Goal: Task Accomplishment & Management: Manage account settings

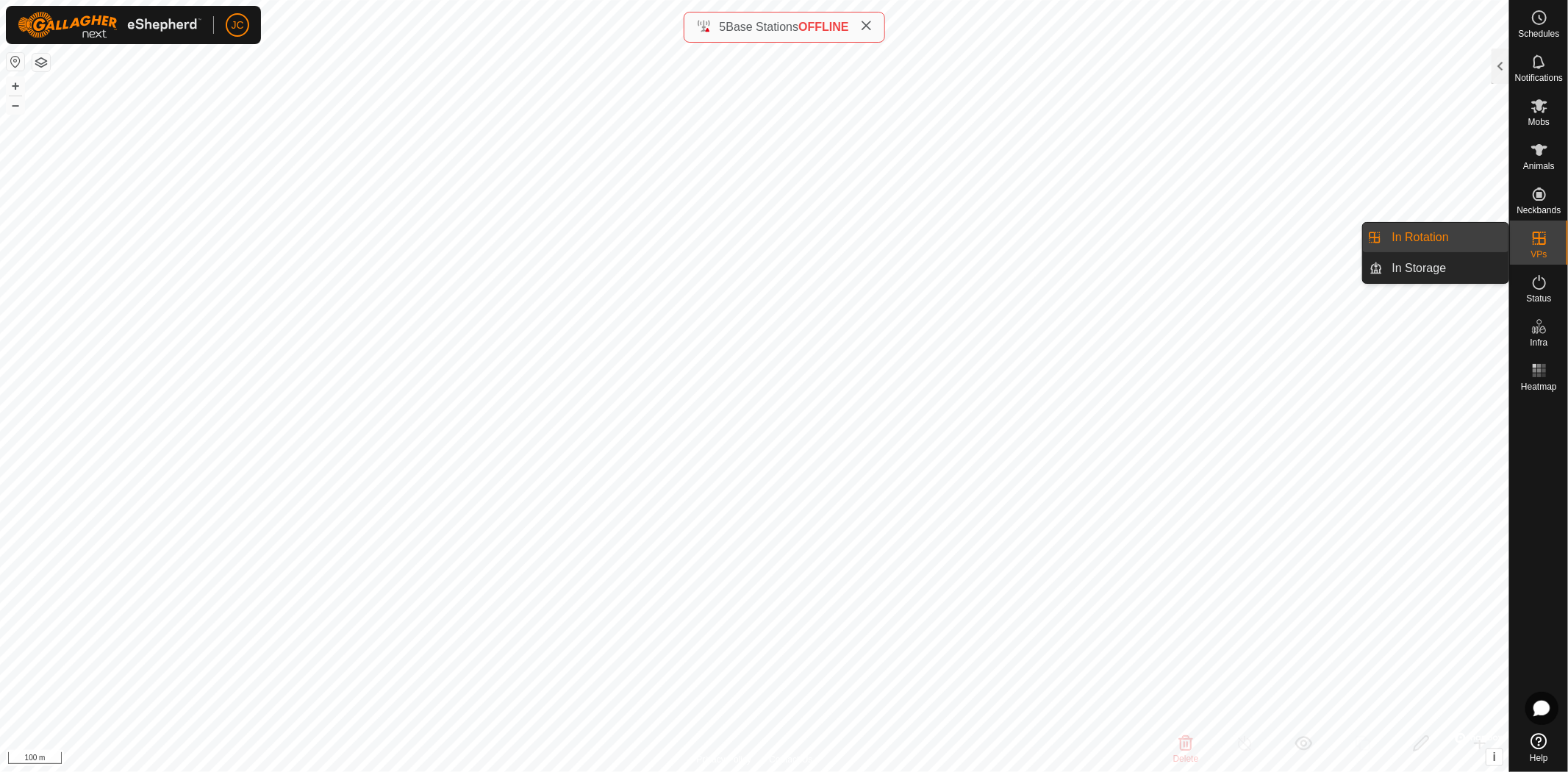
click at [1553, 248] on div "VPs" at bounding box center [1538, 242] width 58 height 44
click at [1503, 71] on div at bounding box center [1500, 66] width 18 height 35
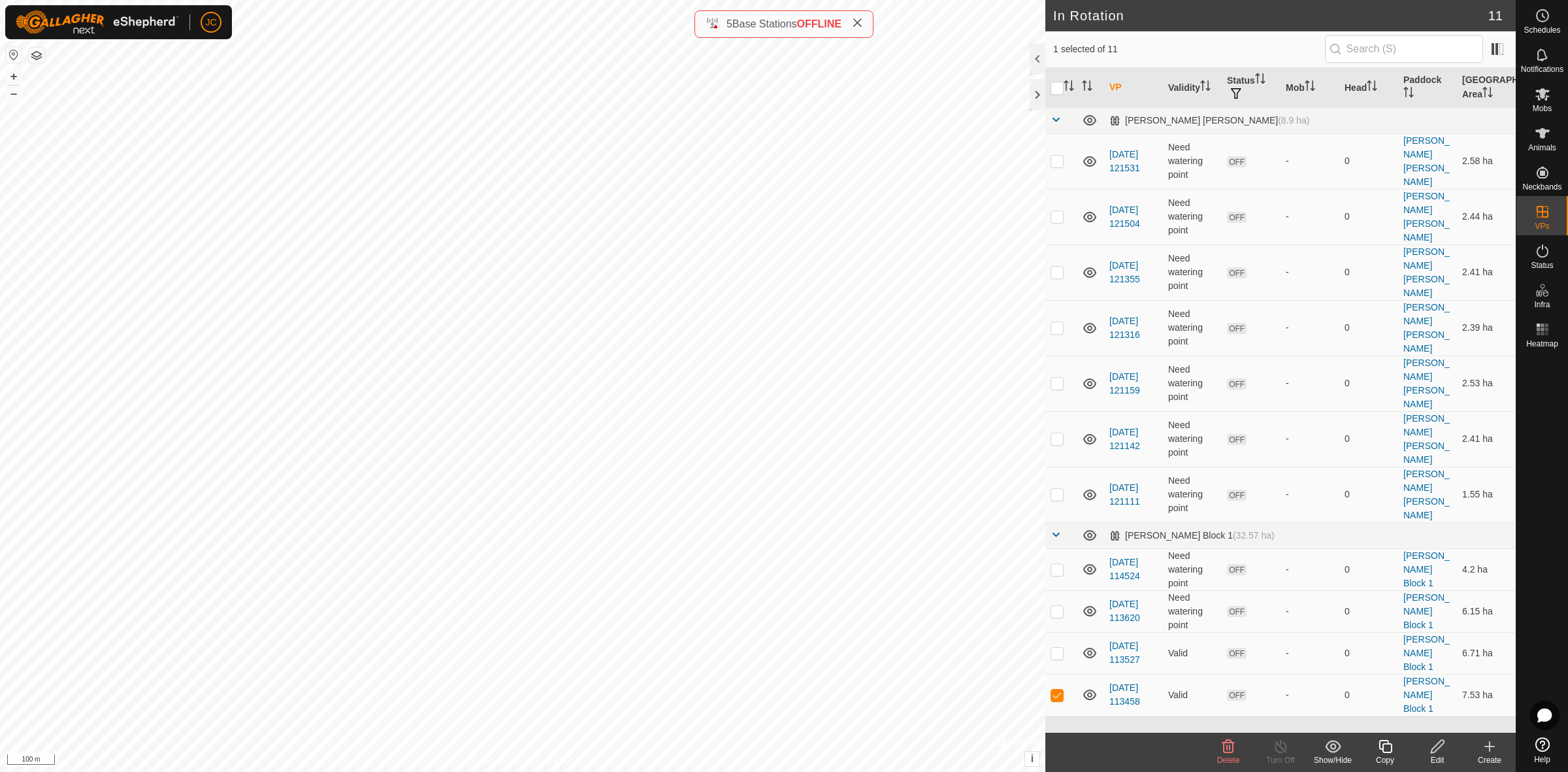
drag, startPoint x: 1317, startPoint y: 0, endPoint x: 1145, endPoint y: 632, distance: 655.0
click at [1145, 632] on div "VP Validity Status Mob Head Paddock [GEOGRAPHIC_DATA] Area [GEOGRAPHIC_DATA] [P…" at bounding box center [1280, 400] width 470 height 664
click at [1090, 154] on icon at bounding box center [1090, 162] width 16 height 16
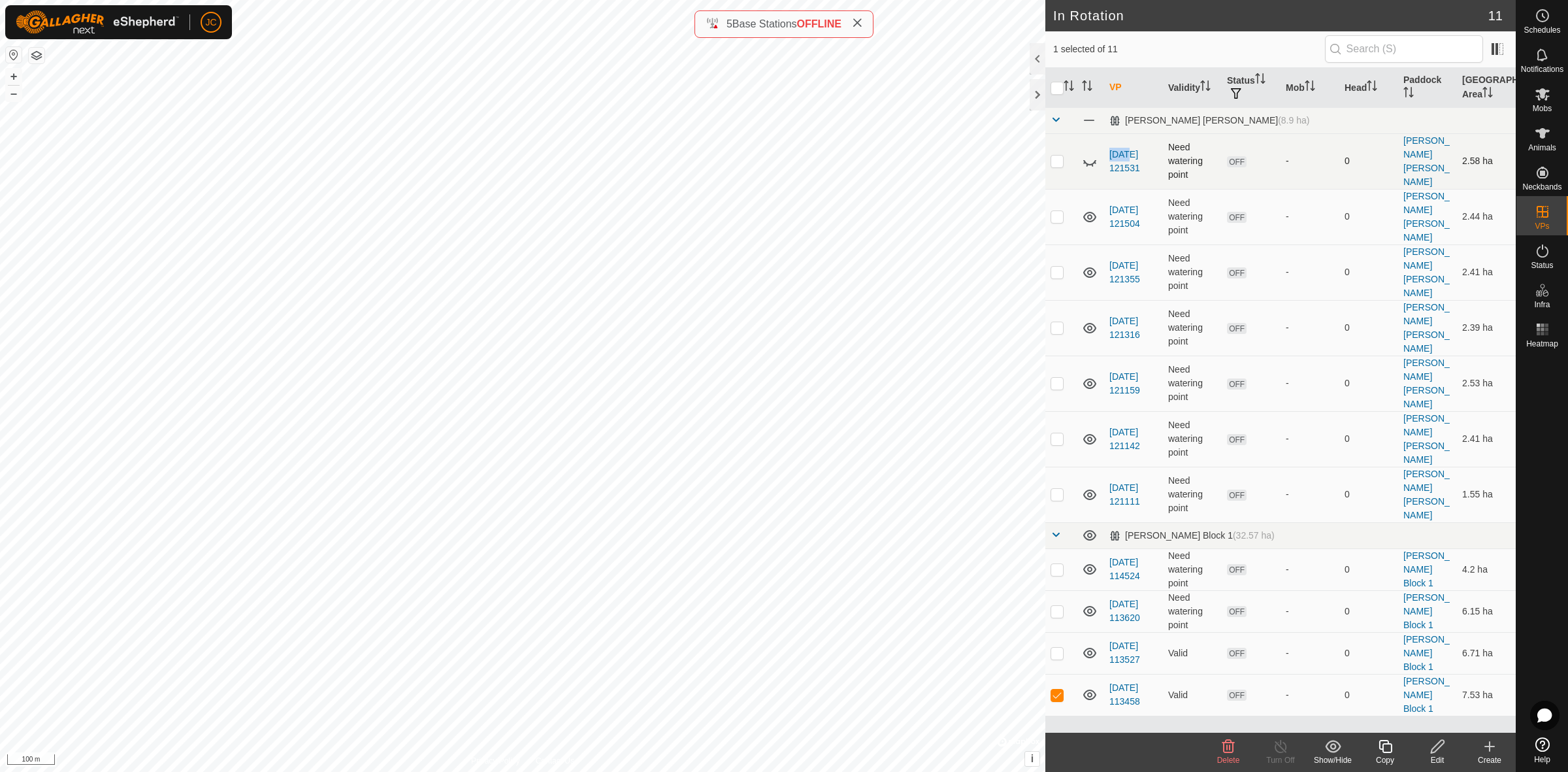
click at [1090, 154] on icon at bounding box center [1090, 162] width 16 height 16
click at [1058, 685] on p-checkbox at bounding box center [1057, 694] width 13 height 10
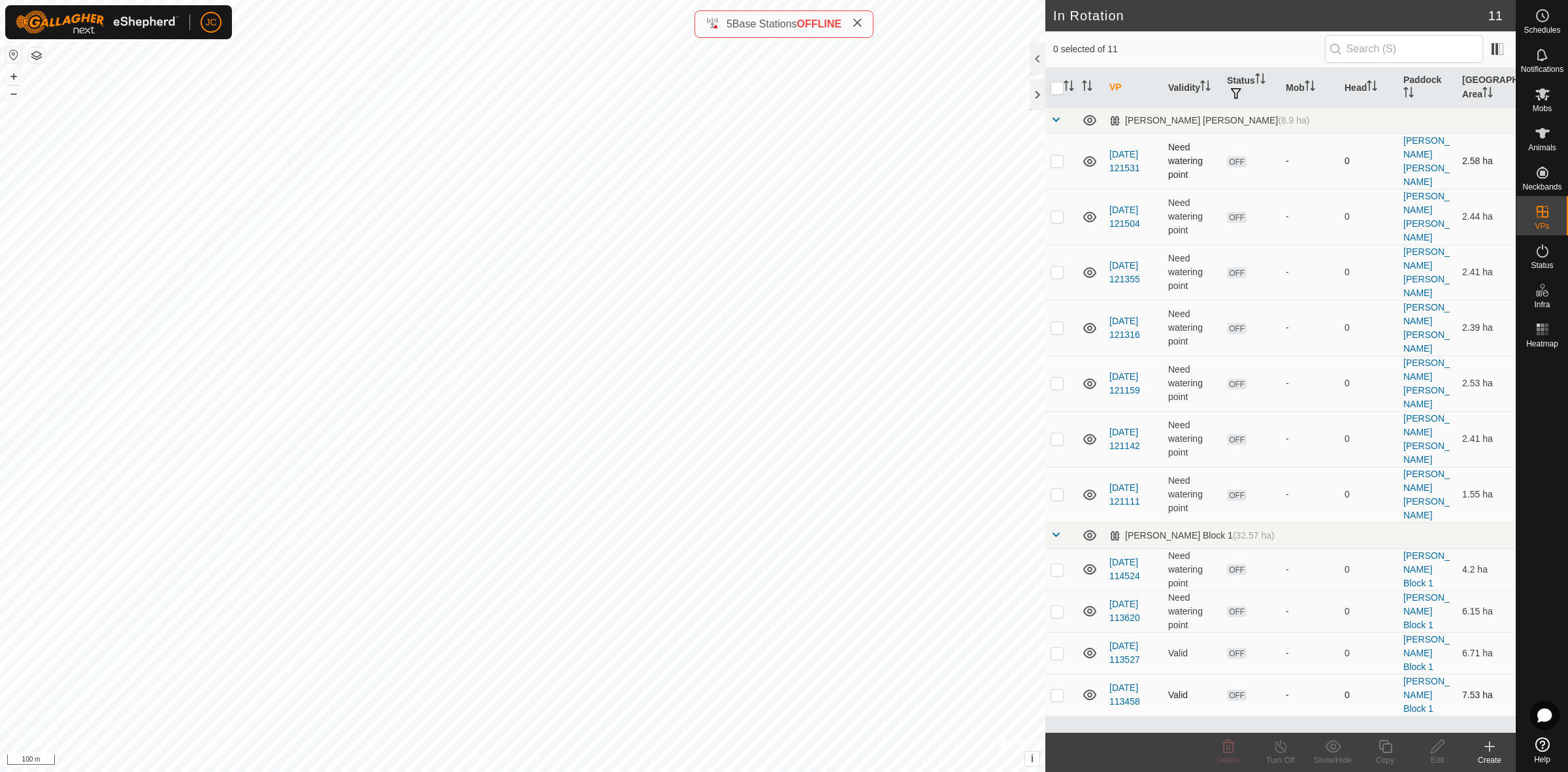
checkbox input "true"
click at [1058, 648] on p-checkbox at bounding box center [1057, 653] width 13 height 10
checkbox input "true"
click at [1058, 606] on p-checkbox at bounding box center [1057, 611] width 13 height 10
checkbox input "true"
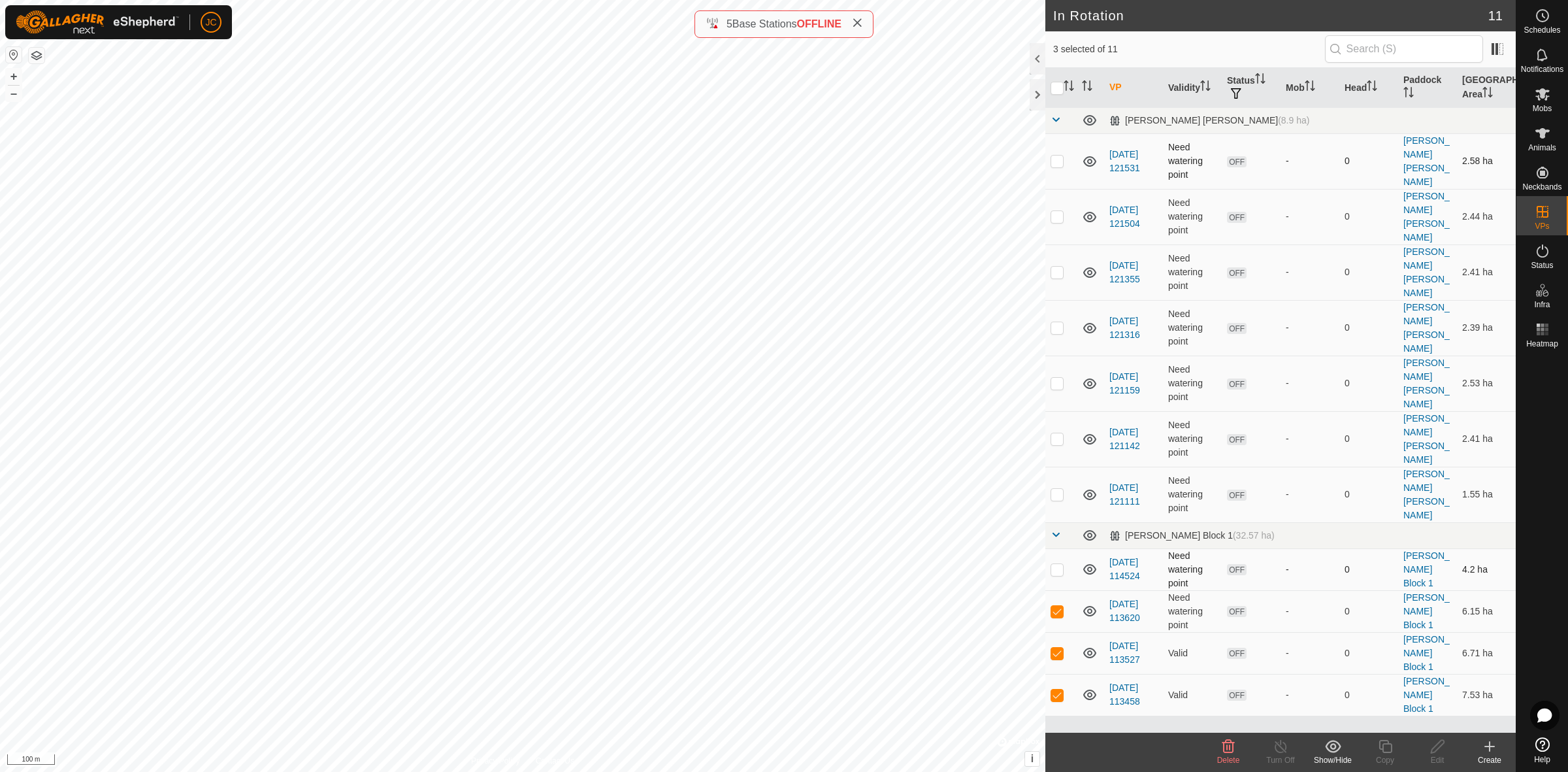
click at [1054, 564] on p-tablecheckbox at bounding box center [1057, 569] width 13 height 10
click at [1237, 685] on delete-svg-icon at bounding box center [1228, 747] width 52 height 16
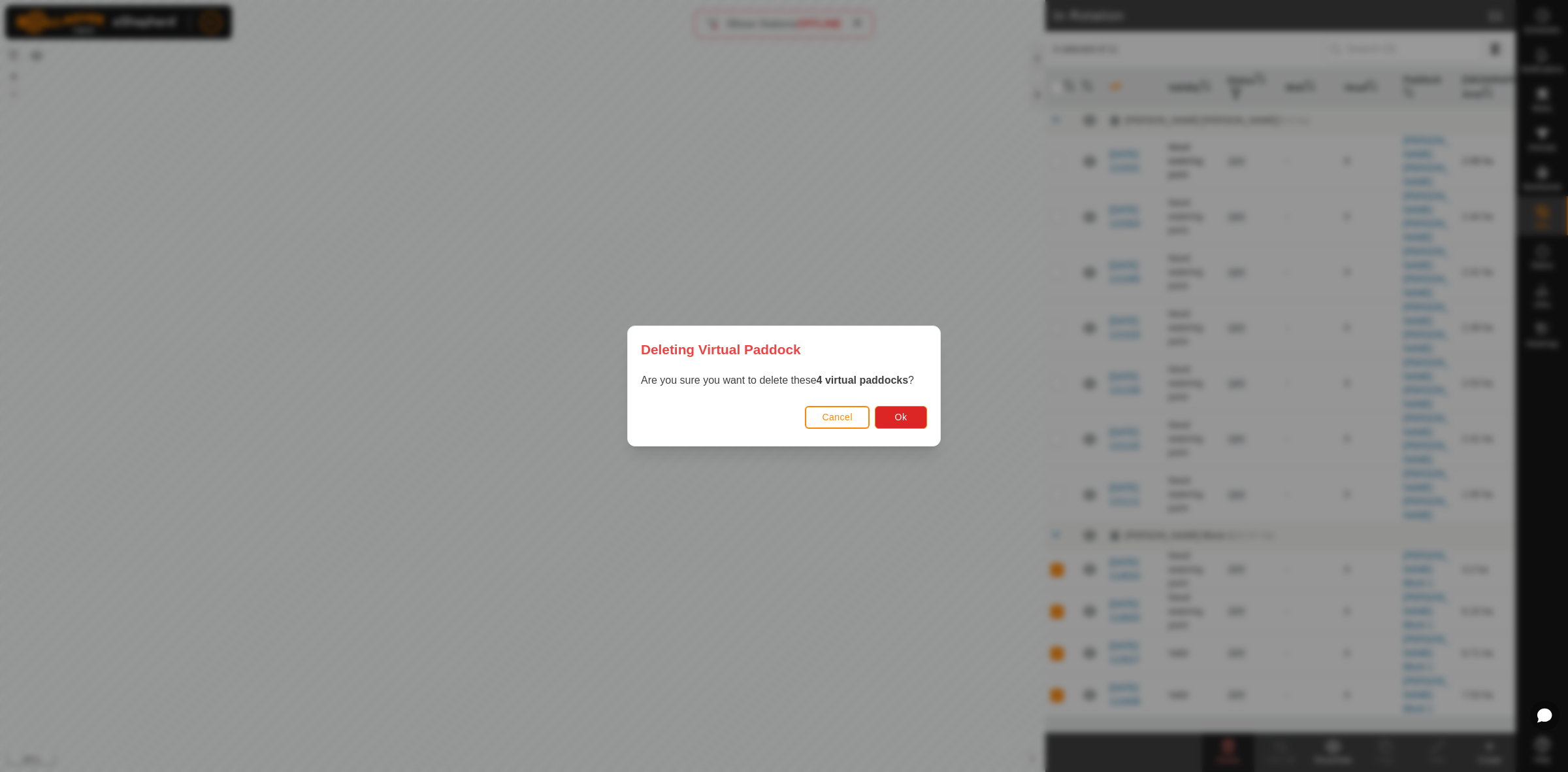
click at [906, 402] on div "Cancel Ok" at bounding box center [783, 423] width 312 height 45
click at [906, 412] on button "Ok" at bounding box center [901, 417] width 52 height 23
checkbox input "false"
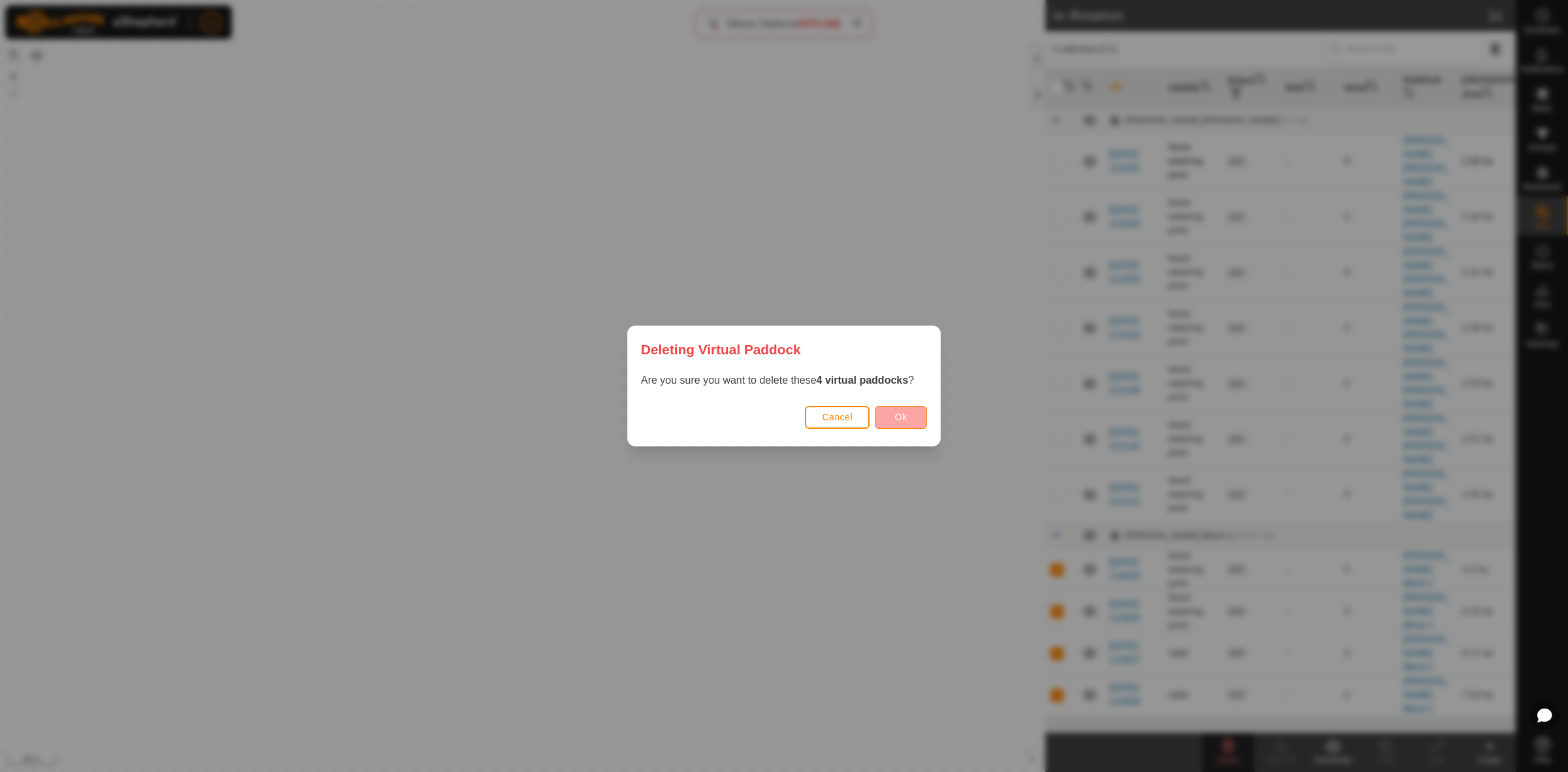
checkbox input "false"
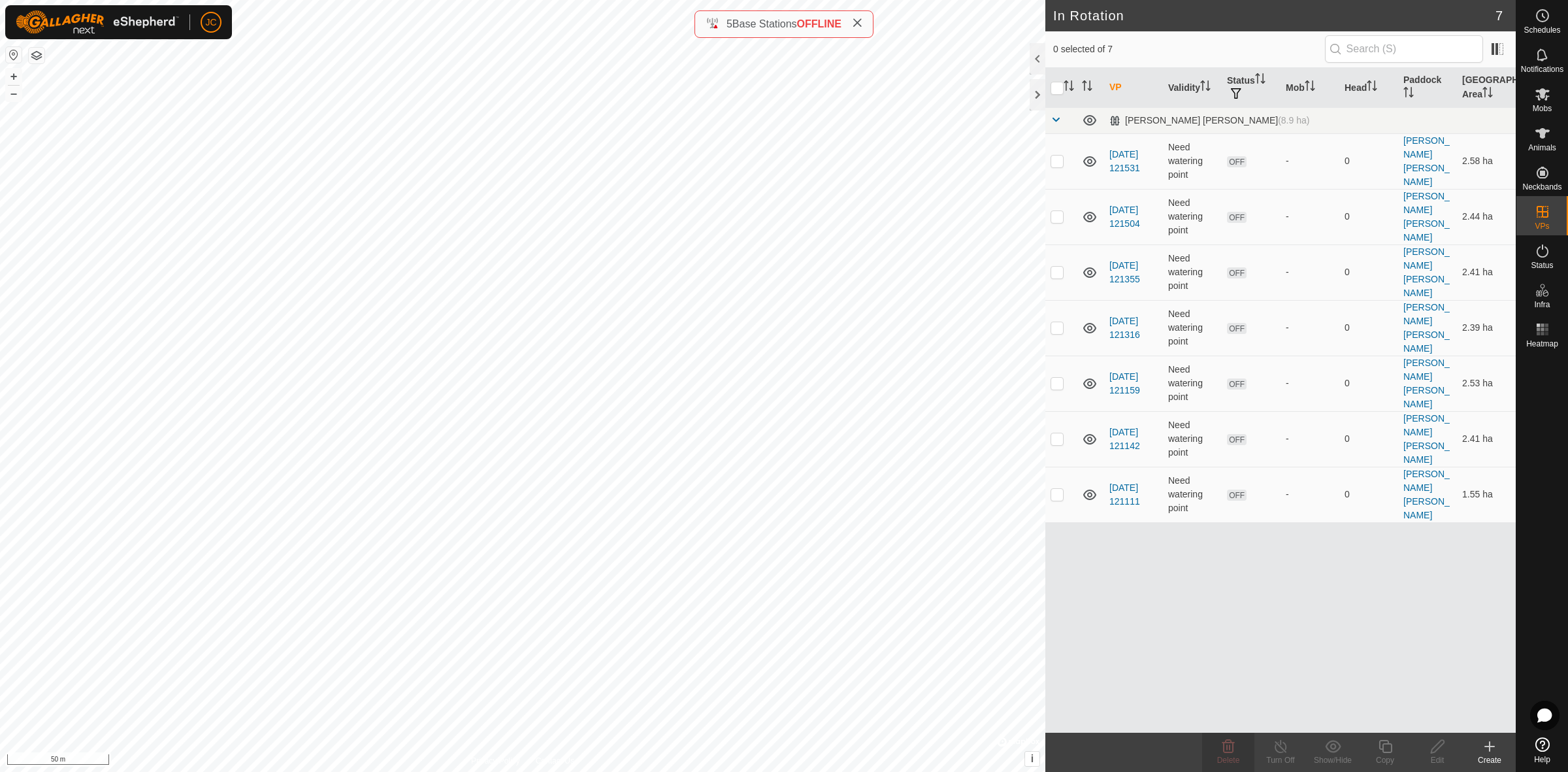
click at [1392, 685] on div "Create" at bounding box center [1489, 759] width 52 height 11
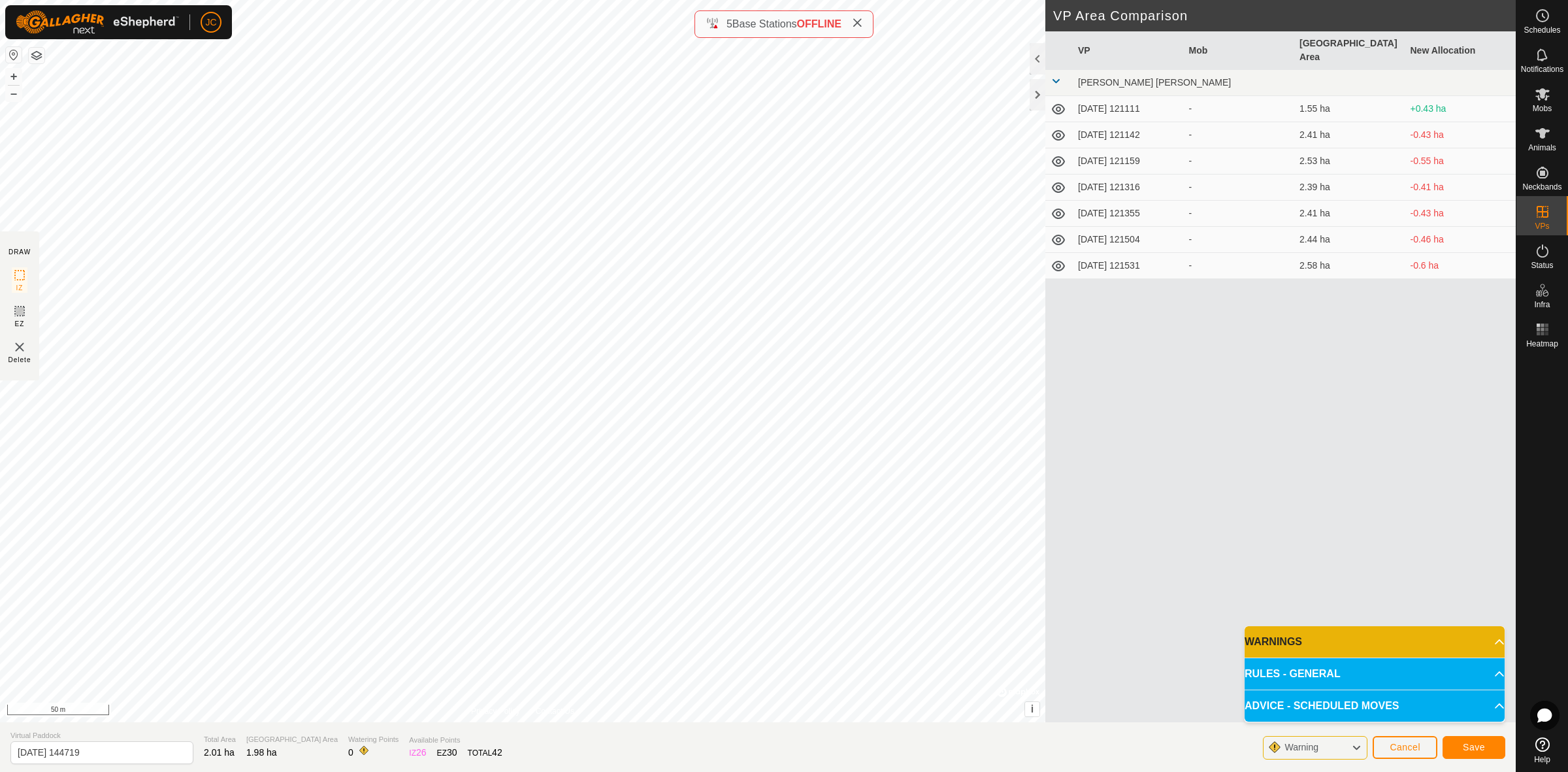
click at [1344, 636] on p-accordion-header "WARNINGS" at bounding box center [1374, 642] width 260 height 31
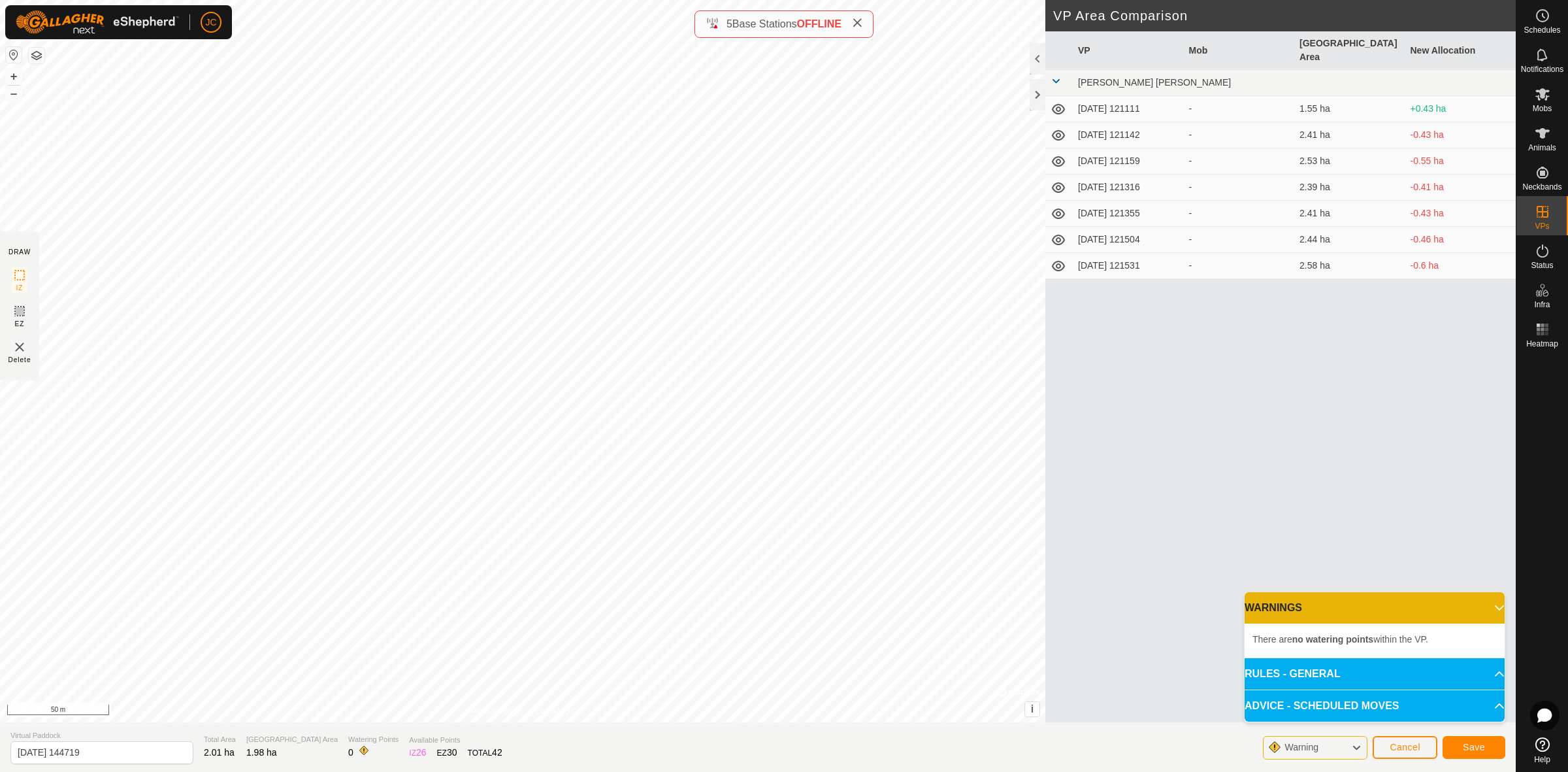
click at [1352, 609] on p-accordion-header "WARNINGS" at bounding box center [1374, 608] width 260 height 31
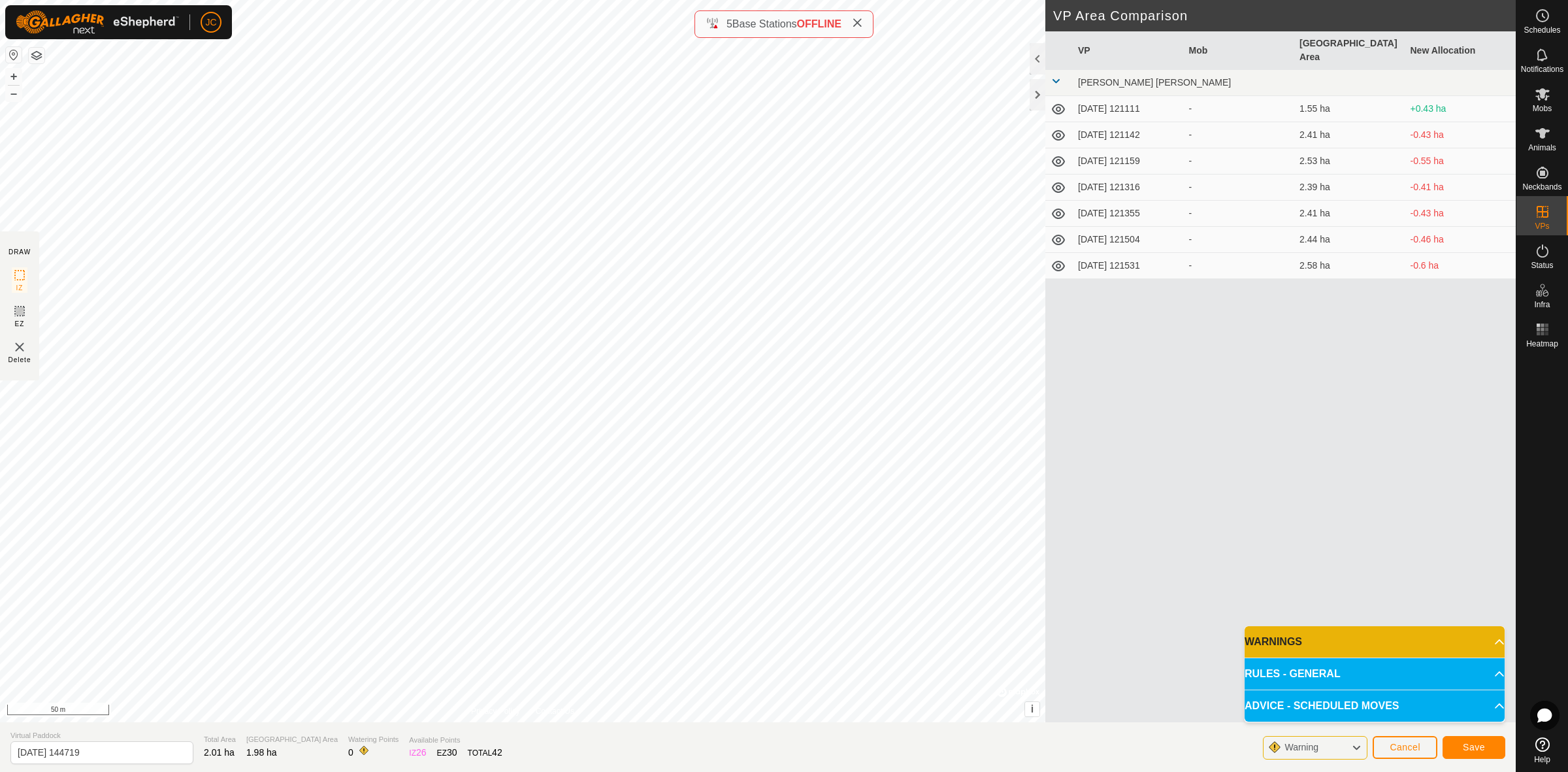
click at [1363, 685] on p-accordion-header "ADVICE - SCHEDULED MOVES" at bounding box center [1374, 706] width 260 height 31
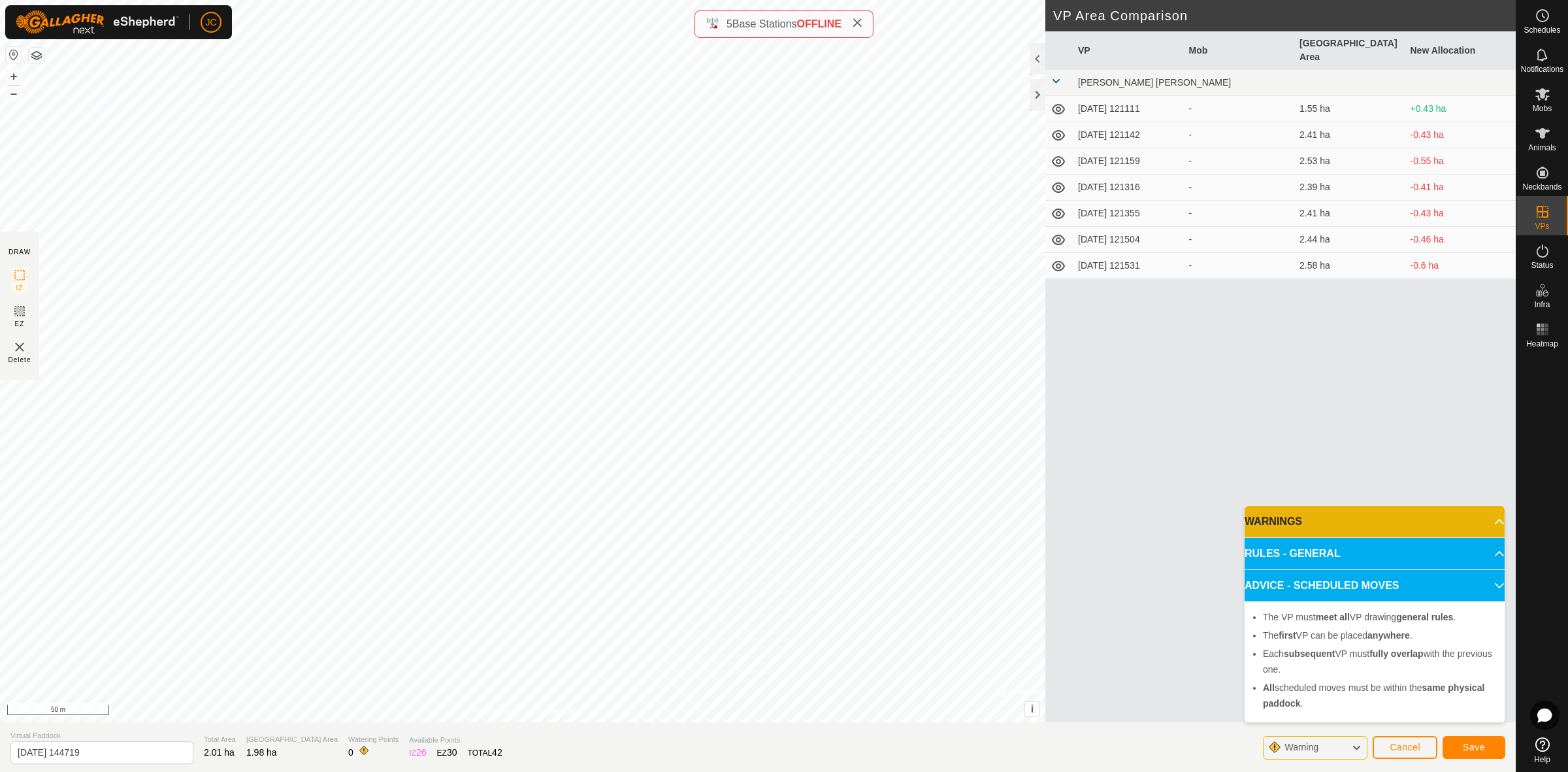
click at [1349, 585] on p-accordion-header "ADVICE - SCHEDULED MOVES" at bounding box center [1374, 586] width 260 height 31
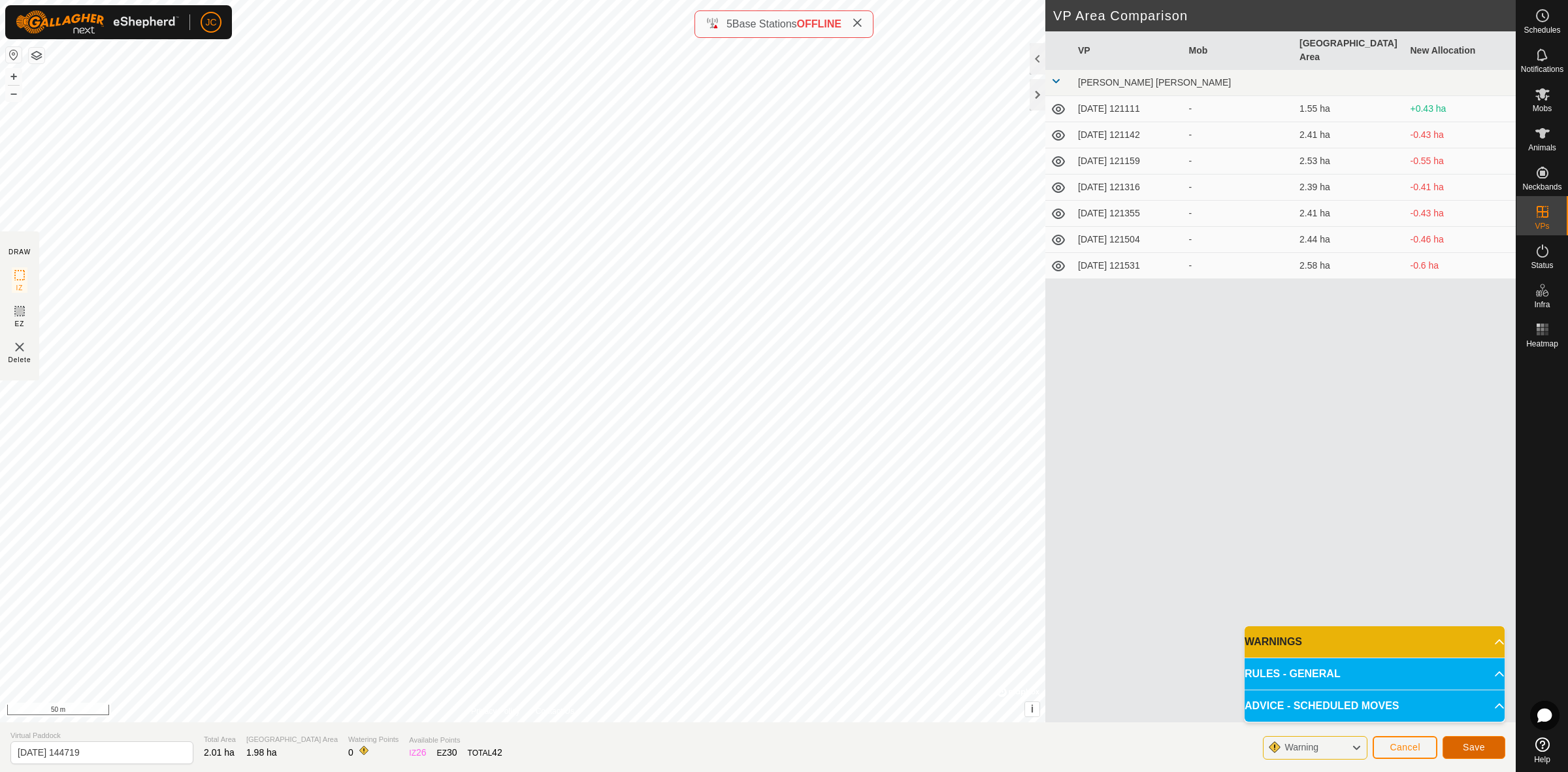
click at [1392, 685] on span "Save" at bounding box center [1473, 747] width 22 height 10
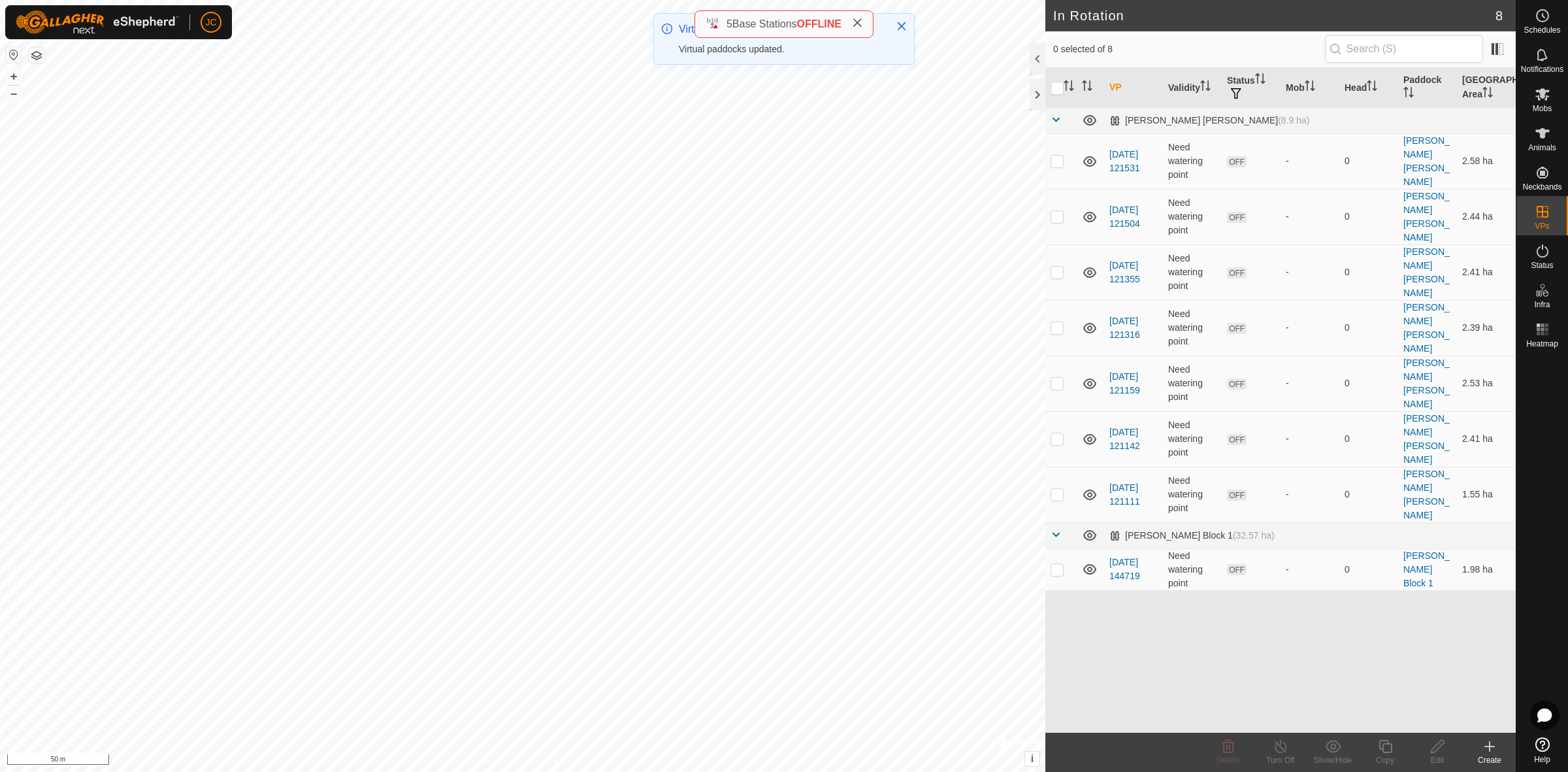
click at [1392, 685] on div "Create" at bounding box center [1489, 759] width 52 height 11
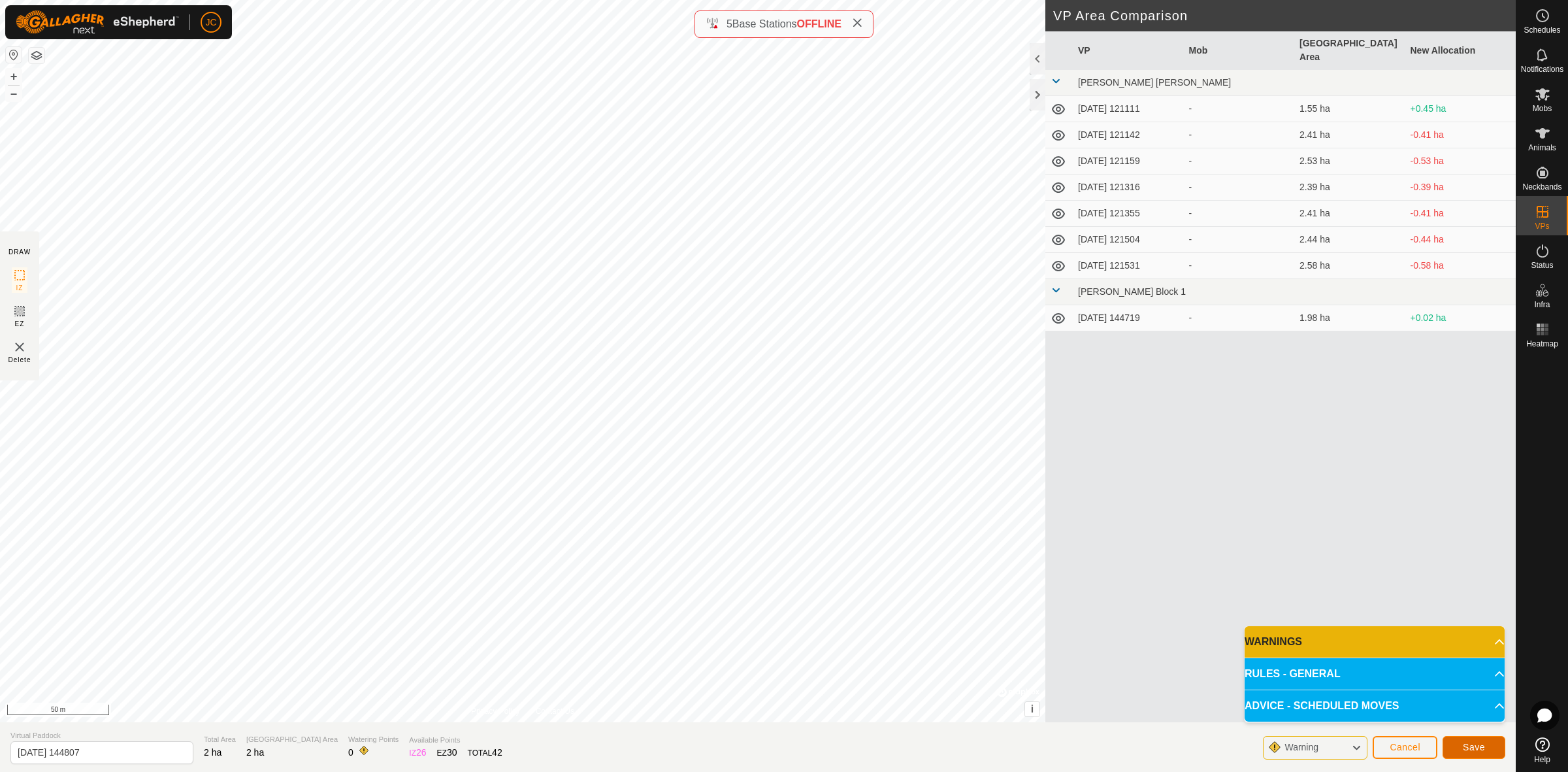
click at [1392, 685] on button "Save" at bounding box center [1474, 748] width 63 height 23
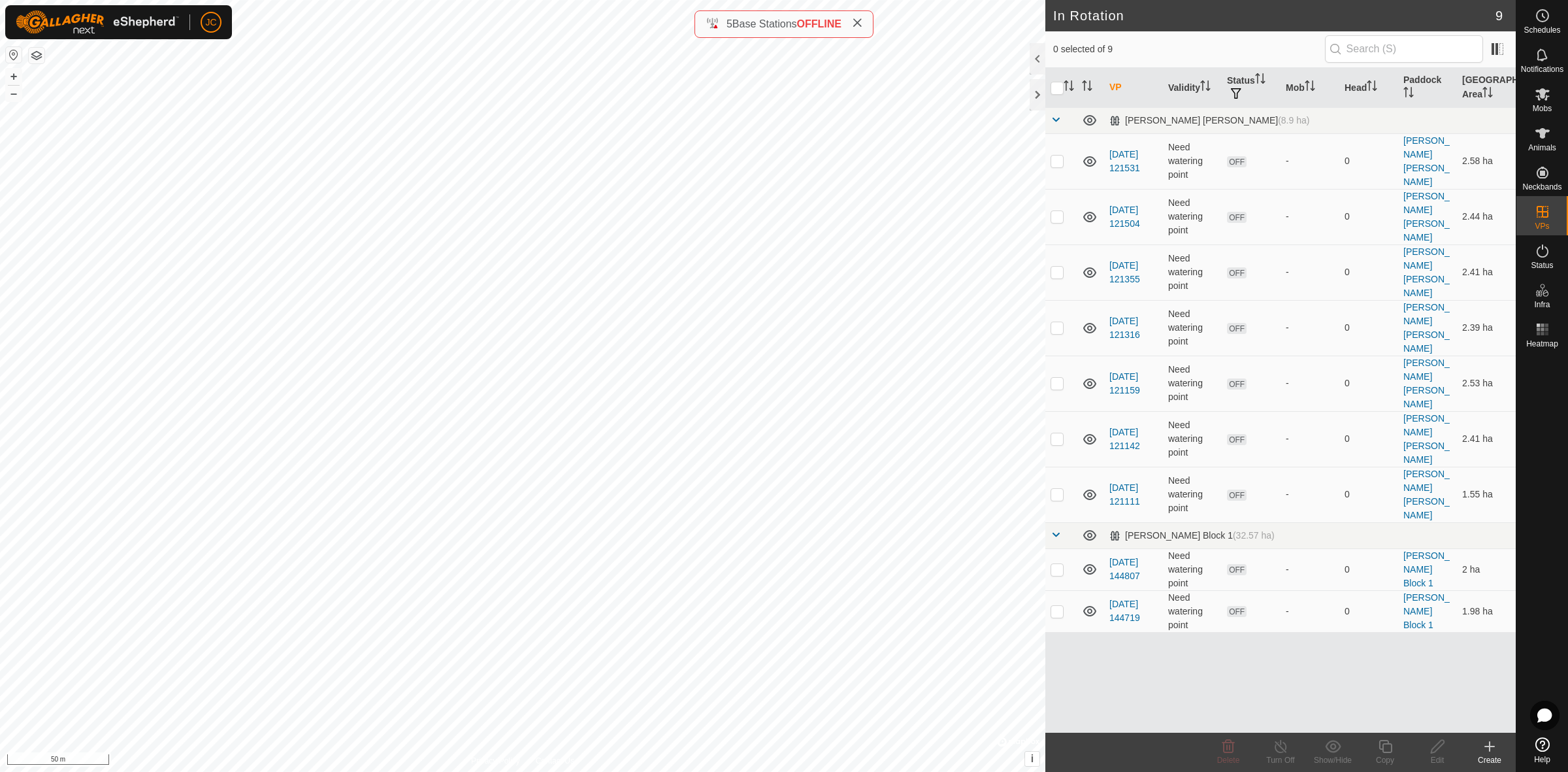
click at [1392, 685] on div "Create" at bounding box center [1489, 759] width 52 height 11
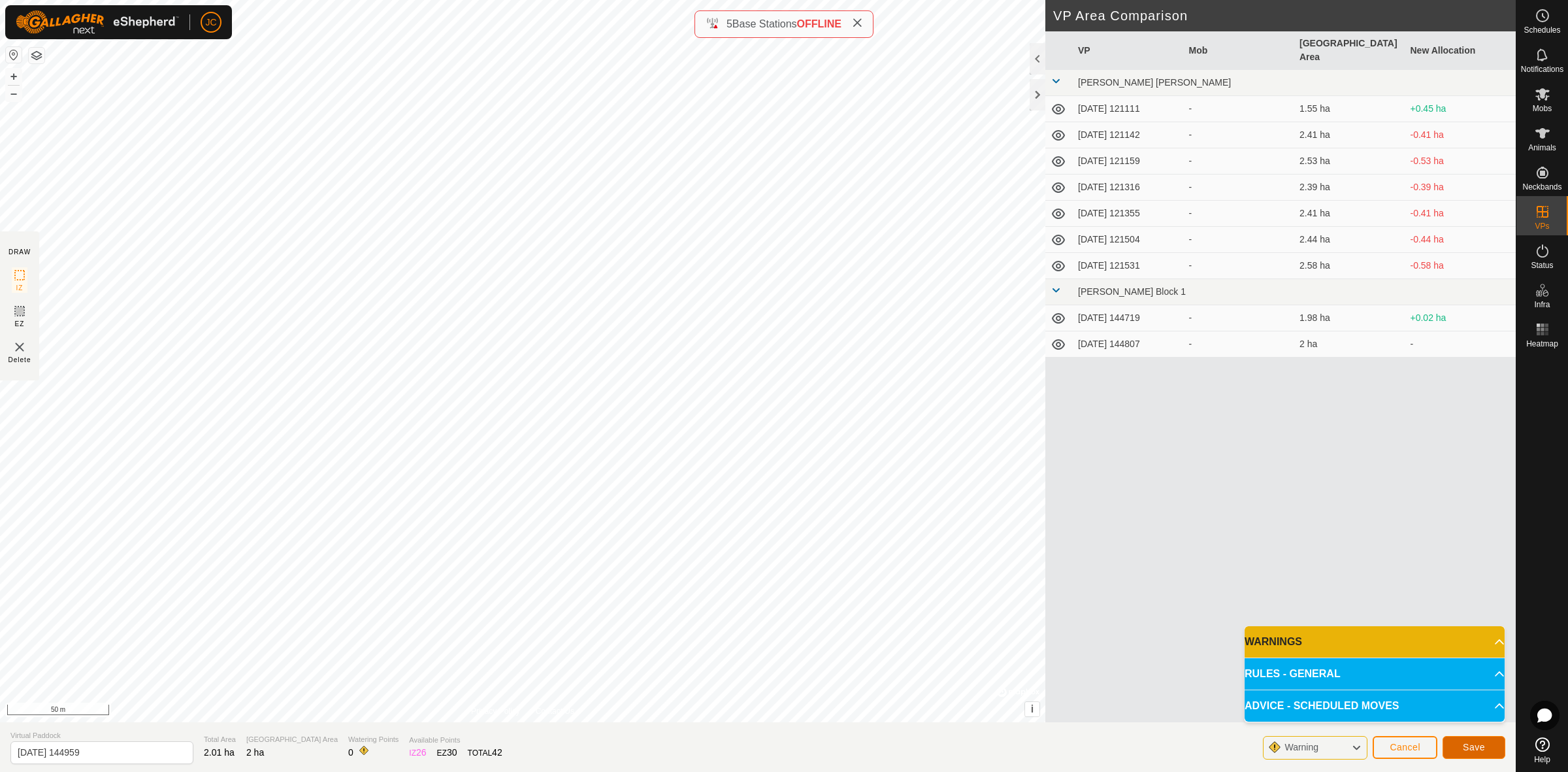
click at [1392, 685] on button "Save" at bounding box center [1474, 748] width 63 height 23
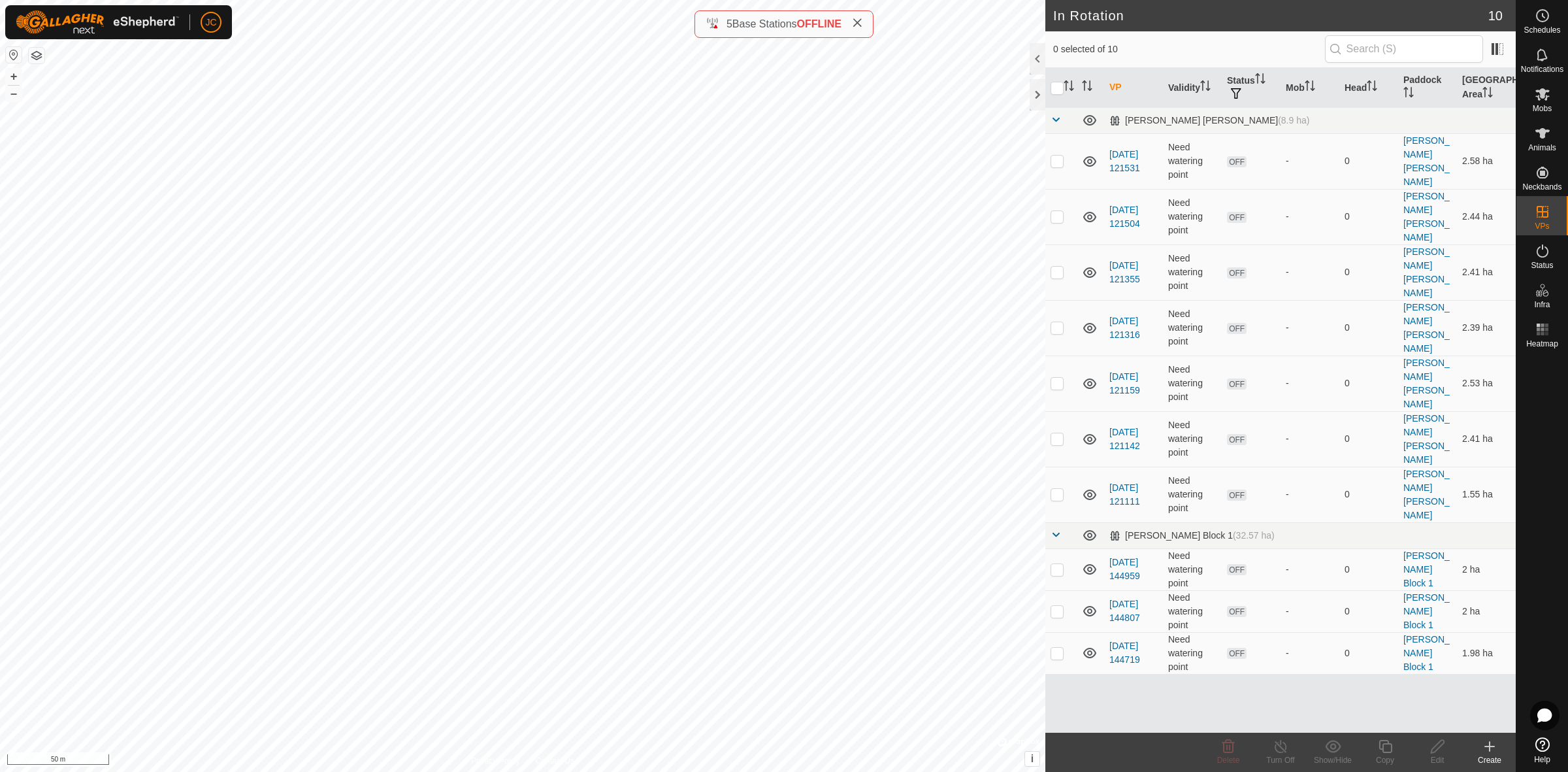
click at [1392, 685] on div "Create" at bounding box center [1489, 759] width 52 height 11
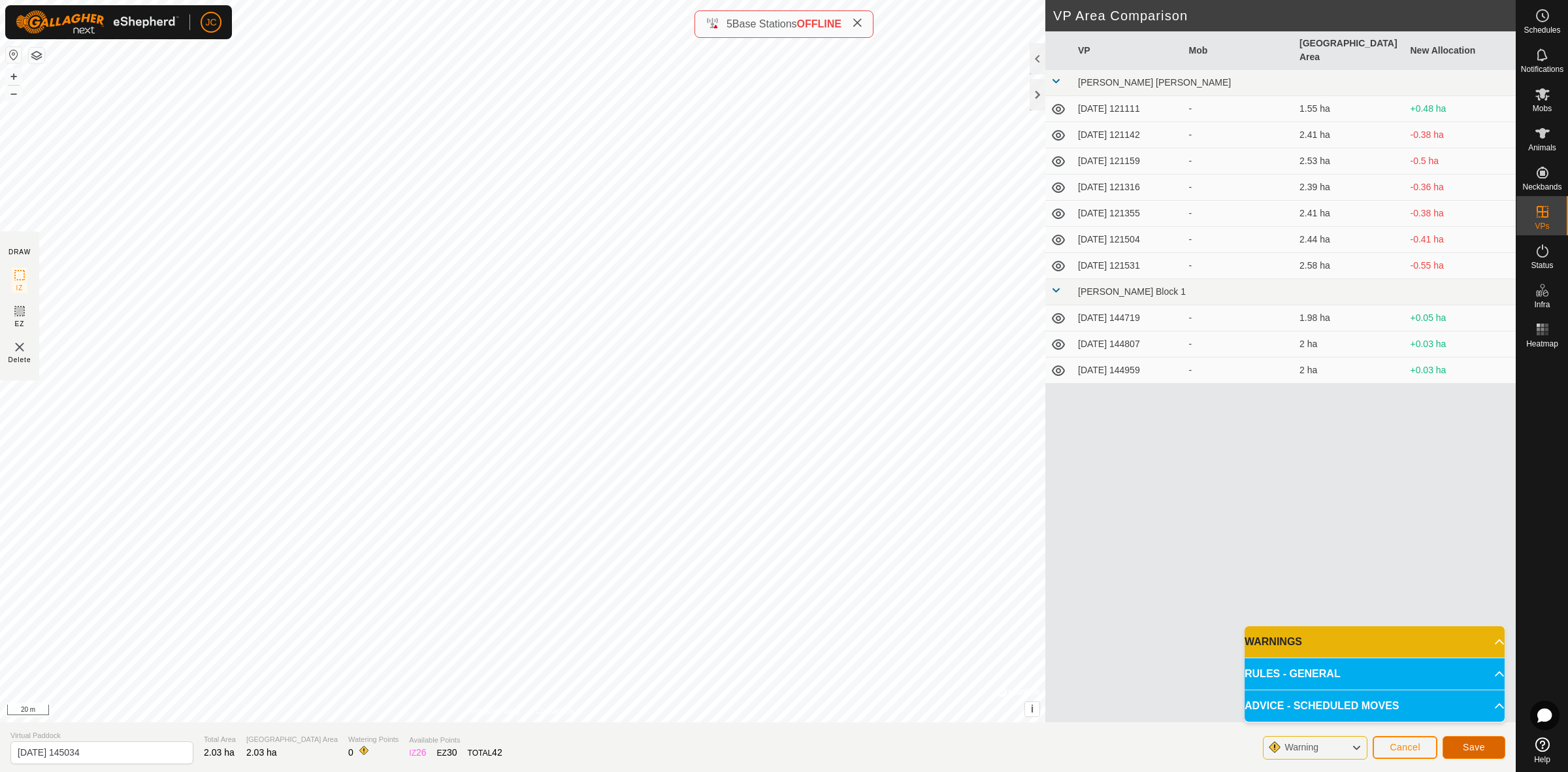
click at [1392, 685] on span "Save" at bounding box center [1473, 747] width 22 height 10
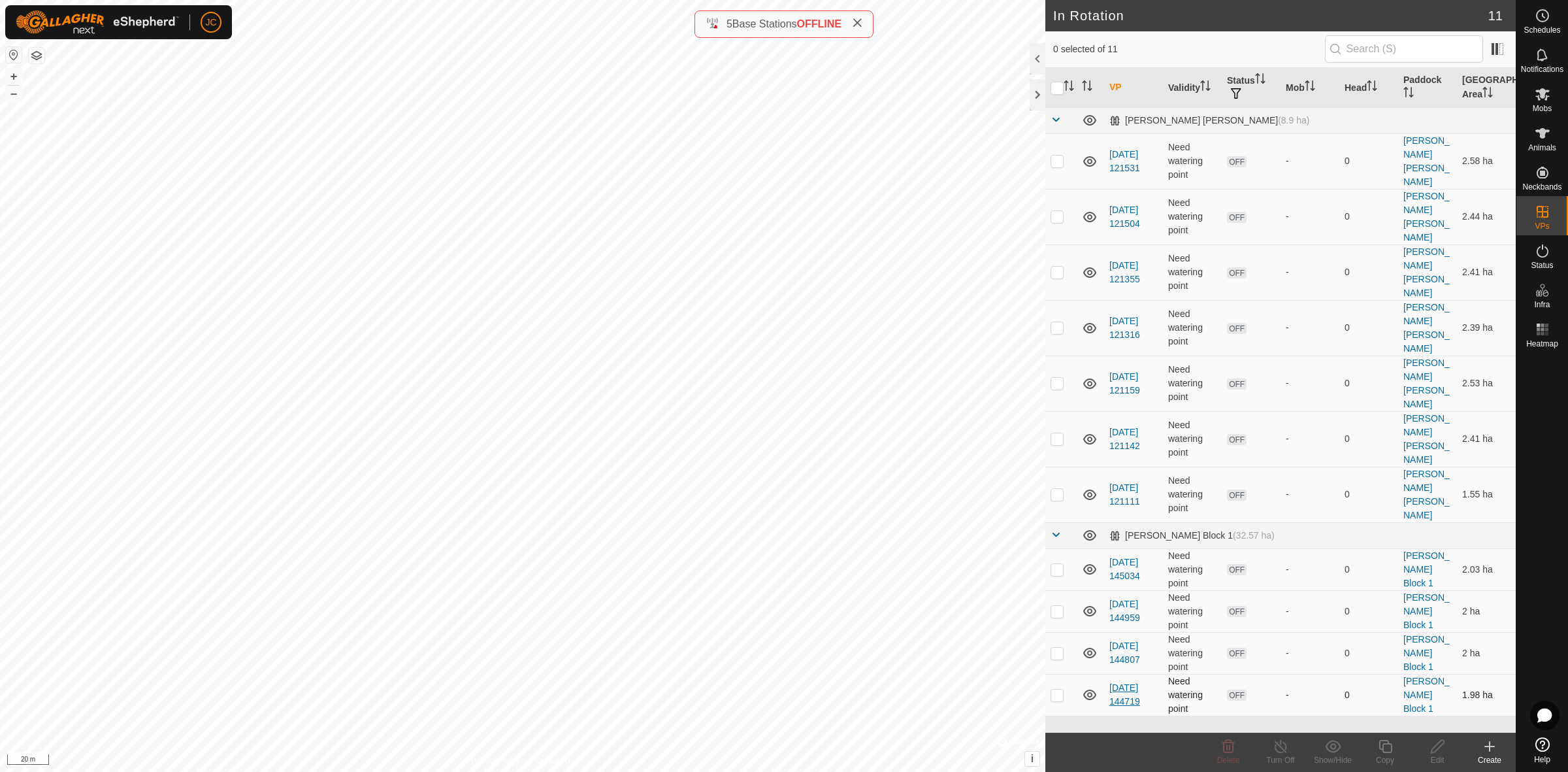
click at [1140, 682] on link "[DATE] 144719" at bounding box center [1124, 694] width 31 height 24
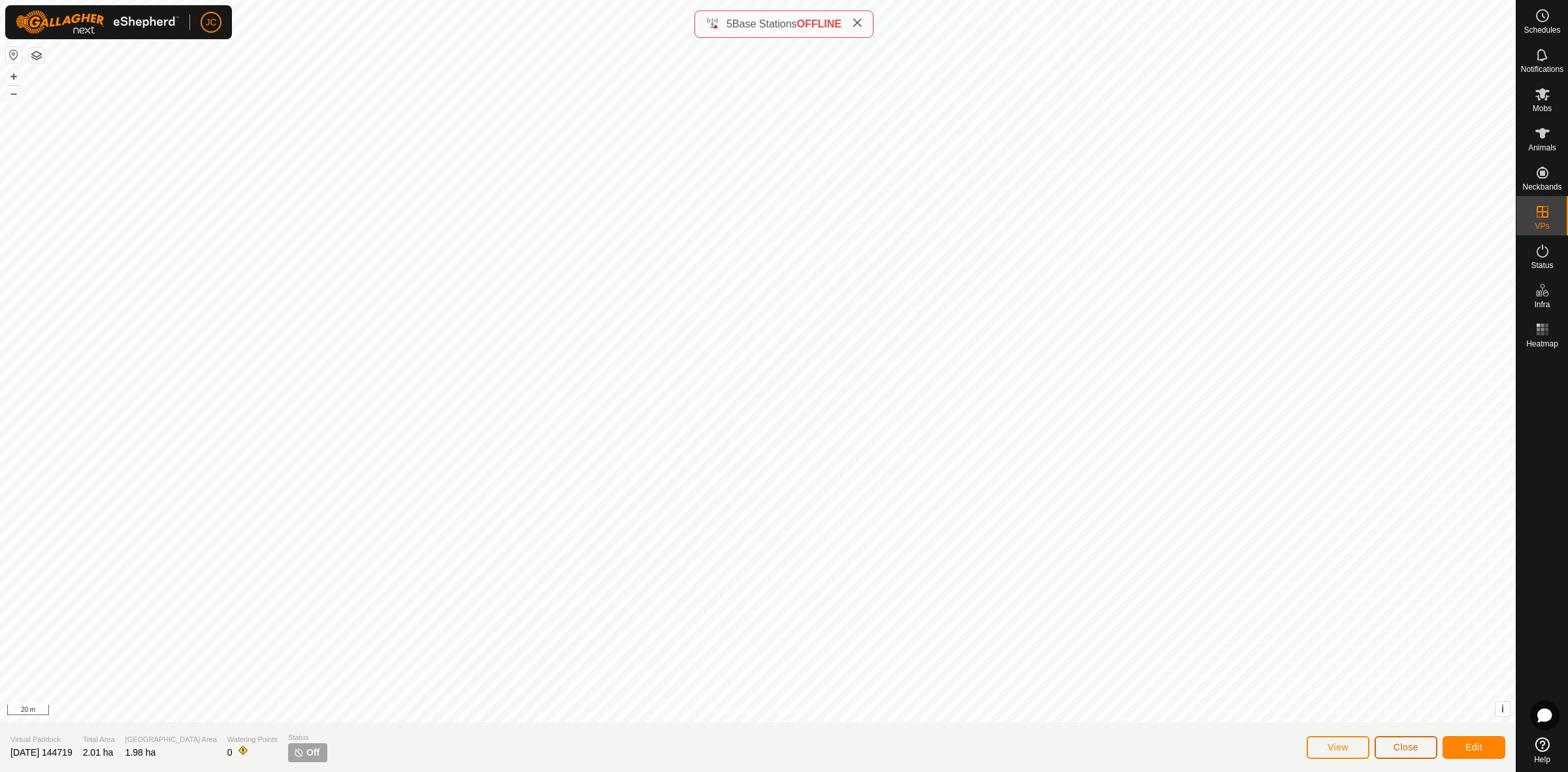
click at [1392, 685] on button "Close" at bounding box center [1405, 748] width 63 height 23
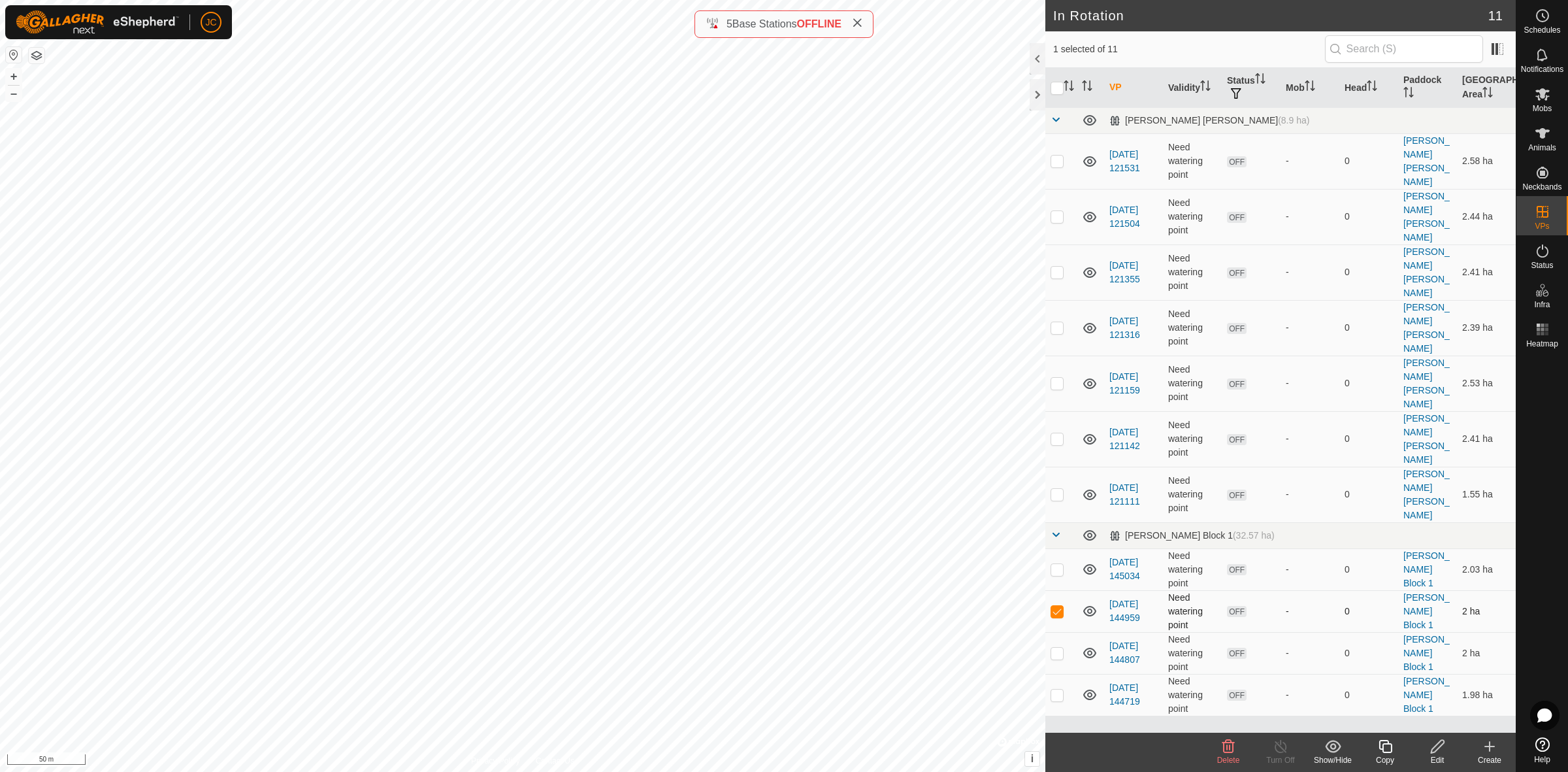
checkbox input "false"
checkbox input "true"
click at [1392, 685] on div "Edit" at bounding box center [1437, 759] width 52 height 11
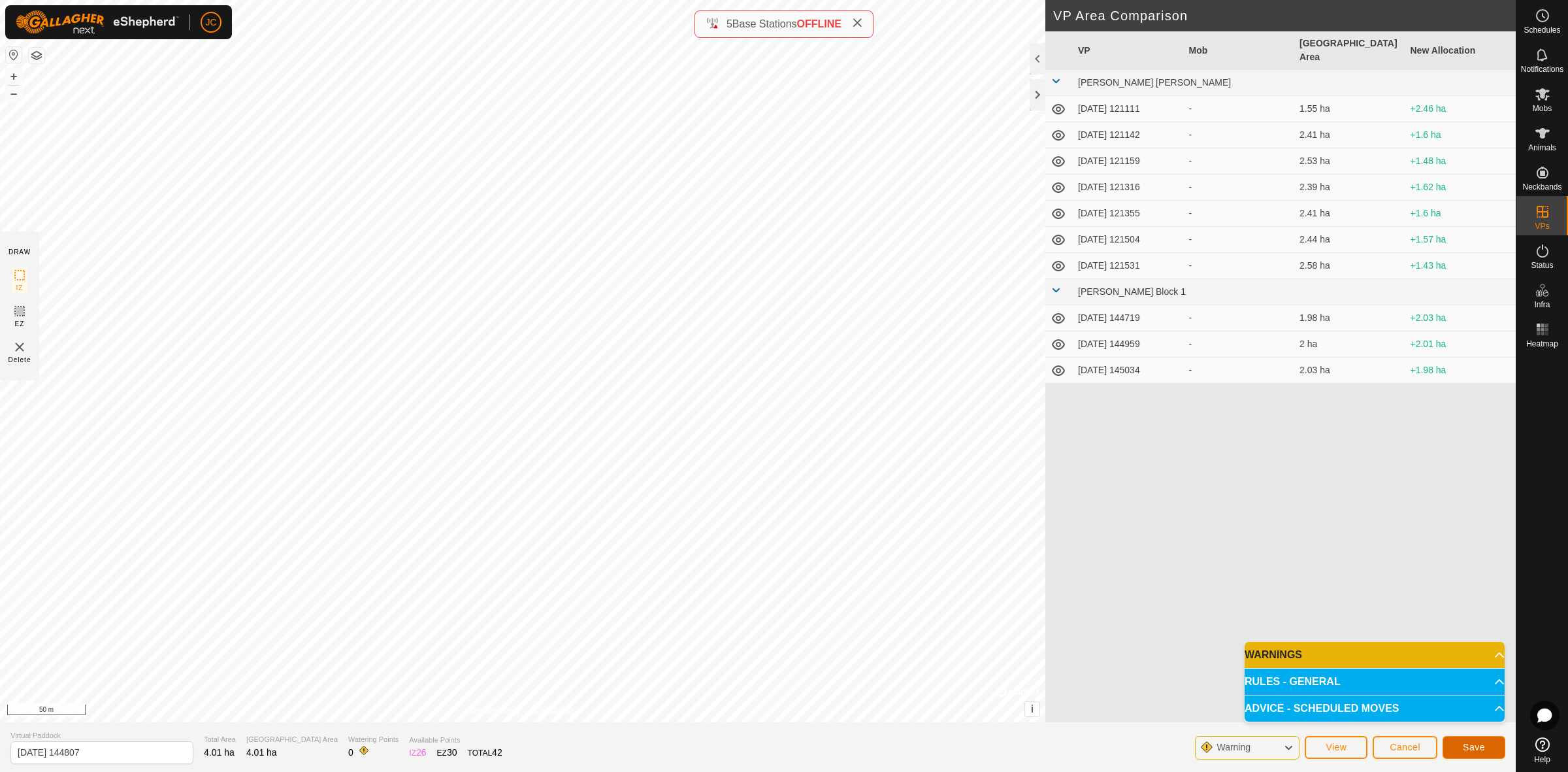
click at [1392, 685] on span "Save" at bounding box center [1473, 747] width 22 height 10
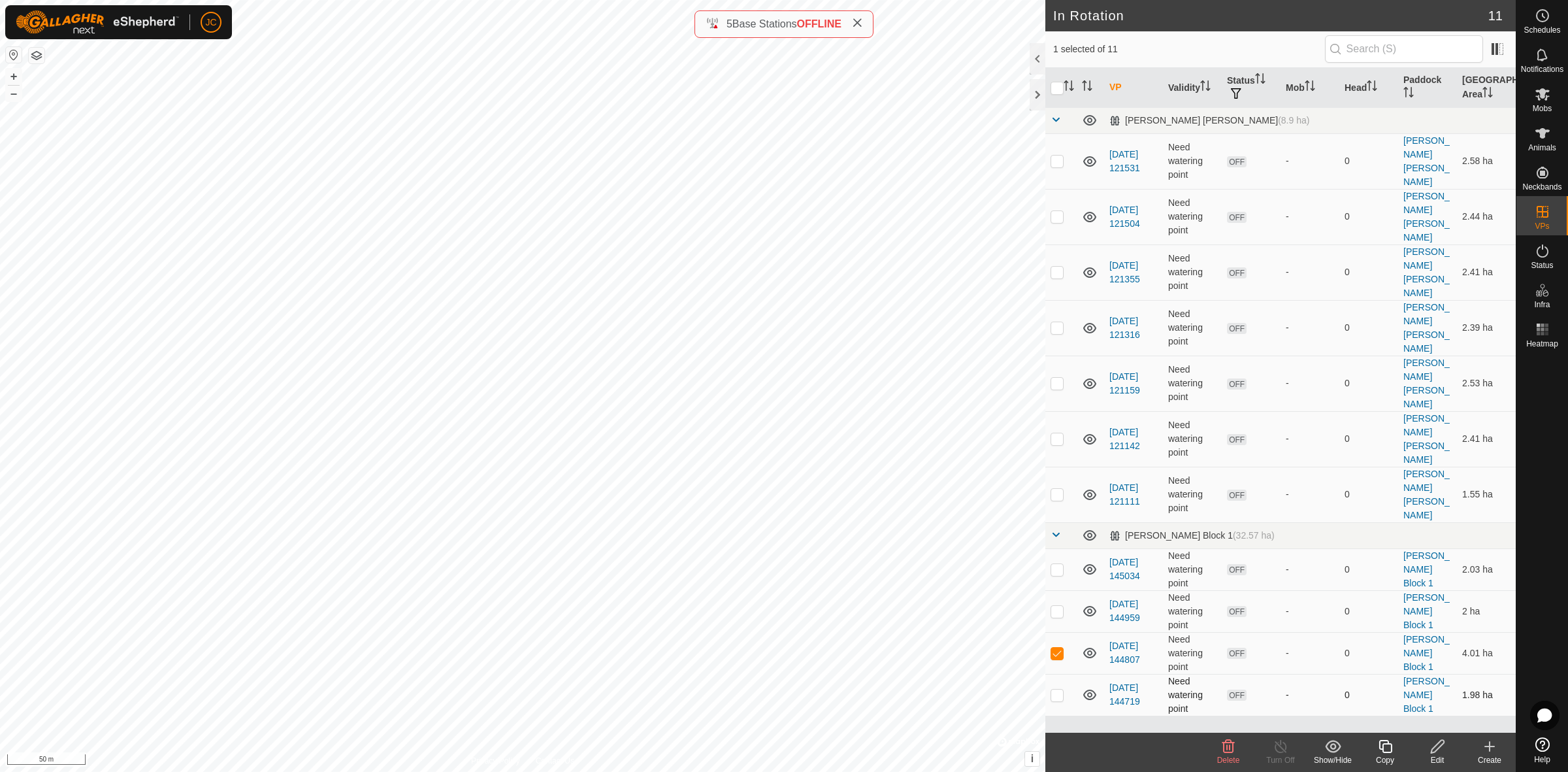
checkbox input "false"
checkbox input "true"
click at [1392, 685] on icon at bounding box center [1437, 746] width 13 height 13
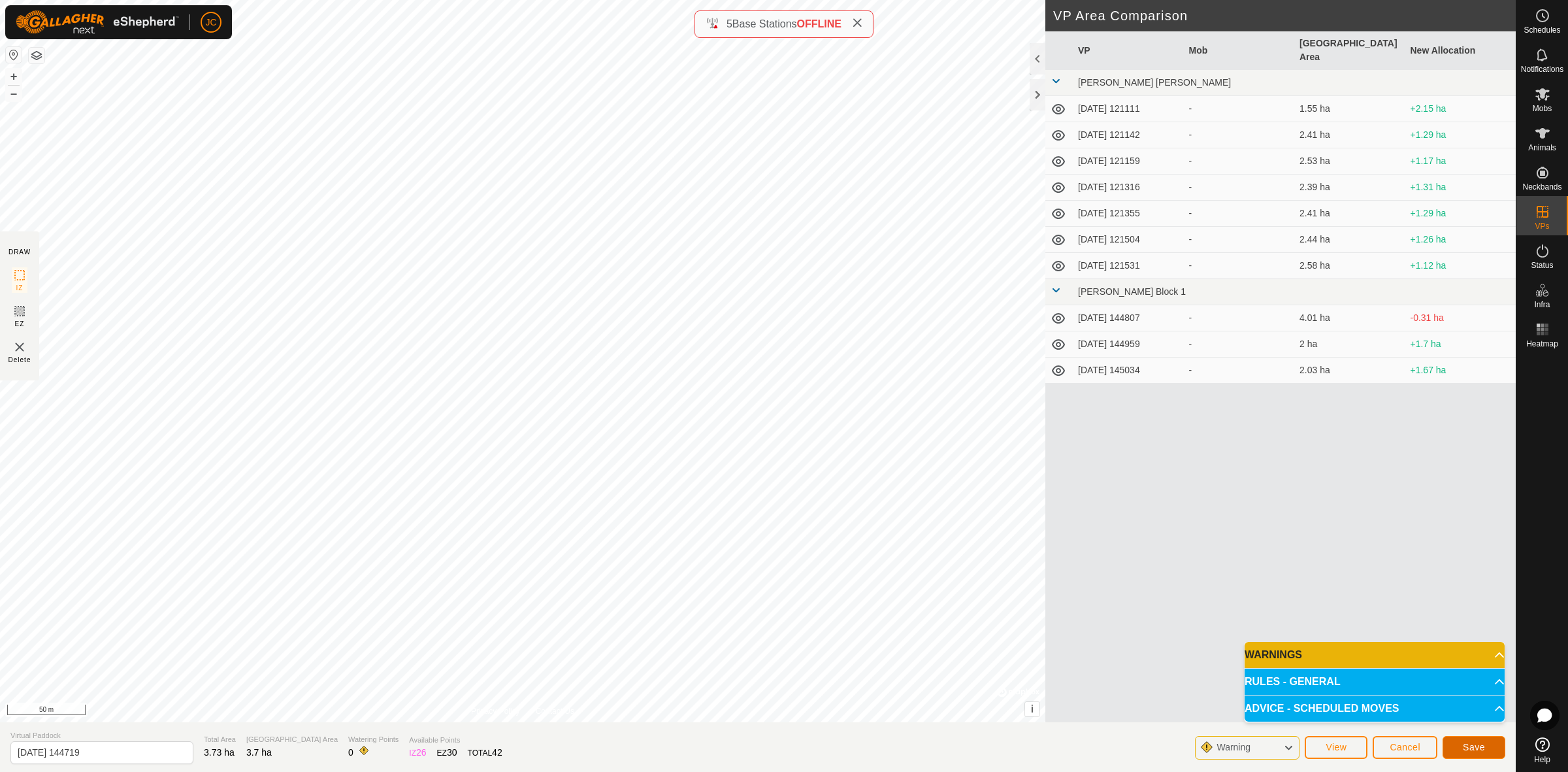
click at [1392, 685] on button "Save" at bounding box center [1474, 748] width 63 height 23
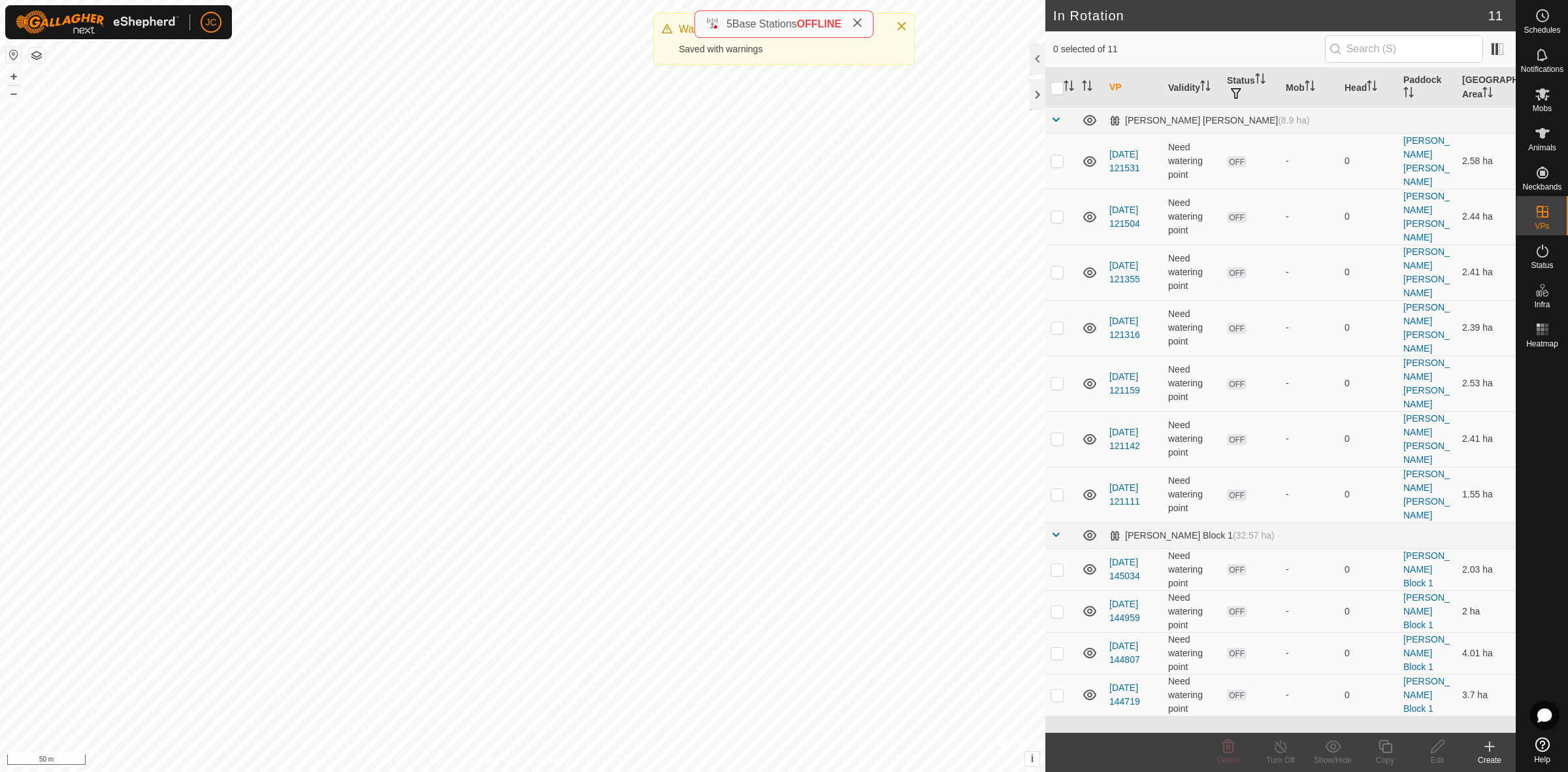
checkbox input "true"
checkbox input "false"
checkbox input "true"
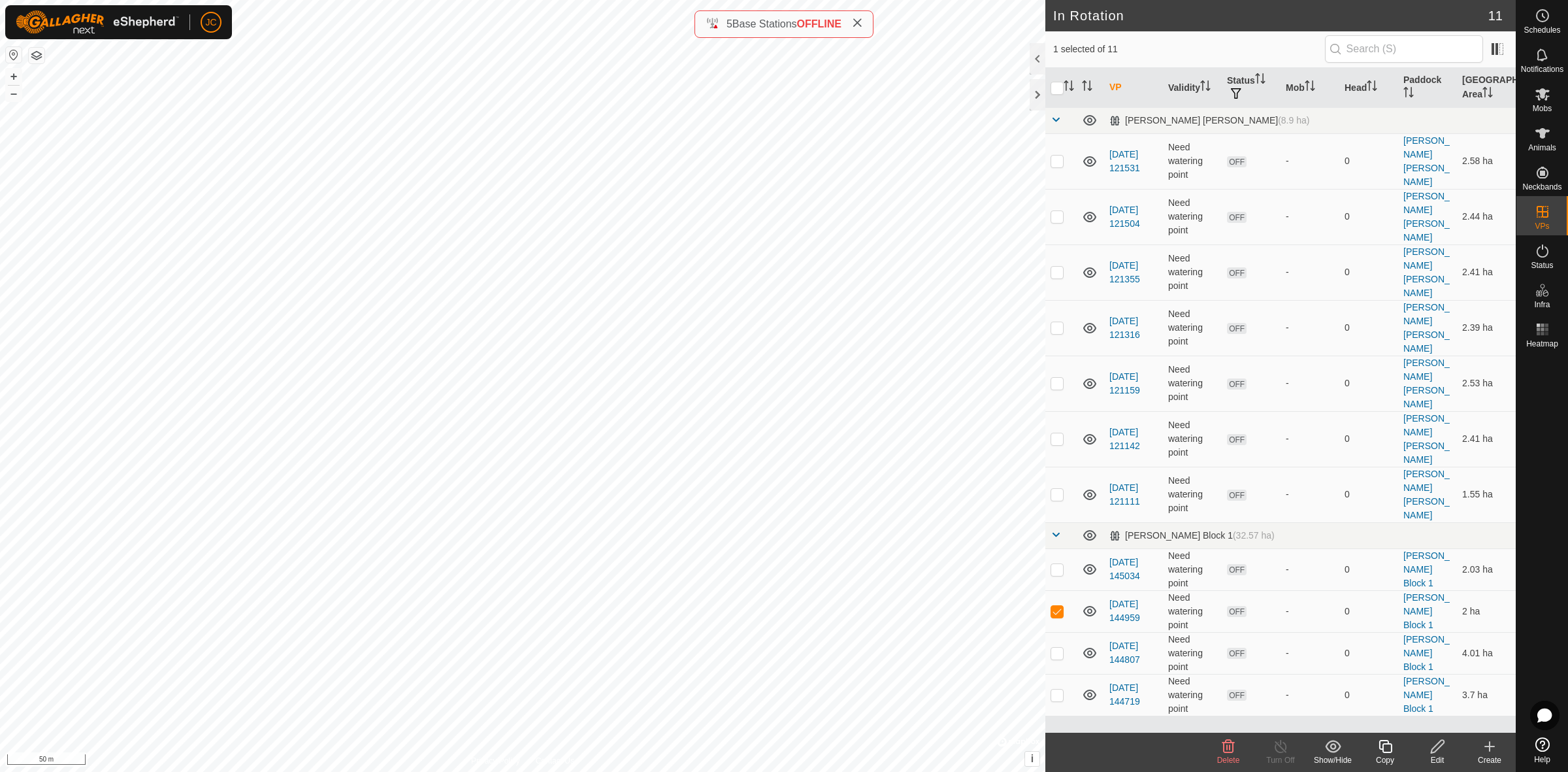
checkbox input "true"
checkbox input "false"
click at [1235, 685] on span "Delete" at bounding box center [1228, 760] width 23 height 9
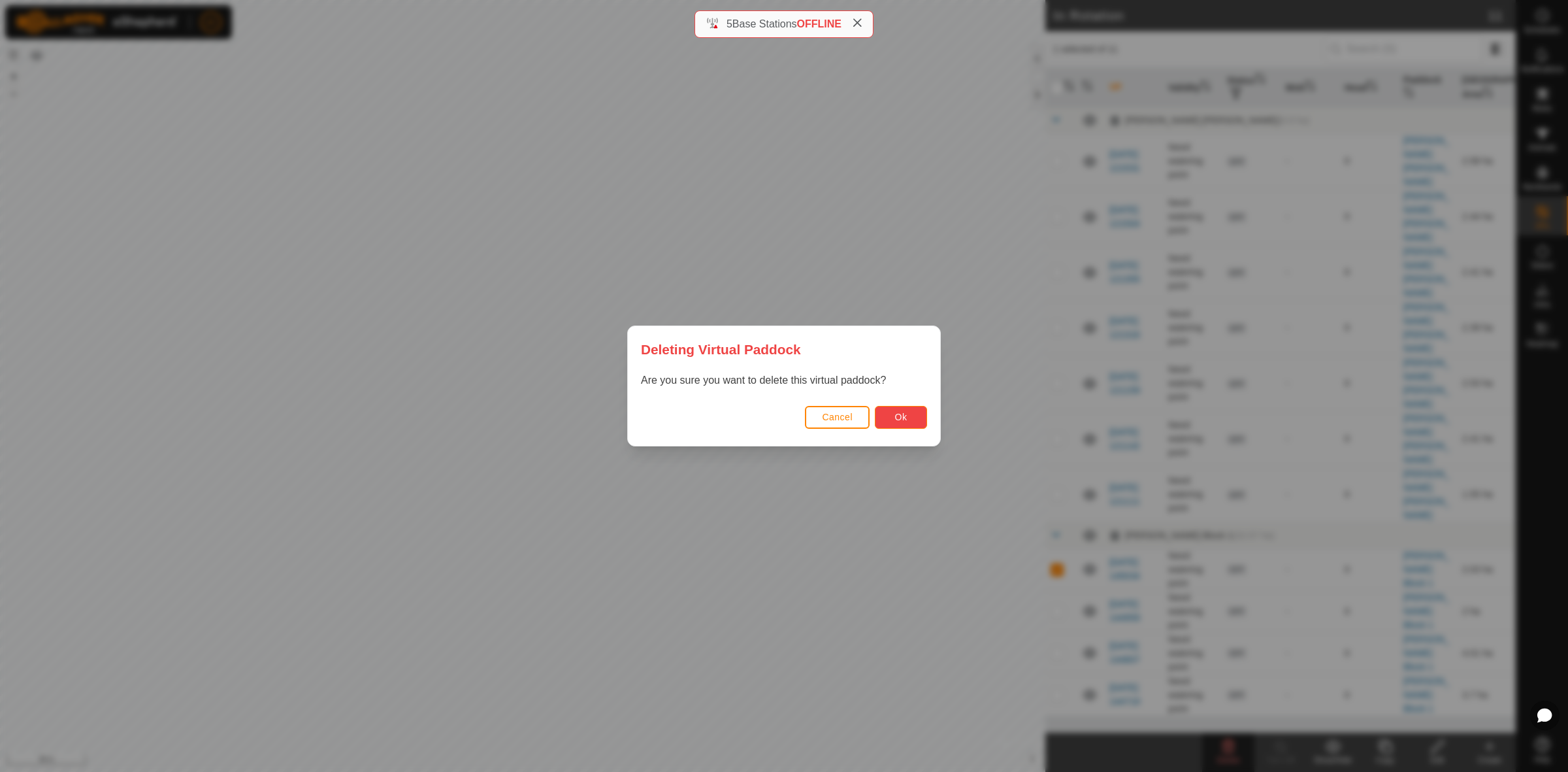
click at [905, 419] on span "Ok" at bounding box center [901, 417] width 12 height 10
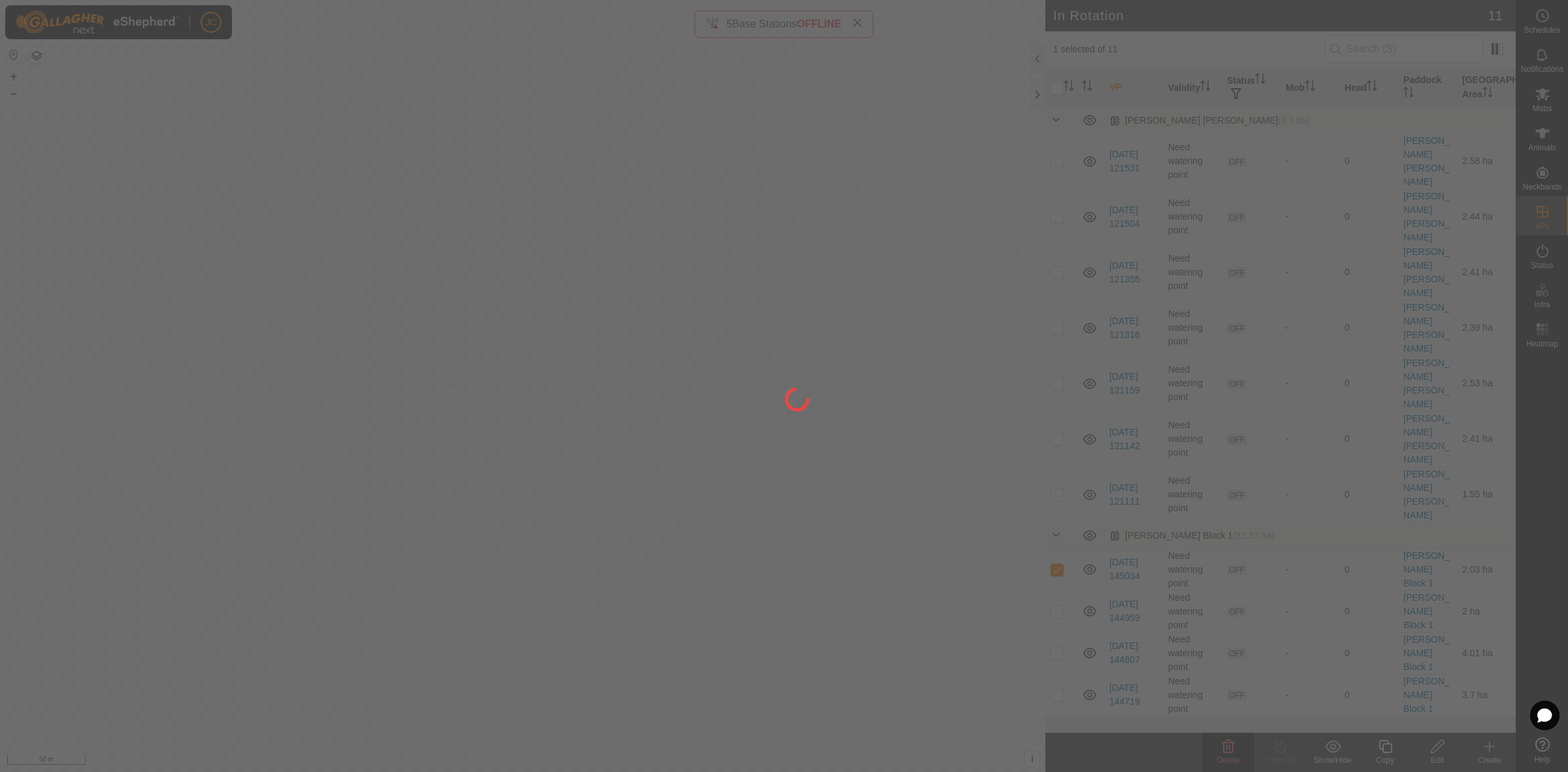
checkbox input "false"
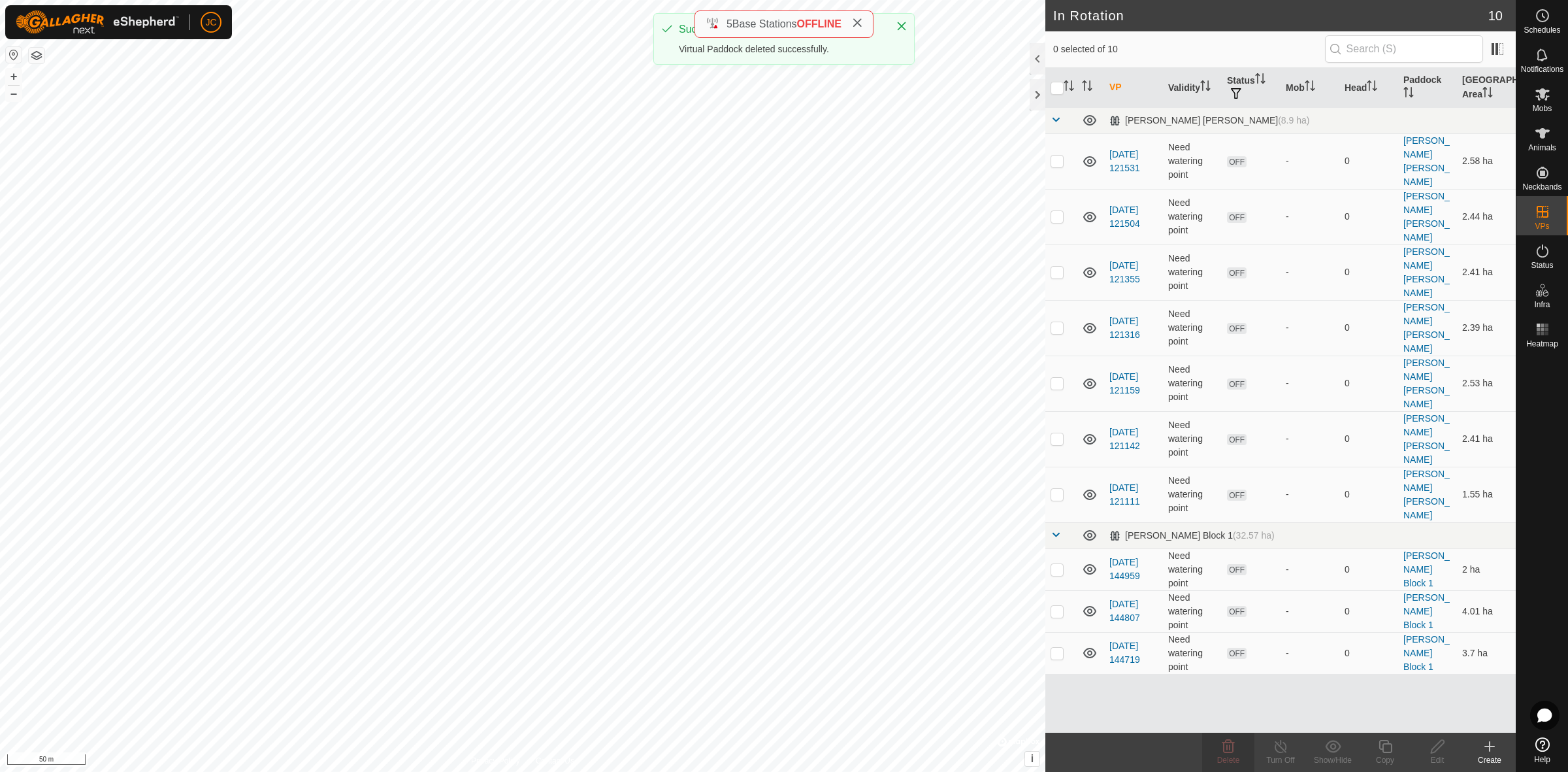
checkbox input "true"
checkbox input "false"
checkbox input "true"
checkbox input "false"
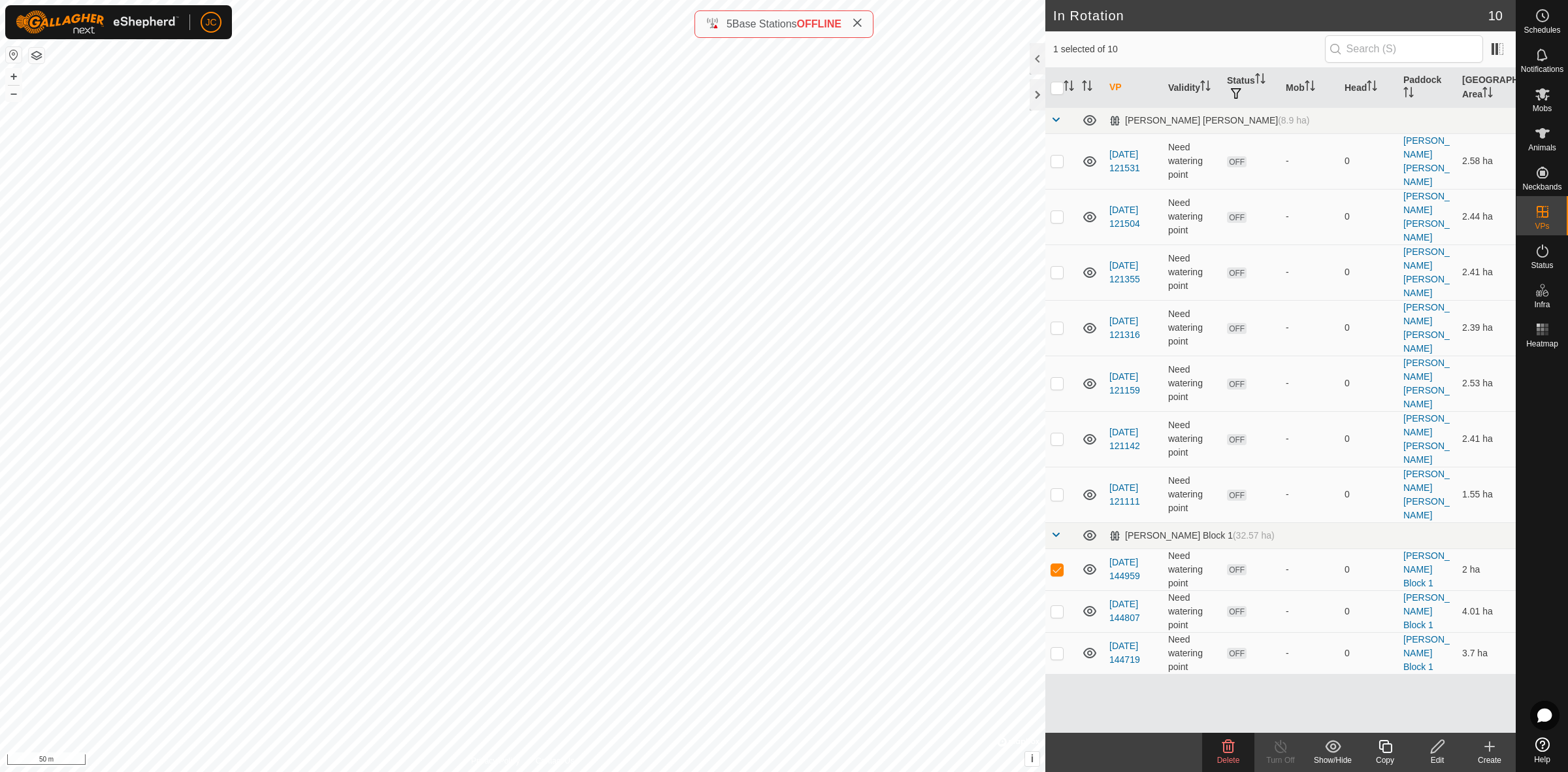
checkbox input "false"
checkbox input "true"
checkbox input "false"
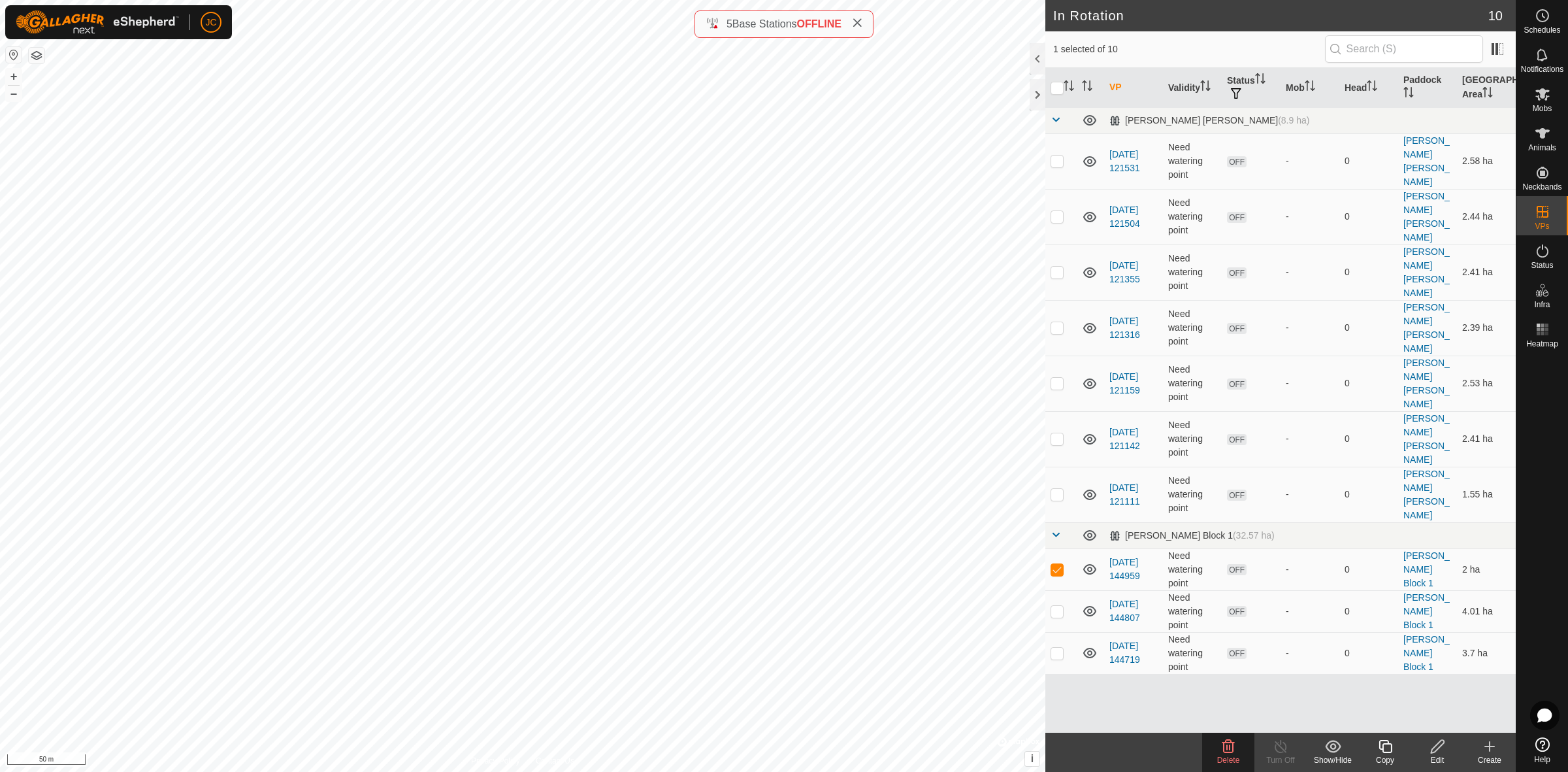
click at [1392, 685] on icon at bounding box center [1437, 747] width 17 height 16
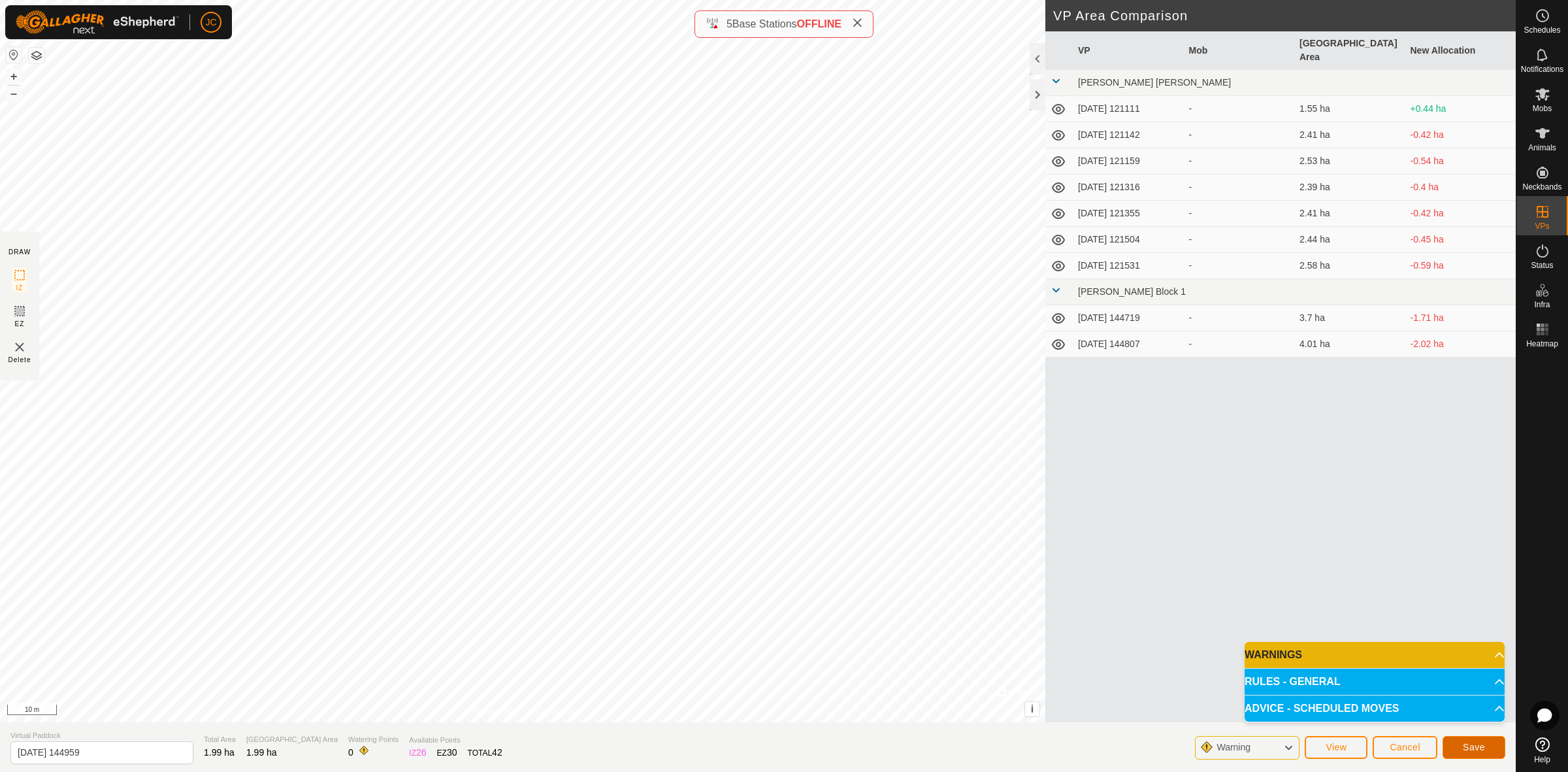
click at [1392, 685] on button "Save" at bounding box center [1474, 748] width 63 height 23
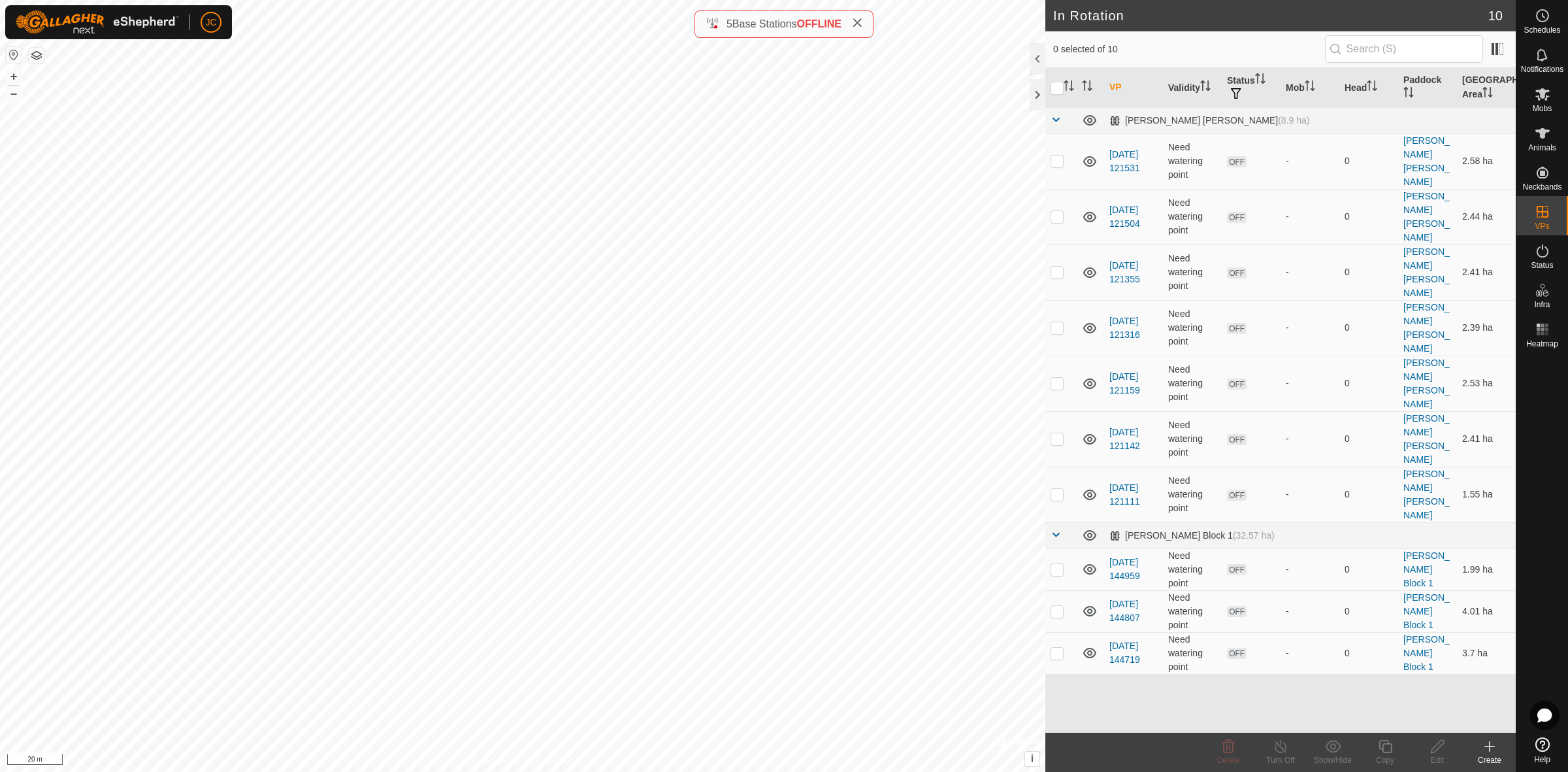
checkbox input "true"
click at [1392, 685] on div "Edit" at bounding box center [1437, 759] width 52 height 11
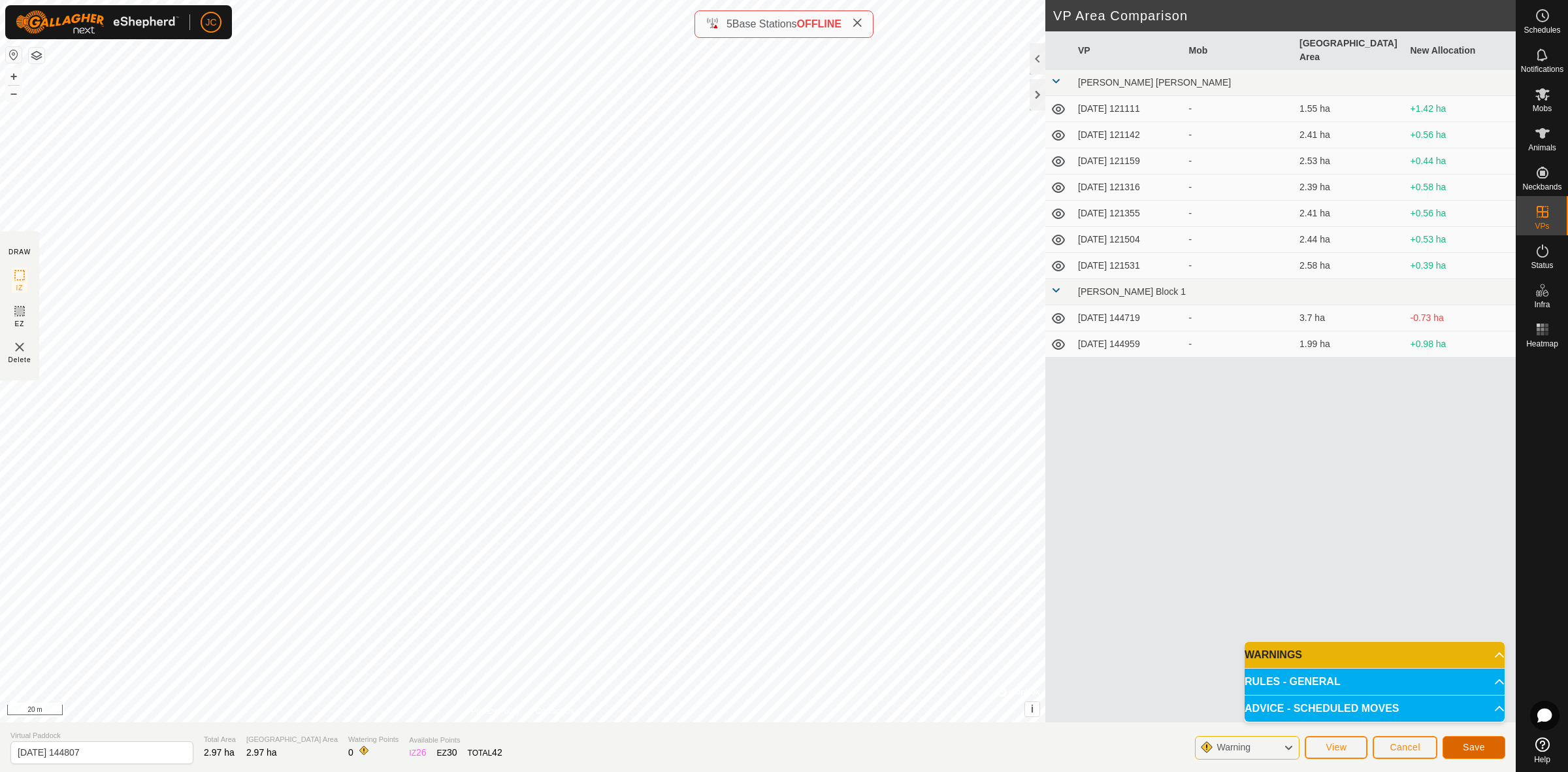
click at [1392, 685] on span "Save" at bounding box center [1473, 747] width 22 height 10
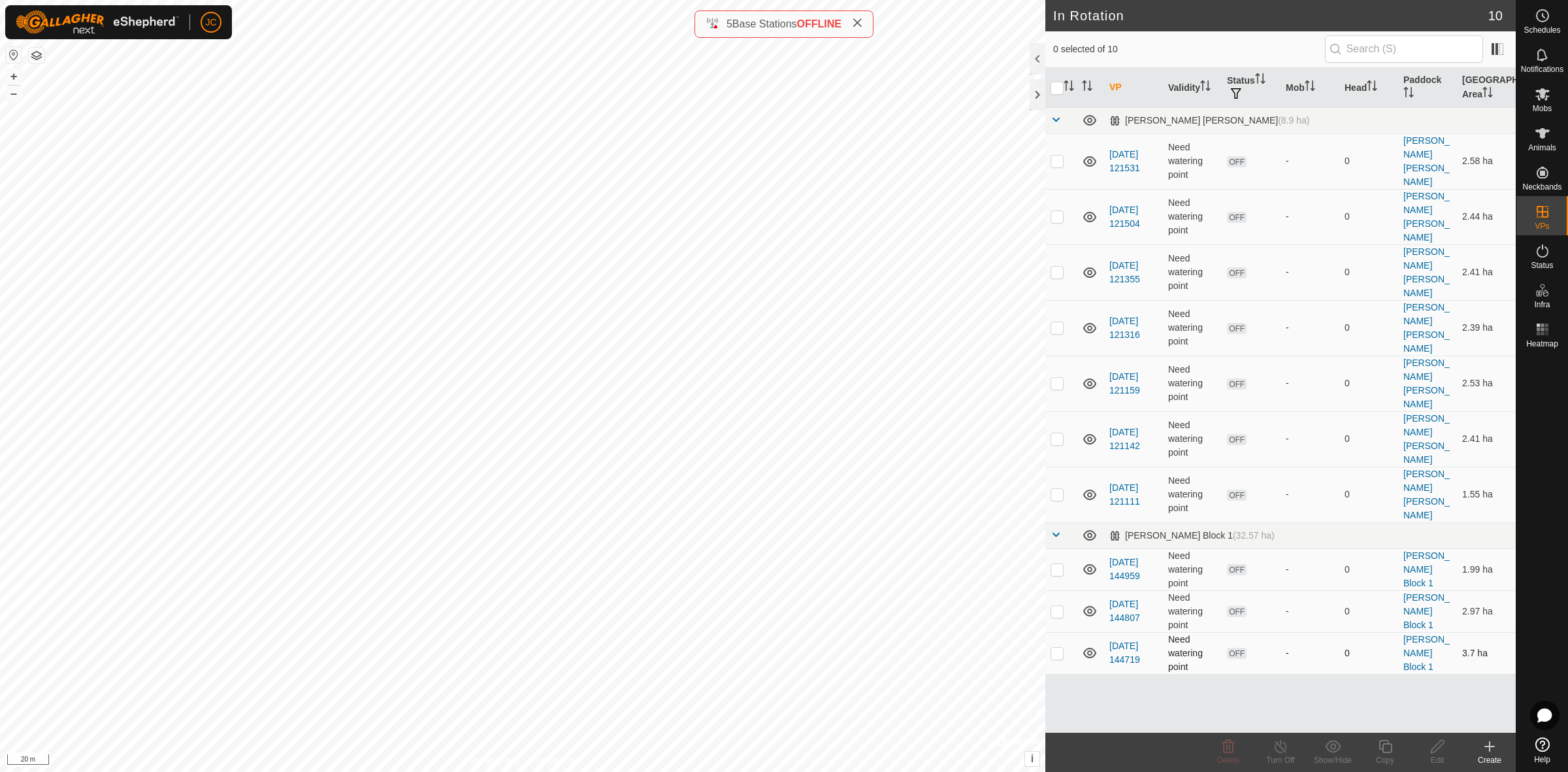
click at [1058, 648] on p-checkbox at bounding box center [1057, 653] width 13 height 10
checkbox input "true"
click at [1057, 606] on p-checkbox at bounding box center [1057, 611] width 13 height 10
checkbox input "true"
click at [1057, 548] on td at bounding box center [1061, 569] width 31 height 42
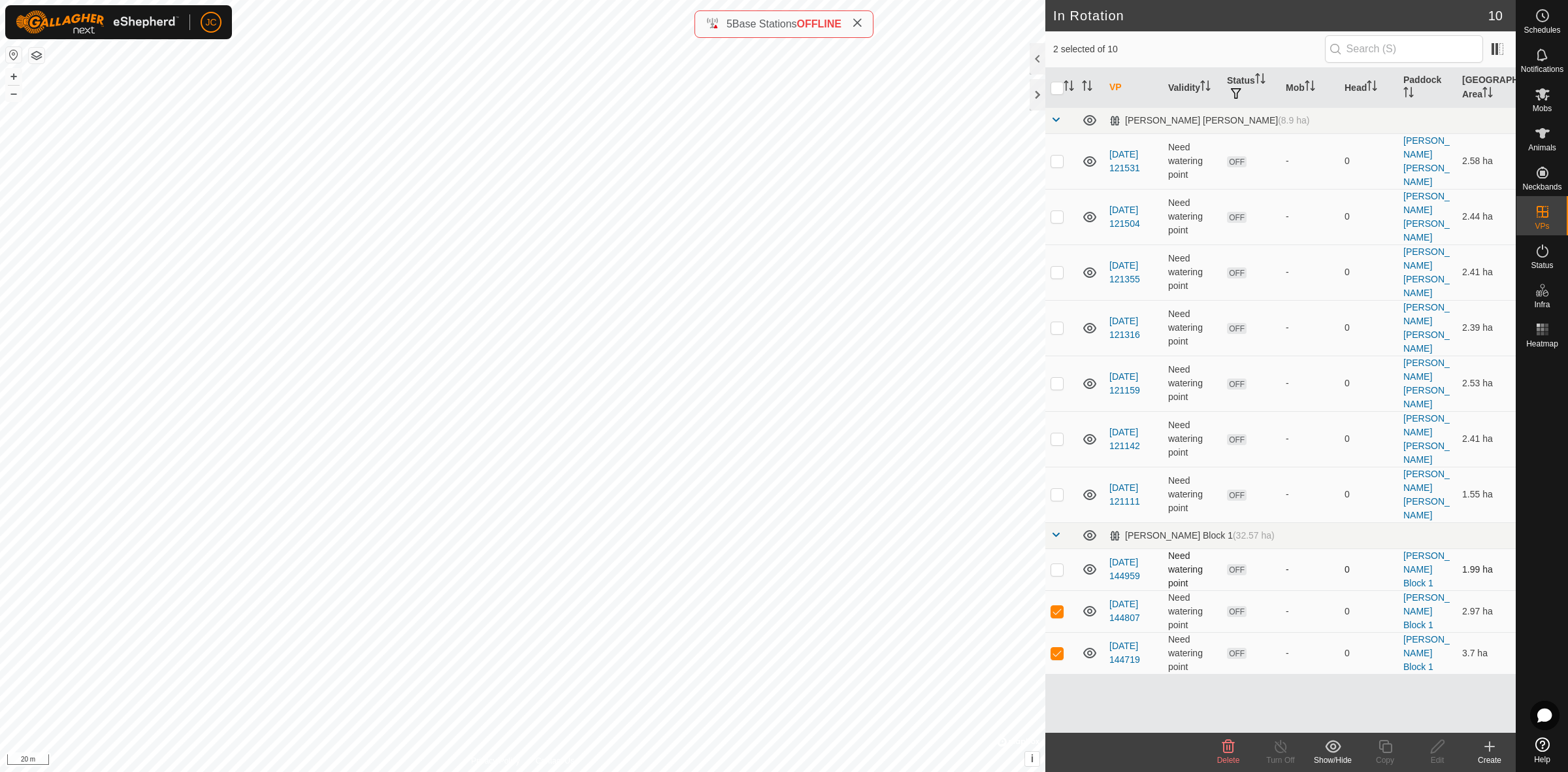
checkbox input "true"
click at [1055, 606] on p-checkbox at bounding box center [1057, 611] width 13 height 10
checkbox input "false"
click at [1060, 648] on p-checkbox at bounding box center [1057, 653] width 13 height 10
checkbox input "false"
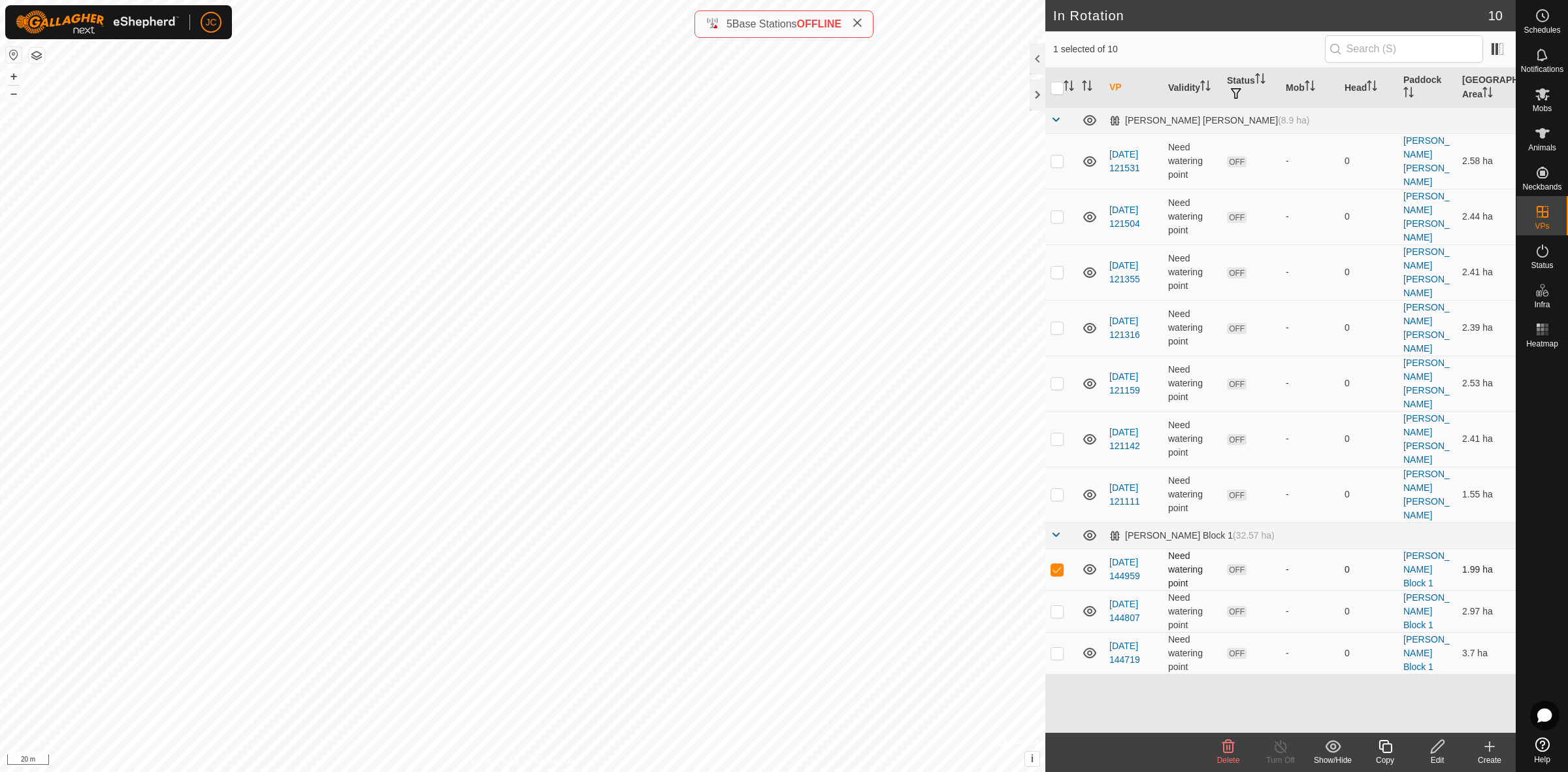
click at [1056, 564] on p-checkbox at bounding box center [1057, 569] width 13 height 10
checkbox input "false"
click at [1054, 606] on p-checkbox at bounding box center [1057, 611] width 13 height 10
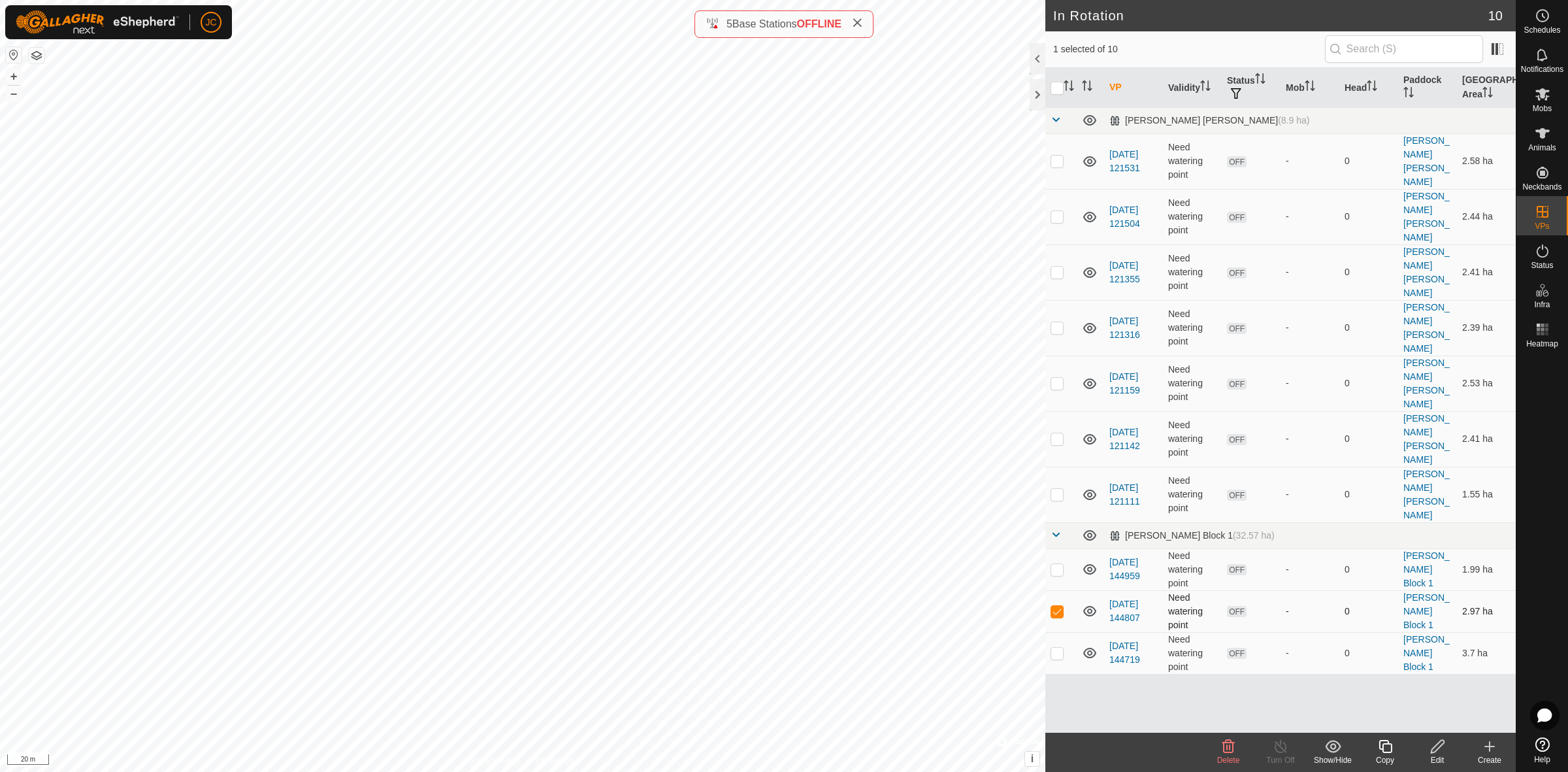
click at [1054, 606] on p-checkbox at bounding box center [1057, 611] width 13 height 10
checkbox input "false"
click at [1055, 648] on p-checkbox at bounding box center [1057, 653] width 13 height 10
checkbox input "false"
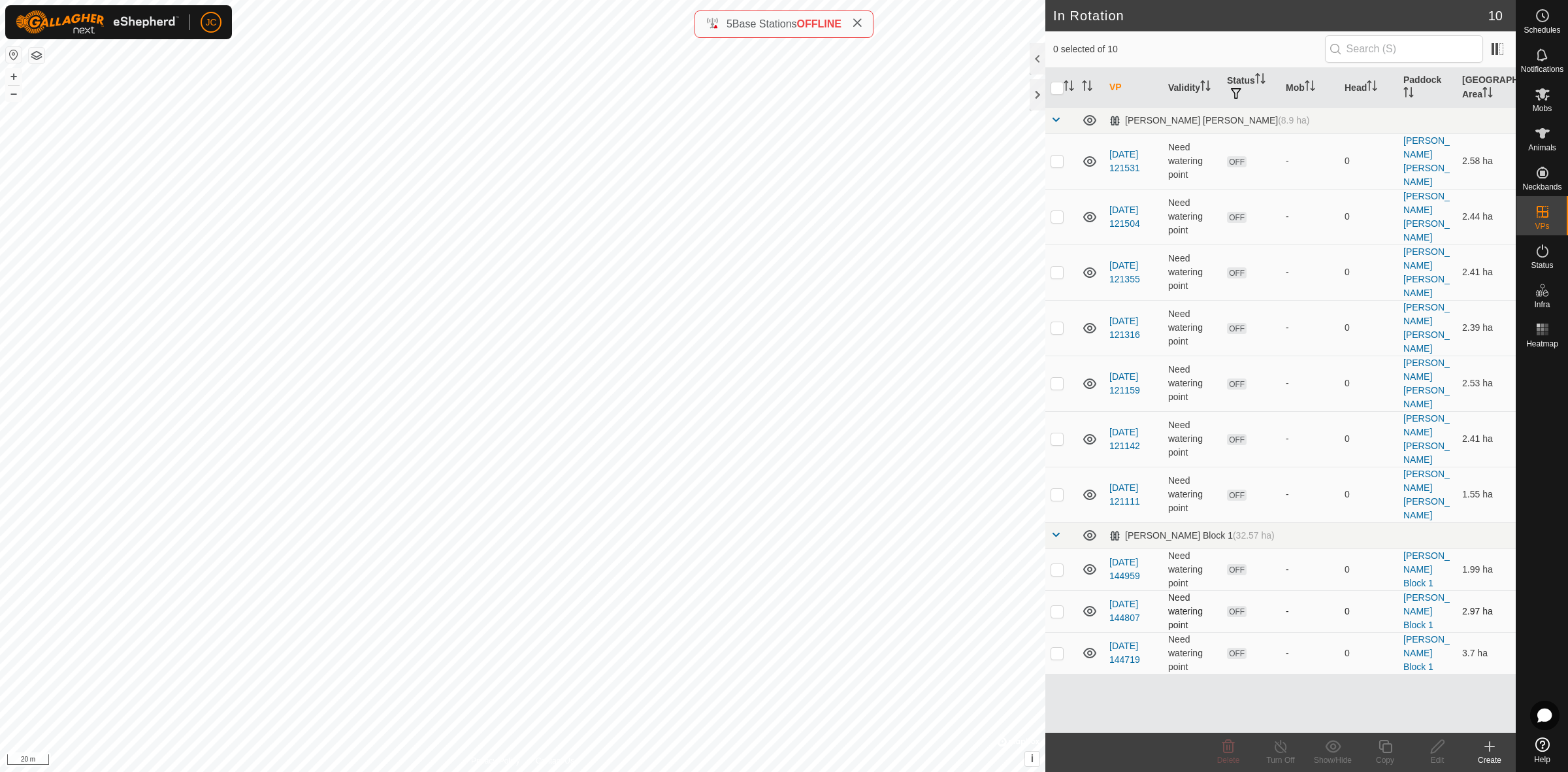
click at [1056, 590] on td at bounding box center [1061, 611] width 31 height 42
checkbox input "false"
click at [1180, 632] on td "Need watering point" at bounding box center [1191, 653] width 59 height 42
checkbox input "true"
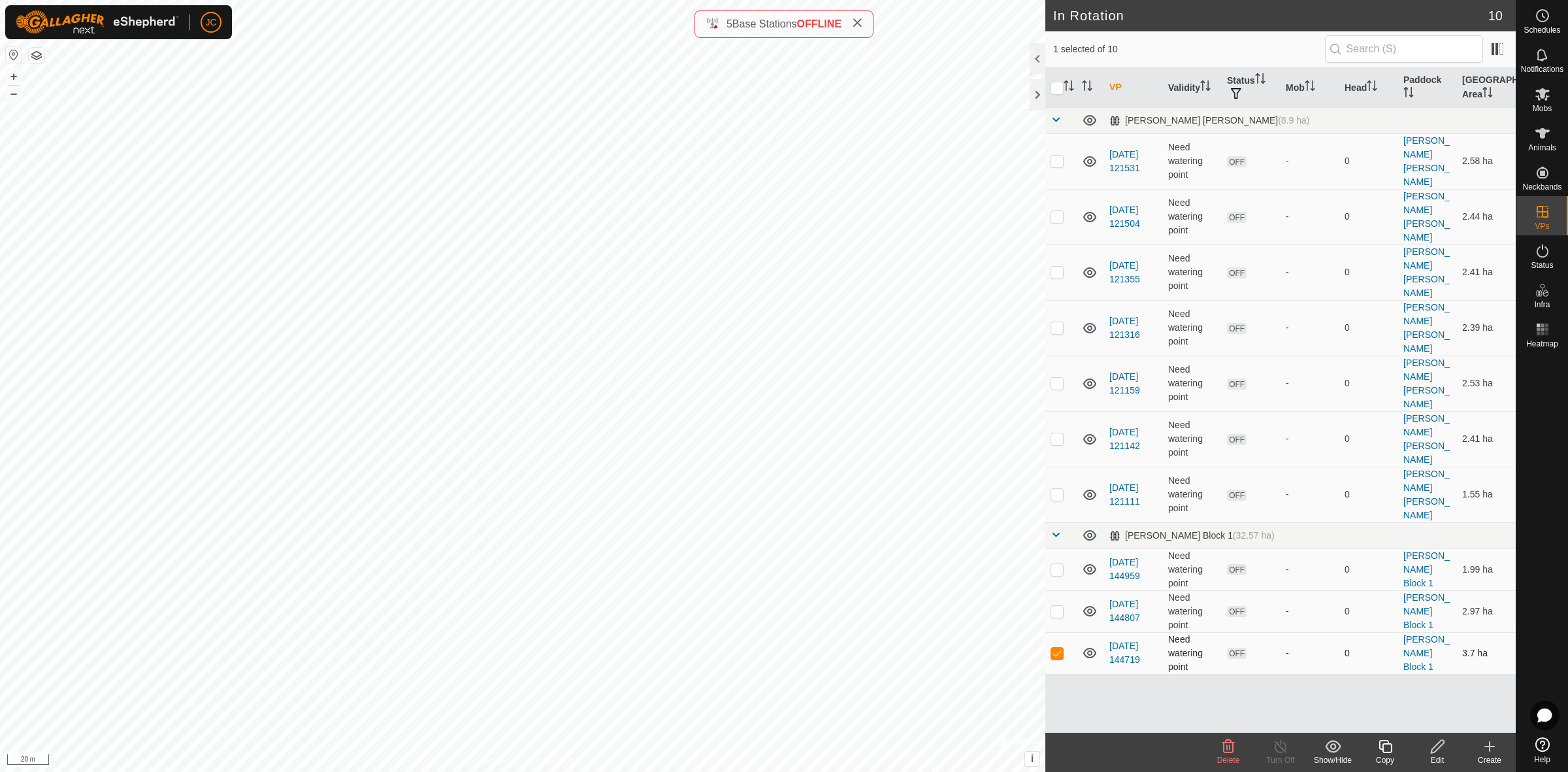
checkbox input "true"
checkbox input "false"
checkbox input "true"
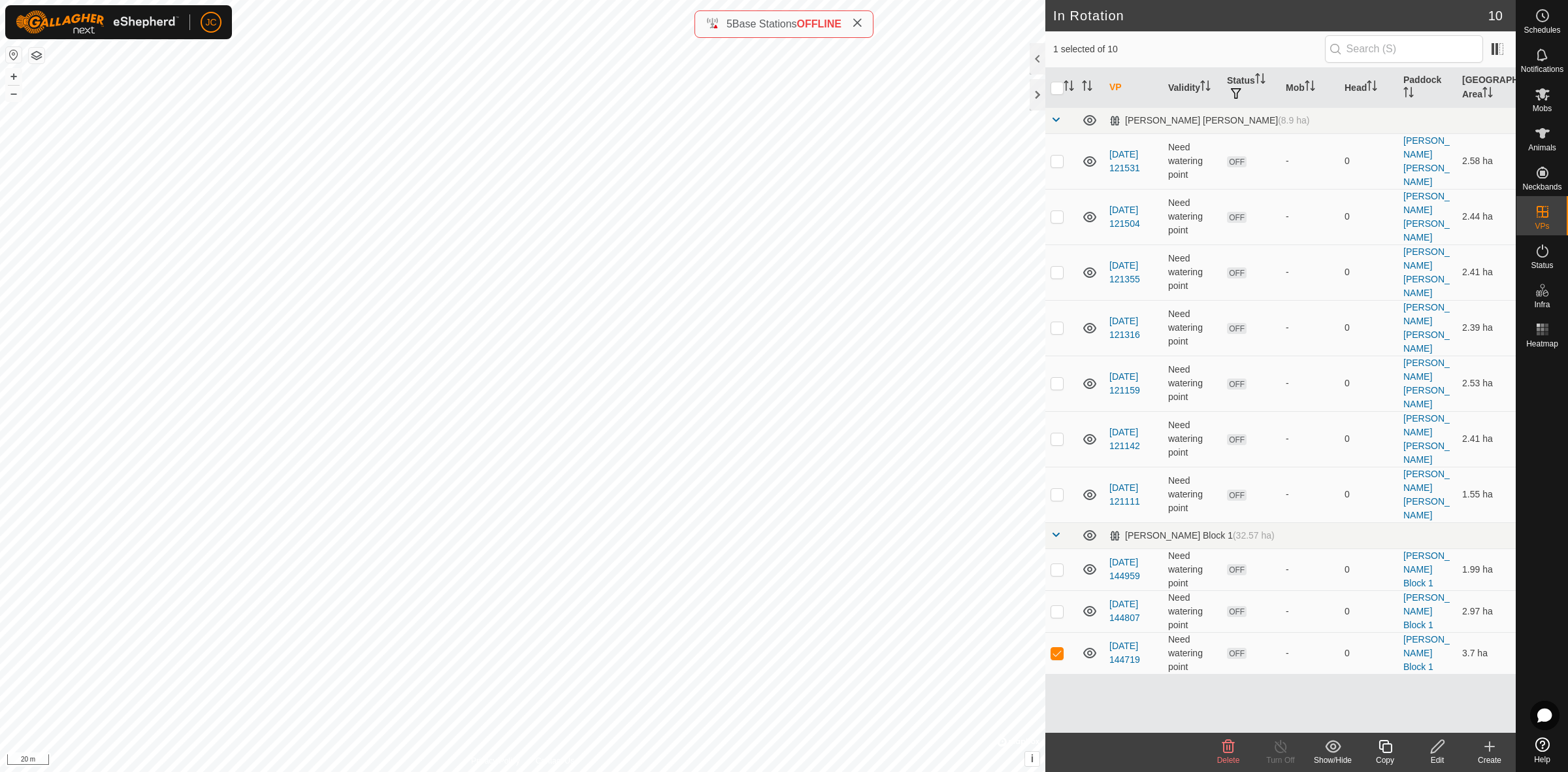
checkbox input "false"
click at [1392, 685] on div "Edit" at bounding box center [1437, 759] width 52 height 11
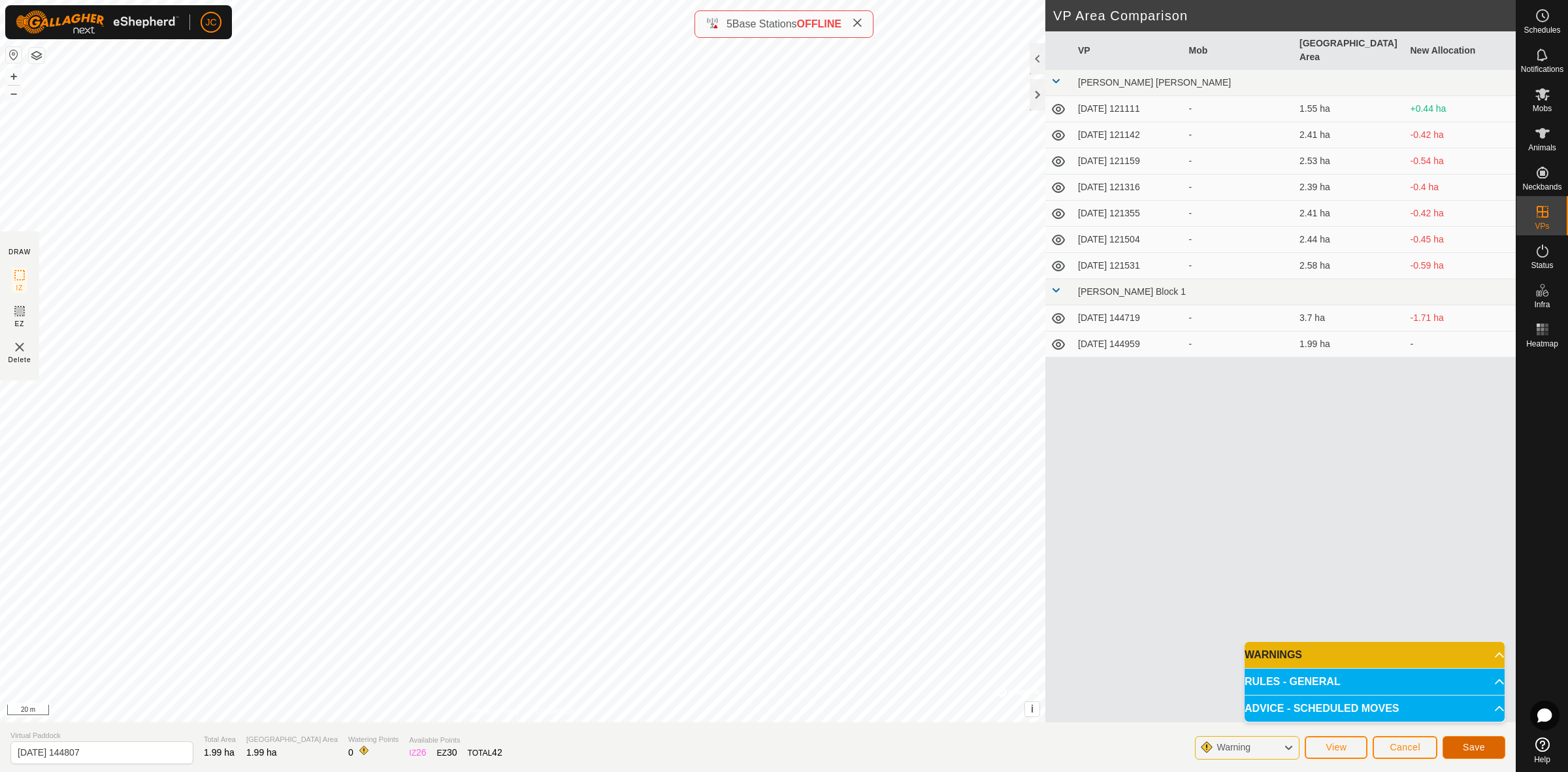
click at [1392, 685] on span "Save" at bounding box center [1473, 747] width 22 height 10
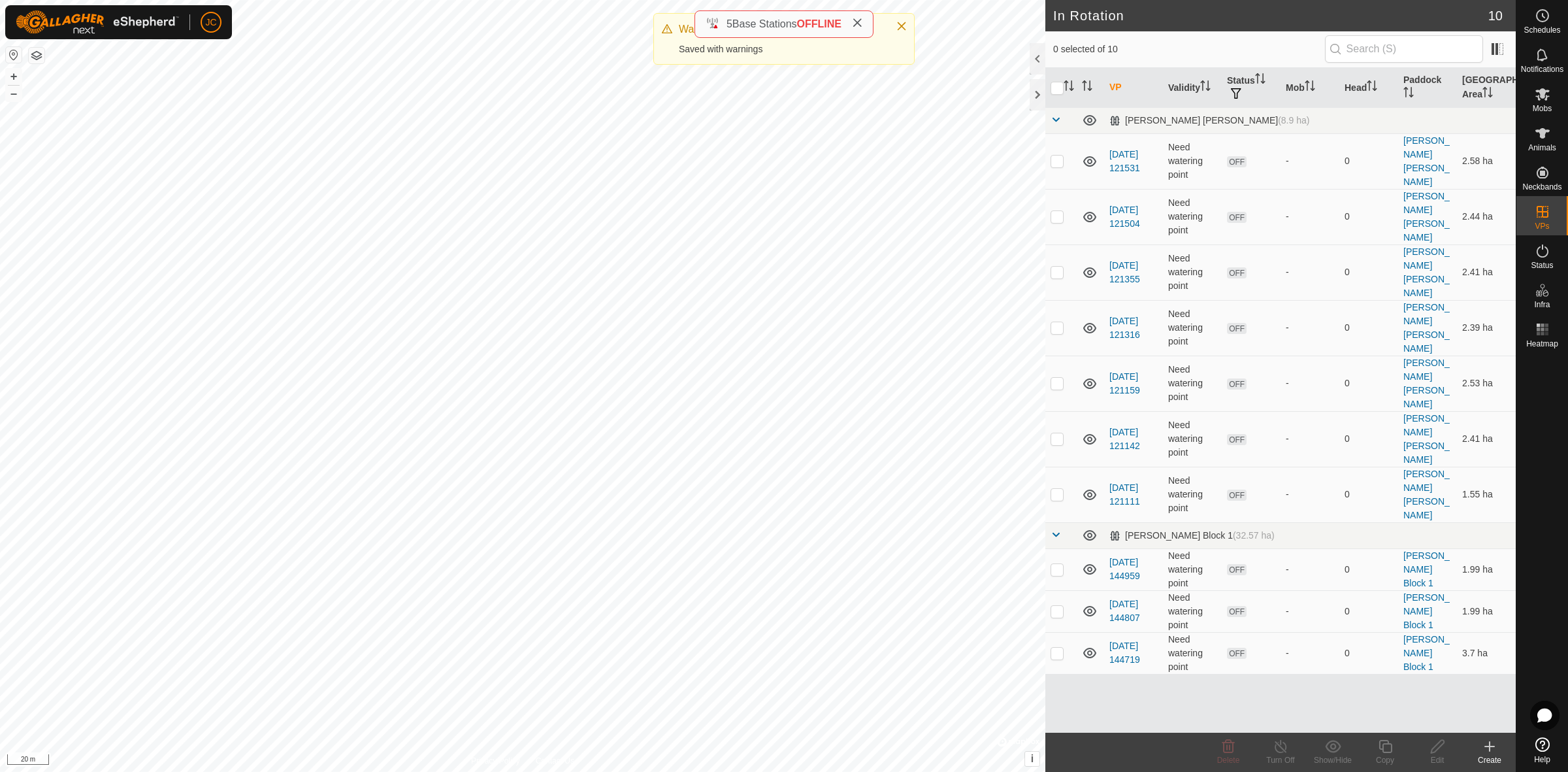
checkbox input "true"
click at [1392, 685] on div "Edit" at bounding box center [1437, 759] width 52 height 11
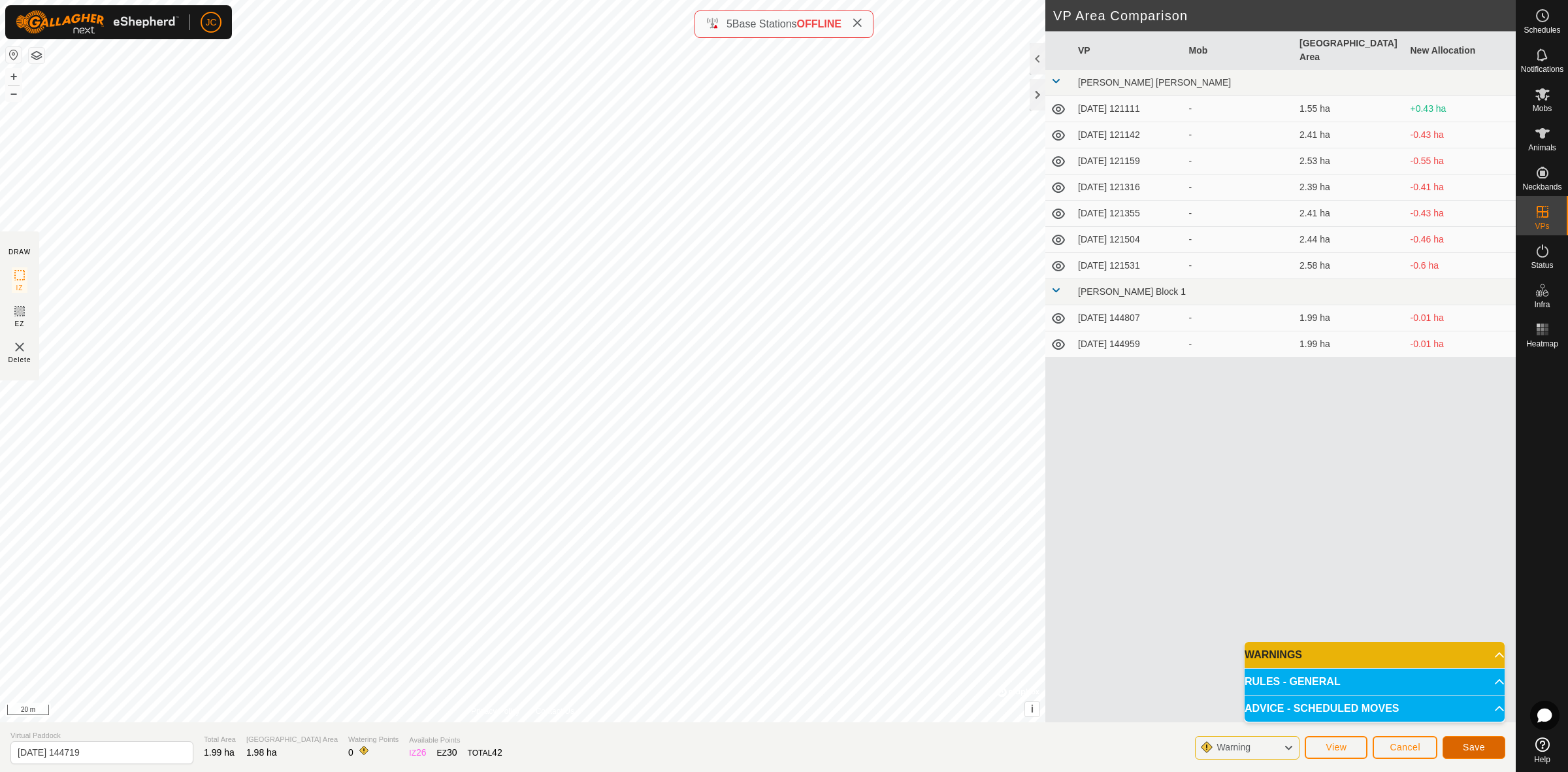
click at [1392, 685] on button "Save" at bounding box center [1474, 748] width 63 height 23
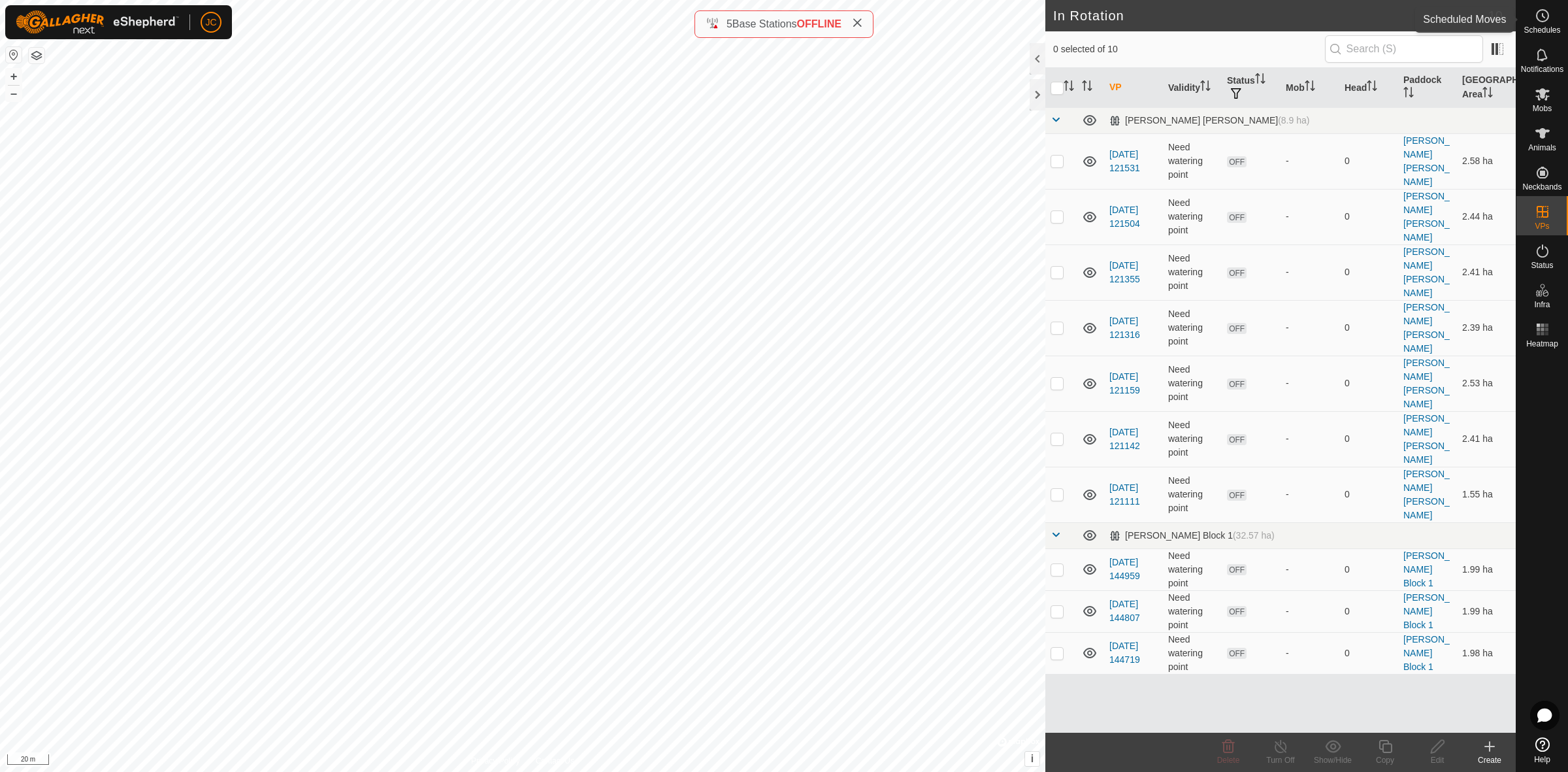
click at [1392, 21] on es-schedule-vp-svg-icon at bounding box center [1542, 16] width 24 height 21
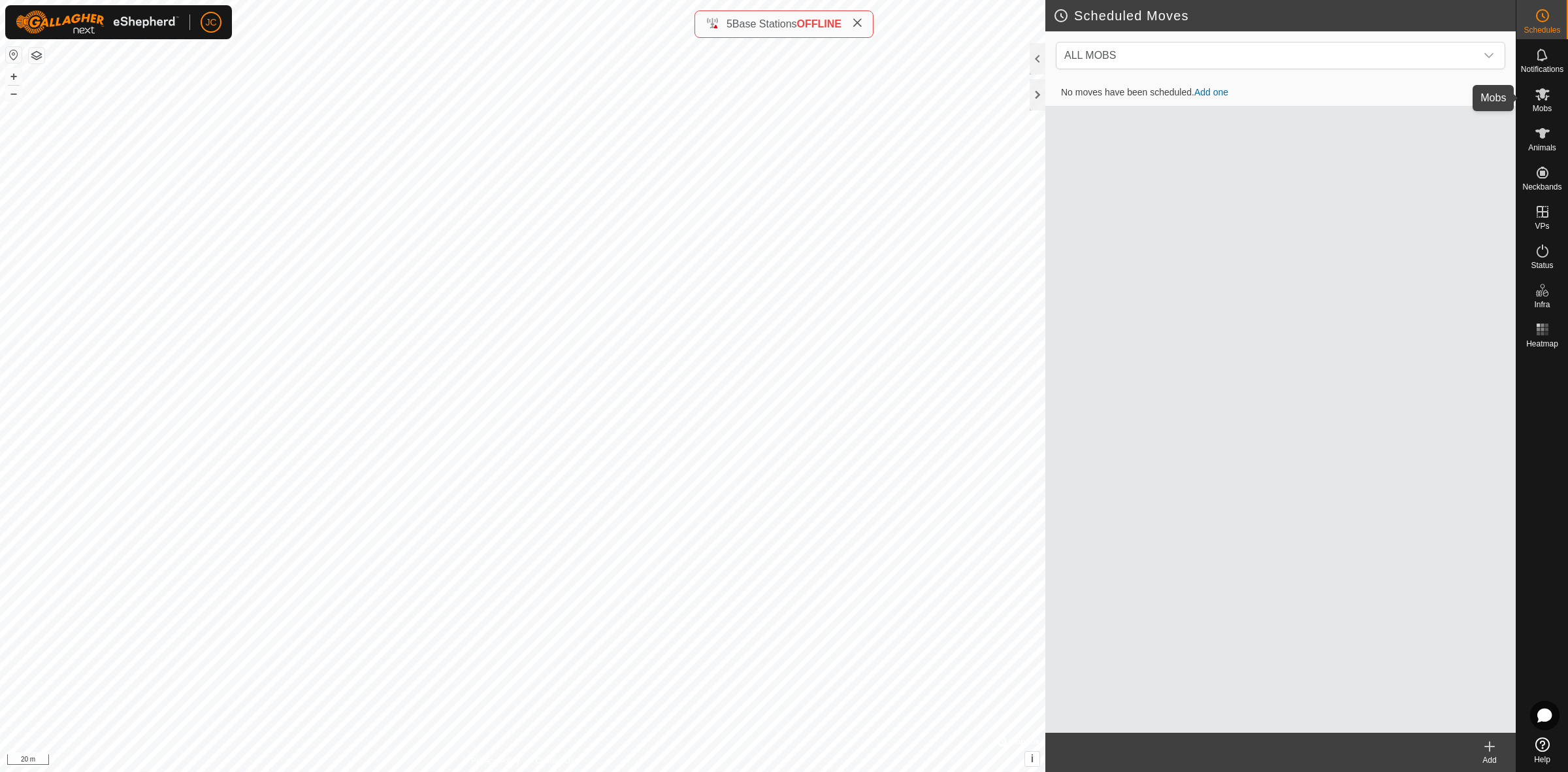
click at [1392, 101] on icon at bounding box center [1543, 94] width 16 height 16
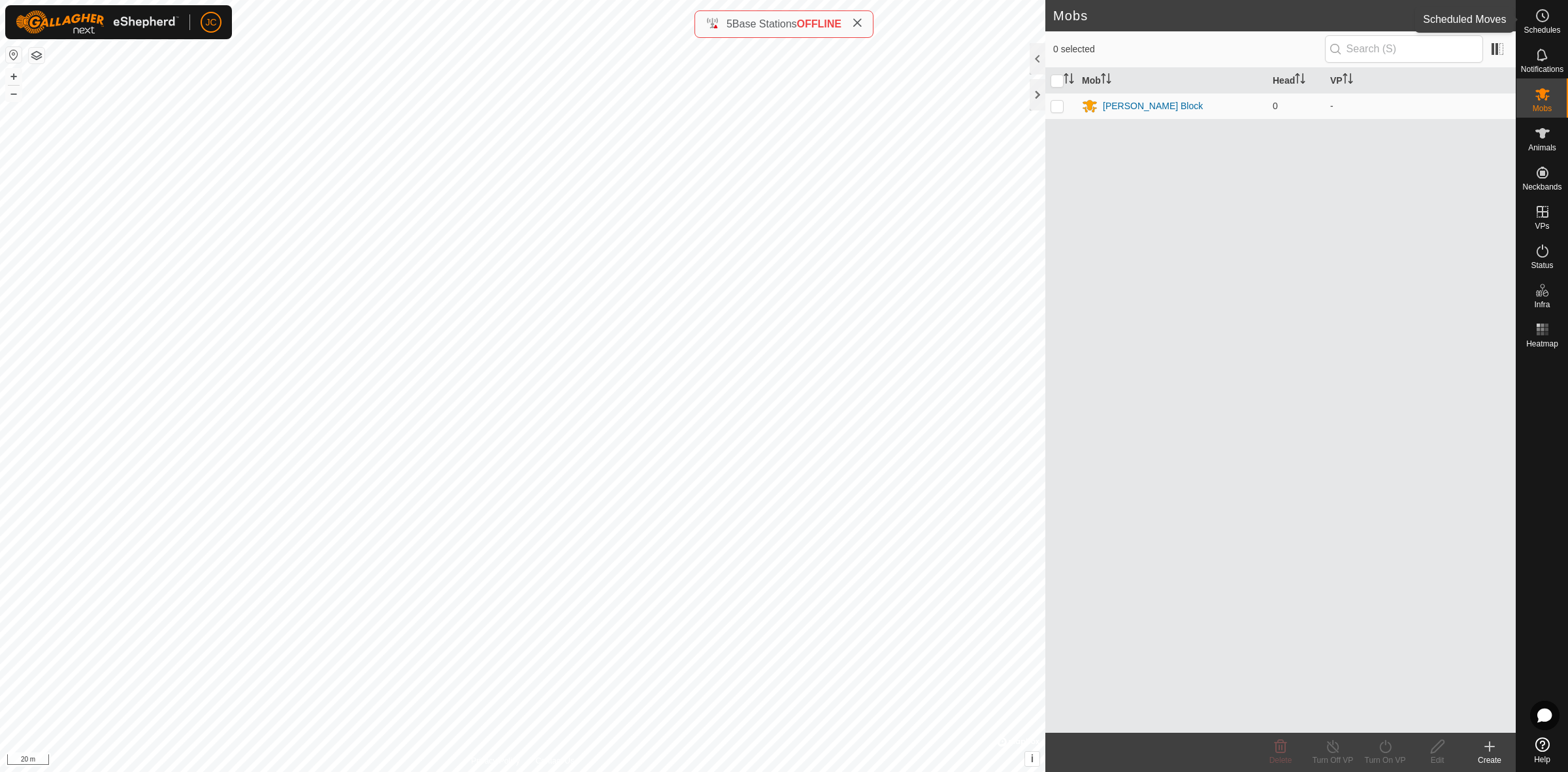
click at [1392, 19] on icon at bounding box center [1543, 16] width 16 height 16
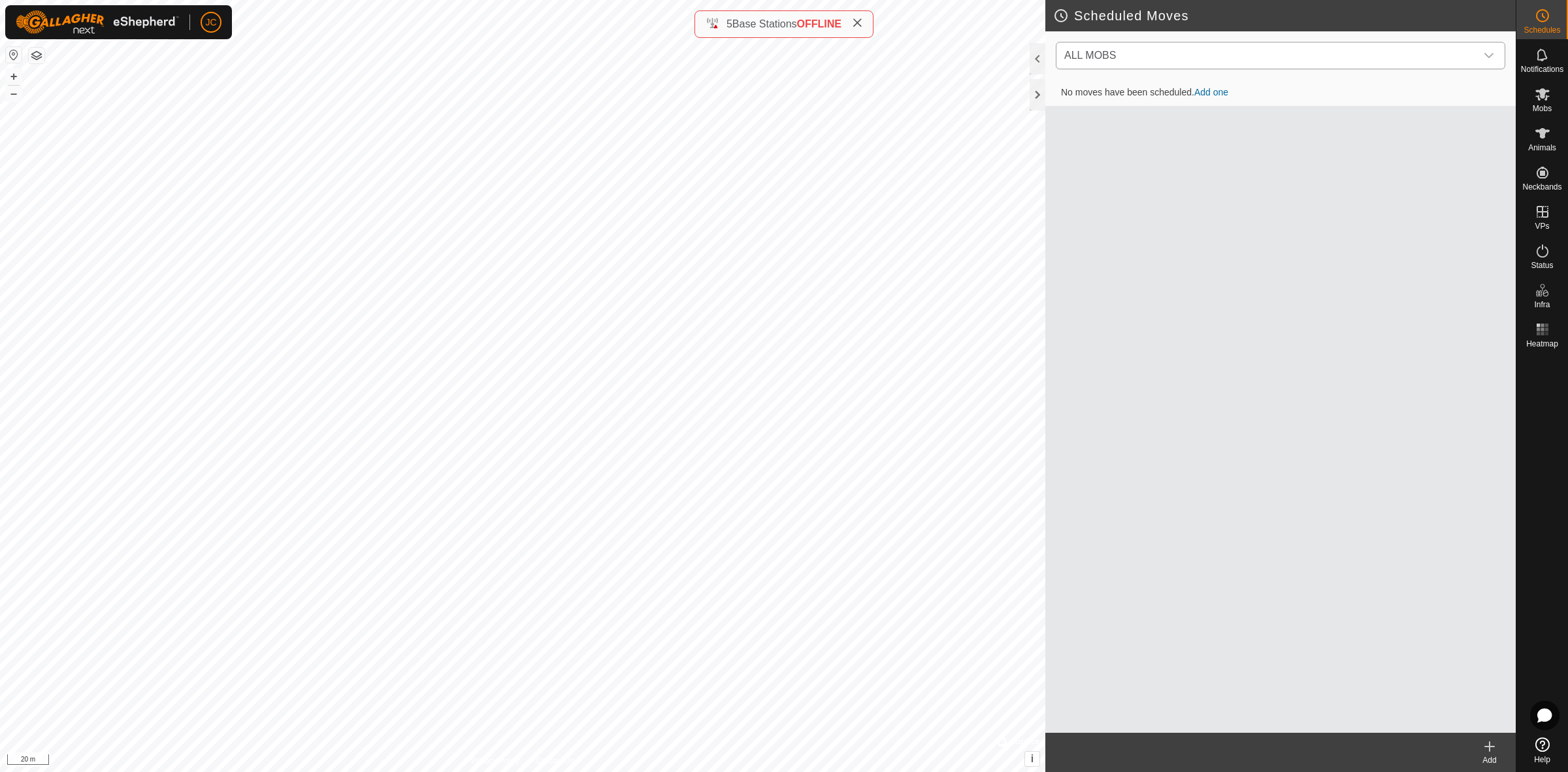
click at [1152, 56] on span "ALL MOBS" at bounding box center [1266, 56] width 417 height 26
click at [1144, 118] on li "[PERSON_NAME] Block (0) 0 move" at bounding box center [1280, 123] width 448 height 27
click at [1219, 94] on link "Add one" at bounding box center [1211, 93] width 34 height 10
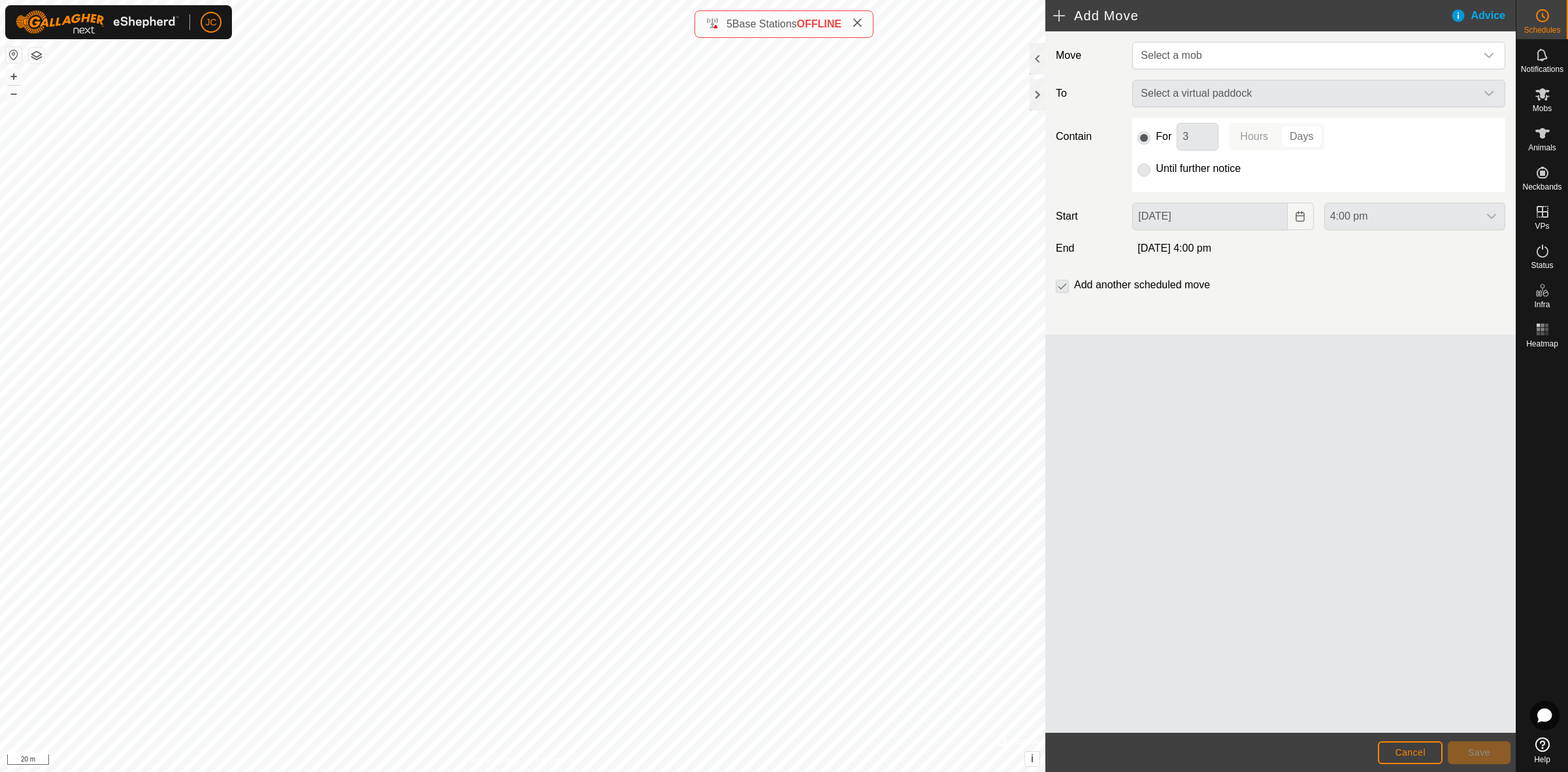
click at [1219, 94] on div "Select a virtual paddock" at bounding box center [1318, 93] width 384 height 27
click at [1378, 95] on div "Select a virtual paddock" at bounding box center [1318, 93] width 384 height 27
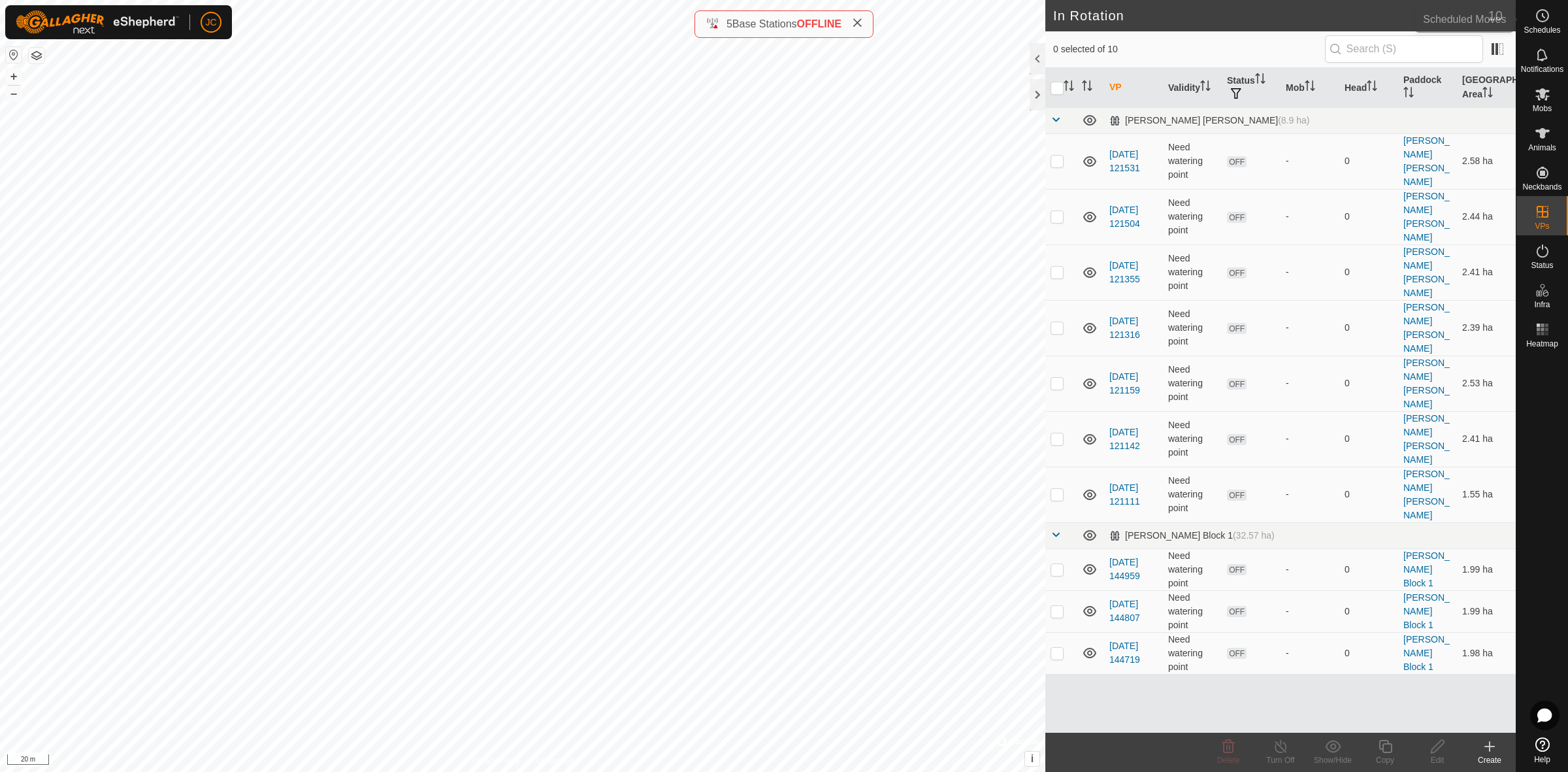
click at [1392, 21] on icon at bounding box center [1543, 16] width 16 height 16
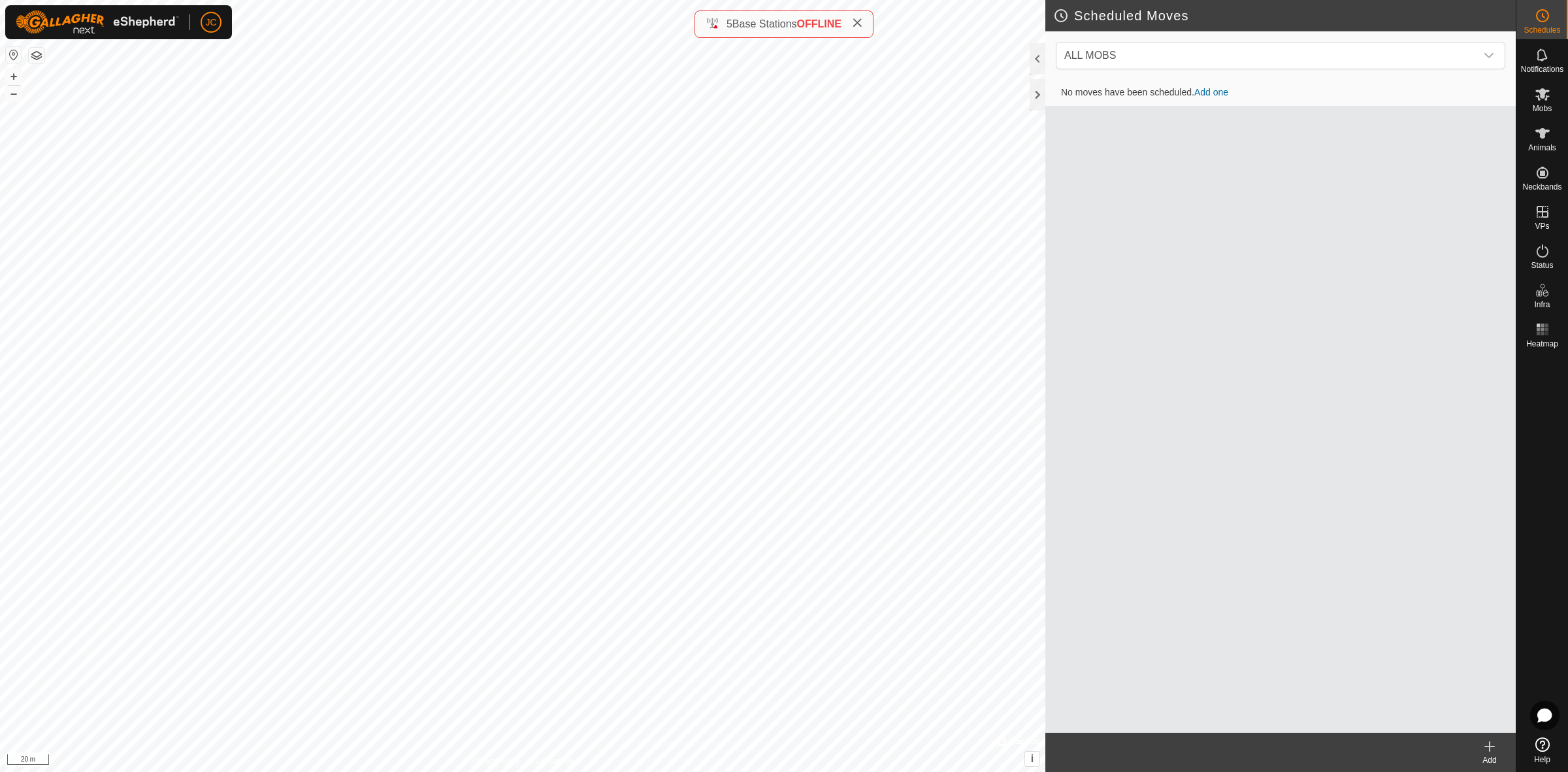
click at [1211, 94] on link "Add one" at bounding box center [1211, 92] width 34 height 10
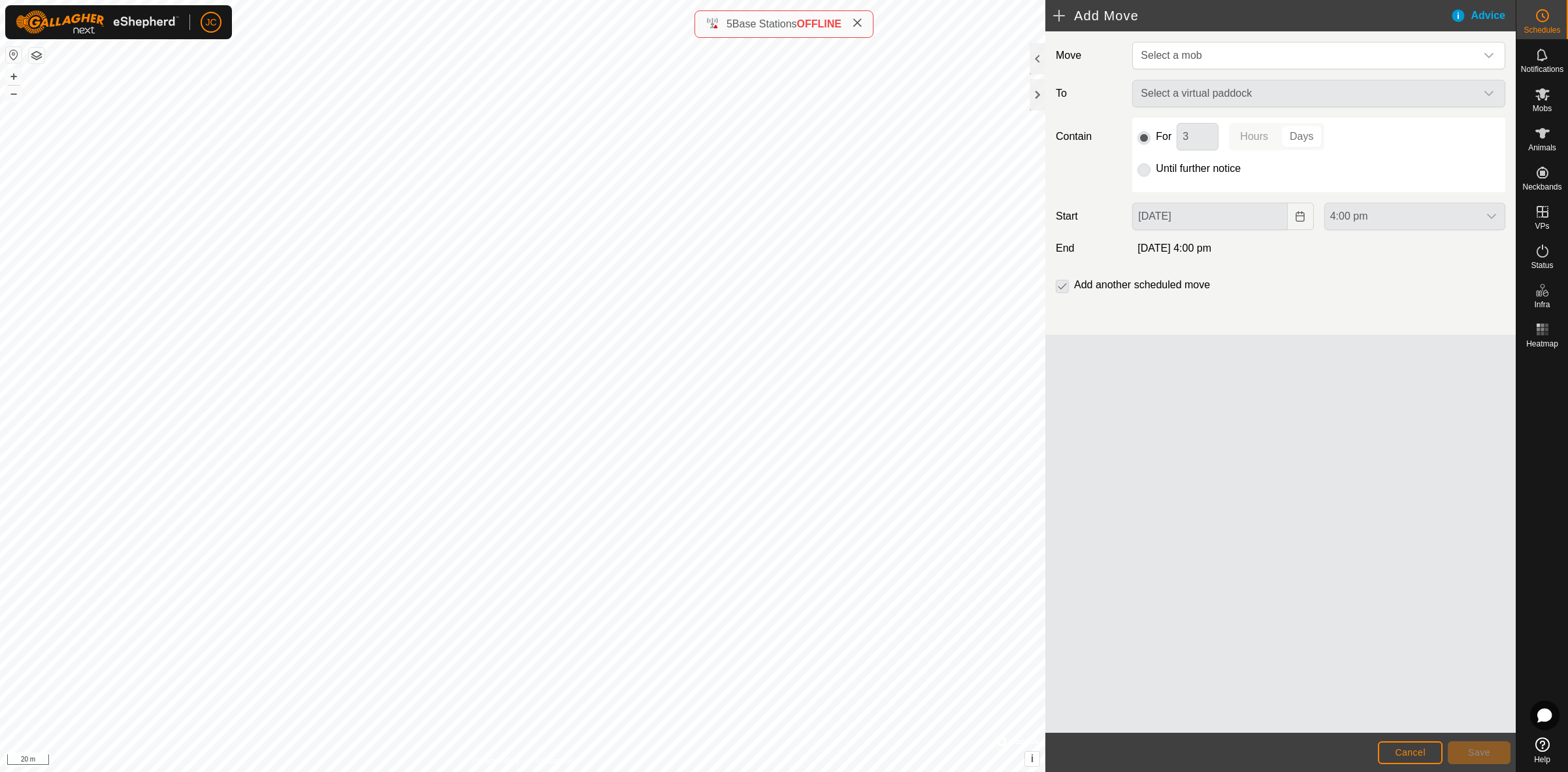
click at [1211, 94] on div "Select a virtual paddock" at bounding box center [1318, 93] width 384 height 27
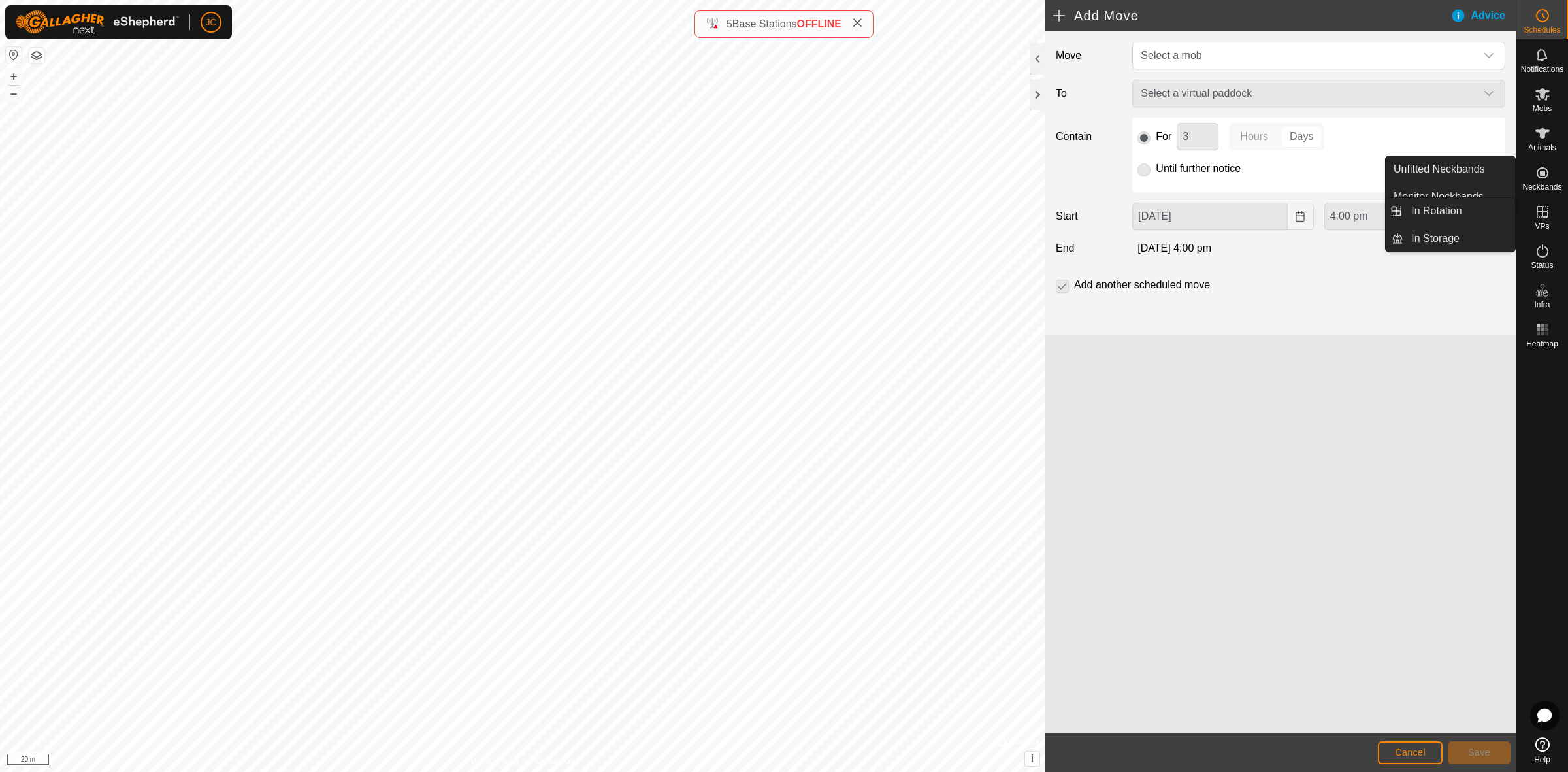
click at [1392, 223] on span "VPs" at bounding box center [1542, 226] width 14 height 8
click at [1392, 216] on icon at bounding box center [1543, 212] width 16 height 16
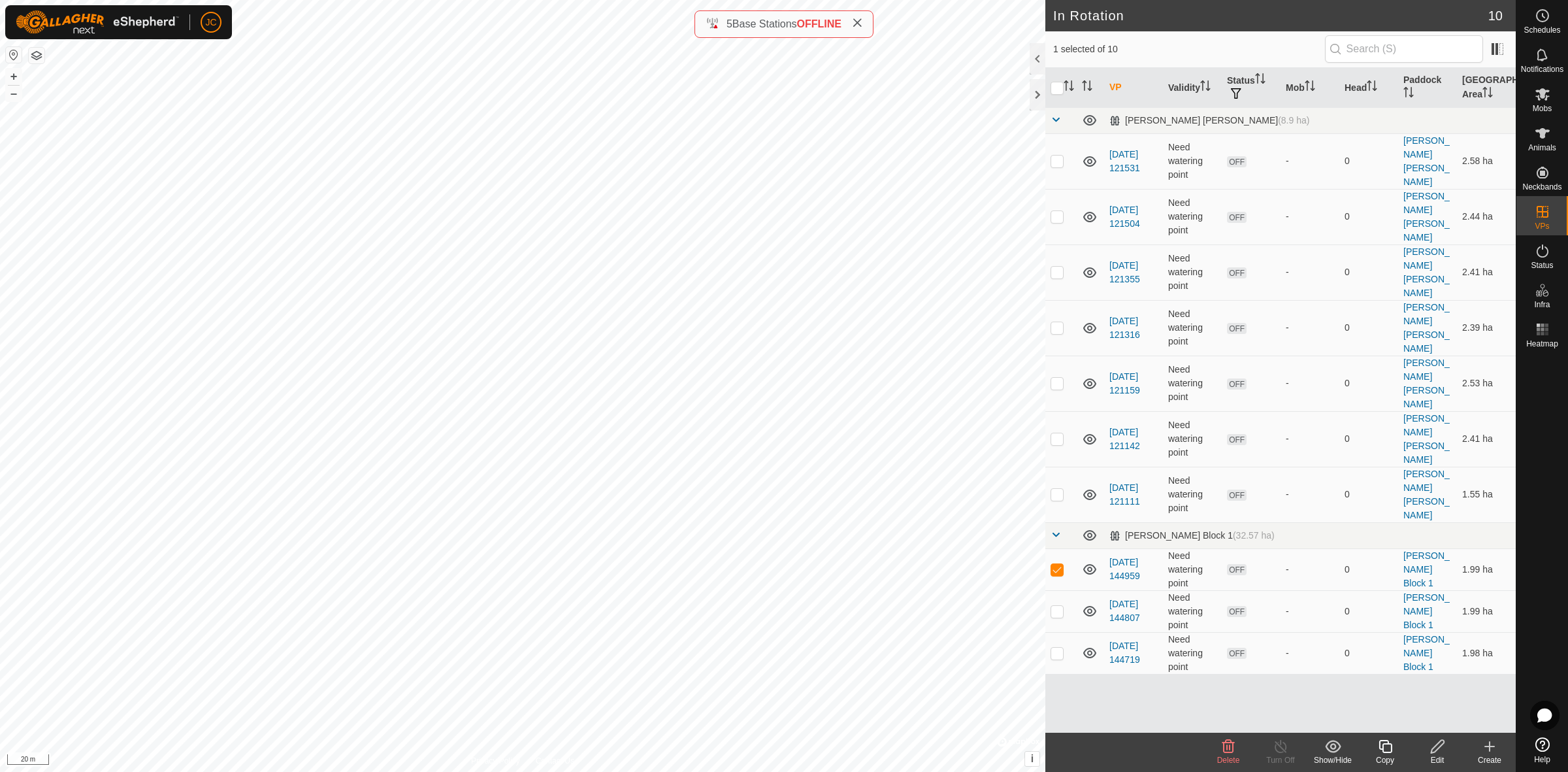
checkbox input "false"
checkbox input "true"
click at [1392, 685] on div "Edit" at bounding box center [1437, 759] width 52 height 11
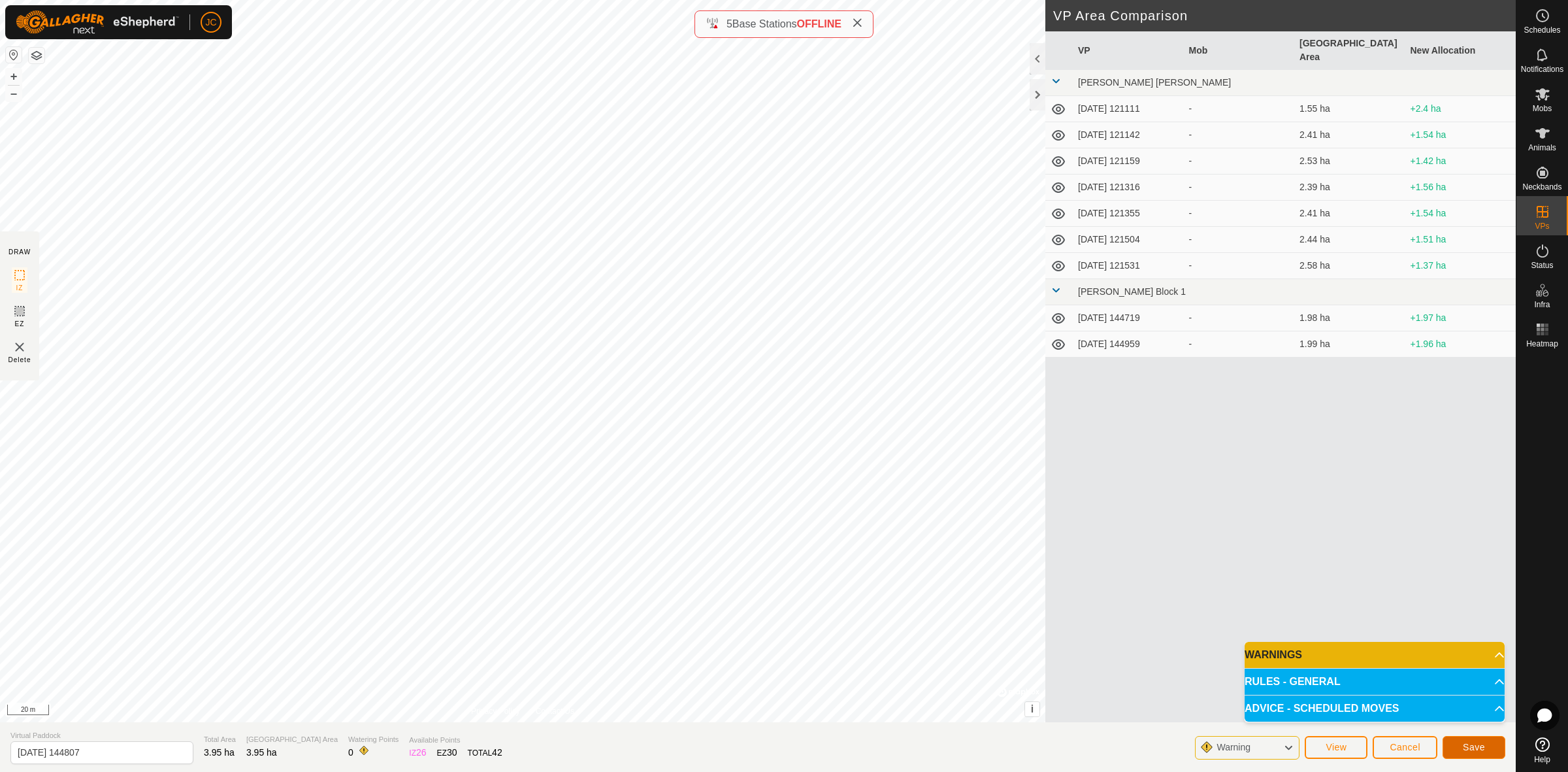
click at [1392, 685] on button "Save" at bounding box center [1474, 748] width 63 height 23
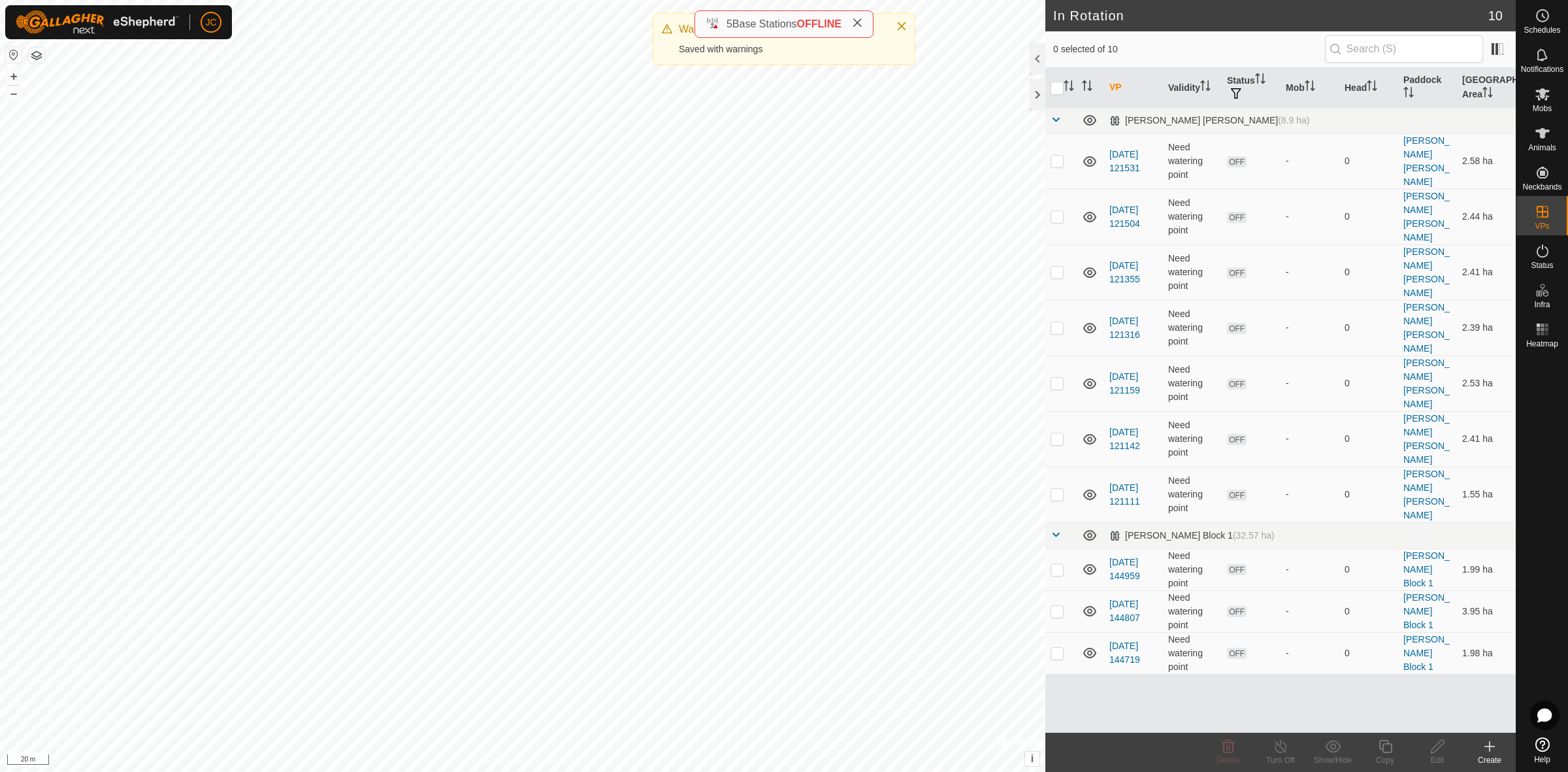
checkbox input "true"
click at [1392, 685] on edit-svg-icon at bounding box center [1437, 747] width 52 height 16
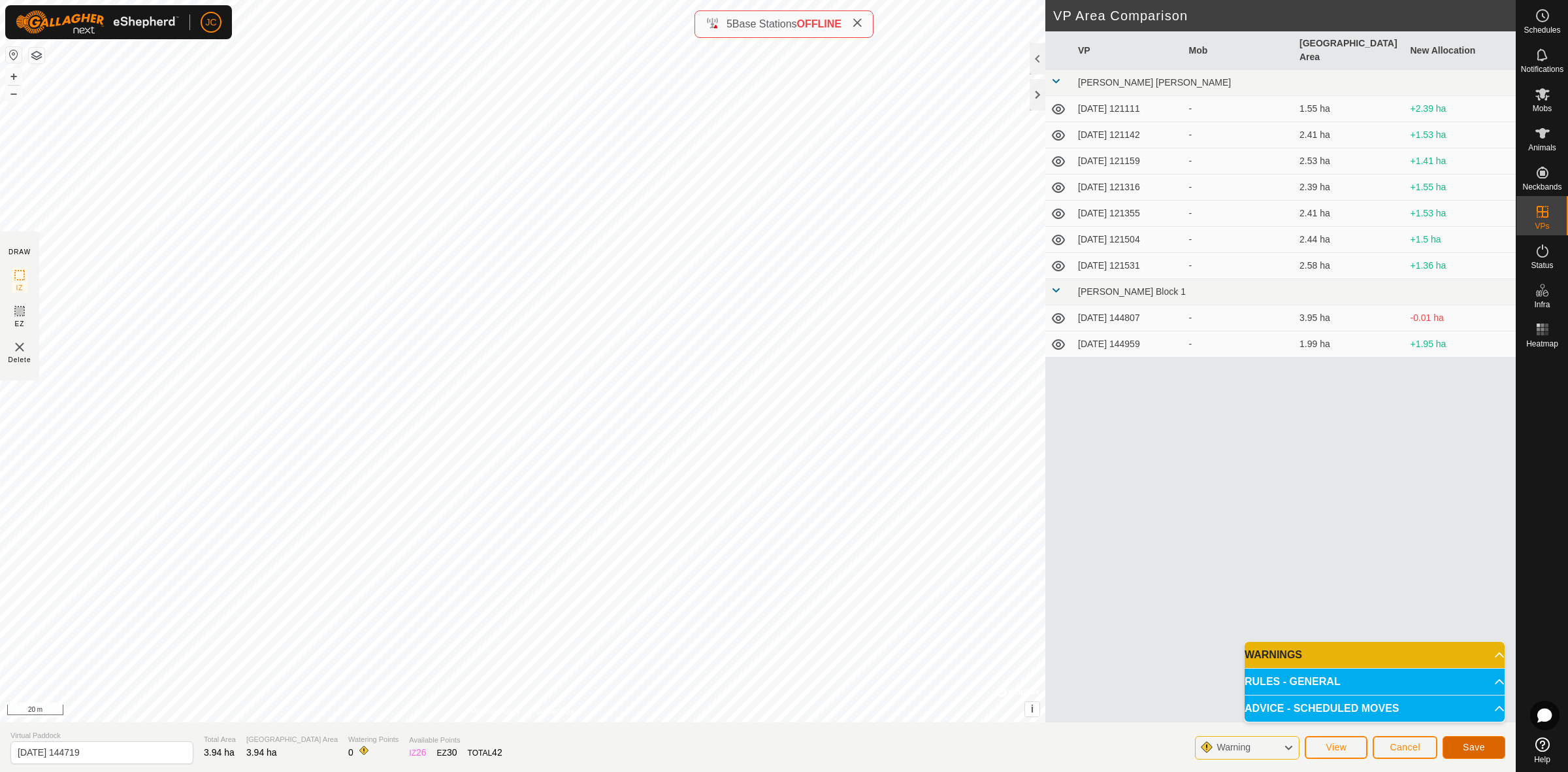
click at [1392, 685] on button "Save" at bounding box center [1474, 748] width 63 height 23
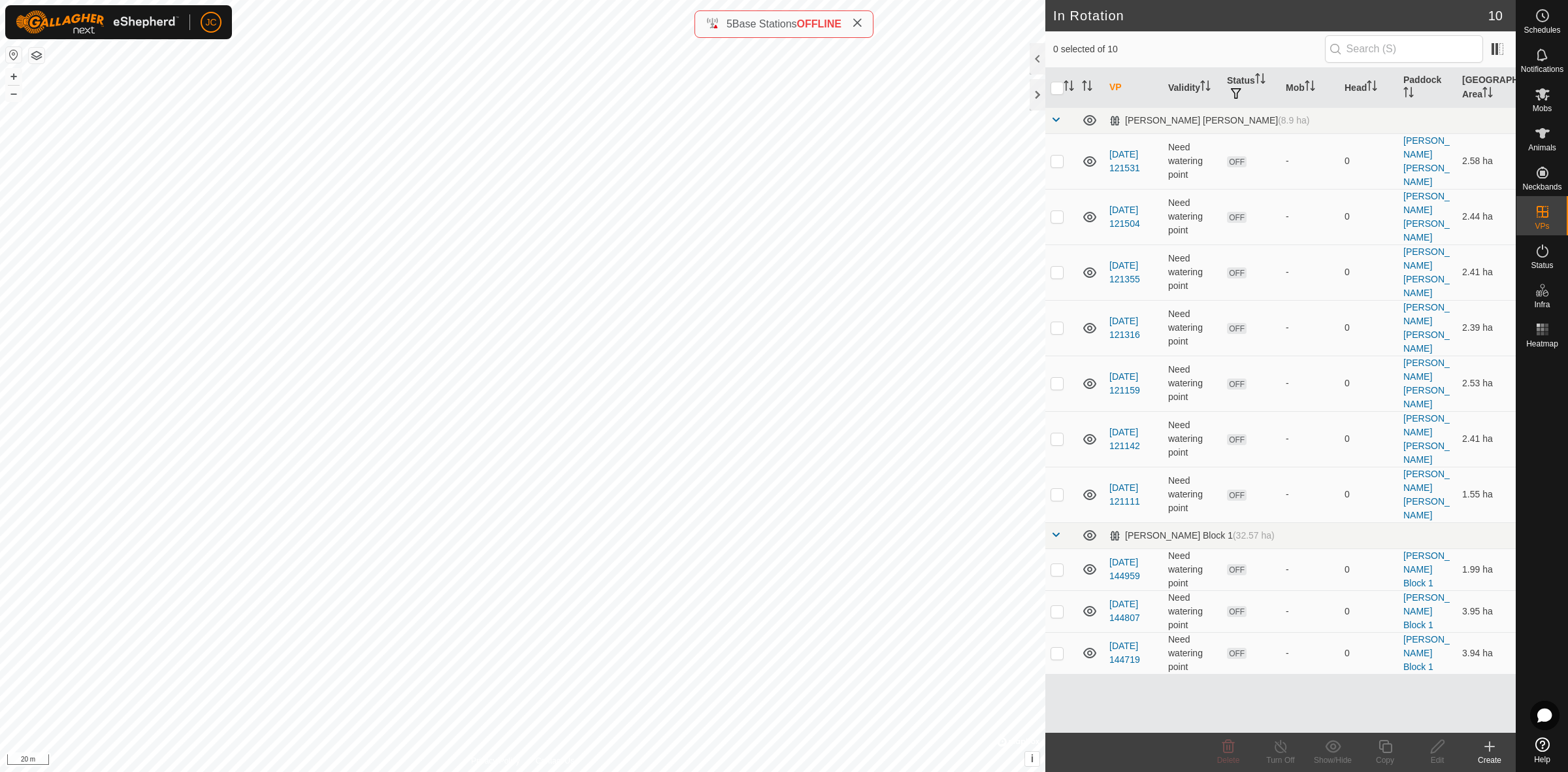
click at [1392, 685] on div "Create" at bounding box center [1489, 759] width 52 height 11
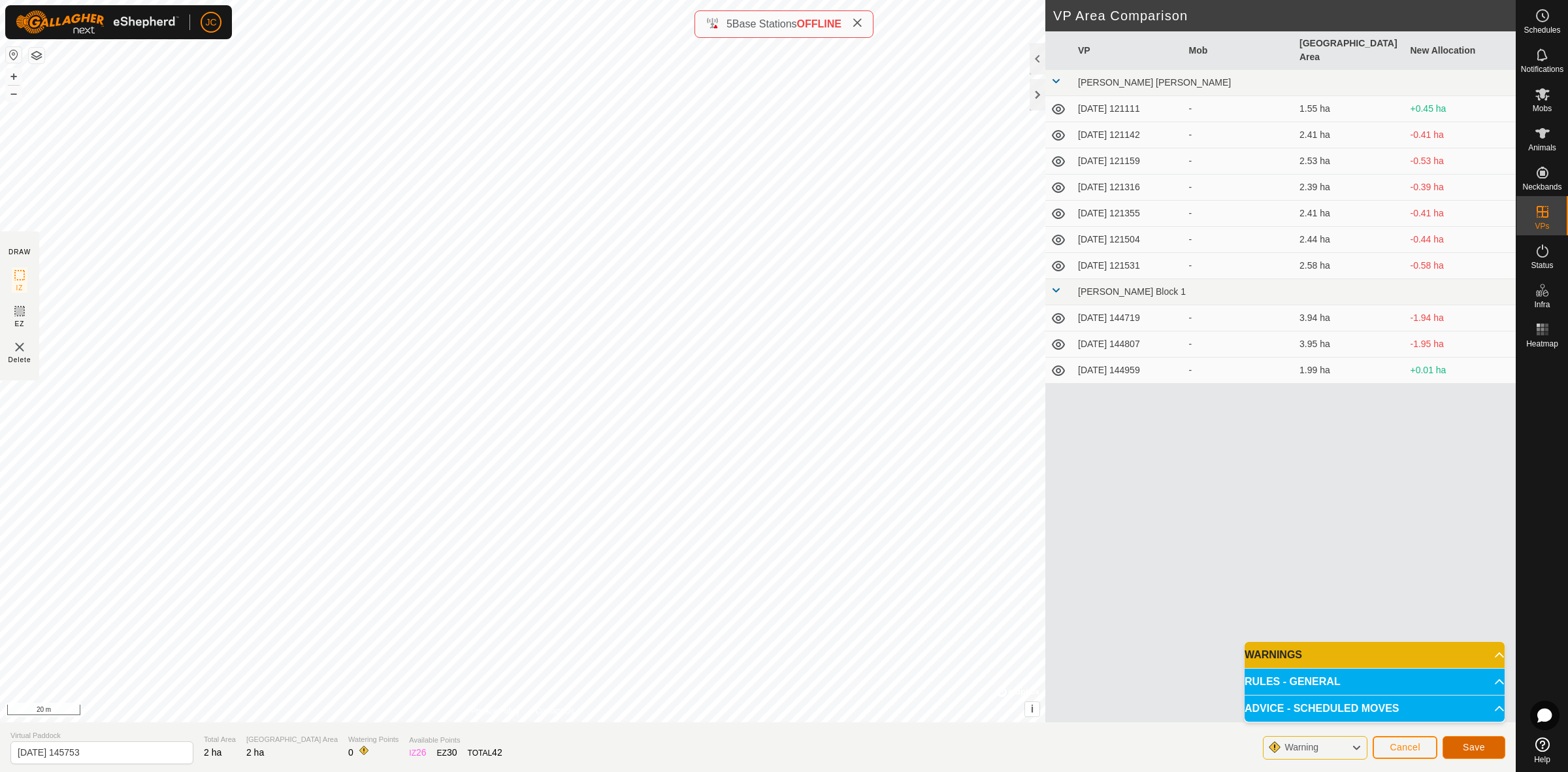
click at [1392, 685] on button "Save" at bounding box center [1474, 748] width 63 height 23
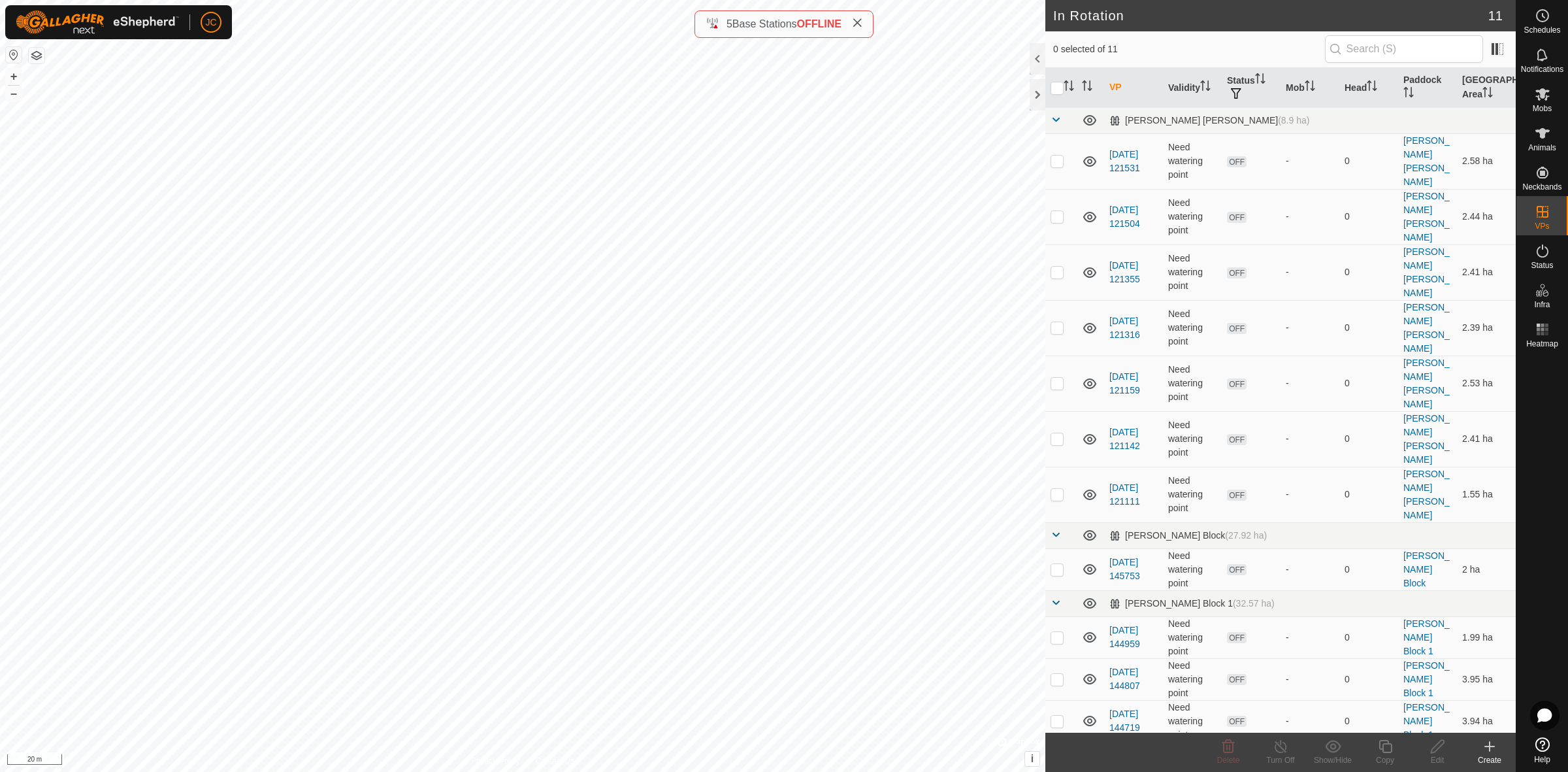
click at [1392, 685] on create-svg-icon at bounding box center [1489, 747] width 52 height 16
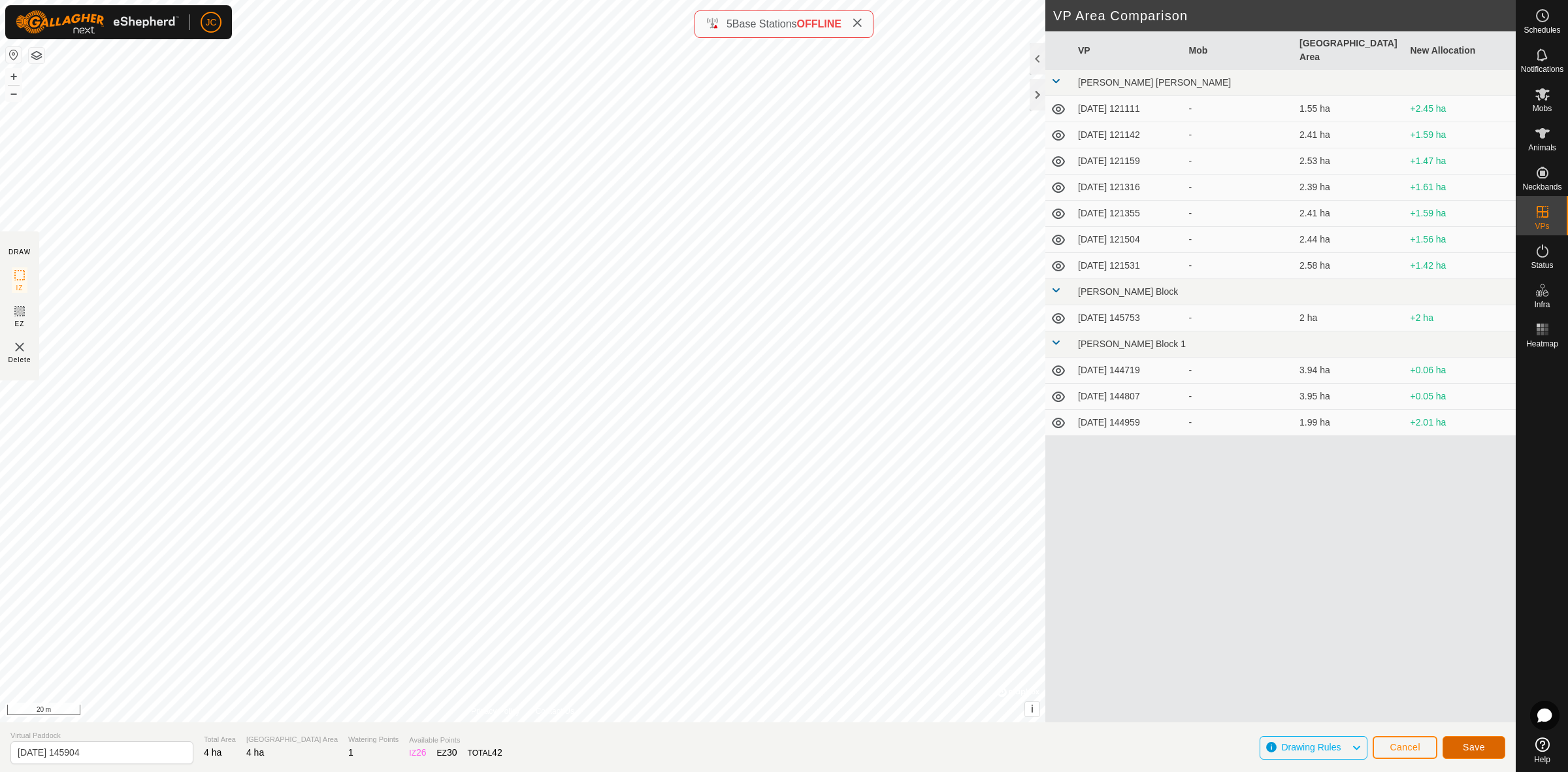
click at [1392, 685] on span "Save" at bounding box center [1473, 747] width 22 height 10
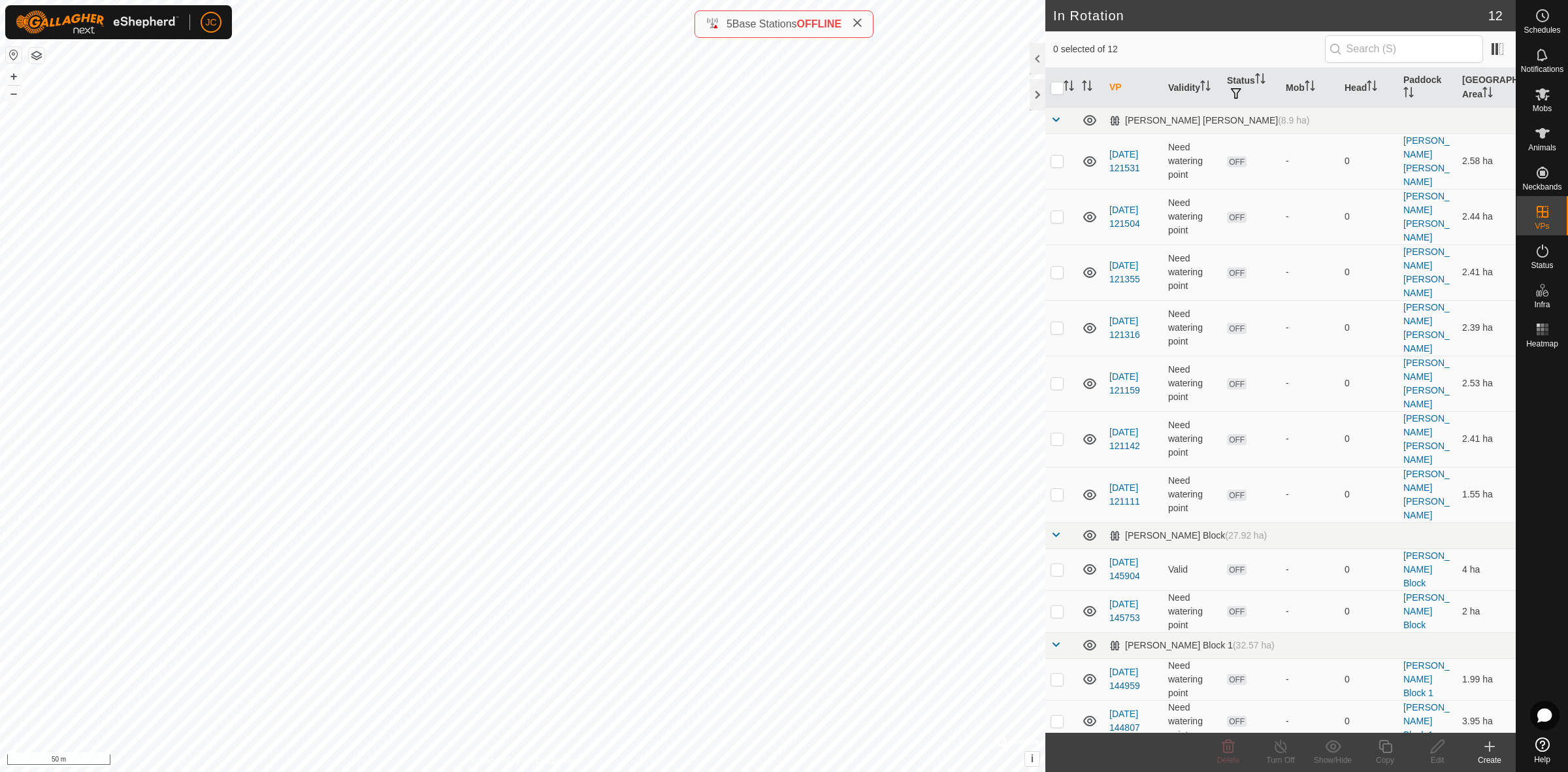
click at [1392, 685] on div "Create" at bounding box center [1489, 759] width 52 height 11
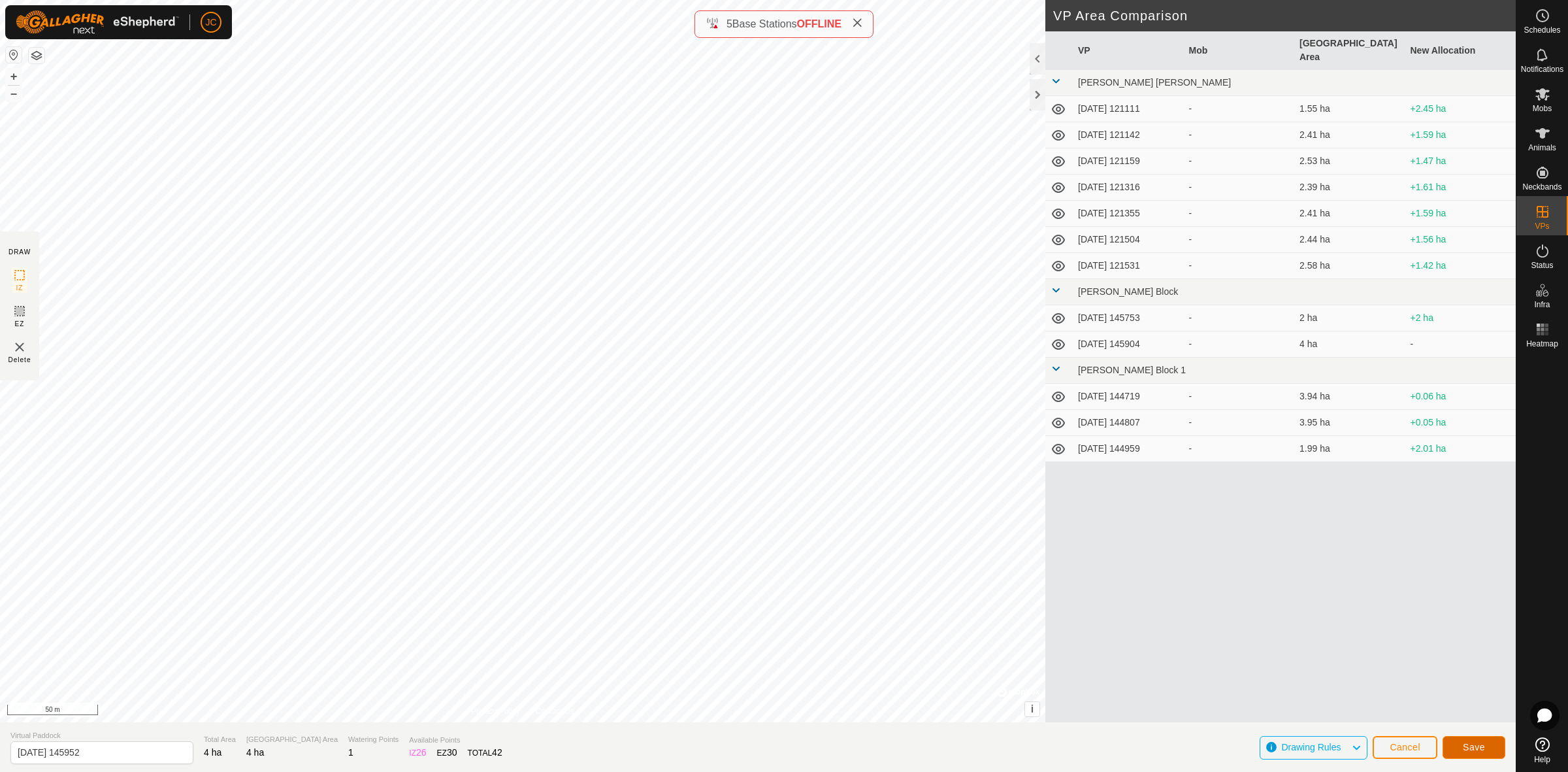
click at [1392, 685] on span "Save" at bounding box center [1473, 747] width 22 height 10
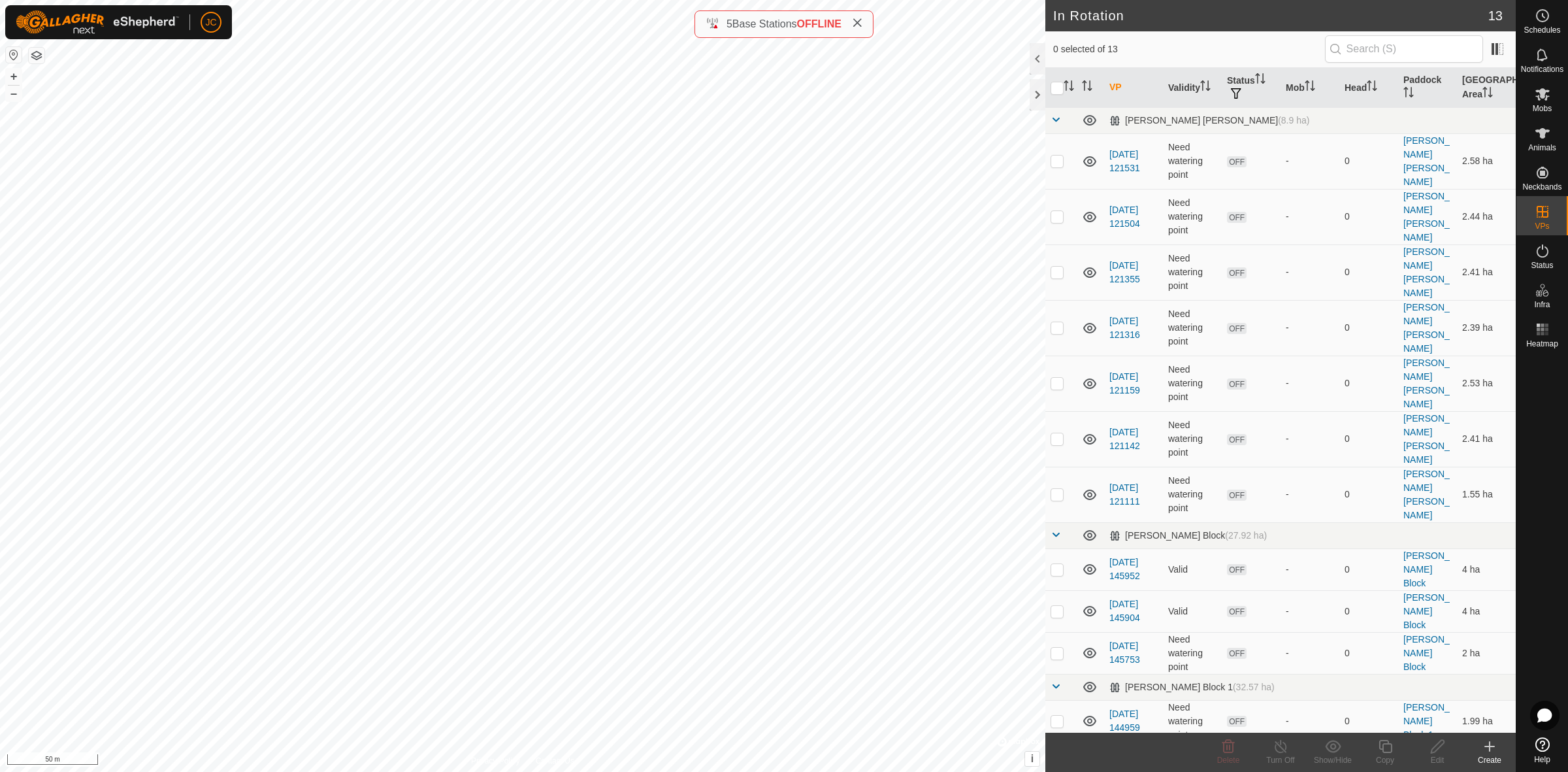
click at [1392, 685] on div "Create" at bounding box center [1489, 759] width 52 height 11
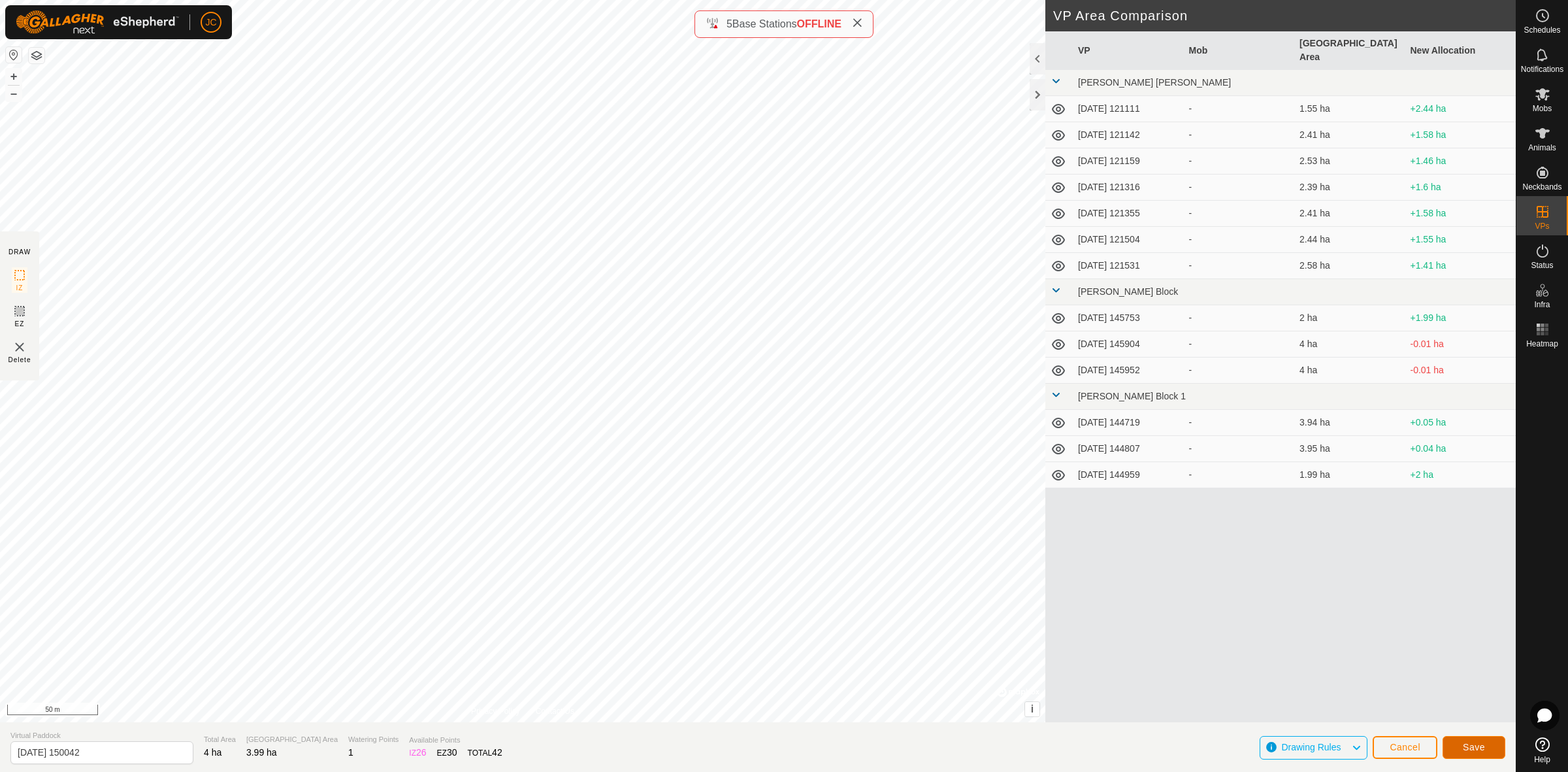
click at [1392, 685] on span "Save" at bounding box center [1473, 747] width 22 height 10
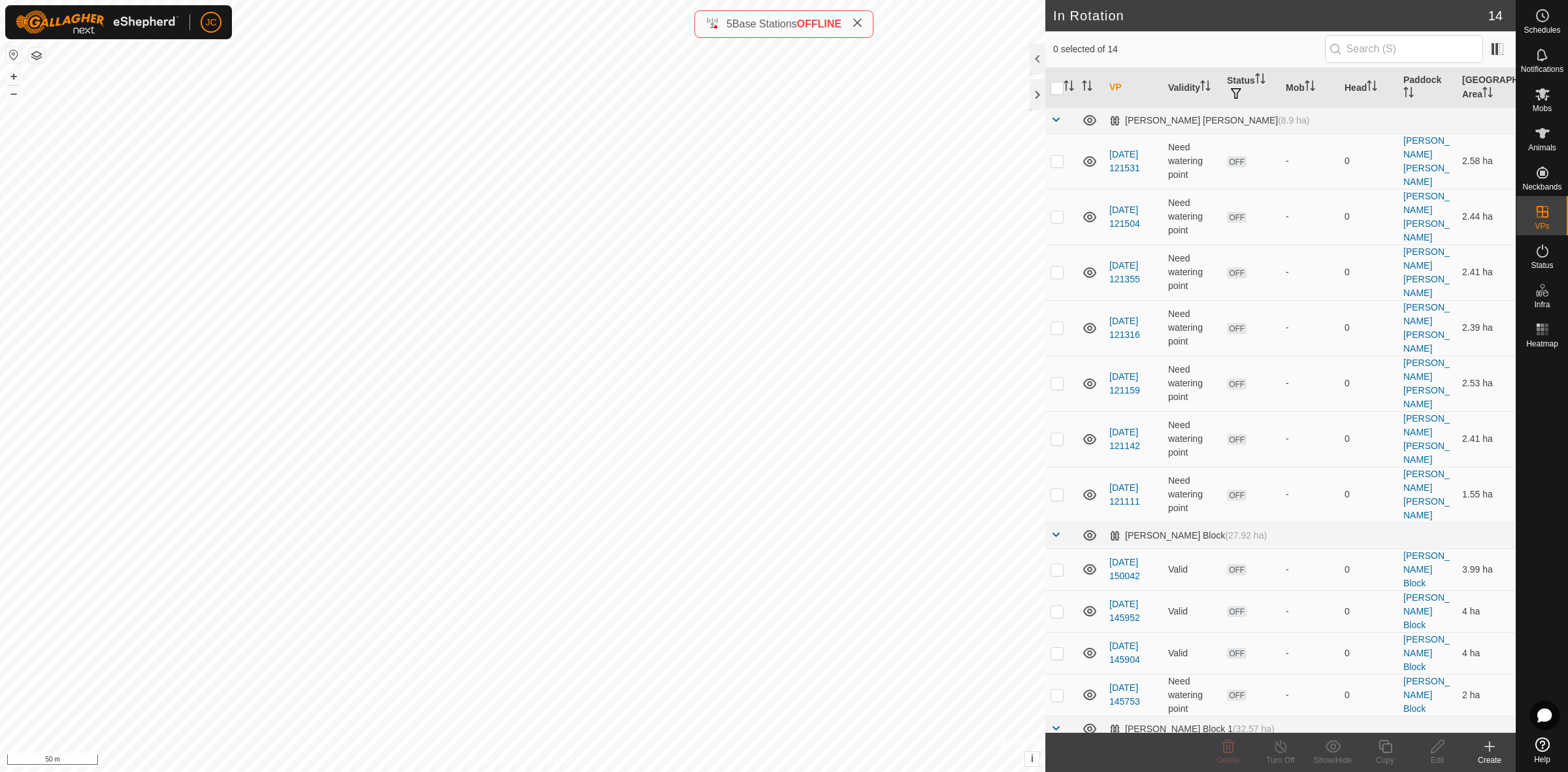
click at [1392, 685] on div "Create" at bounding box center [1489, 759] width 52 height 11
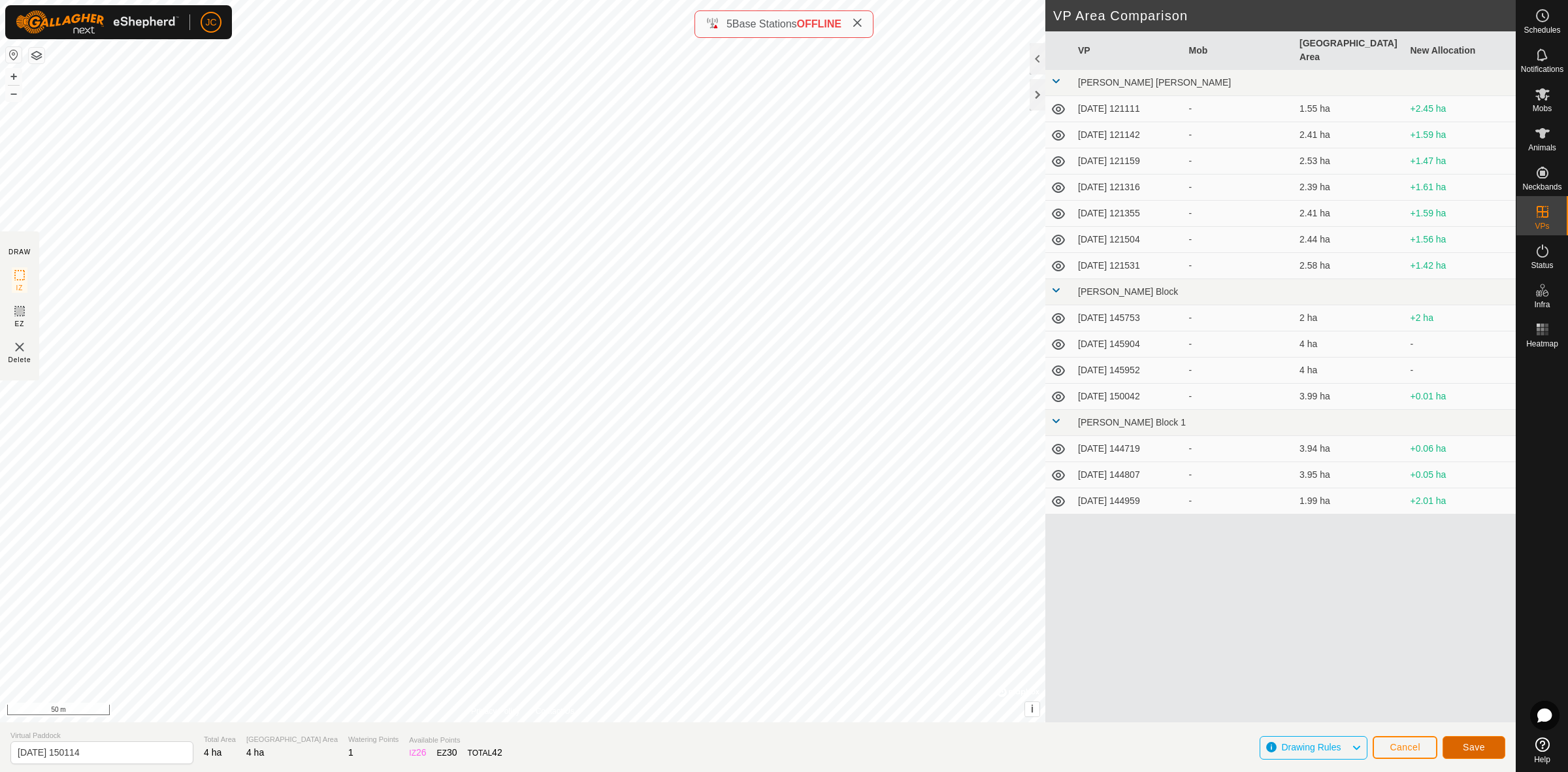
click at [1392, 685] on span "Save" at bounding box center [1473, 747] width 22 height 10
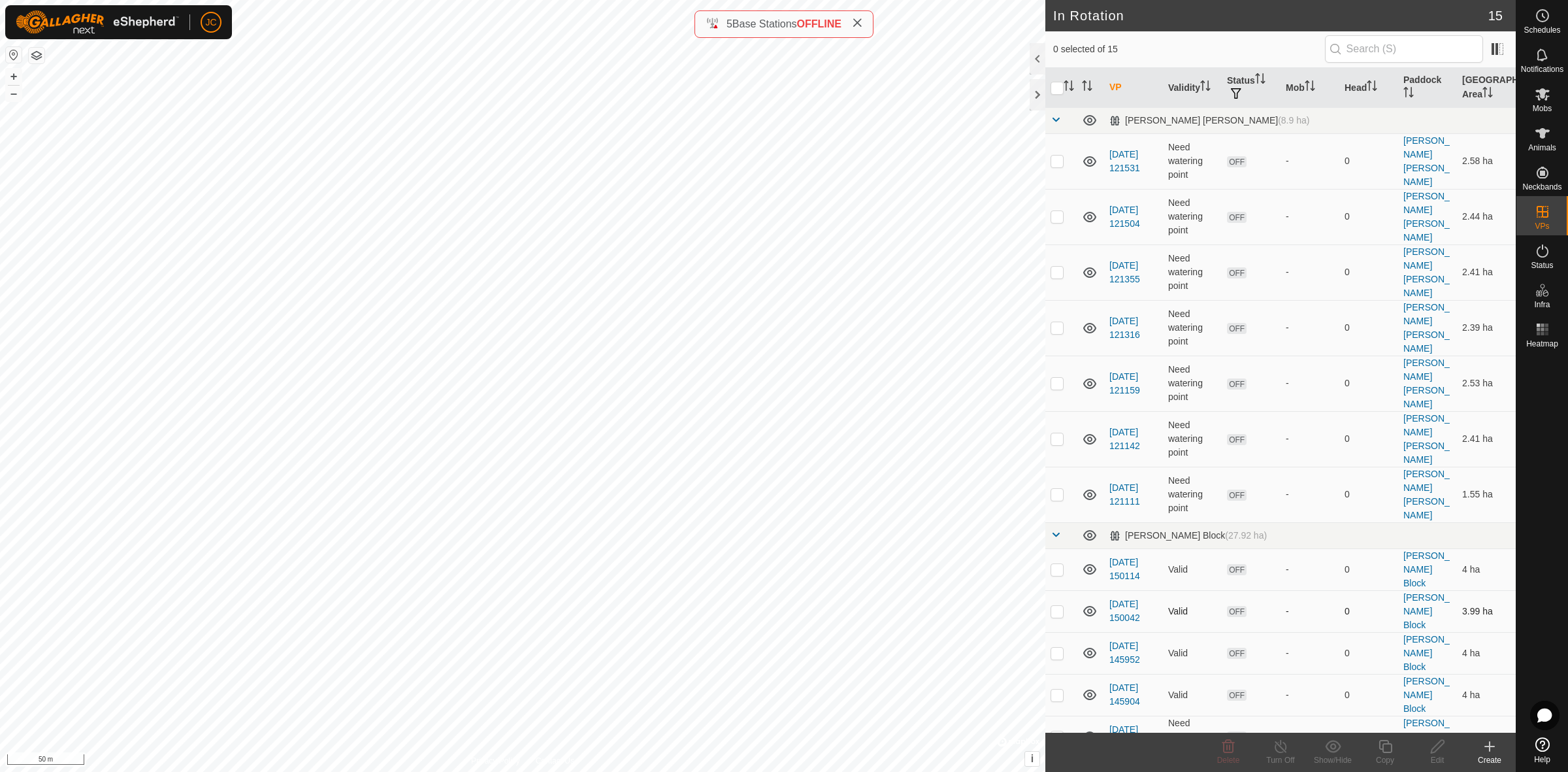
scroll to position [27, 0]
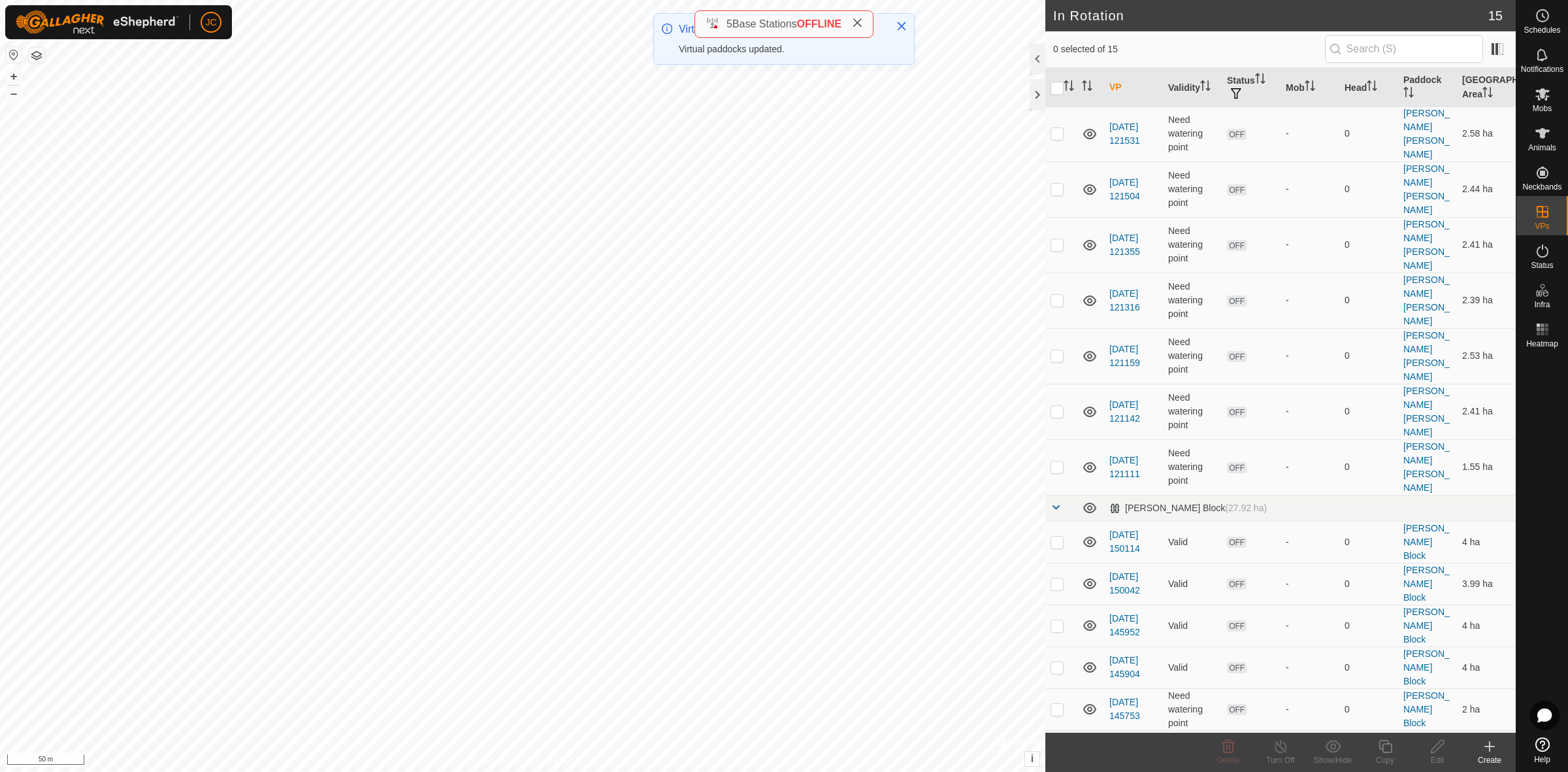
click at [1392, 685] on div "Create" at bounding box center [1489, 759] width 52 height 11
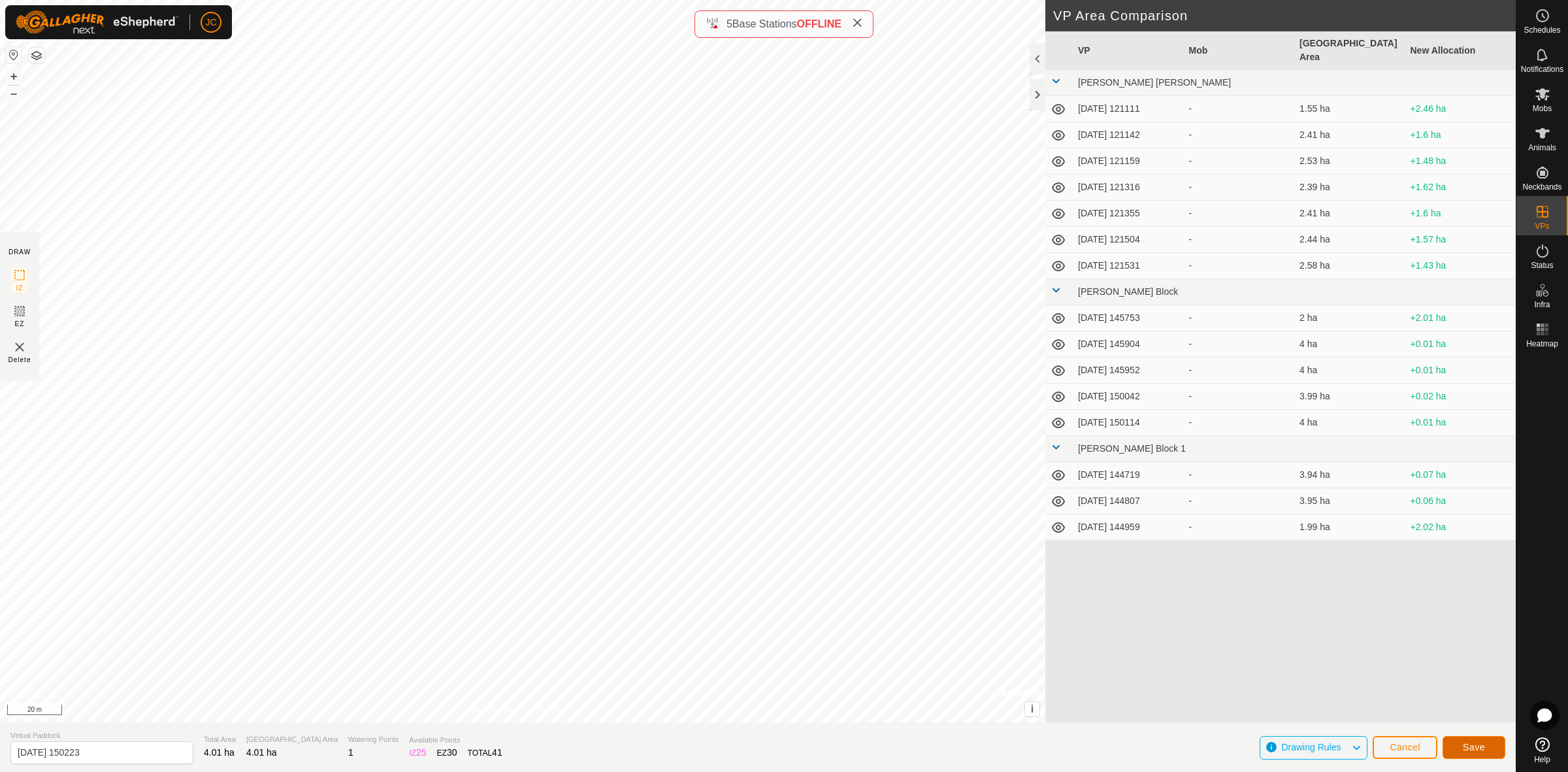
click at [1392, 685] on button "Save" at bounding box center [1474, 748] width 63 height 23
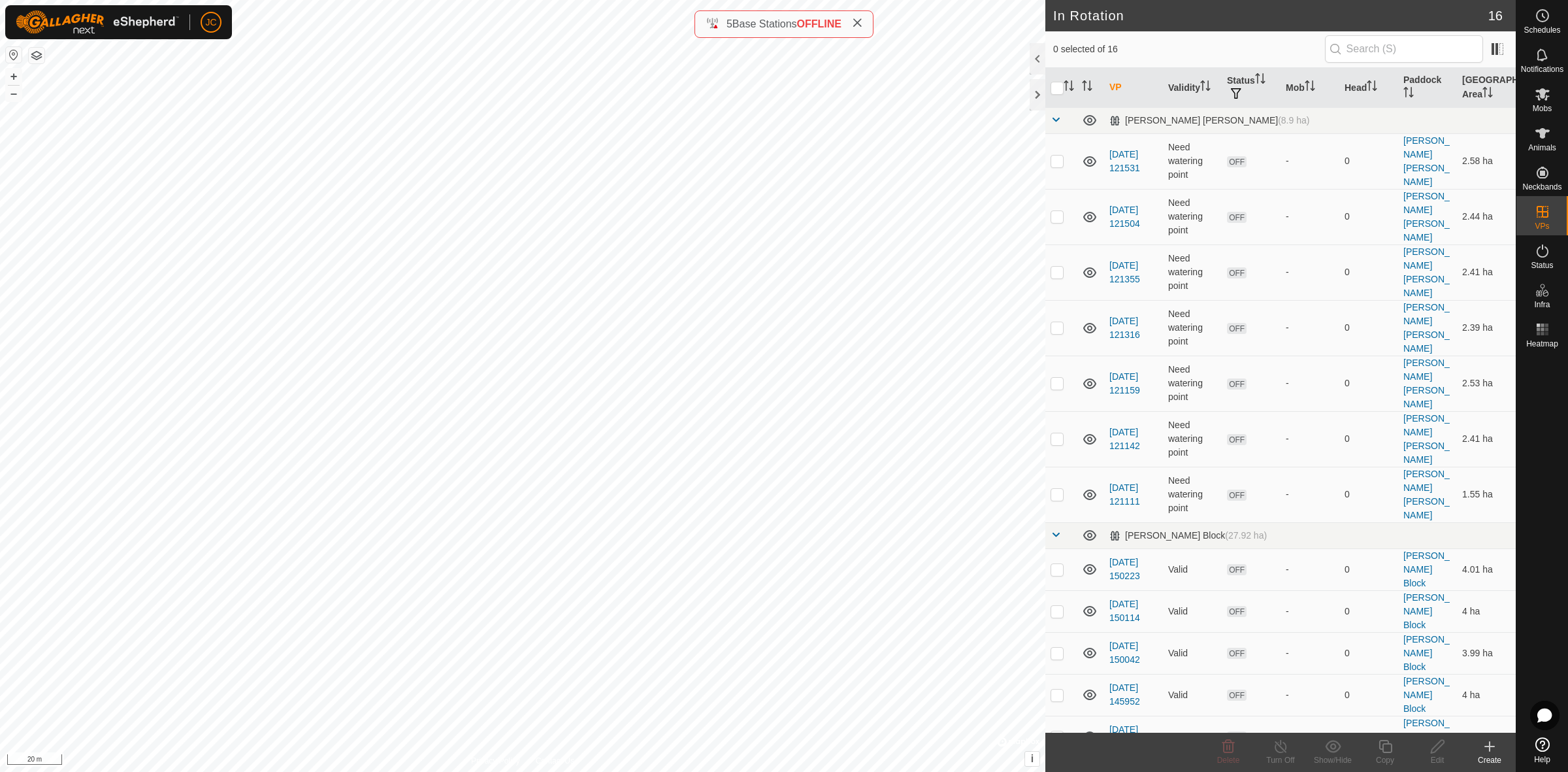
click at [1392, 685] on div "Create" at bounding box center [1489, 759] width 52 height 11
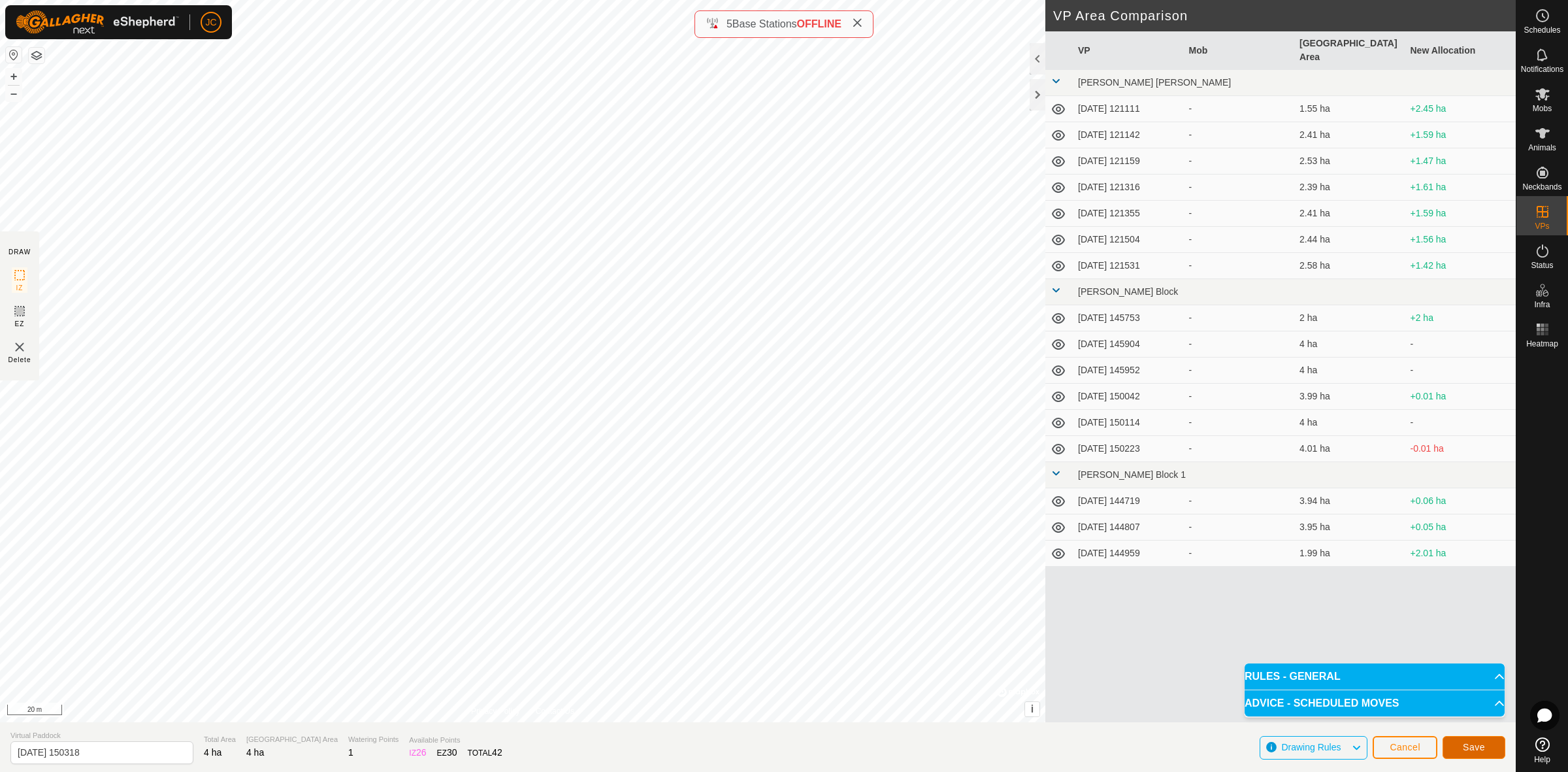
click at [1392, 685] on button "Save" at bounding box center [1474, 748] width 63 height 23
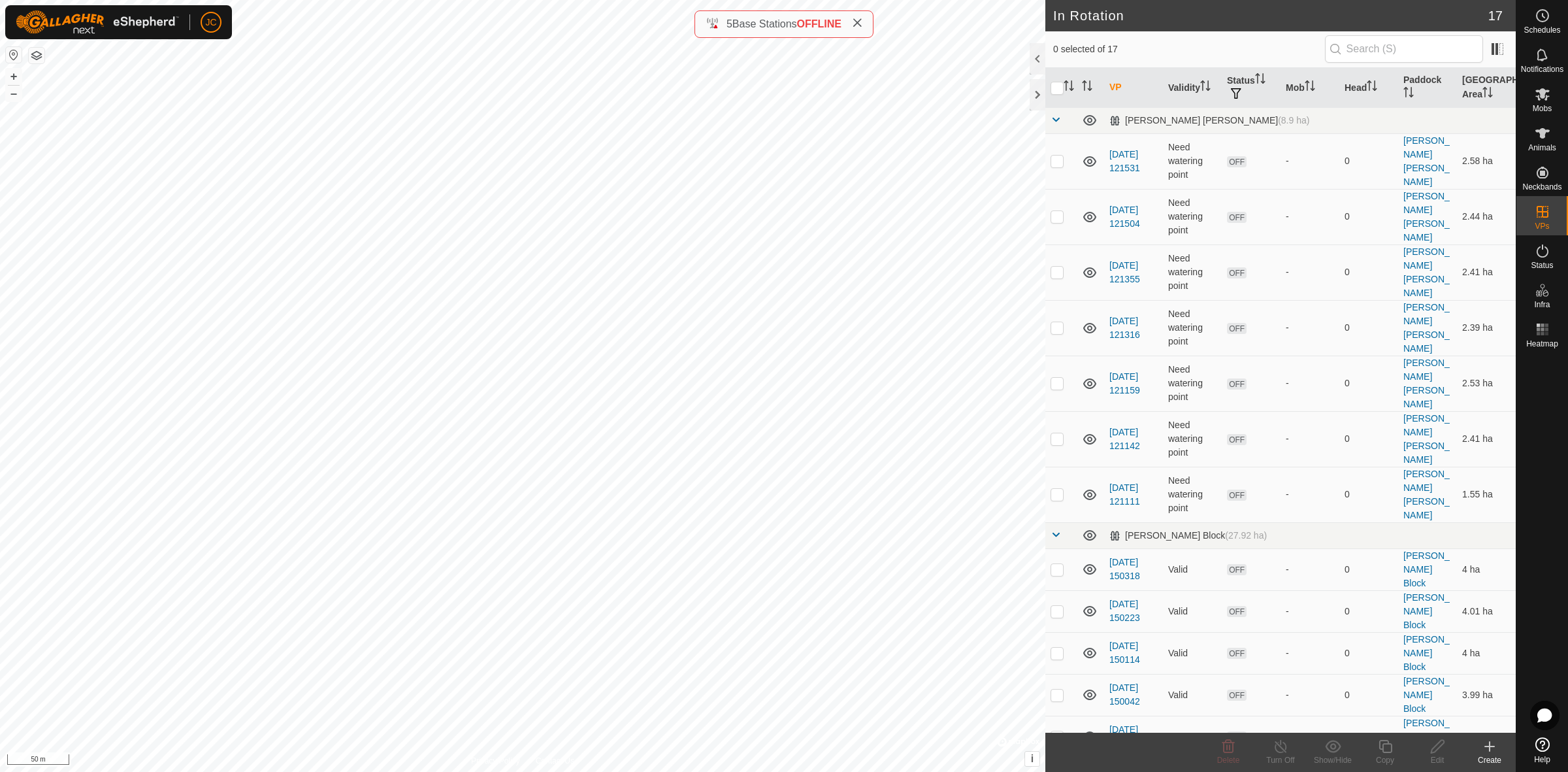
click at [1392, 685] on div "Create" at bounding box center [1489, 759] width 52 height 11
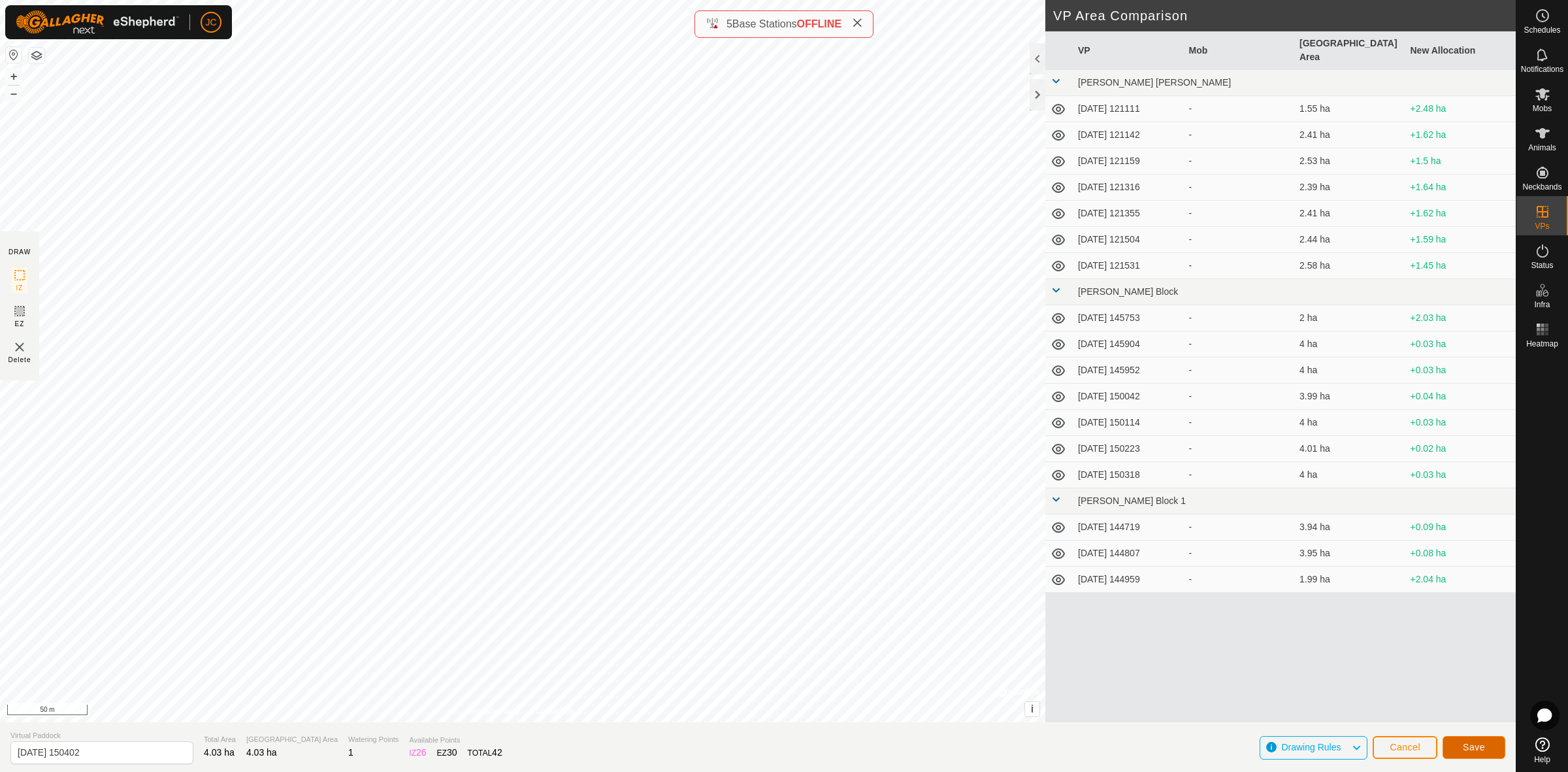
click at [1392, 685] on button "Save" at bounding box center [1474, 748] width 63 height 23
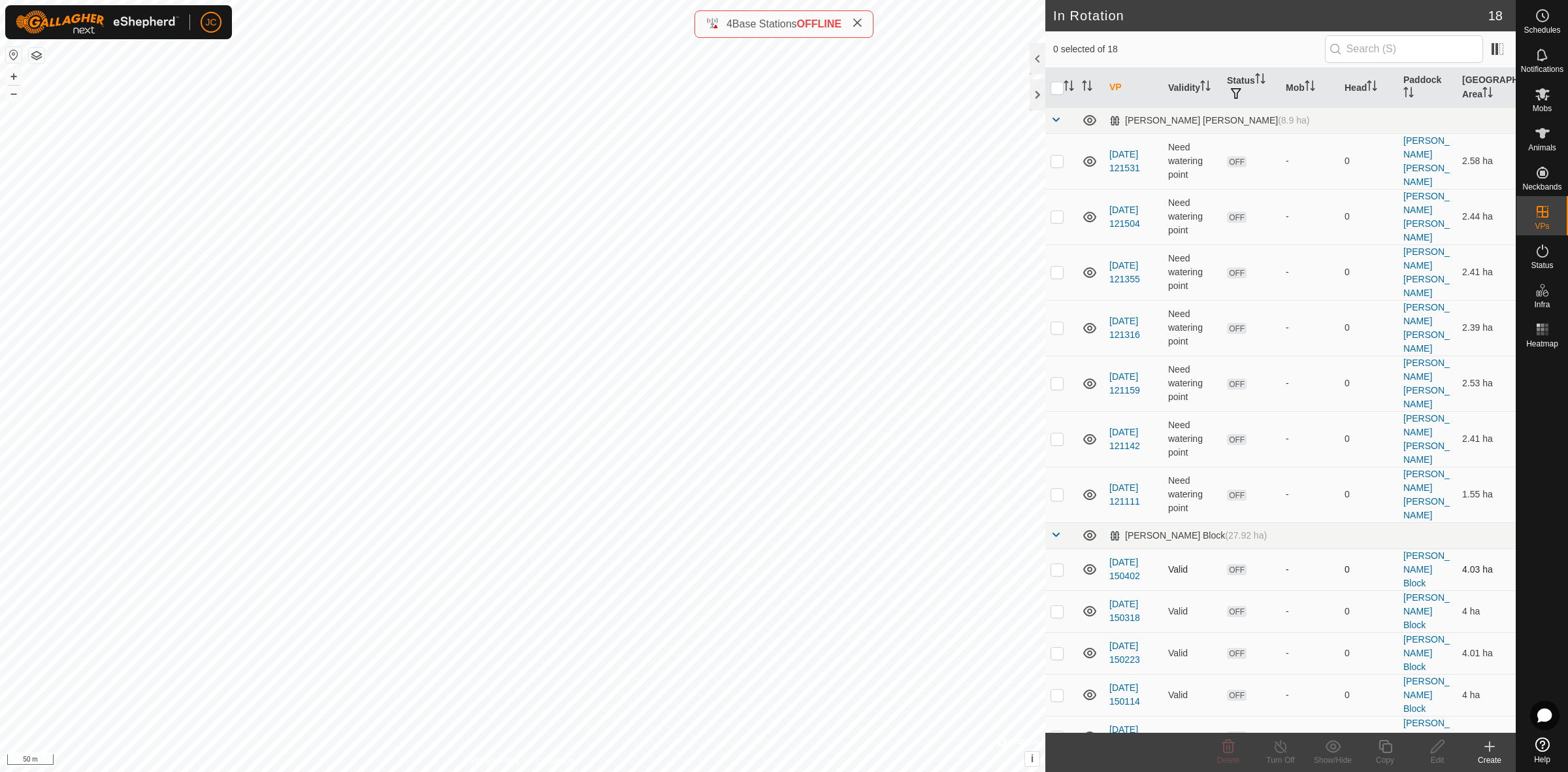
checkbox input "true"
checkbox input "false"
checkbox input "true"
checkbox input "false"
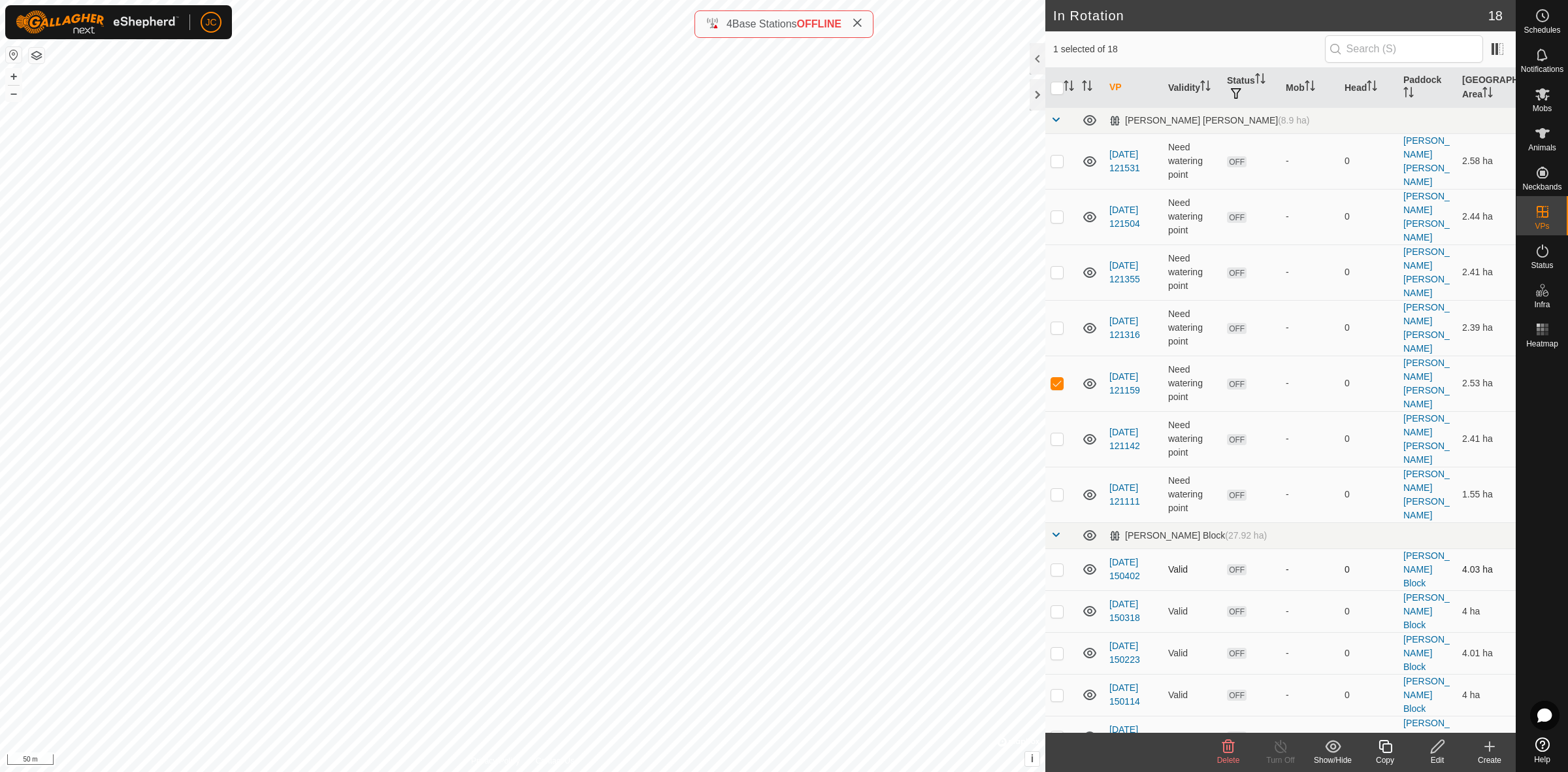
checkbox input "true"
checkbox input "false"
checkbox input "true"
checkbox input "false"
checkbox input "true"
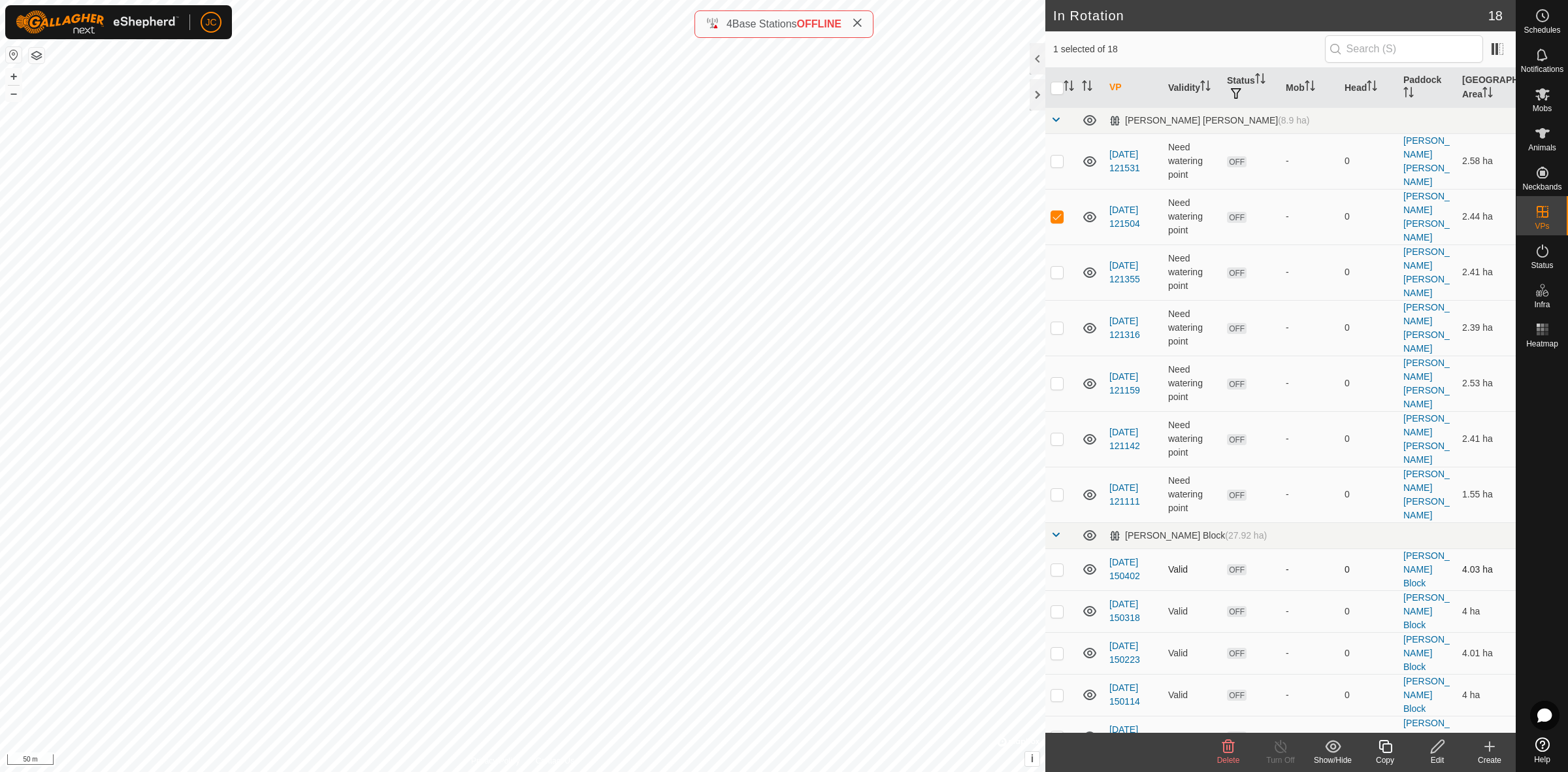
checkbox input "false"
checkbox input "true"
click at [1392, 685] on div "Create" at bounding box center [1489, 759] width 52 height 11
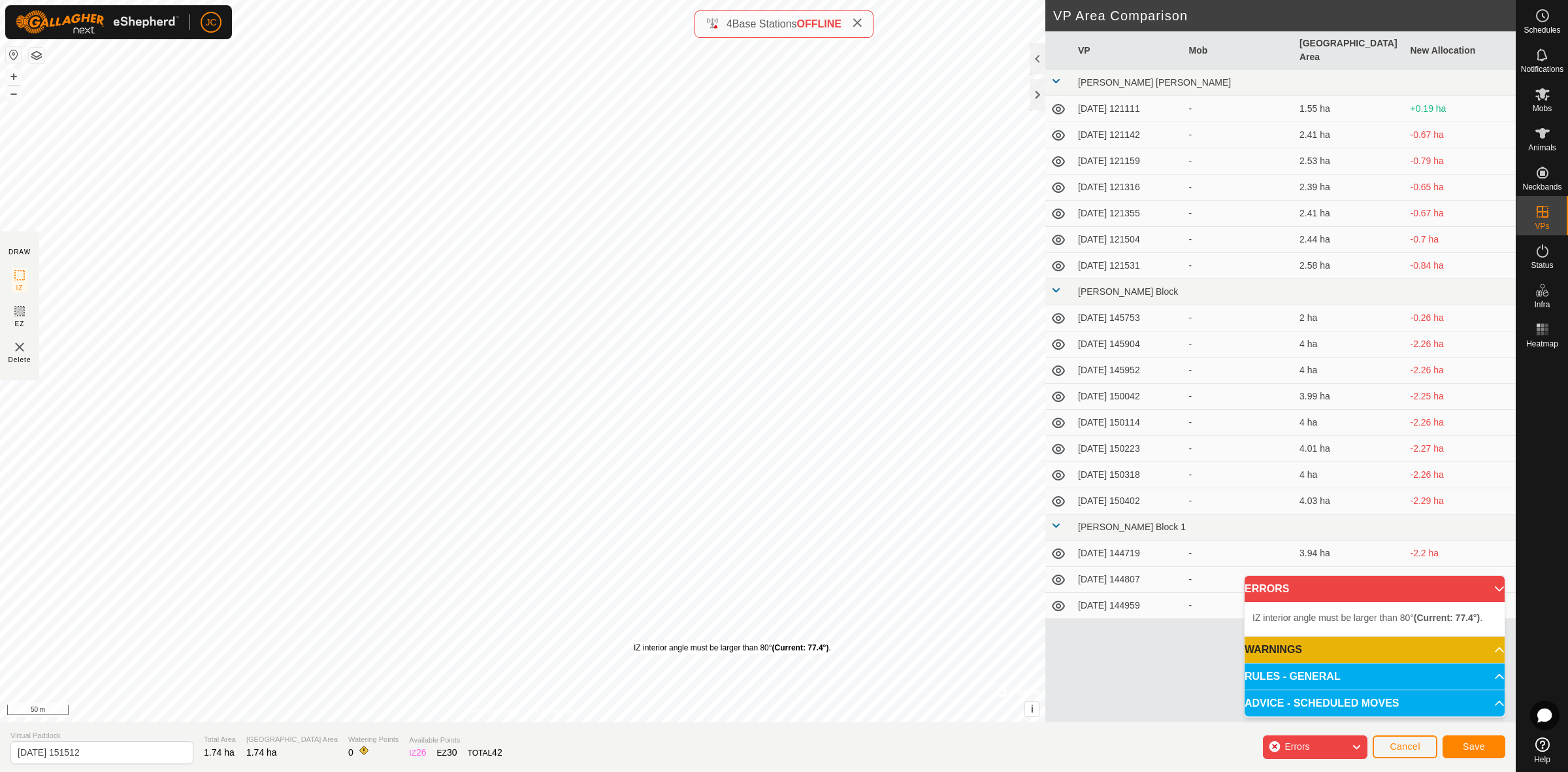
click at [634, 642] on div "IZ interior angle must be larger than 80° (Current: 77.4°) . + – ⇧ i © Mapbox ,…" at bounding box center [523, 361] width 1045 height 722
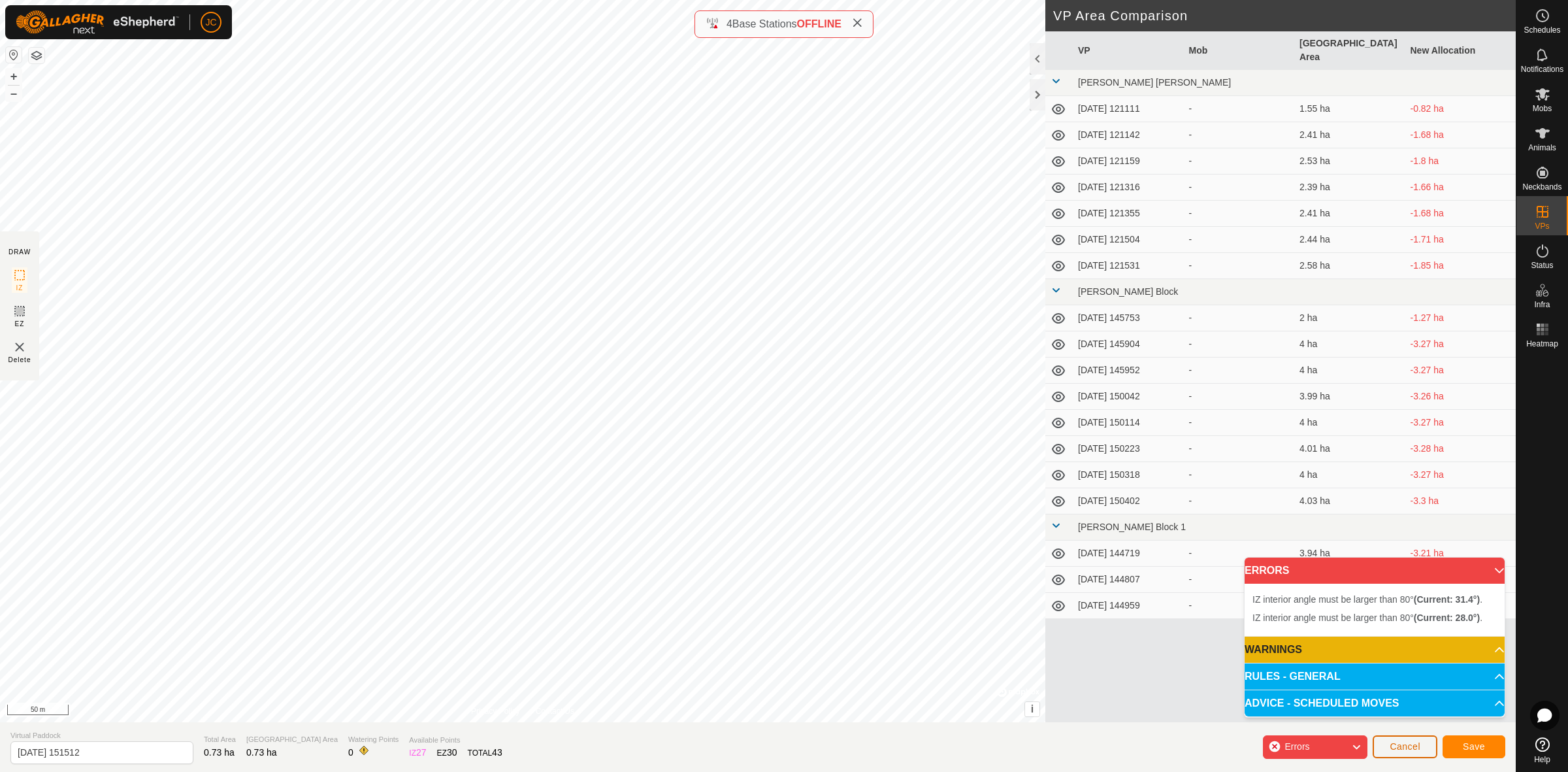
click at [1392, 685] on span "Cancel" at bounding box center [1405, 747] width 31 height 10
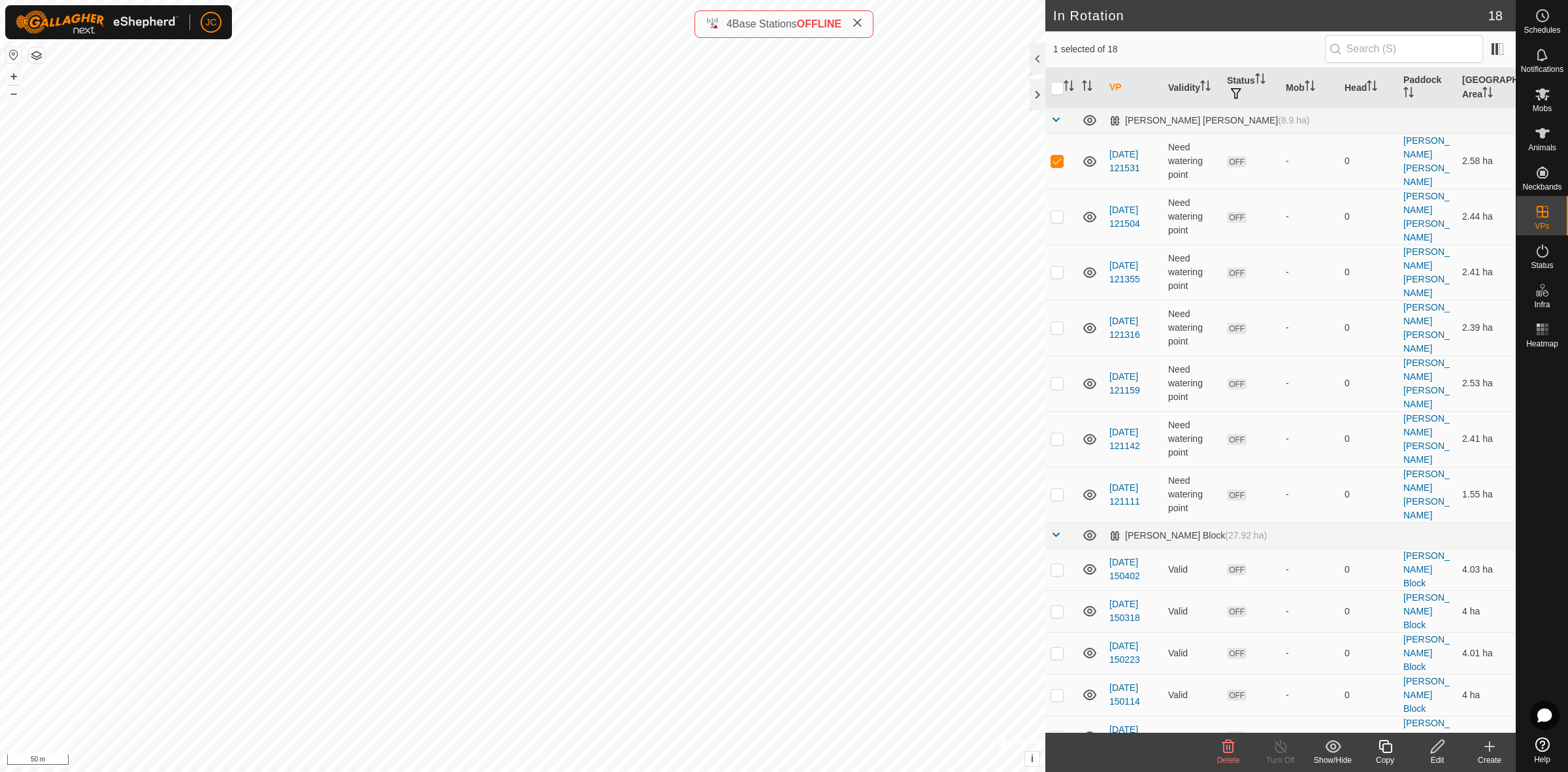
checkbox input "false"
checkbox input "true"
checkbox input "false"
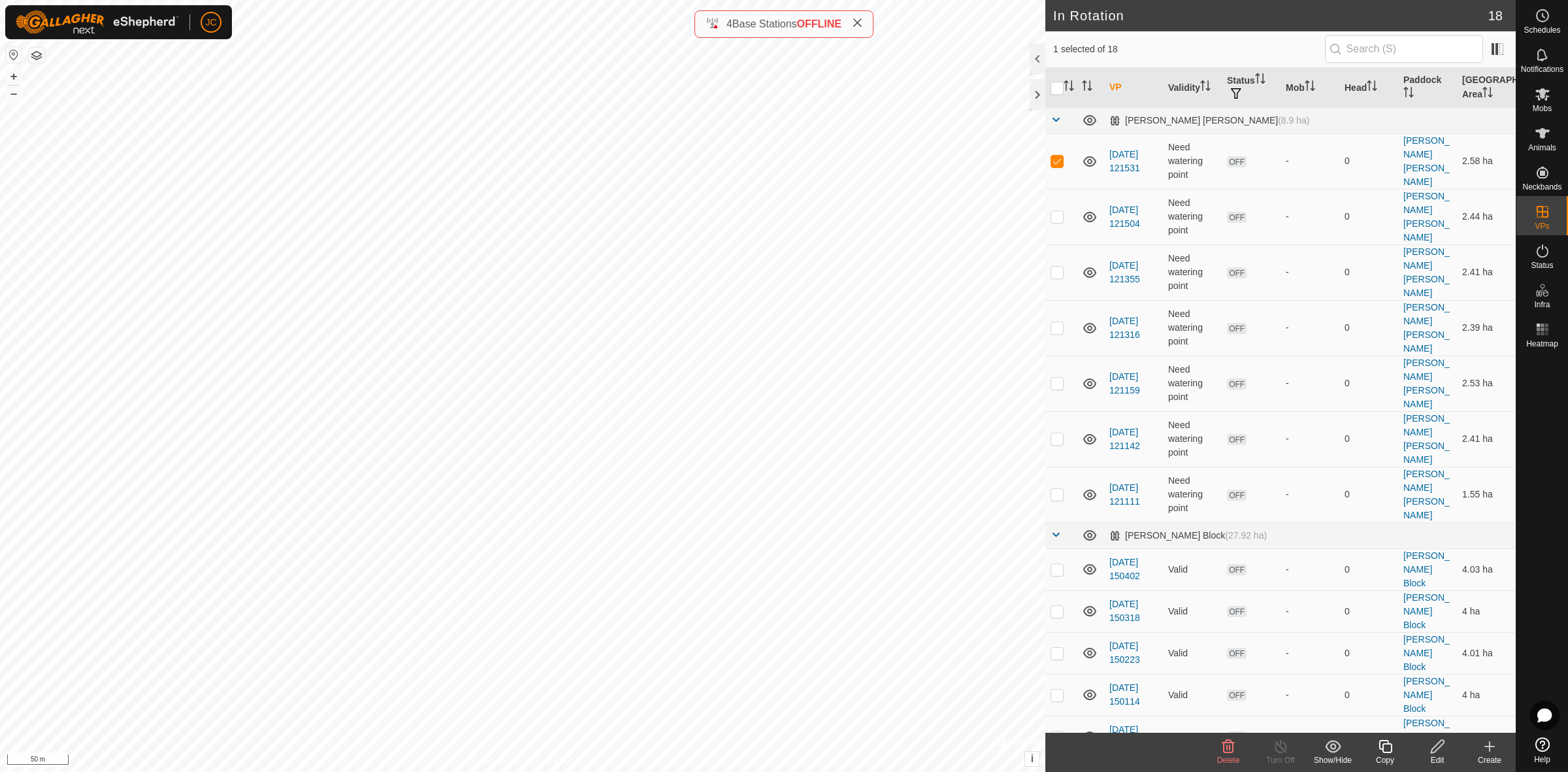
checkbox input "false"
checkbox input "true"
checkbox input "false"
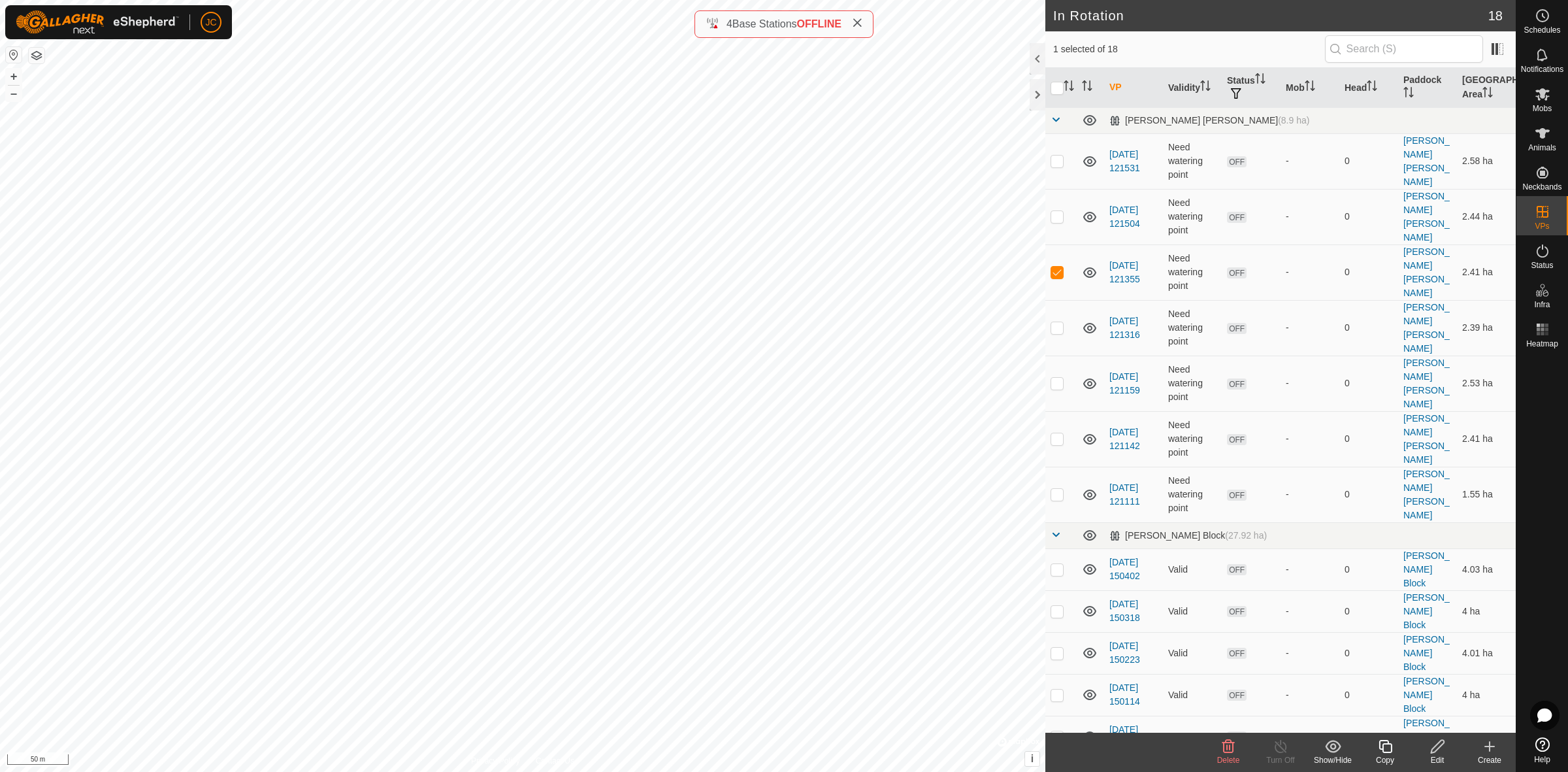
checkbox input "false"
checkbox input "true"
checkbox input "false"
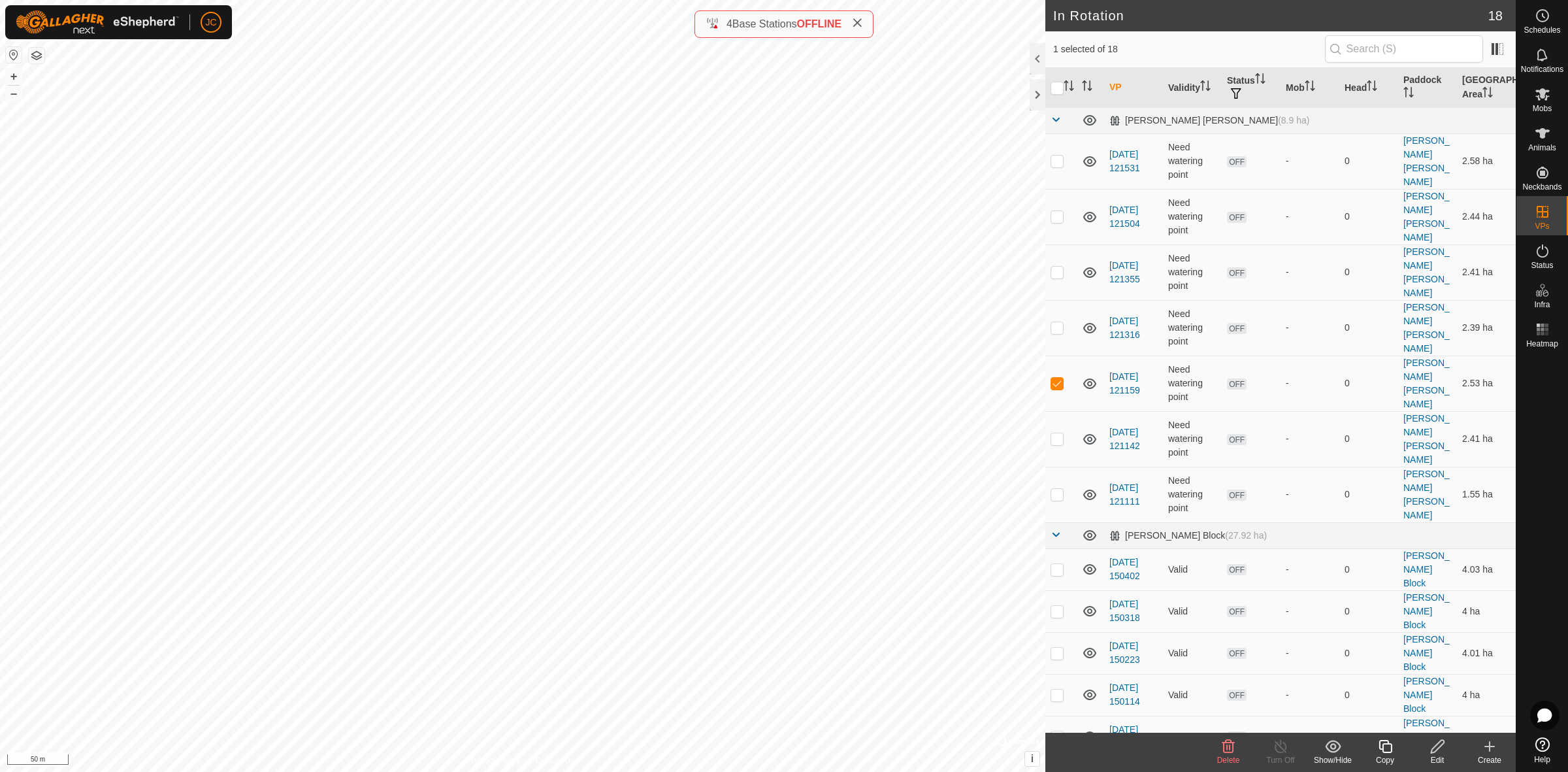
checkbox input "false"
checkbox input "true"
click at [31, 58] on button "button" at bounding box center [37, 56] width 16 height 16
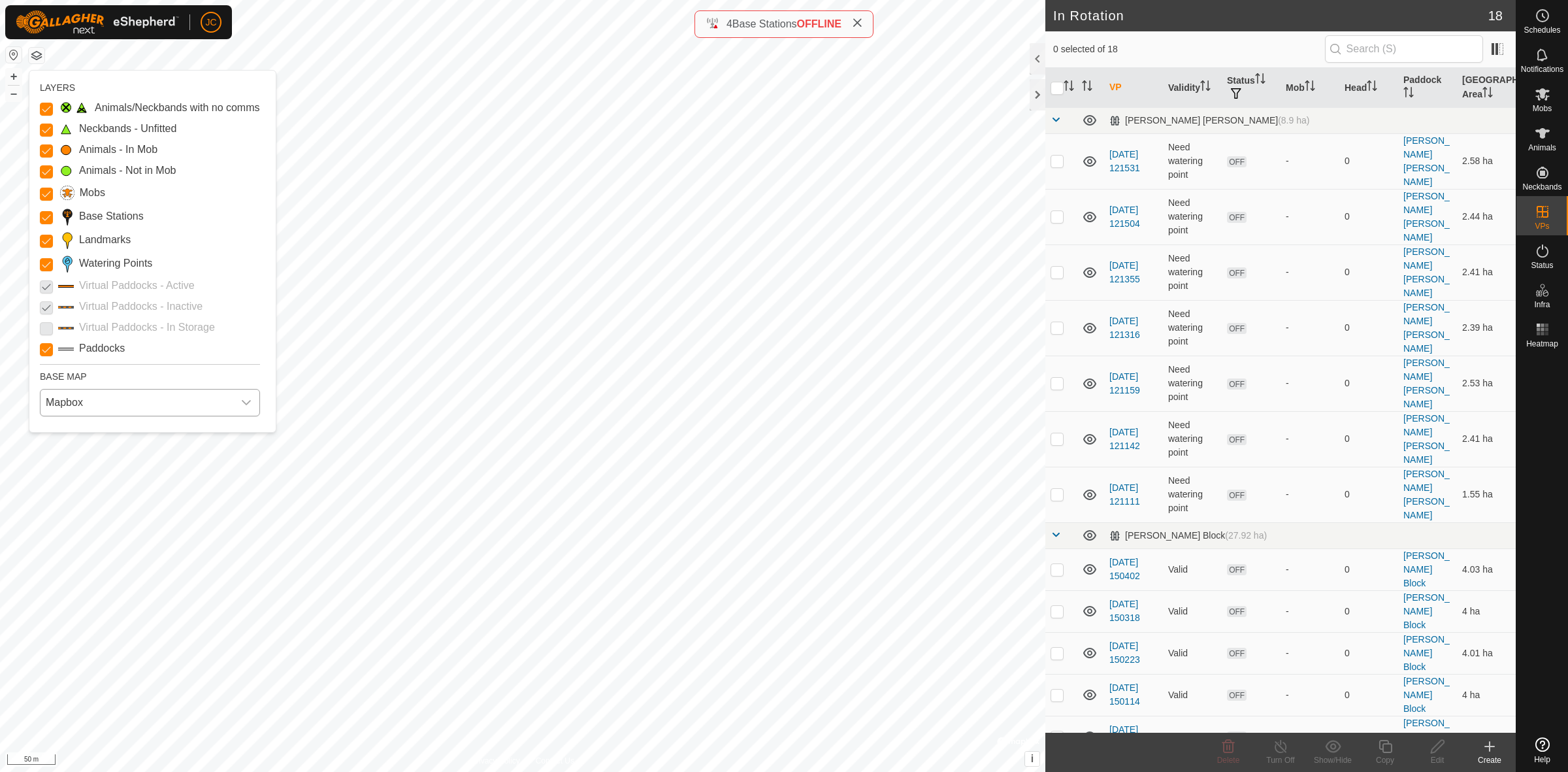
click at [80, 397] on span "Mapbox" at bounding box center [136, 402] width 192 height 26
click at [85, 459] on li "HERE" at bounding box center [150, 459] width 219 height 26
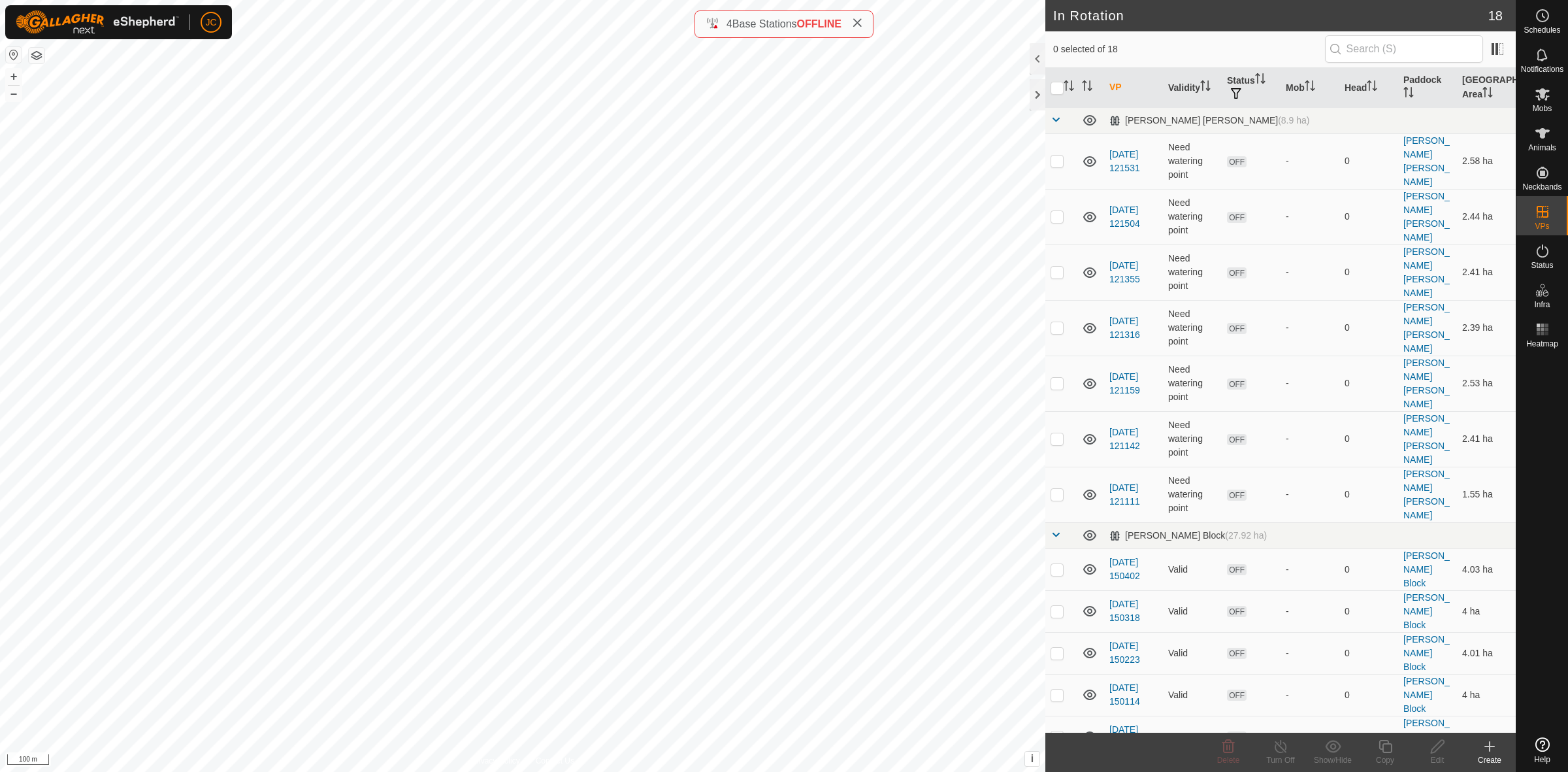
click at [38, 57] on button "button" at bounding box center [37, 56] width 16 height 16
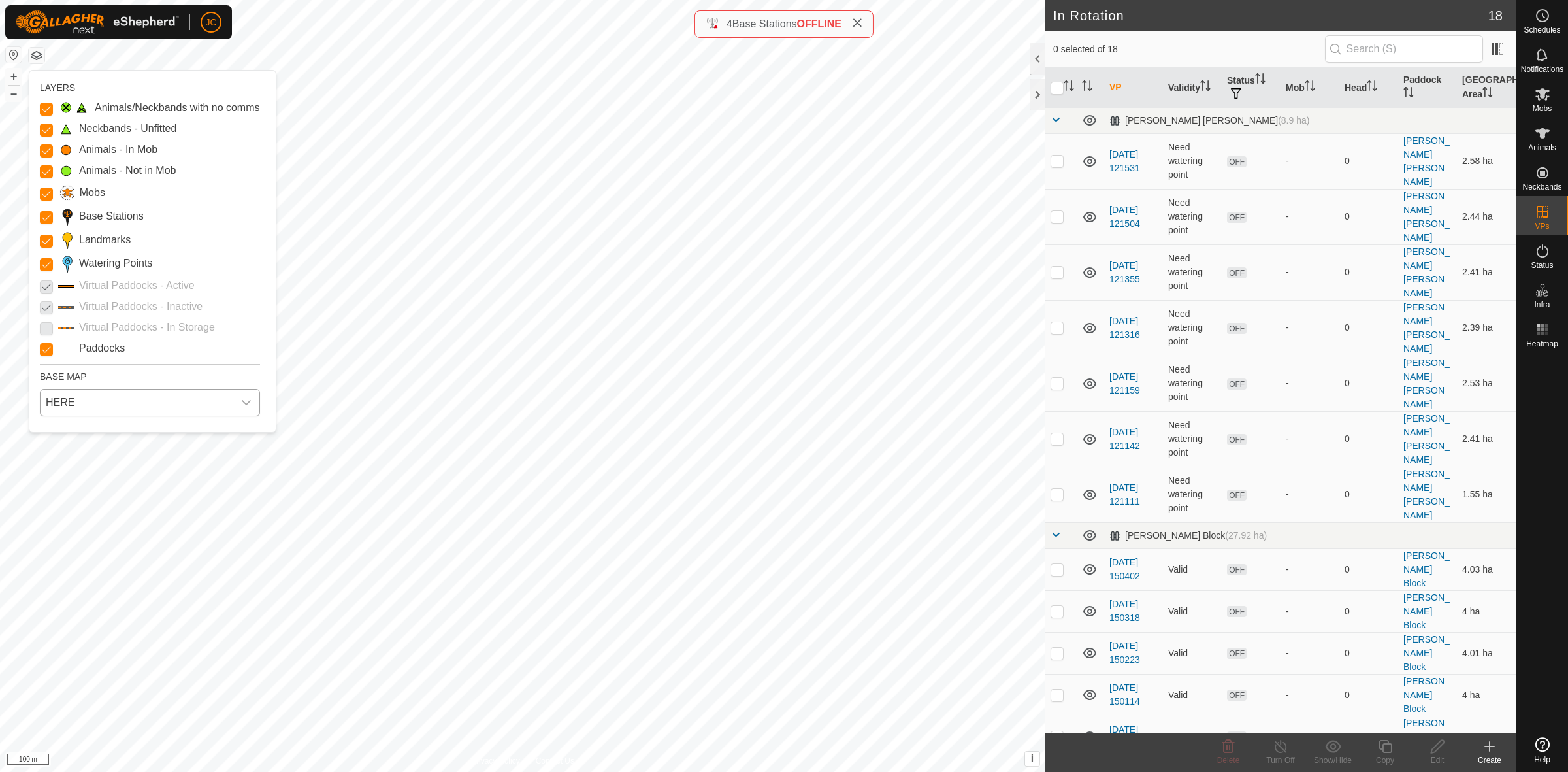
click at [108, 402] on span "HERE" at bounding box center [136, 402] width 192 height 26
click at [115, 435] on li "Azure" at bounding box center [150, 432] width 219 height 26
click at [96, 392] on span "Azure" at bounding box center [136, 402] width 192 height 26
click at [103, 487] on li "Mapbox" at bounding box center [150, 487] width 219 height 26
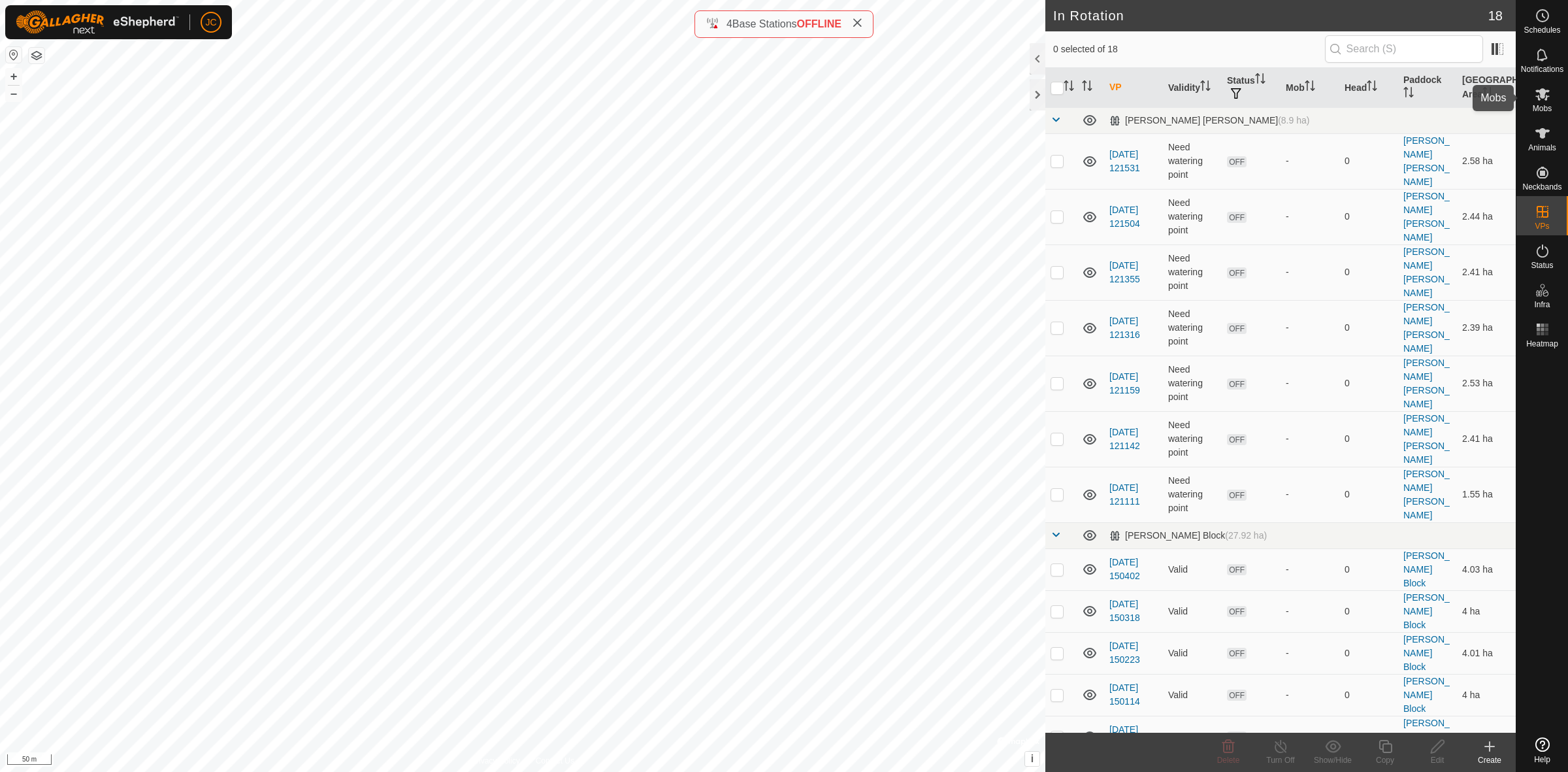
click at [1545, 100] on icon at bounding box center [1542, 94] width 14 height 12
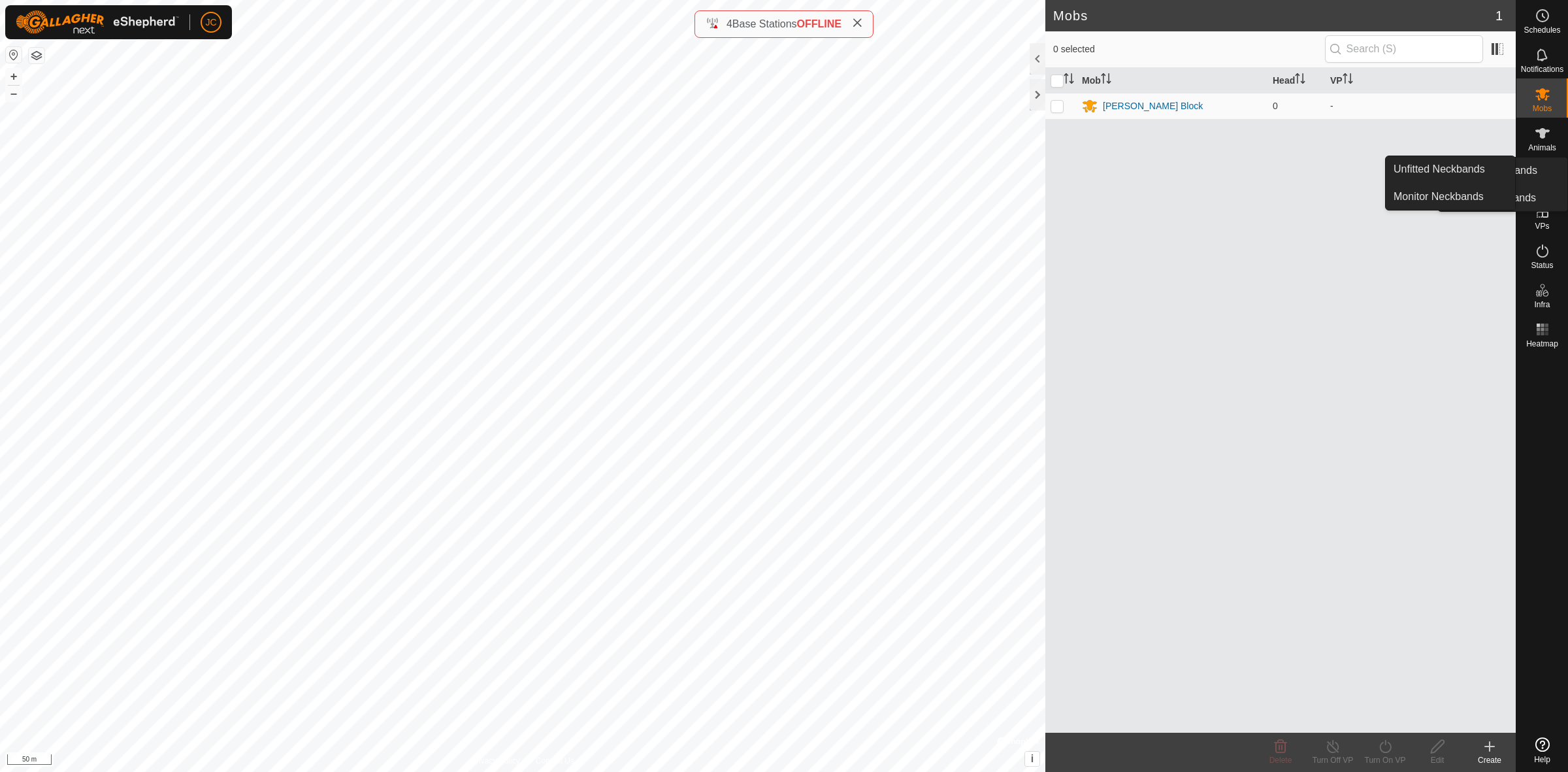
click at [1547, 177] on icon at bounding box center [1543, 172] width 16 height 16
click at [1500, 174] on link "Unfitted Neckbands" at bounding box center [1450, 170] width 129 height 26
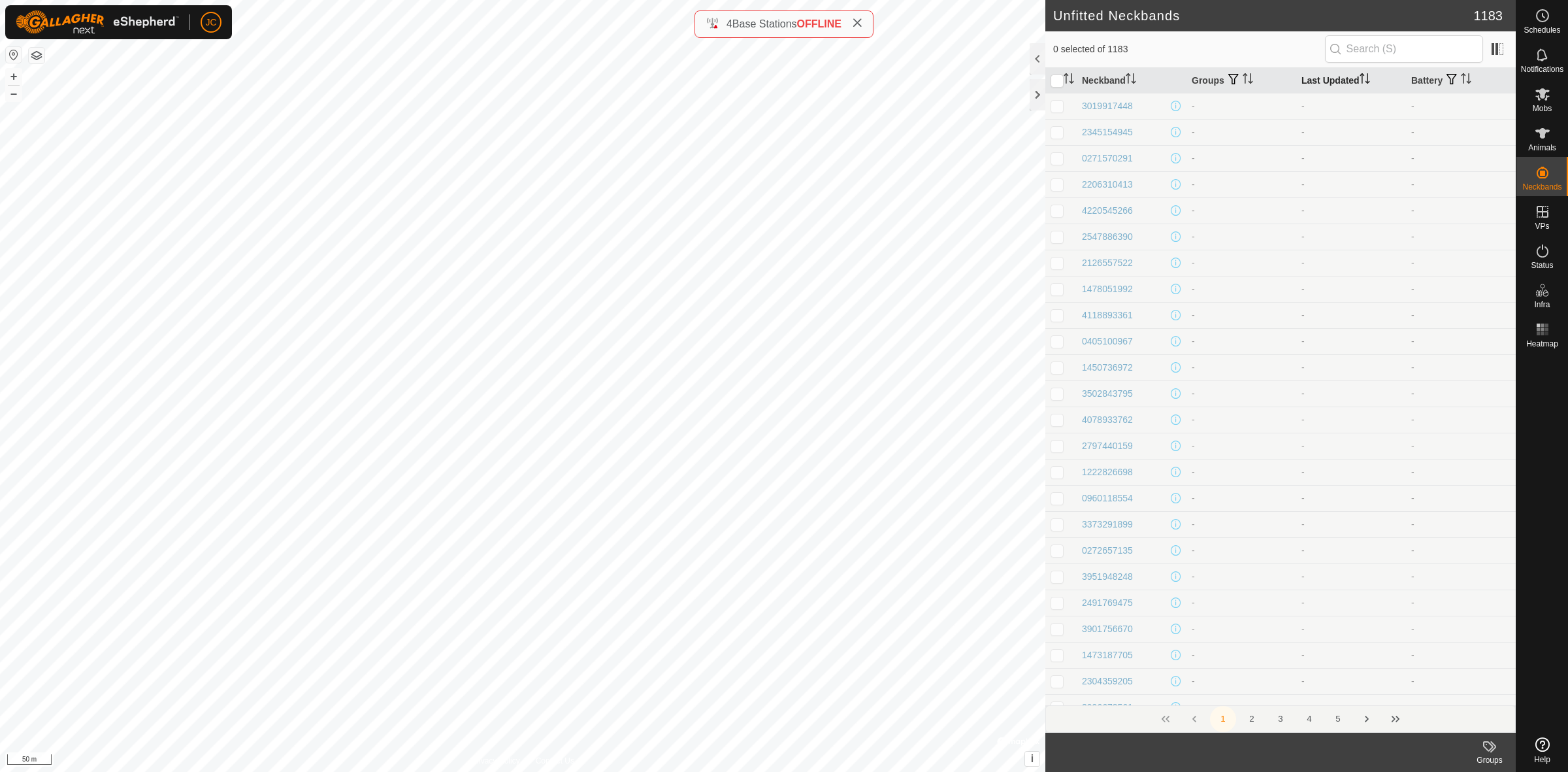
click at [1331, 85] on th "Last Updated" at bounding box center [1351, 80] width 110 height 25
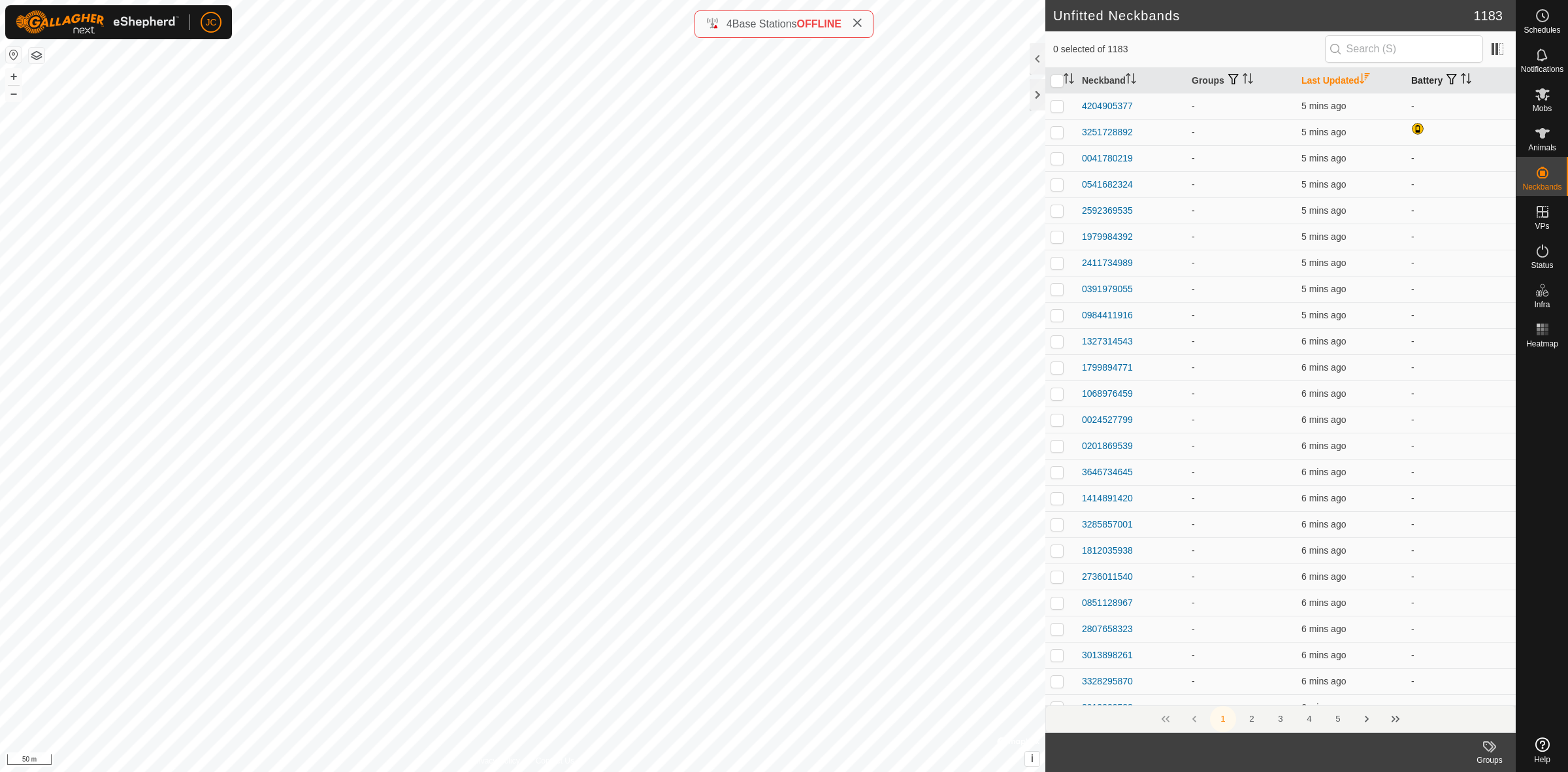
click at [1426, 87] on th "Battery" at bounding box center [1460, 80] width 110 height 25
click at [1426, 81] on th "Battery" at bounding box center [1460, 80] width 110 height 25
drag, startPoint x: 1145, startPoint y: 102, endPoint x: 1135, endPoint y: 103, distance: 10.0
click at [1135, 103] on div "3251728892" at bounding box center [1132, 107] width 100 height 14
click at [1058, 107] on p-checkbox at bounding box center [1057, 106] width 13 height 10
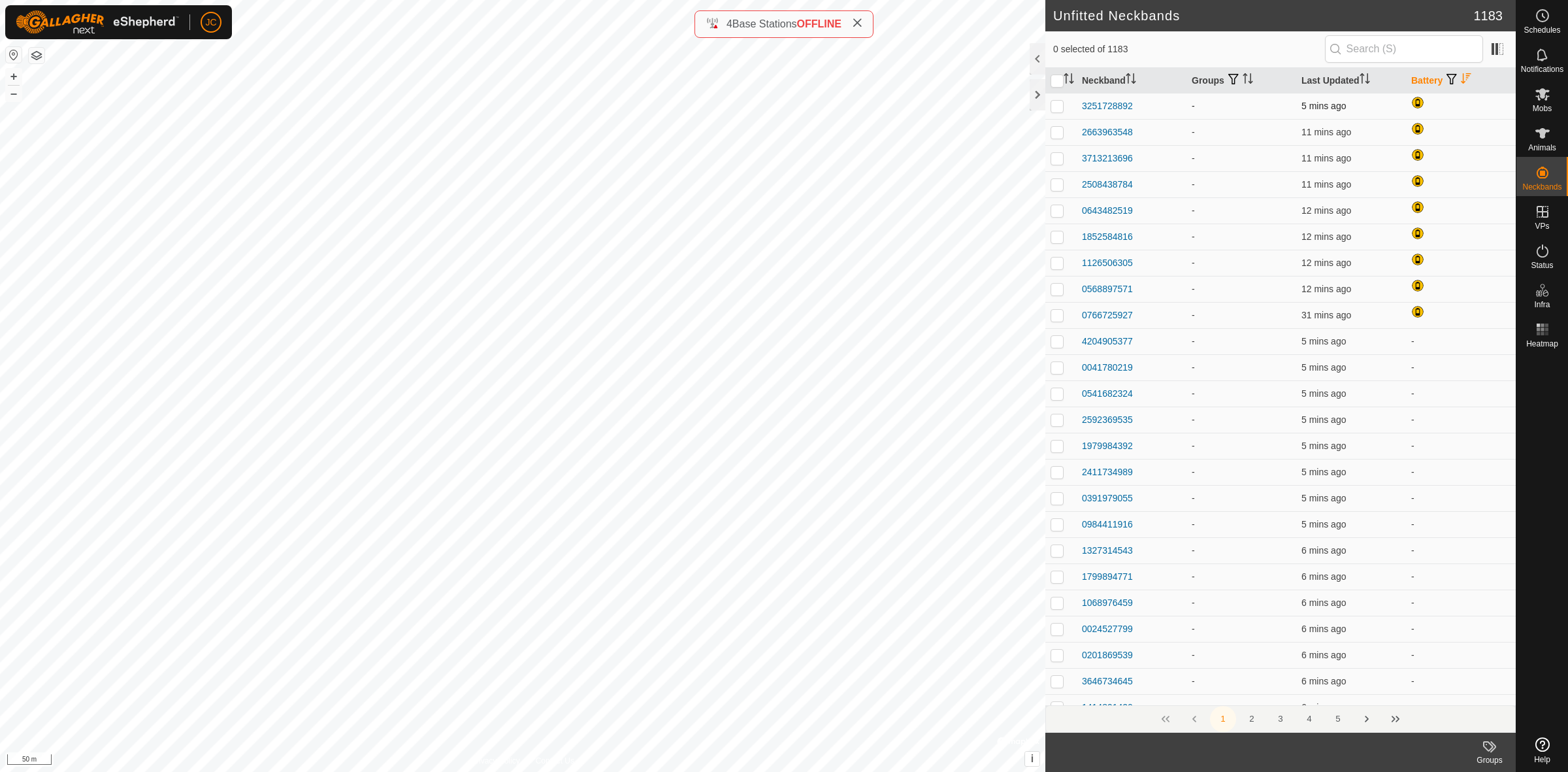
checkbox input "true"
click at [1056, 138] on td at bounding box center [1061, 132] width 31 height 26
checkbox input "true"
click at [1057, 158] on p-checkbox at bounding box center [1057, 158] width 13 height 10
checkbox input "true"
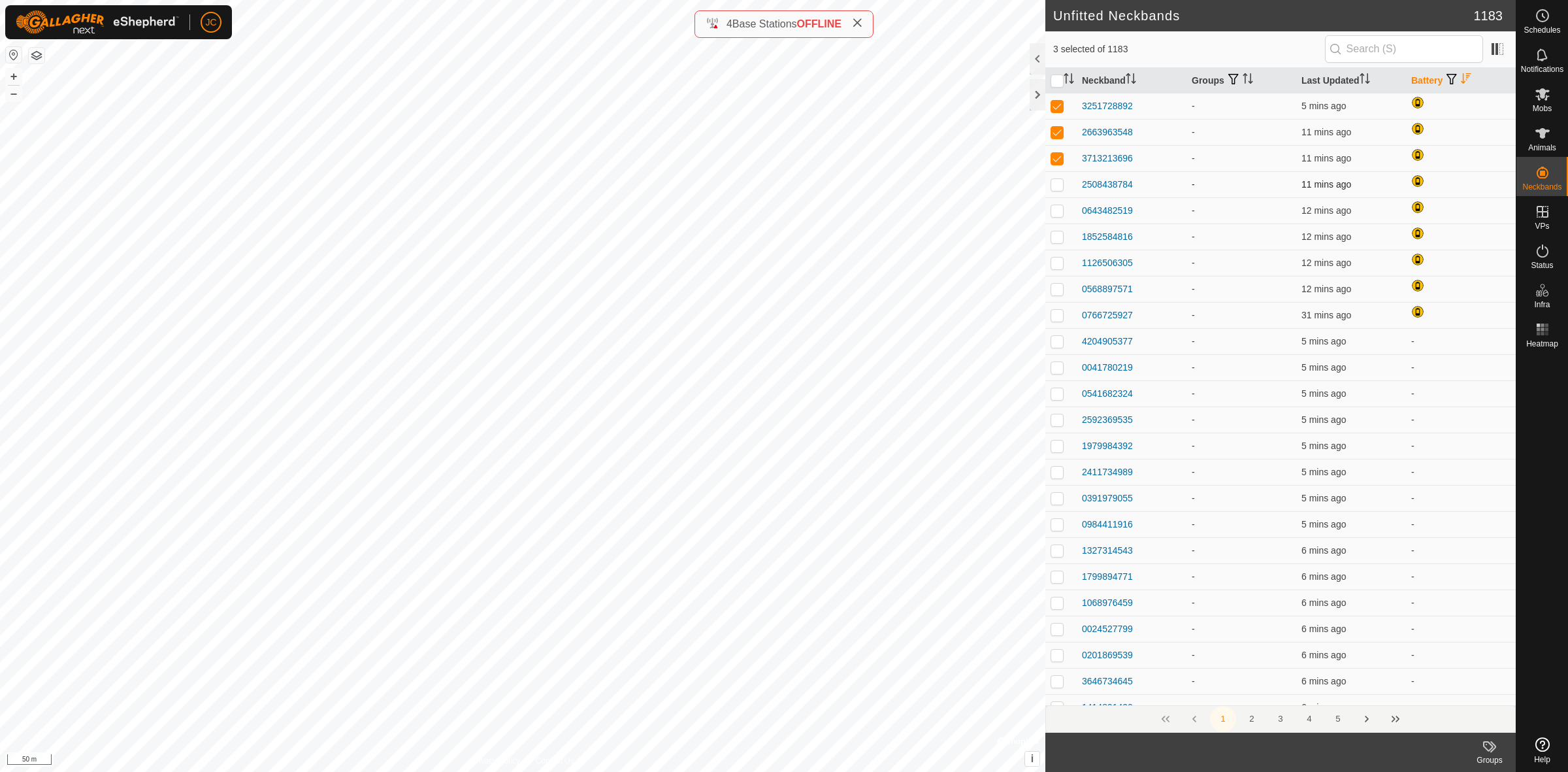
click at [1058, 187] on p-checkbox at bounding box center [1057, 184] width 13 height 10
checkbox input "true"
click at [1058, 210] on p-checkbox at bounding box center [1057, 211] width 13 height 10
checkbox input "true"
click at [1059, 242] on td at bounding box center [1061, 237] width 31 height 26
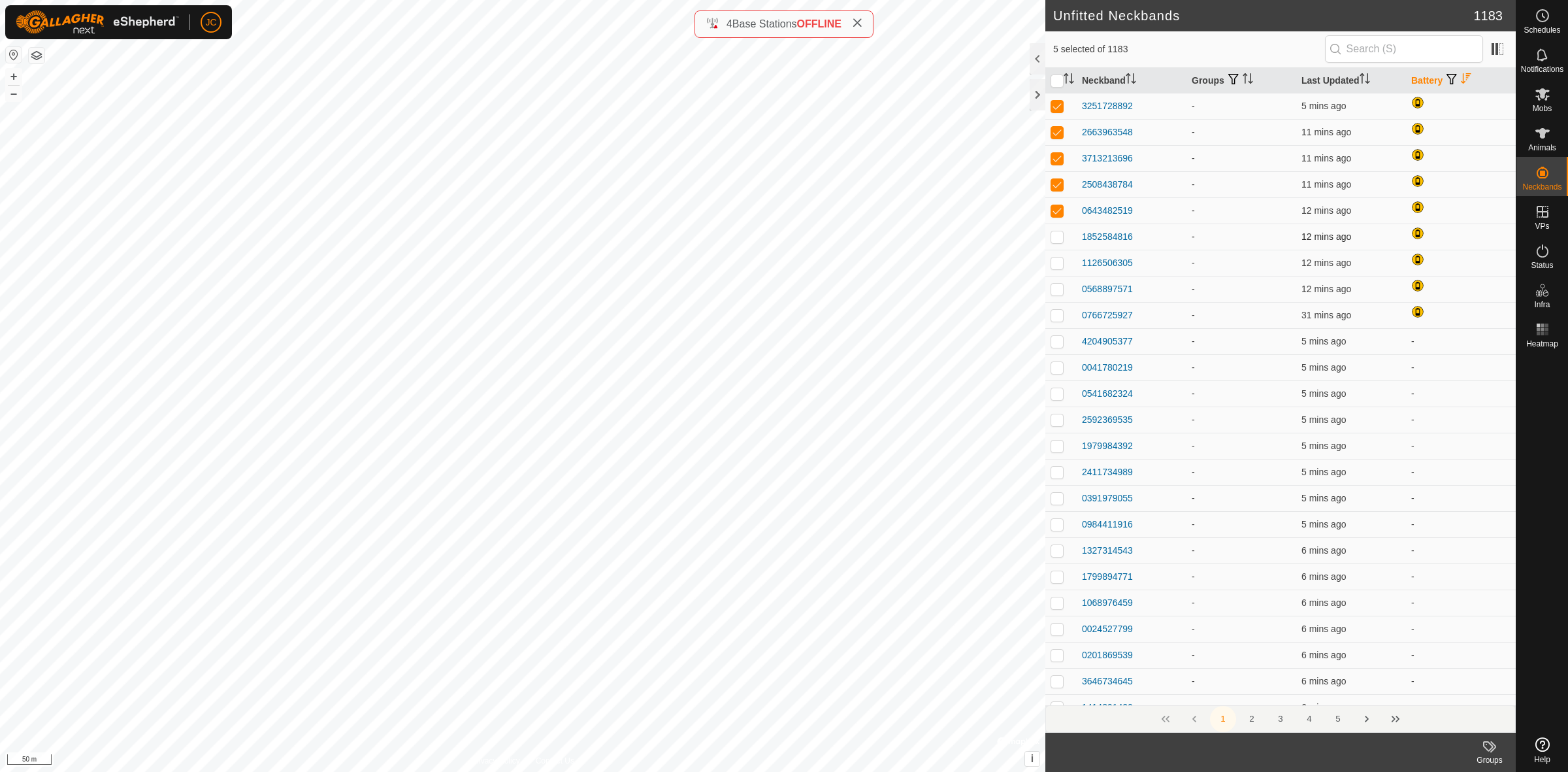
checkbox input "true"
click at [1058, 268] on p-tablecheckbox at bounding box center [1057, 262] width 13 height 10
checkbox input "true"
click at [1056, 289] on p-checkbox at bounding box center [1057, 289] width 13 height 10
checkbox input "true"
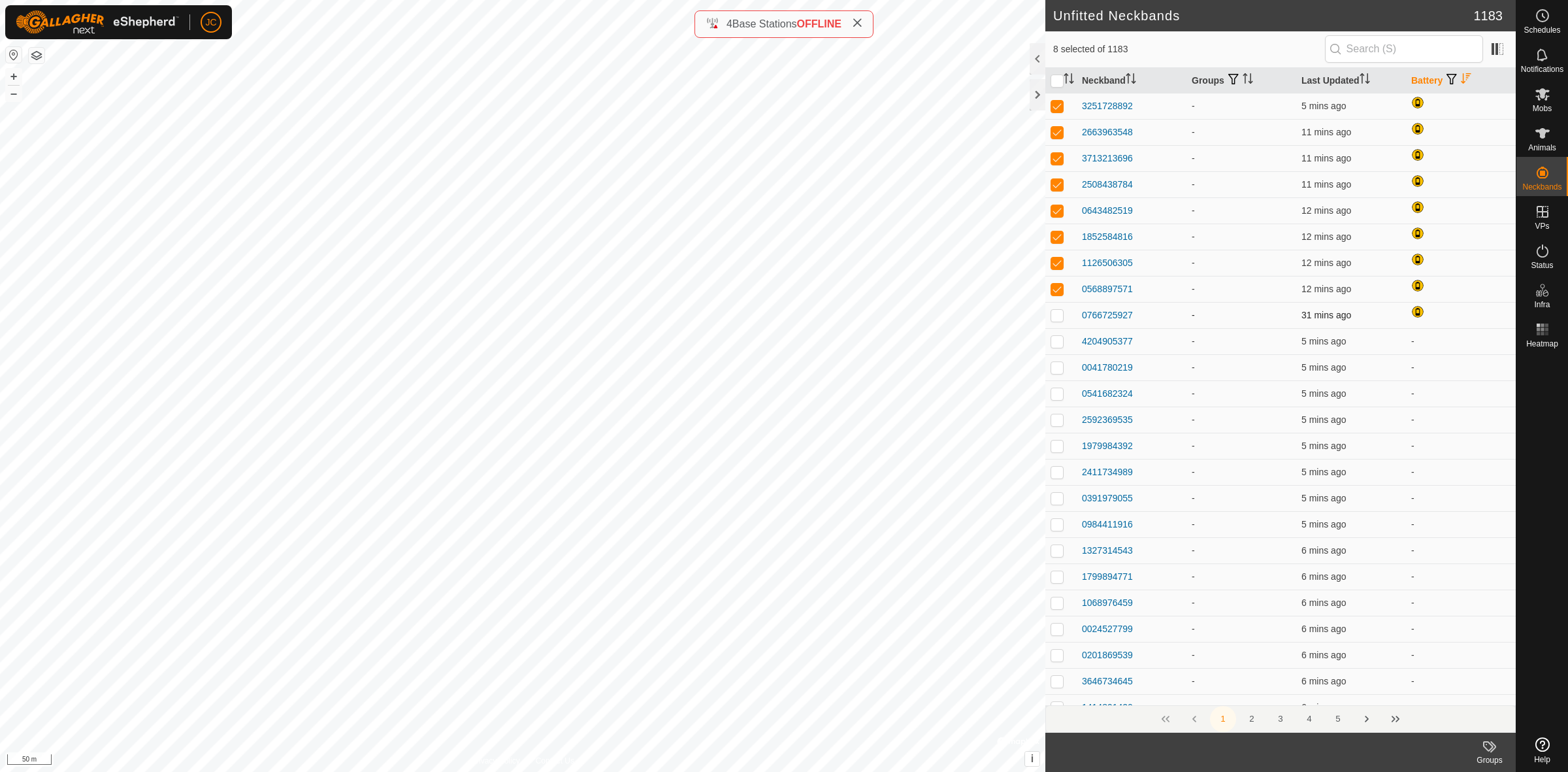
click at [1056, 307] on td at bounding box center [1061, 315] width 31 height 26
checkbox input "true"
click at [1056, 345] on p-checkbox at bounding box center [1057, 341] width 13 height 10
checkbox input "true"
click at [1056, 369] on p-checkbox at bounding box center [1057, 367] width 13 height 10
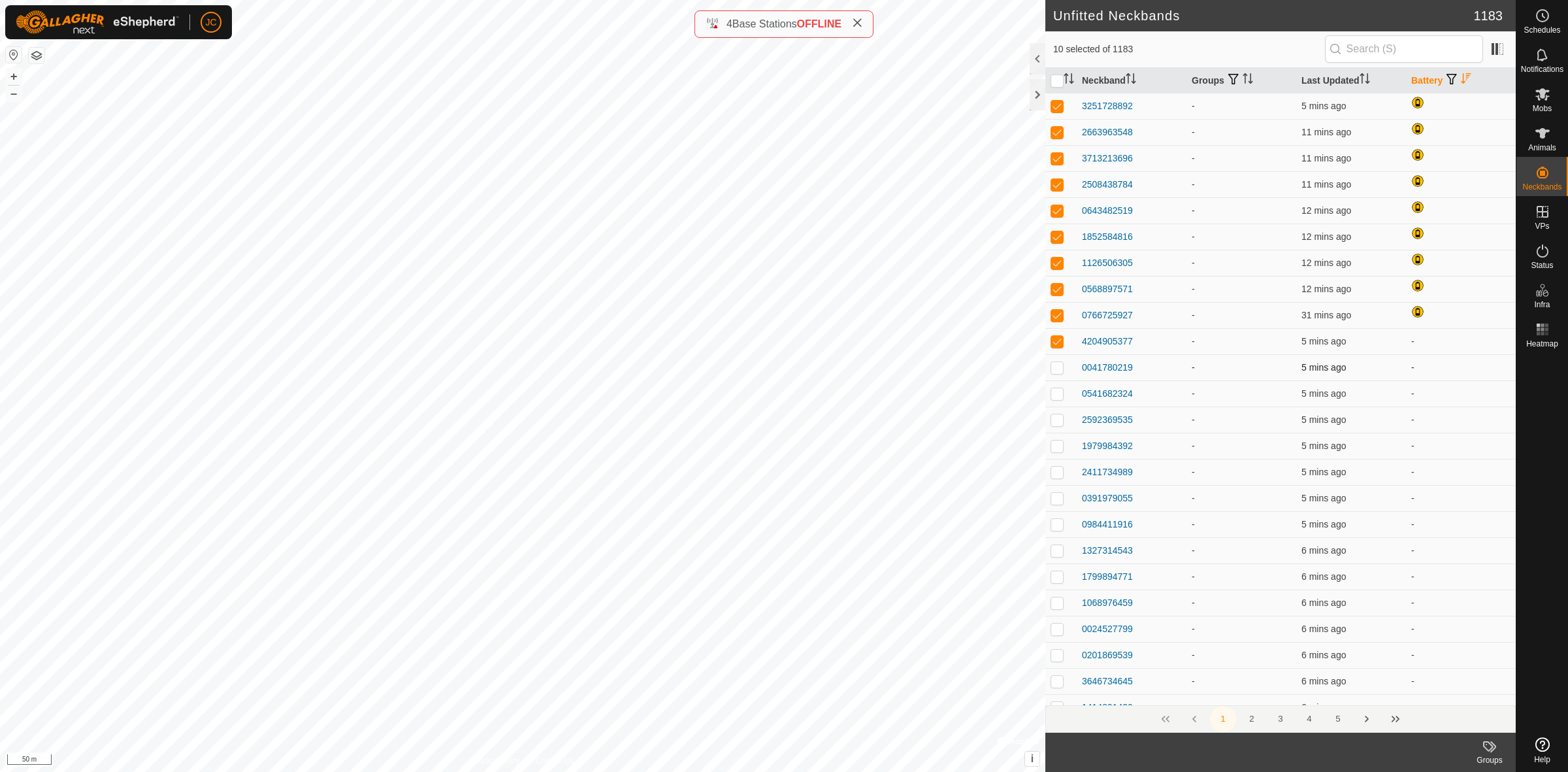
checkbox input "true"
click at [1058, 397] on p-checkbox at bounding box center [1057, 393] width 13 height 10
checkbox input "true"
click at [1056, 426] on td at bounding box center [1061, 420] width 31 height 26
checkbox input "true"
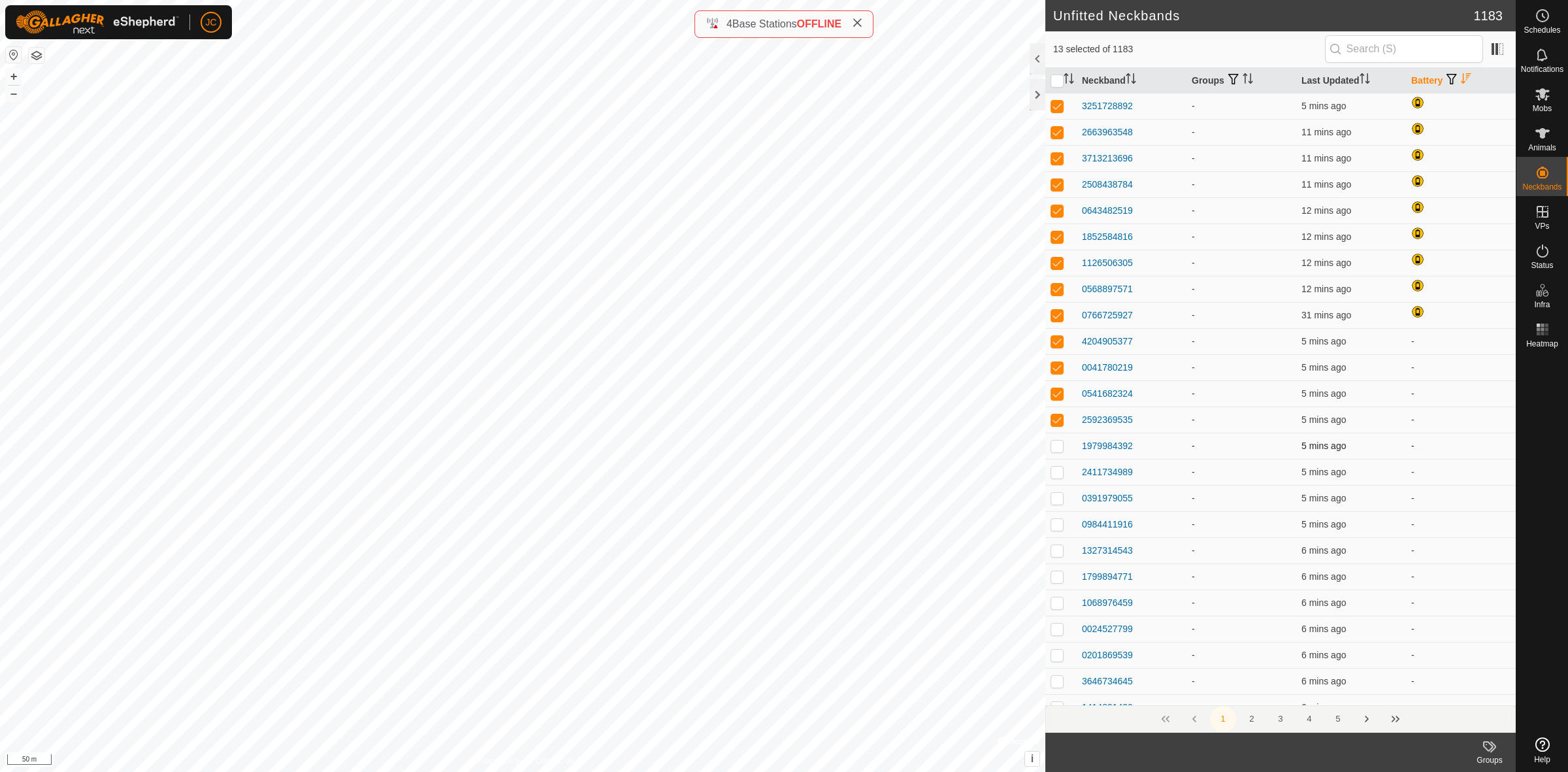
click at [1051, 446] on p-checkbox at bounding box center [1057, 446] width 13 height 10
checkbox input "true"
click at [1056, 477] on p-tablecheckbox at bounding box center [1057, 472] width 13 height 10
checkbox input "true"
click at [1058, 493] on p-checkbox at bounding box center [1057, 498] width 13 height 10
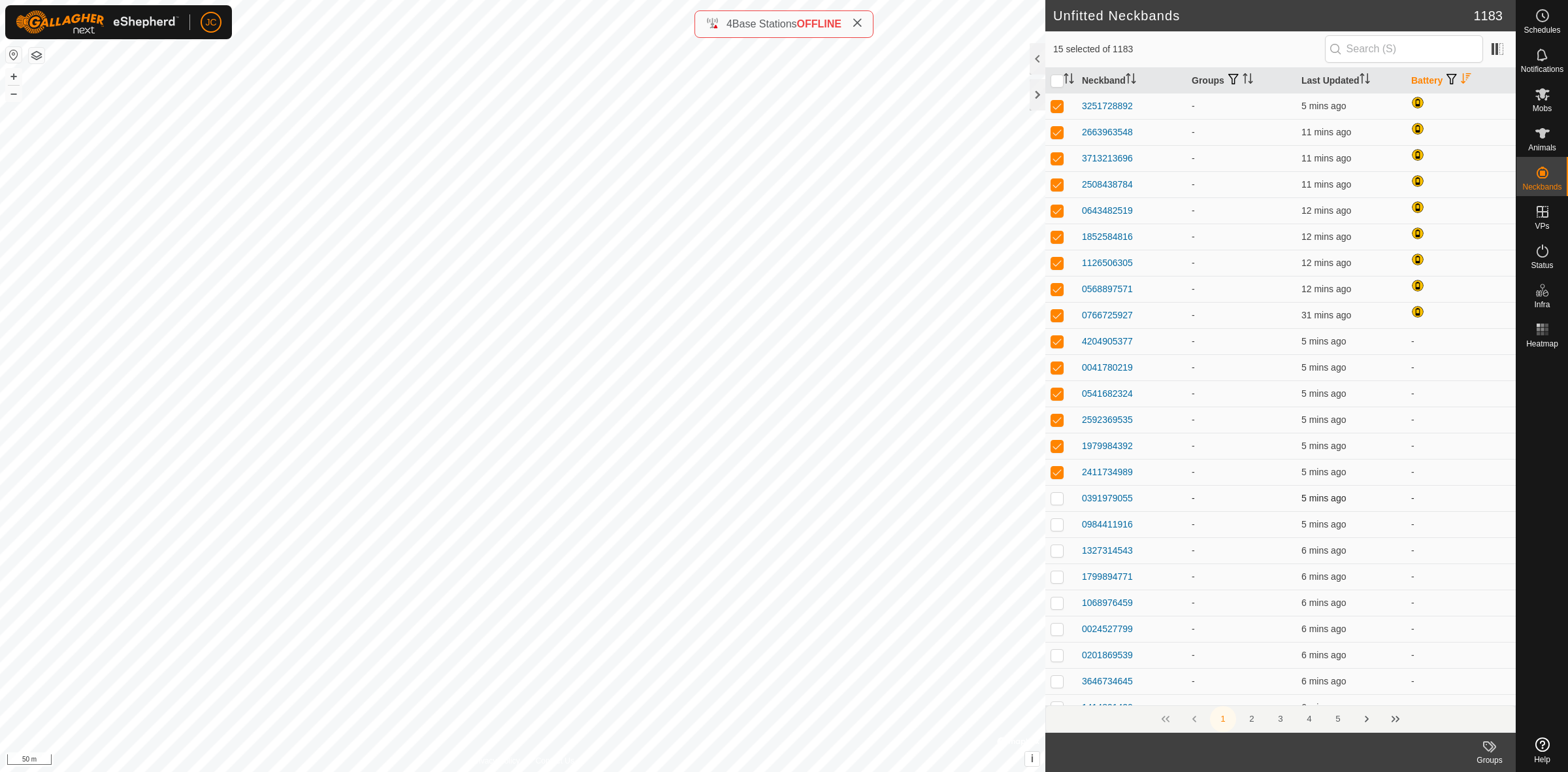
checkbox input "true"
click at [1058, 515] on td at bounding box center [1061, 524] width 31 height 26
checkbox input "true"
drag, startPoint x: 1167, startPoint y: 113, endPoint x: 1101, endPoint y: 555, distance: 446.9
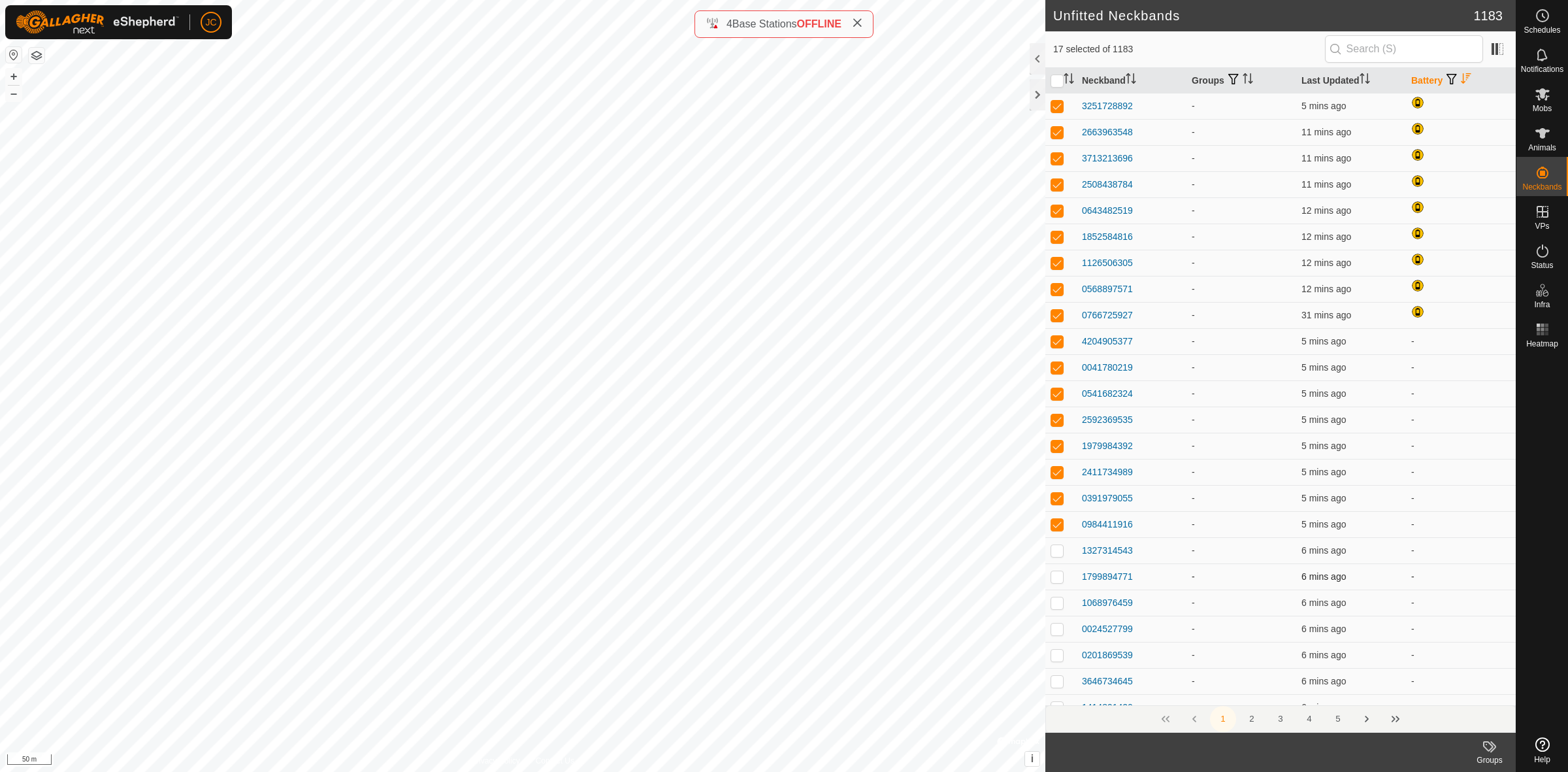
click at [1187, 573] on td "-" at bounding box center [1241, 576] width 110 height 26
click at [1238, 746] on footer "Groups" at bounding box center [1280, 752] width 470 height 39
click at [1449, 568] on td "-" at bounding box center [1460, 576] width 110 height 26
click at [1119, 76] on th "Neckband" at bounding box center [1132, 80] width 110 height 25
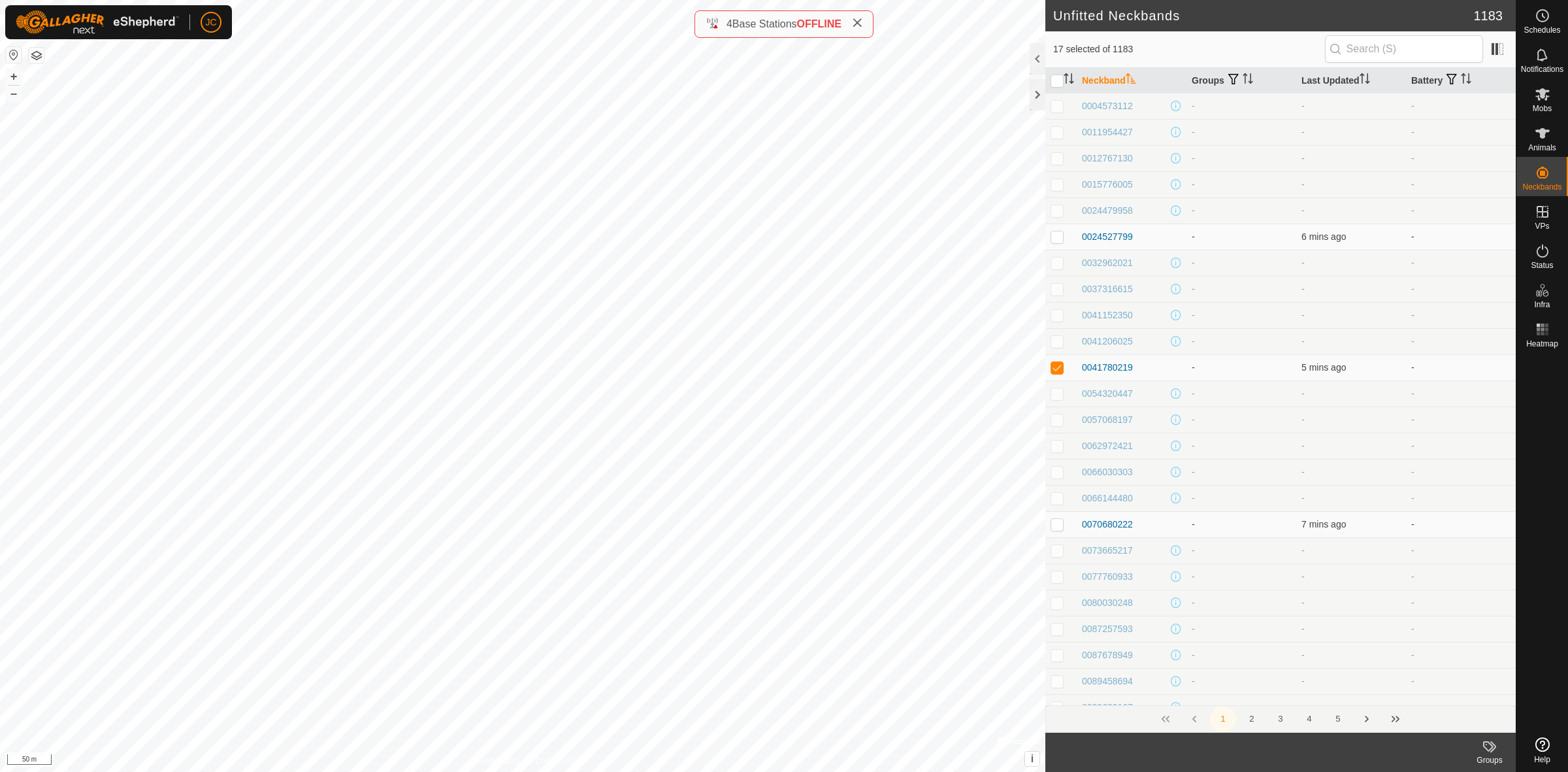
click at [1119, 76] on th "Neckband" at bounding box center [1132, 80] width 110 height 25
click at [1230, 83] on span "button" at bounding box center [1233, 79] width 10 height 10
click at [1222, 80] on th "Groups" at bounding box center [1241, 80] width 110 height 25
click at [1322, 76] on th "Last Updated" at bounding box center [1351, 80] width 110 height 25
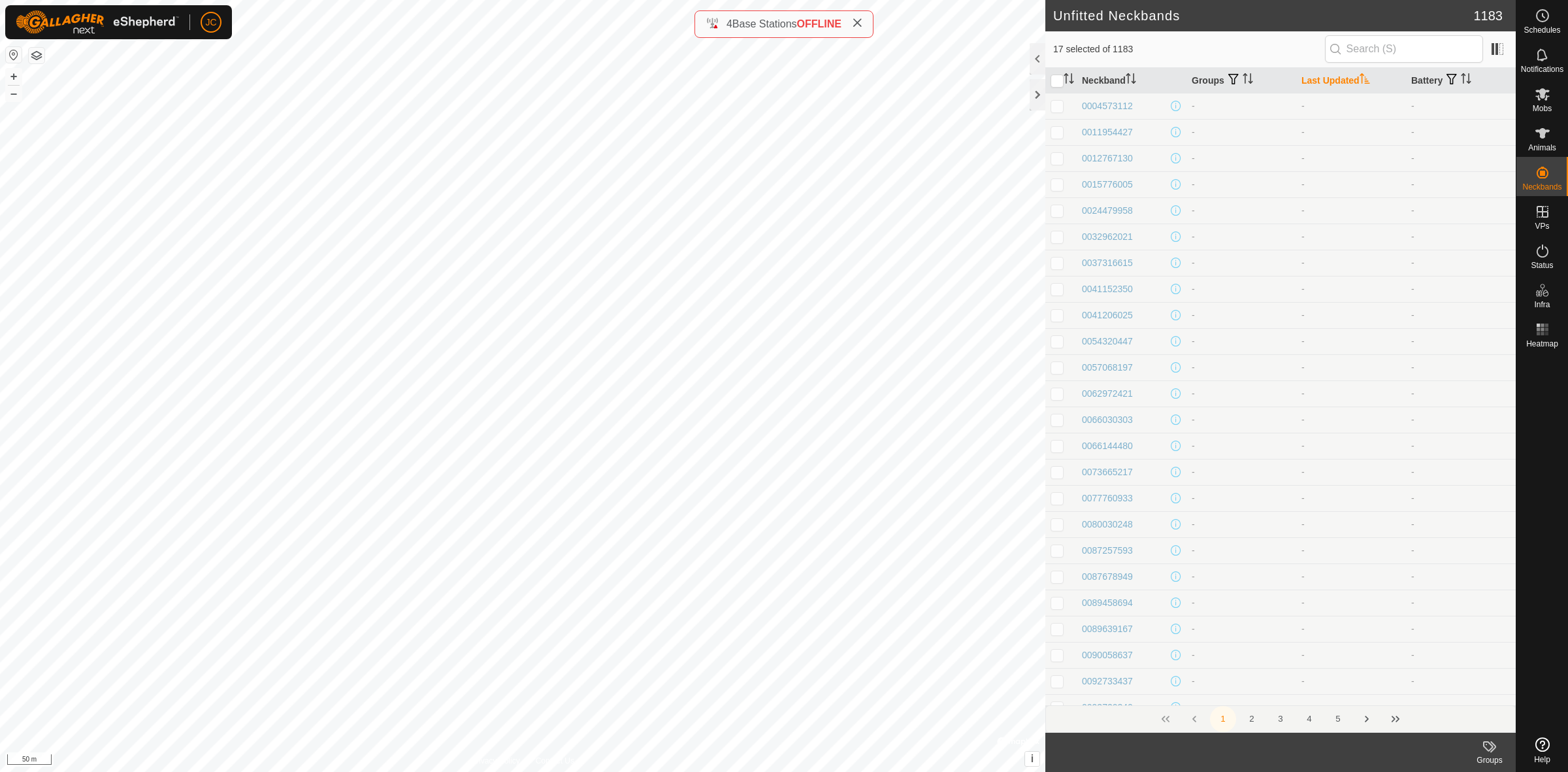
click at [1322, 76] on th "Last Updated" at bounding box center [1351, 80] width 110 height 25
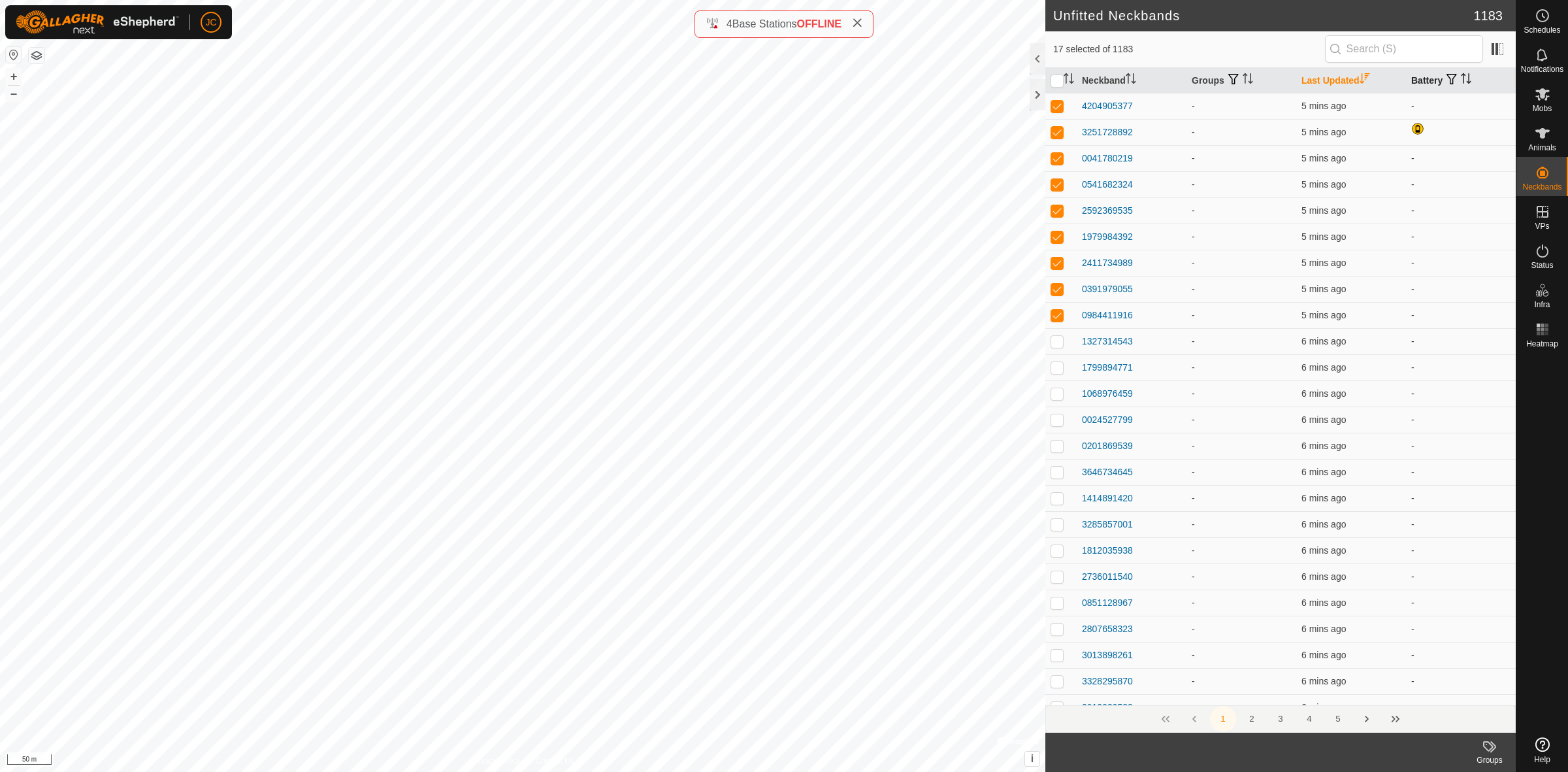
click at [1421, 76] on th "Battery" at bounding box center [1460, 80] width 110 height 25
click at [1058, 81] on input "checkbox" at bounding box center [1057, 80] width 13 height 13
checkbox input "true"
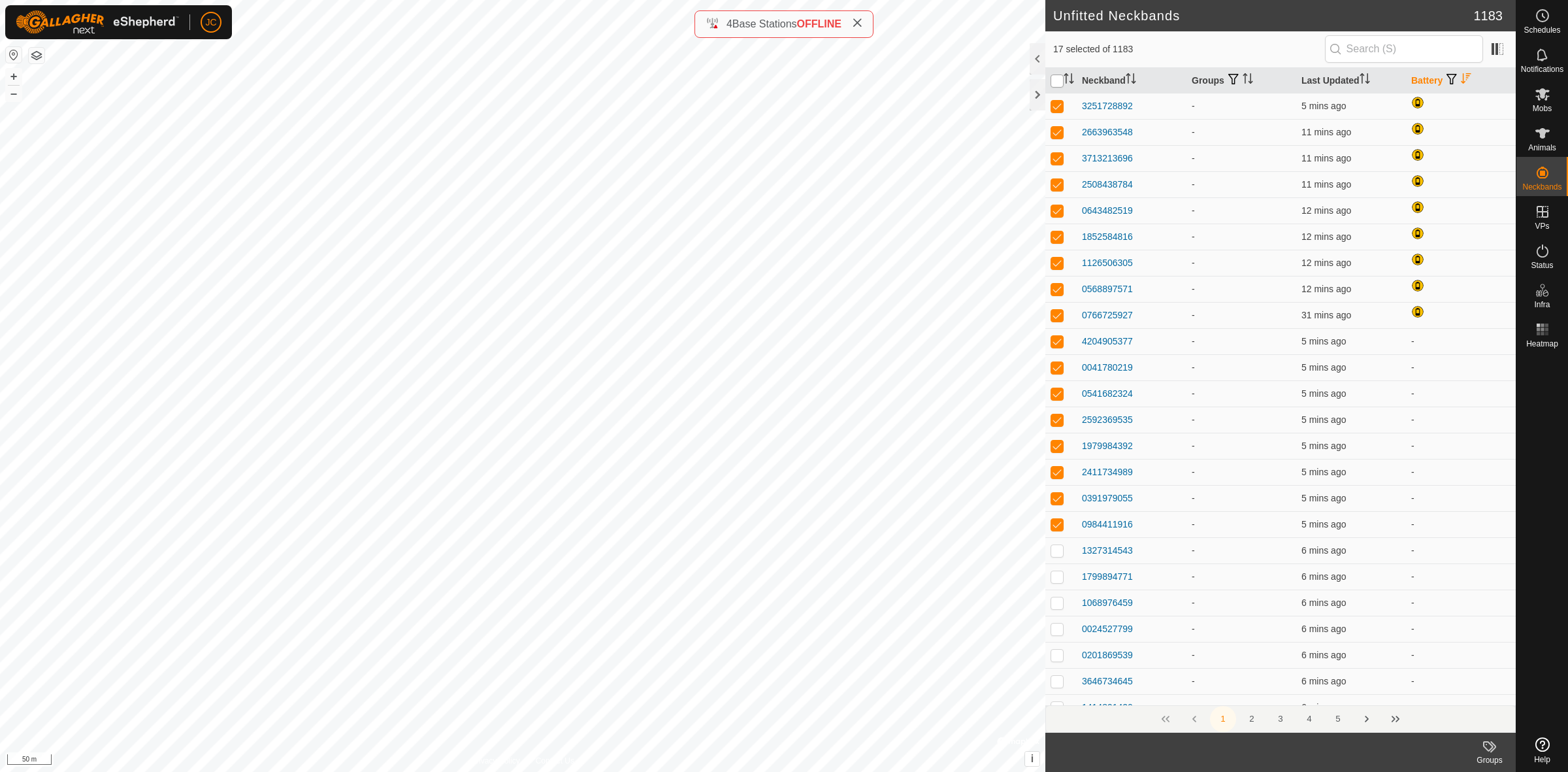
checkbox input "true"
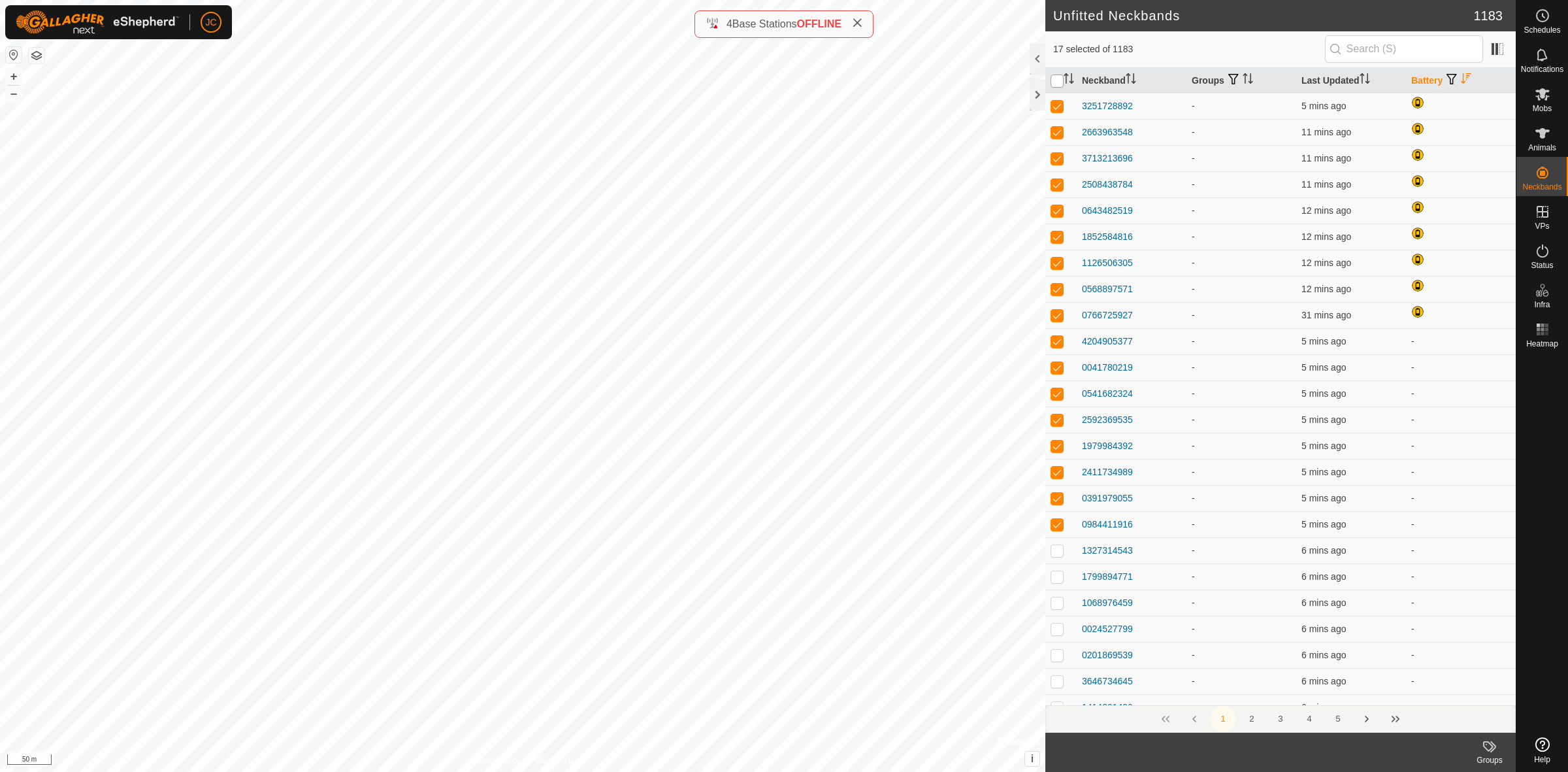
checkbox input "true"
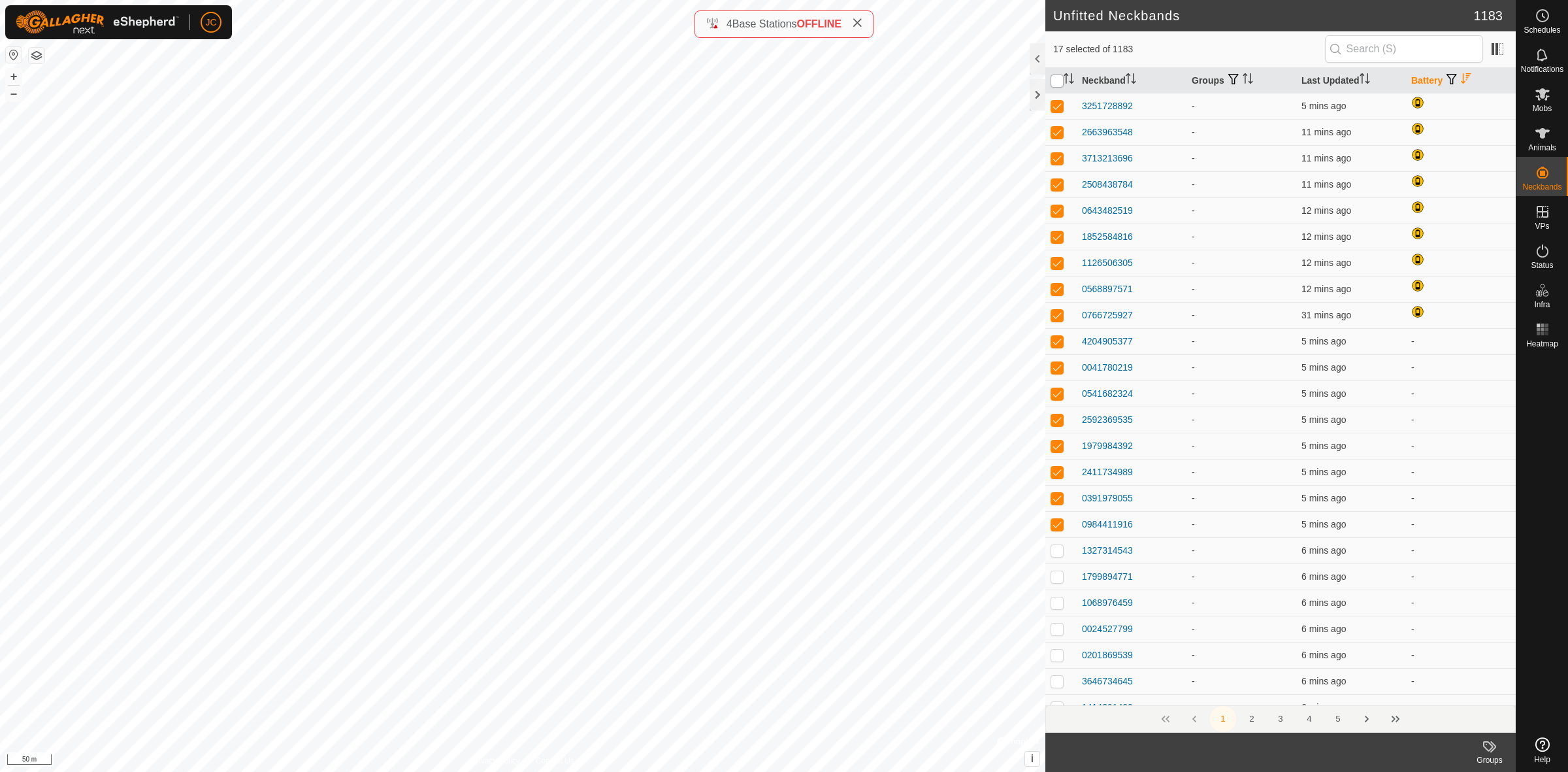
checkbox input "true"
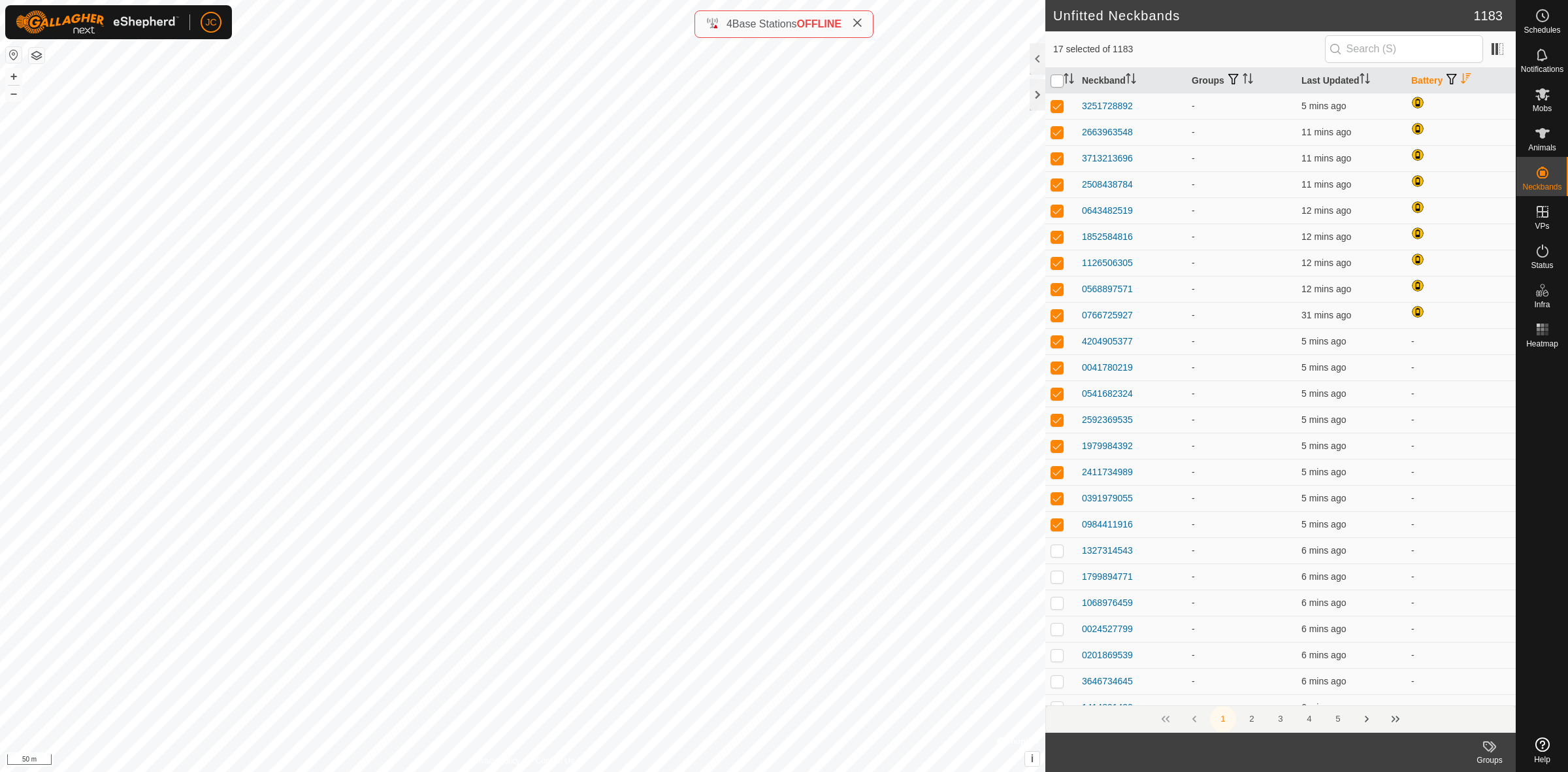
checkbox input "true"
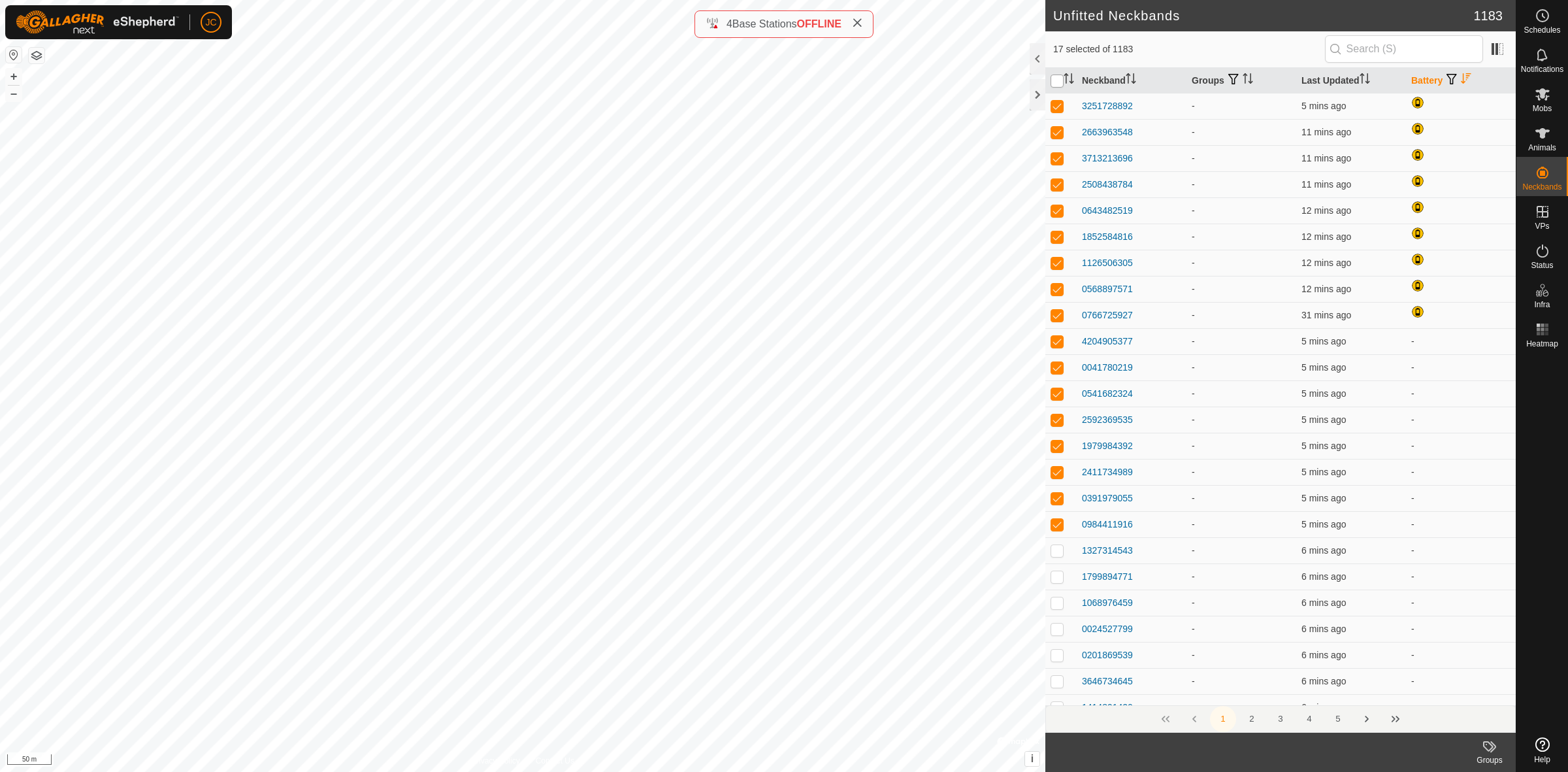
checkbox input "true"
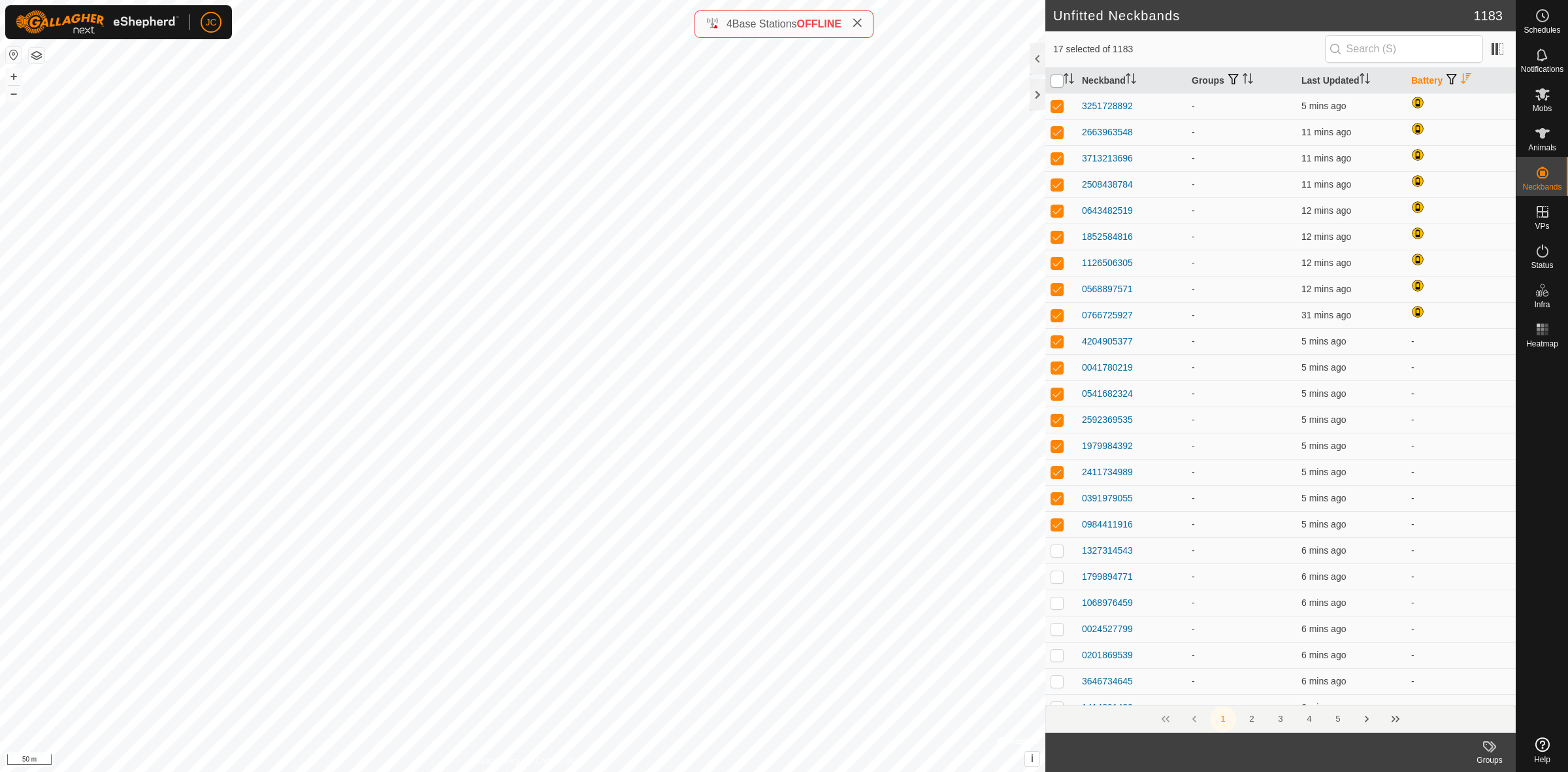
checkbox input "true"
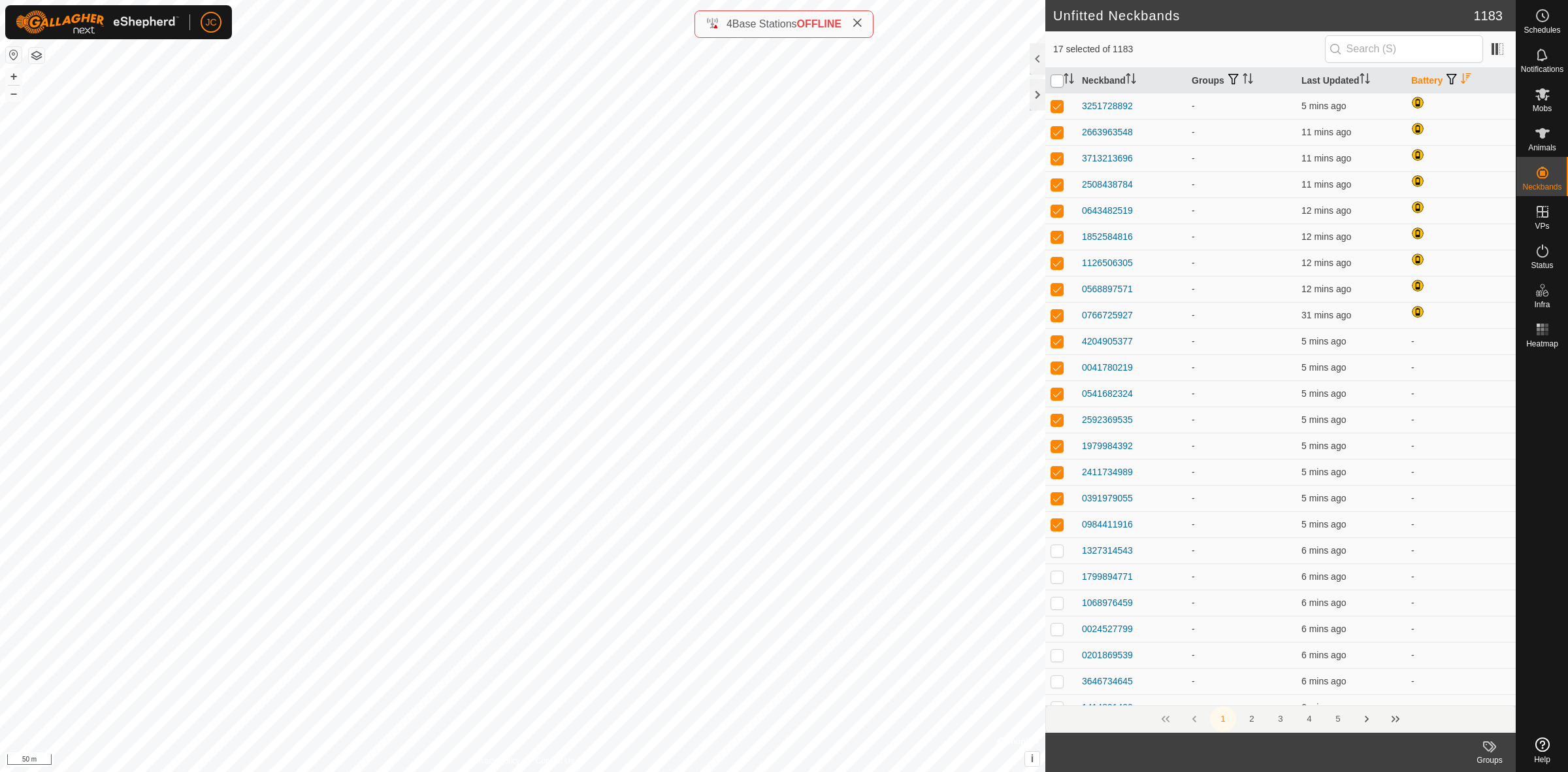
checkbox input "true"
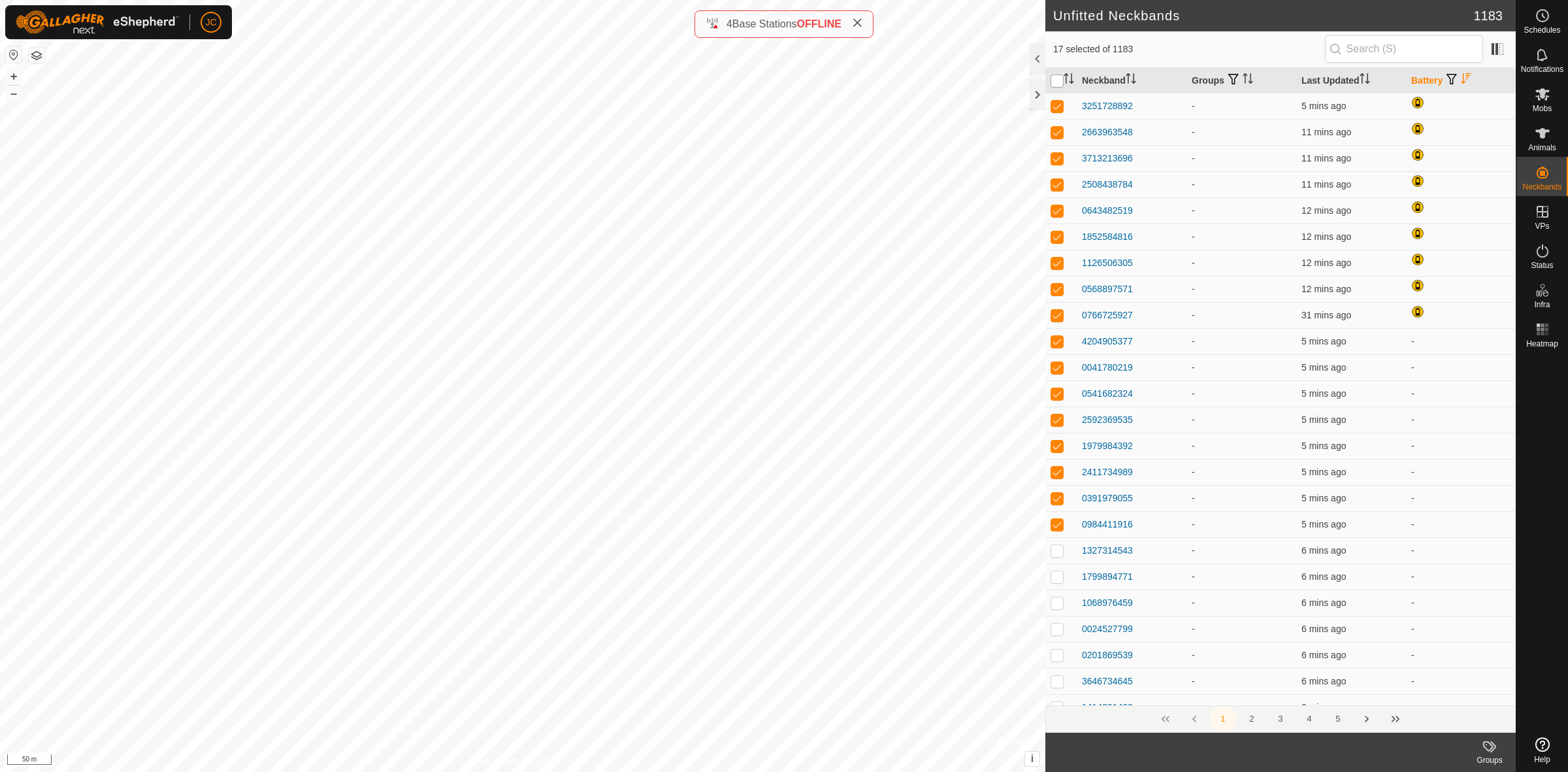
checkbox input "true"
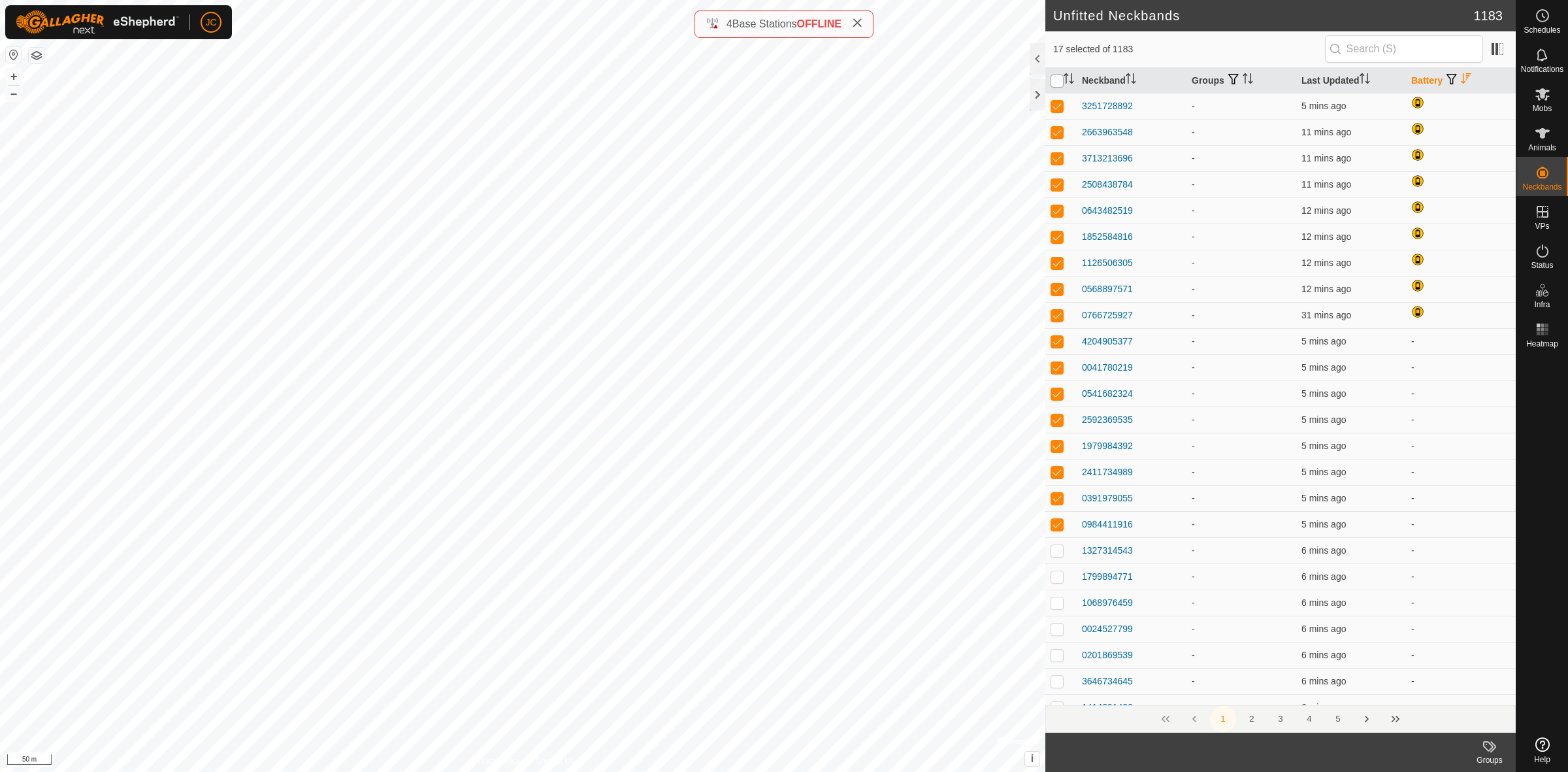
checkbox input "true"
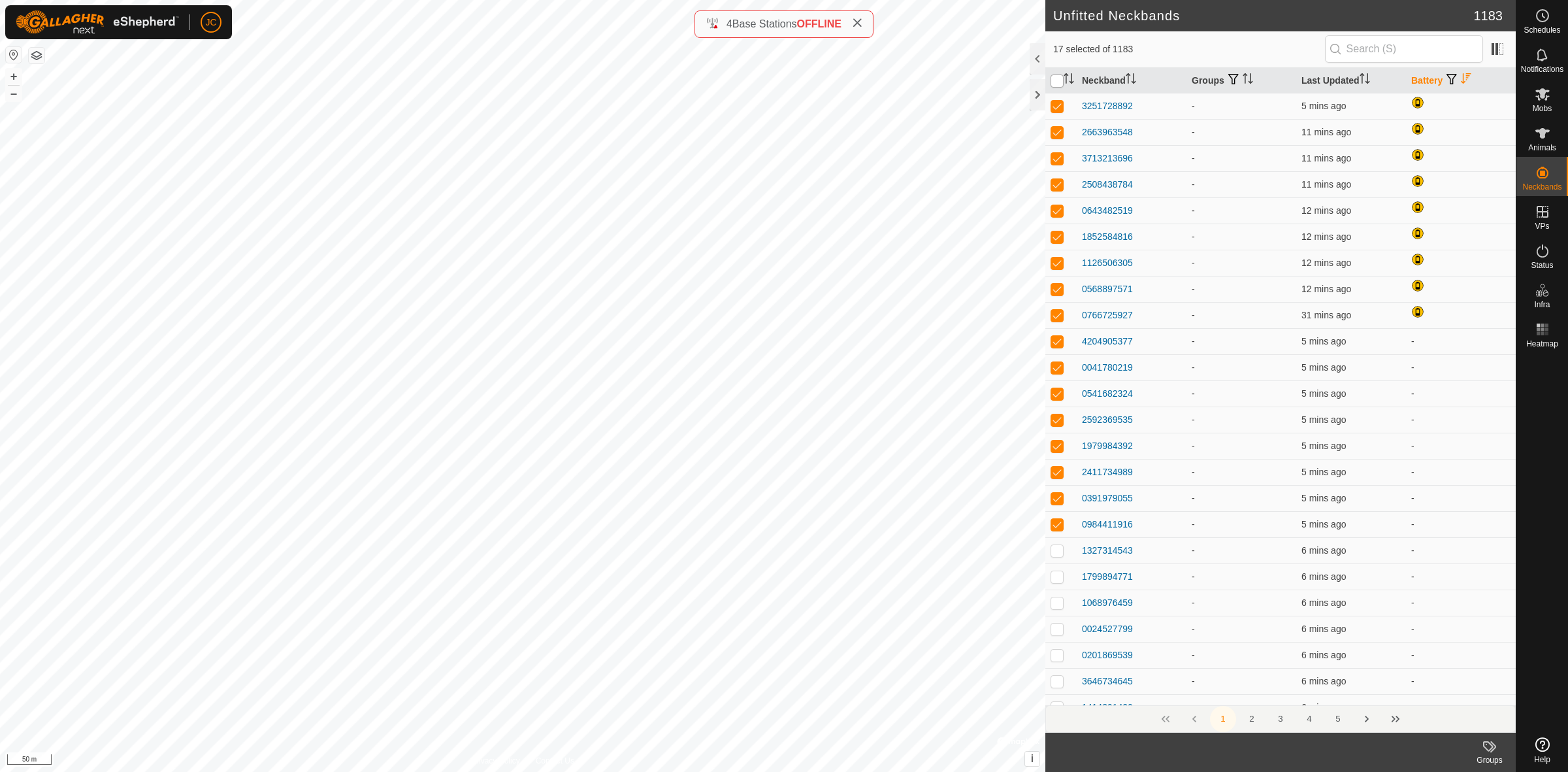
checkbox input "true"
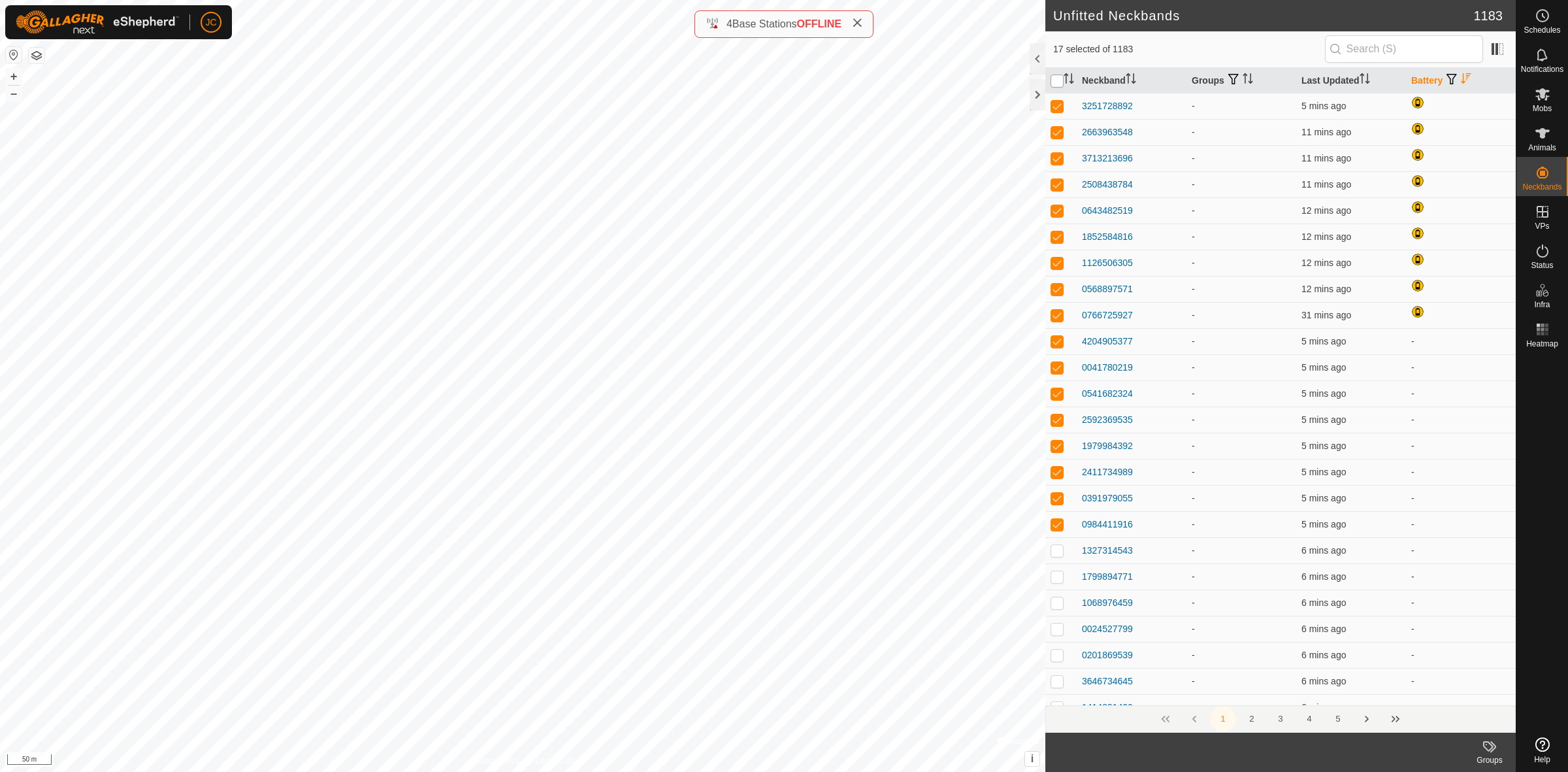
checkbox input "true"
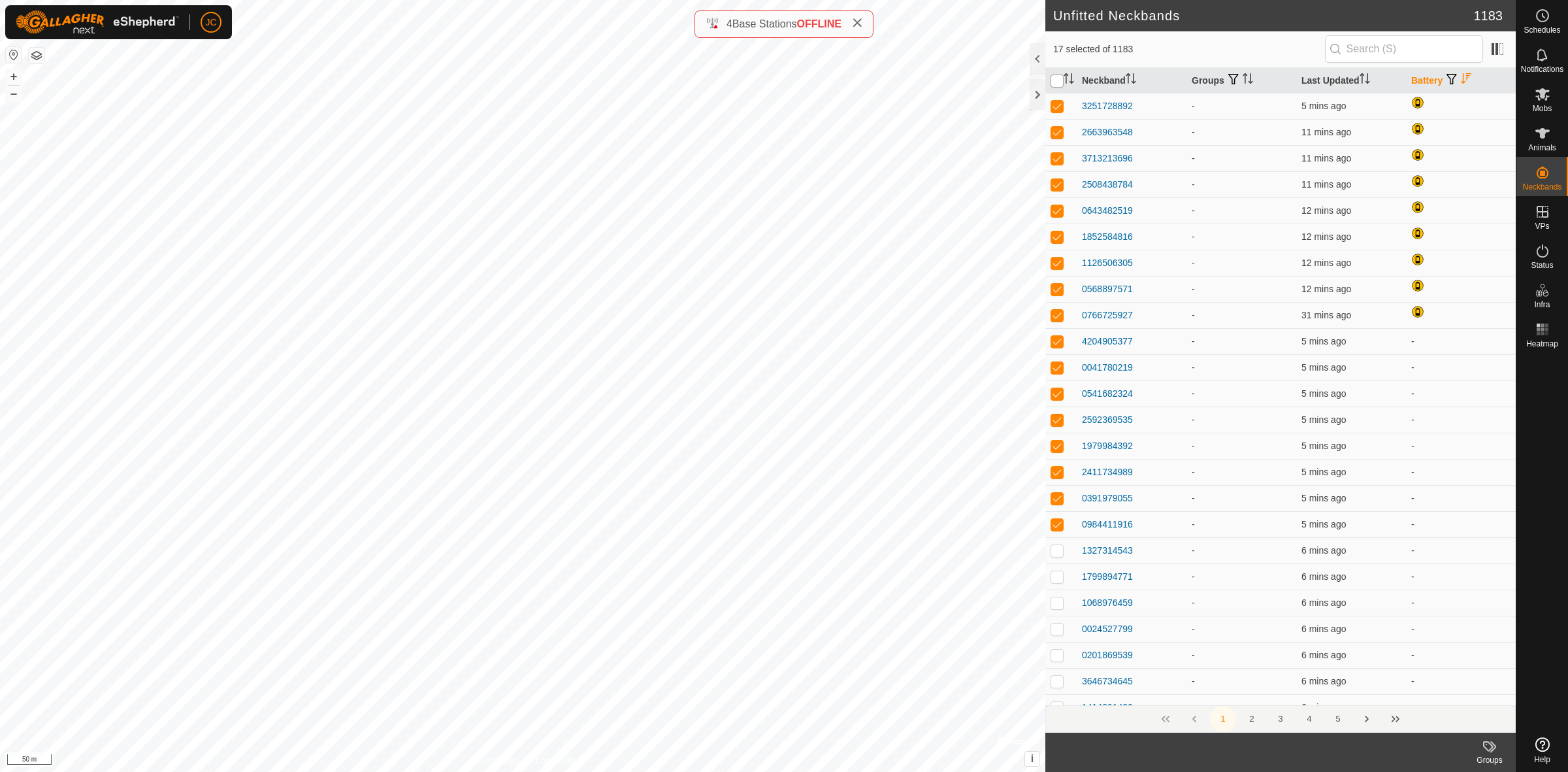
checkbox input "true"
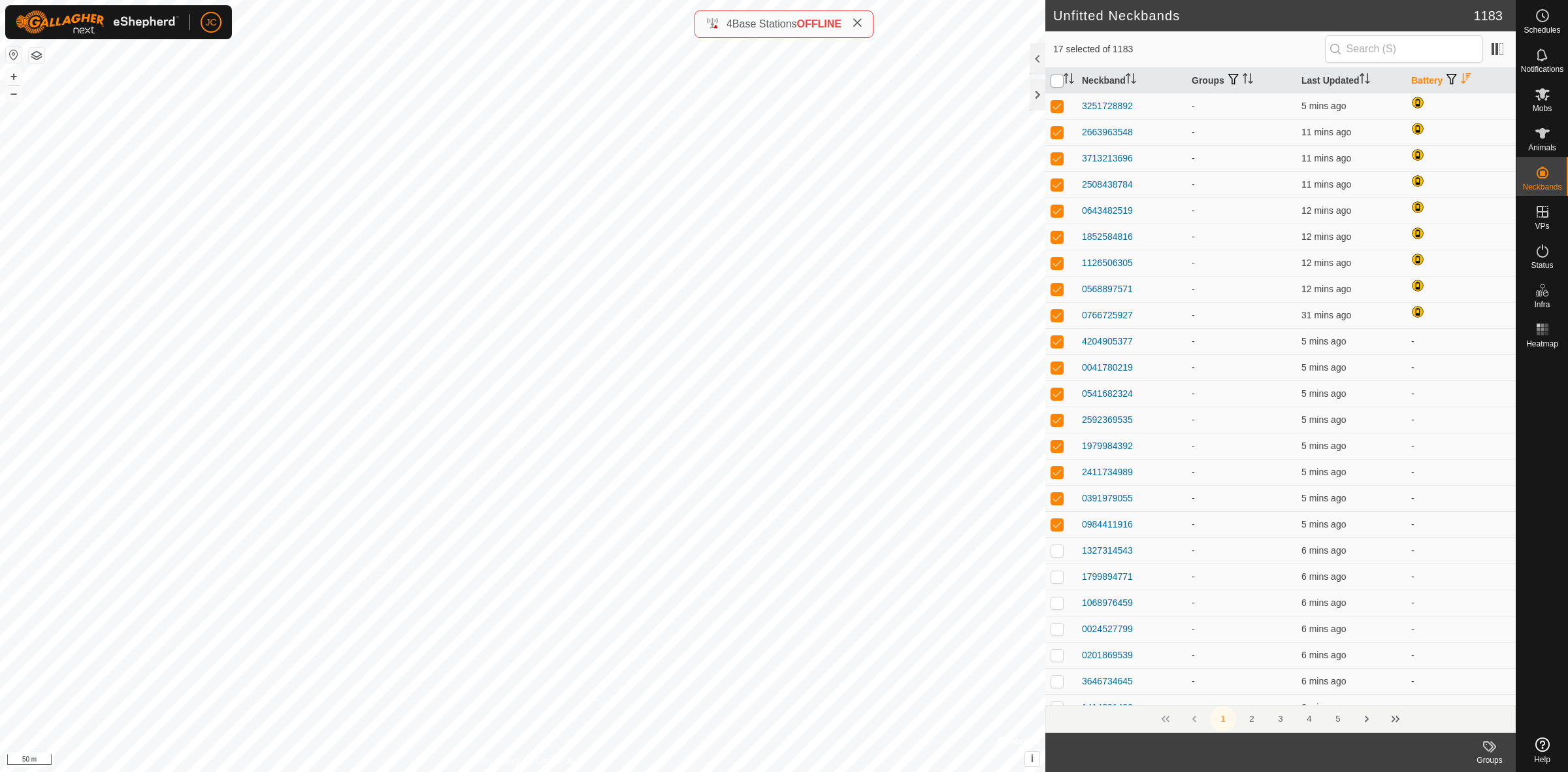
checkbox input "true"
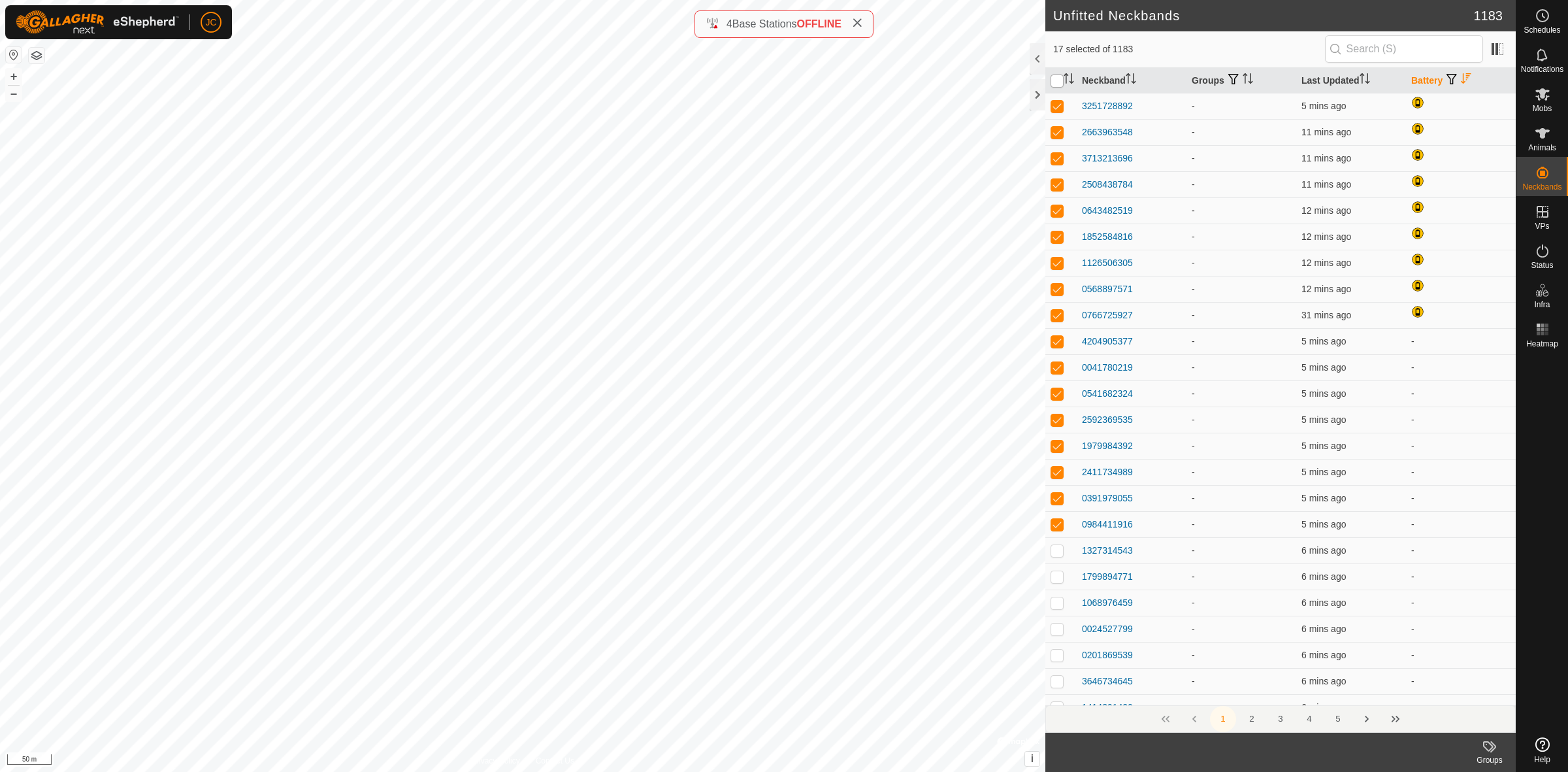
checkbox input "true"
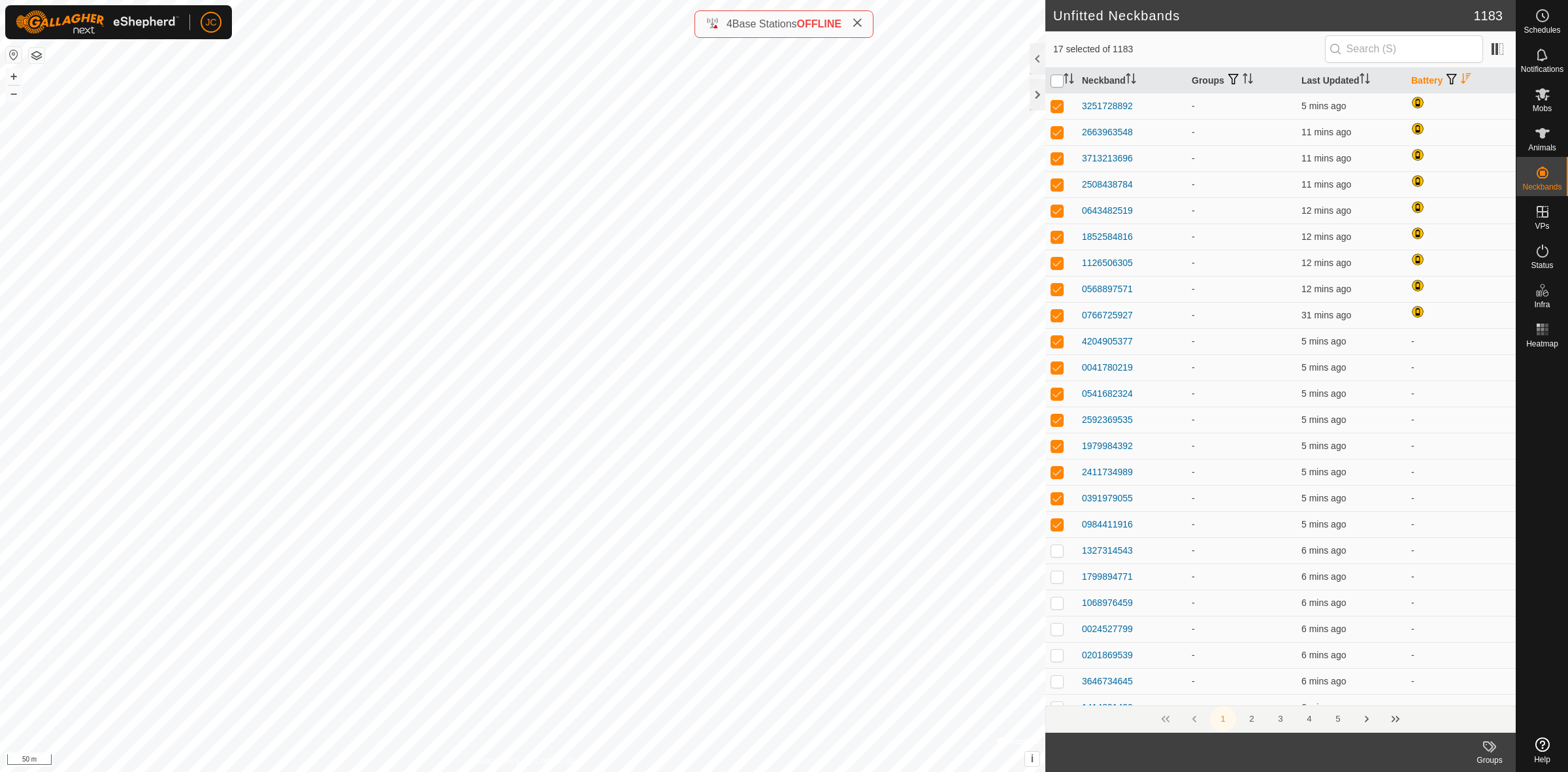
checkbox input "true"
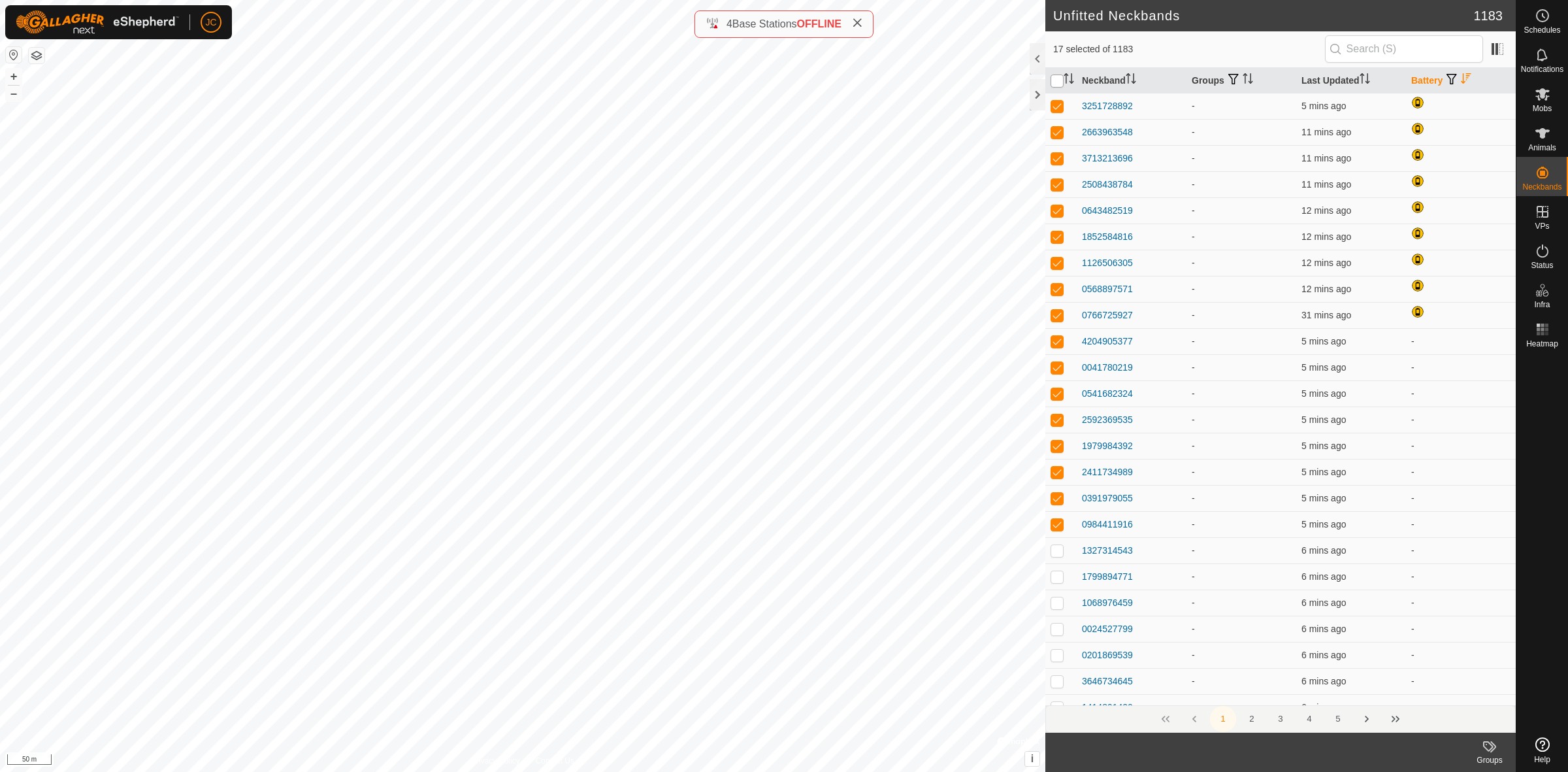
checkbox input "true"
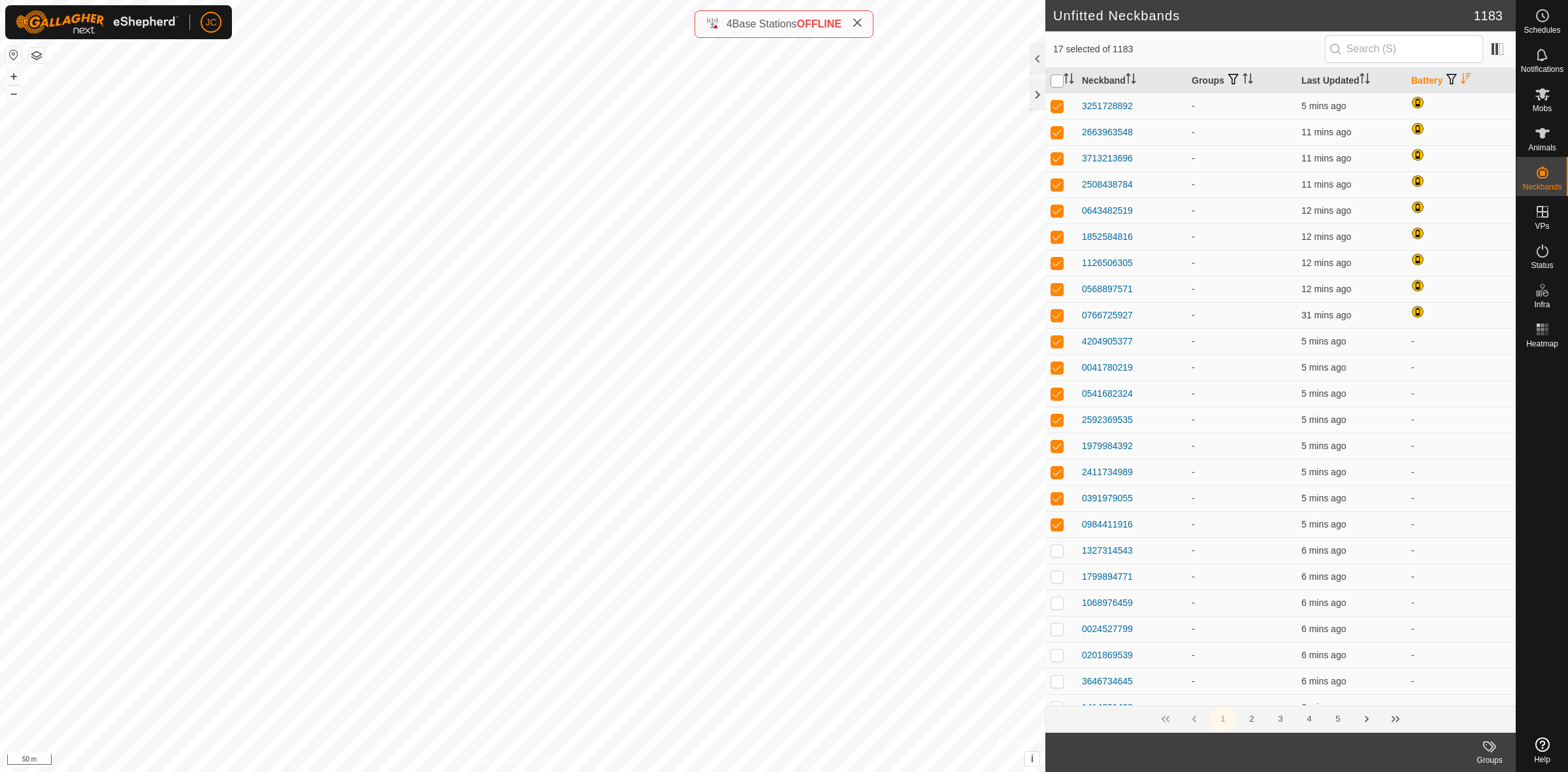
checkbox input "true"
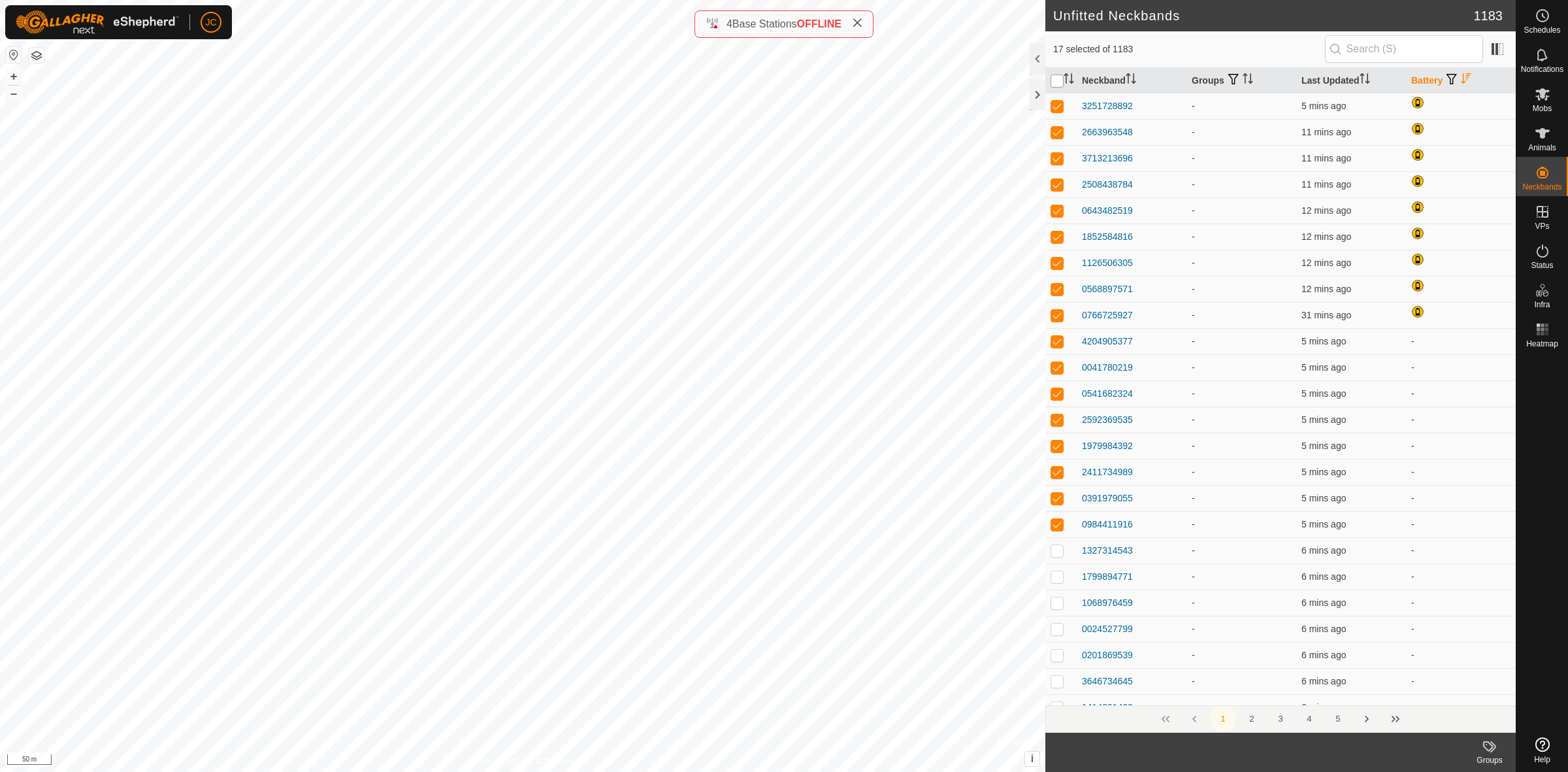
checkbox input "true"
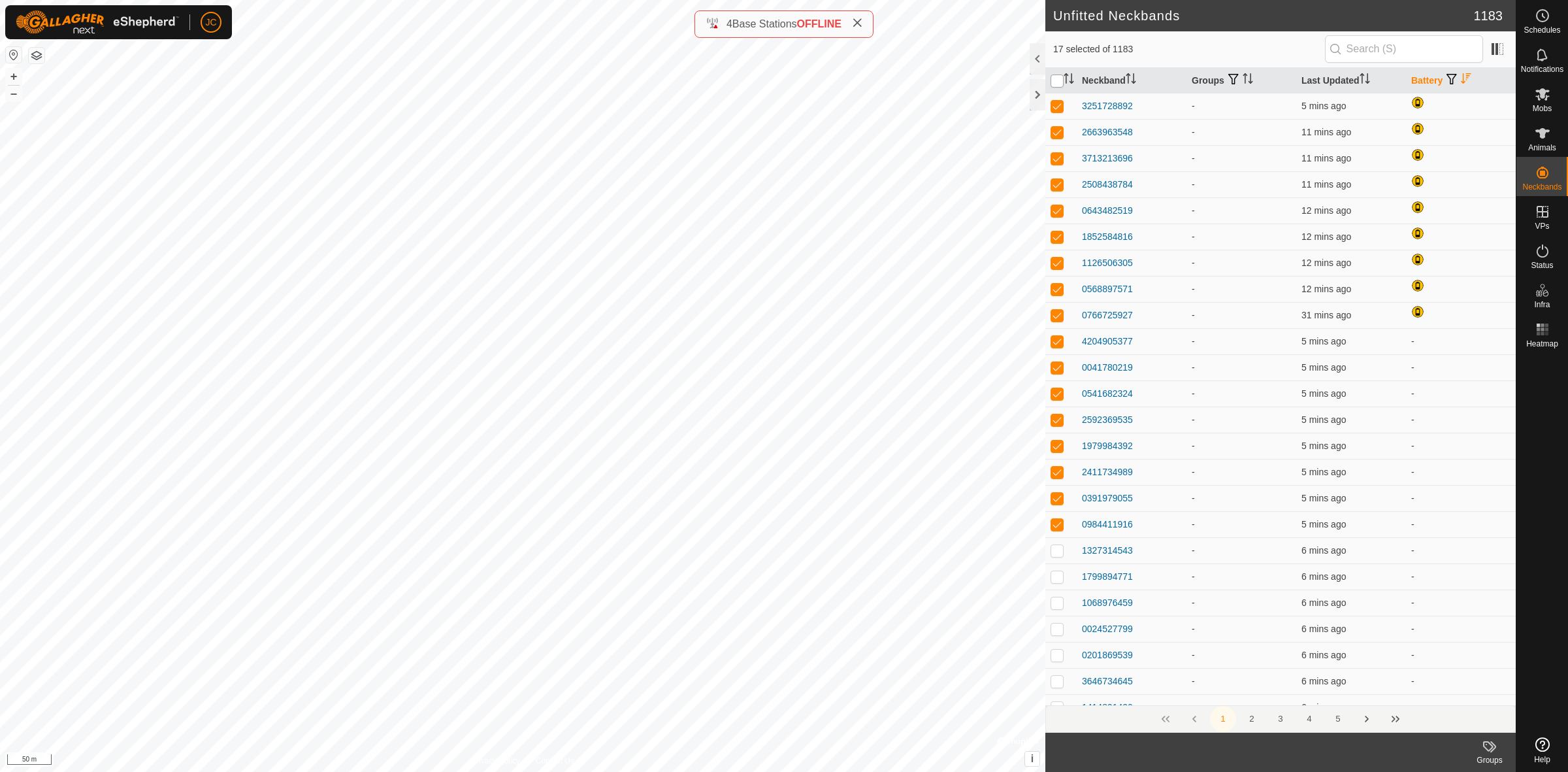
checkbox input "true"
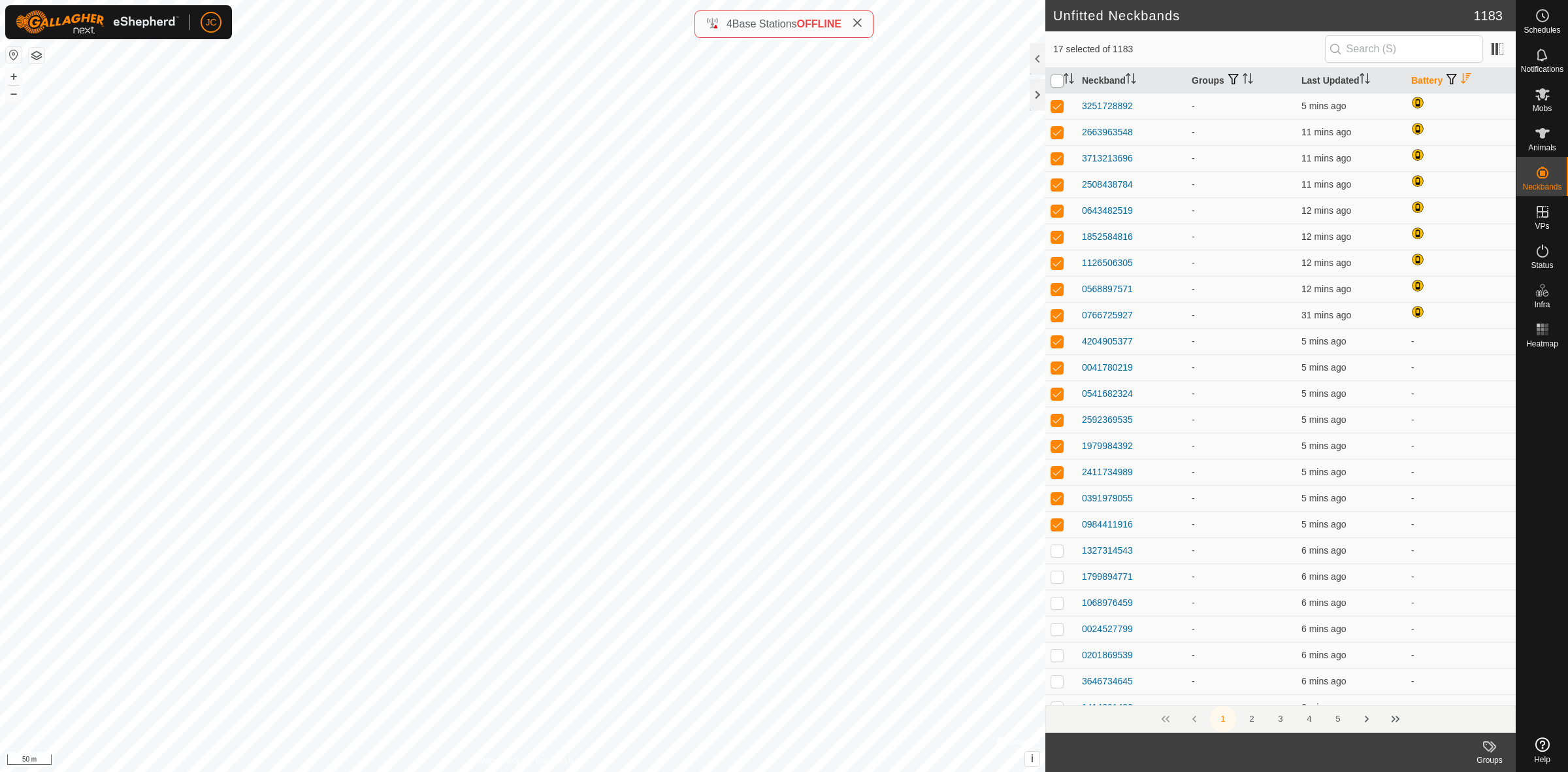
checkbox input "true"
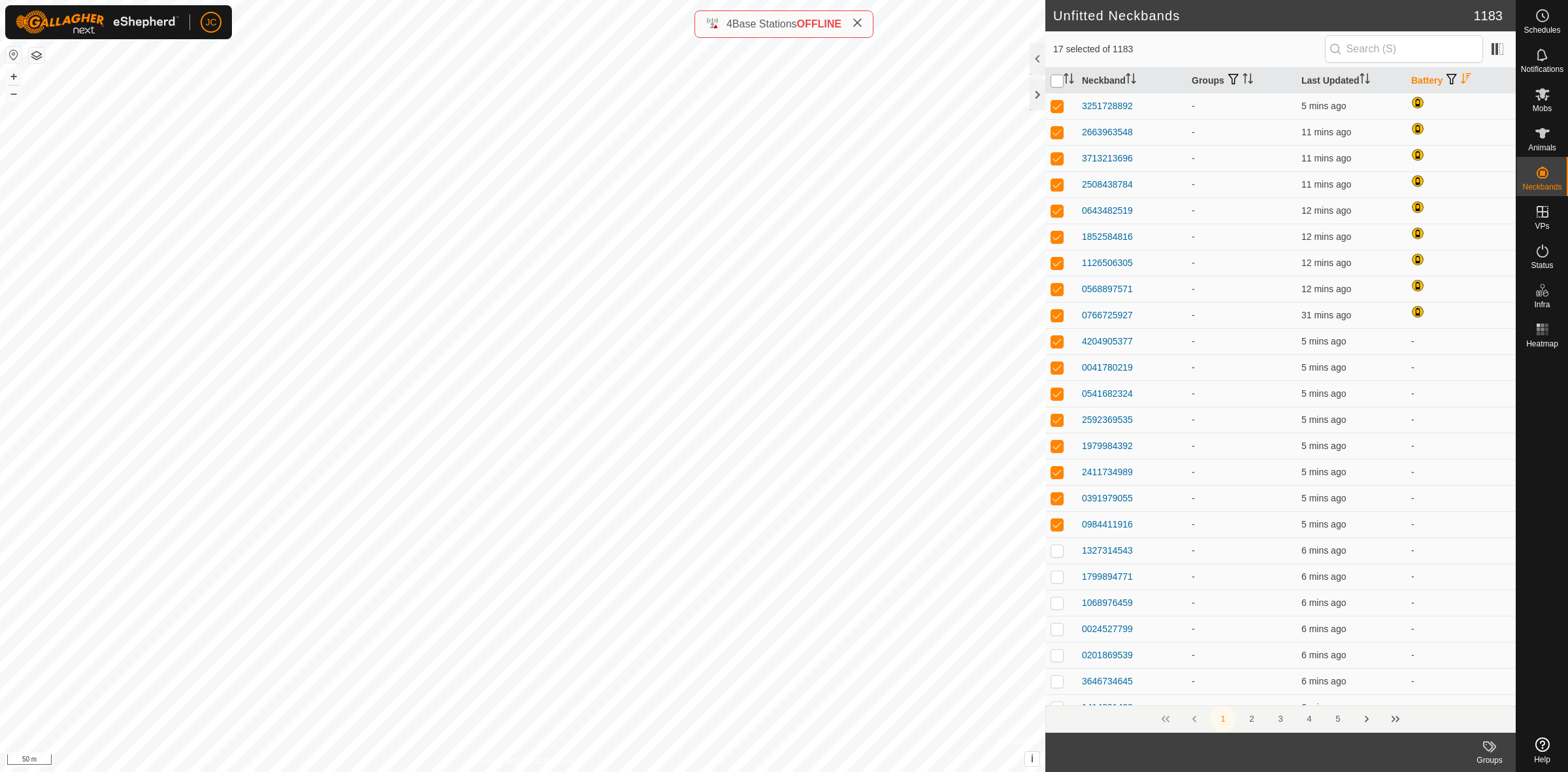
checkbox input "true"
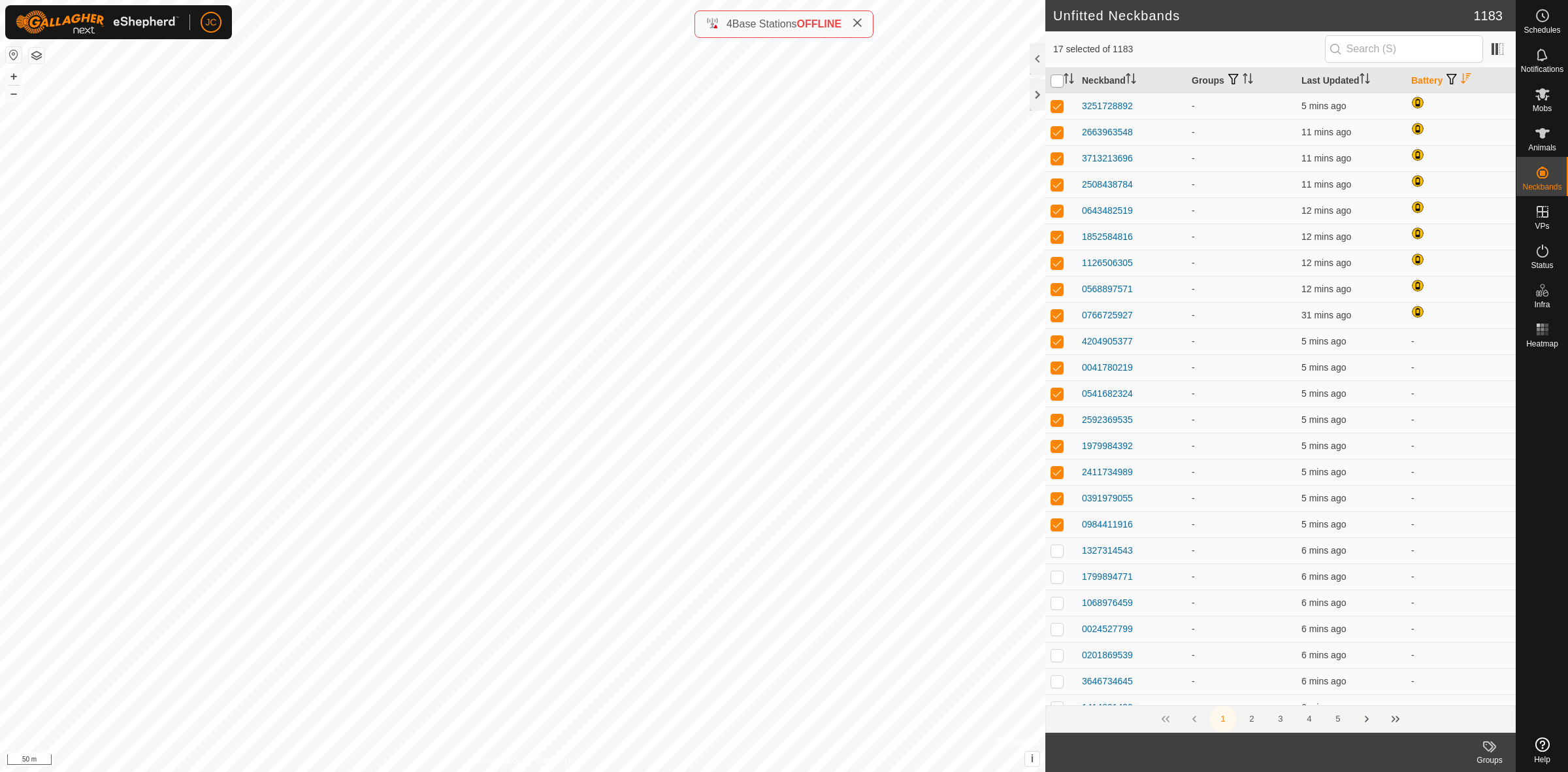
checkbox input "true"
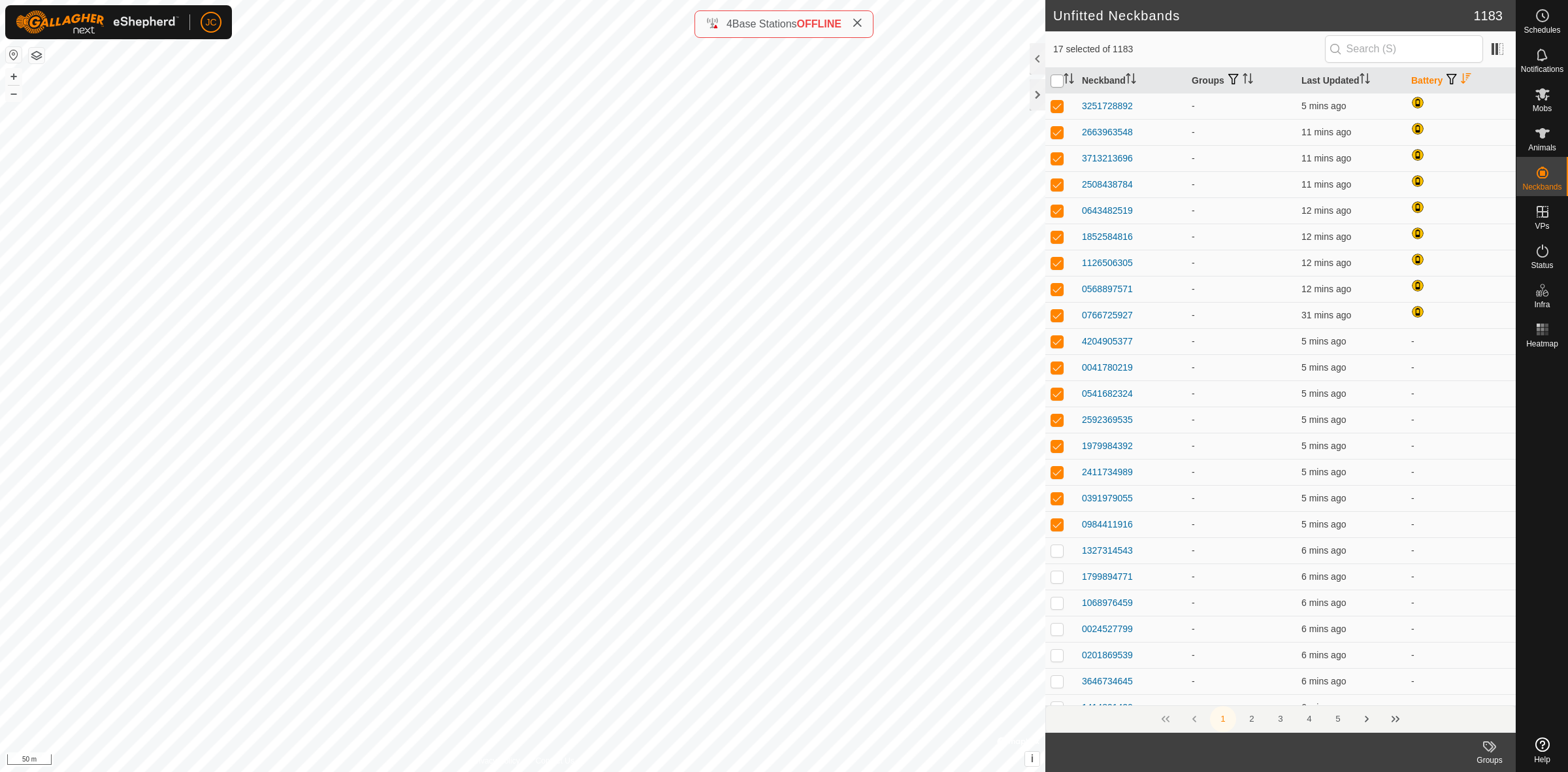
checkbox input "true"
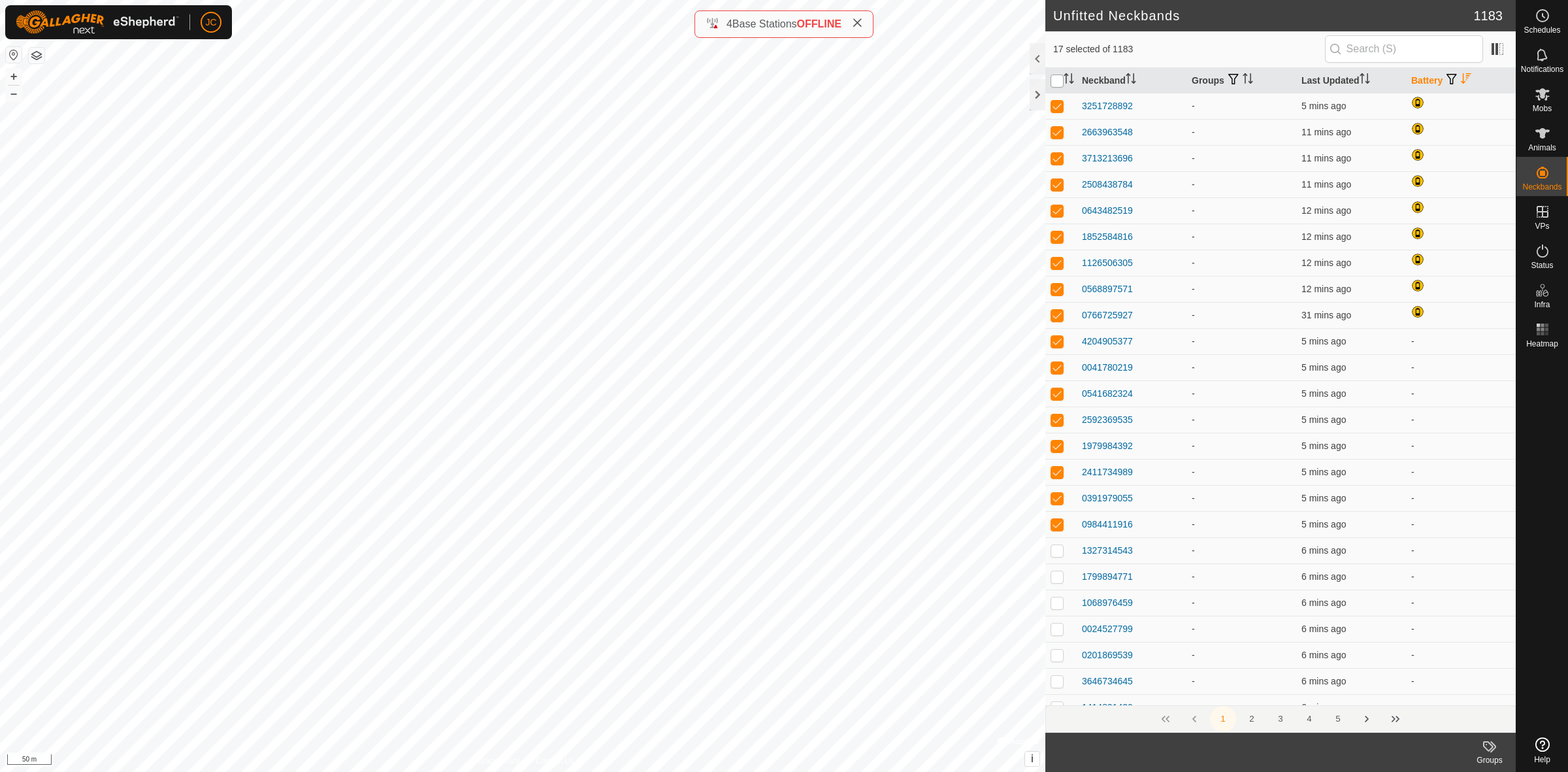
checkbox input "true"
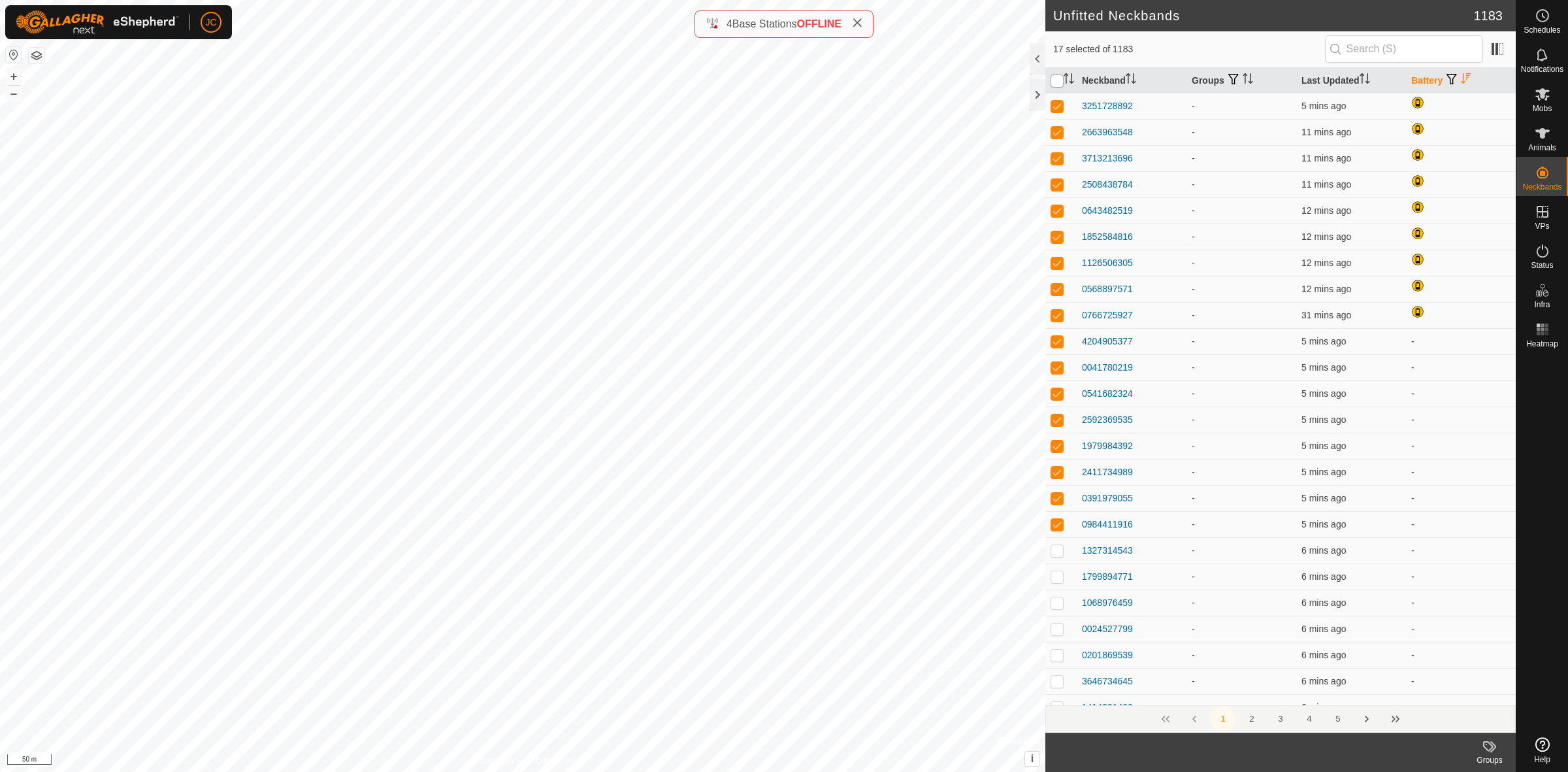
checkbox input "true"
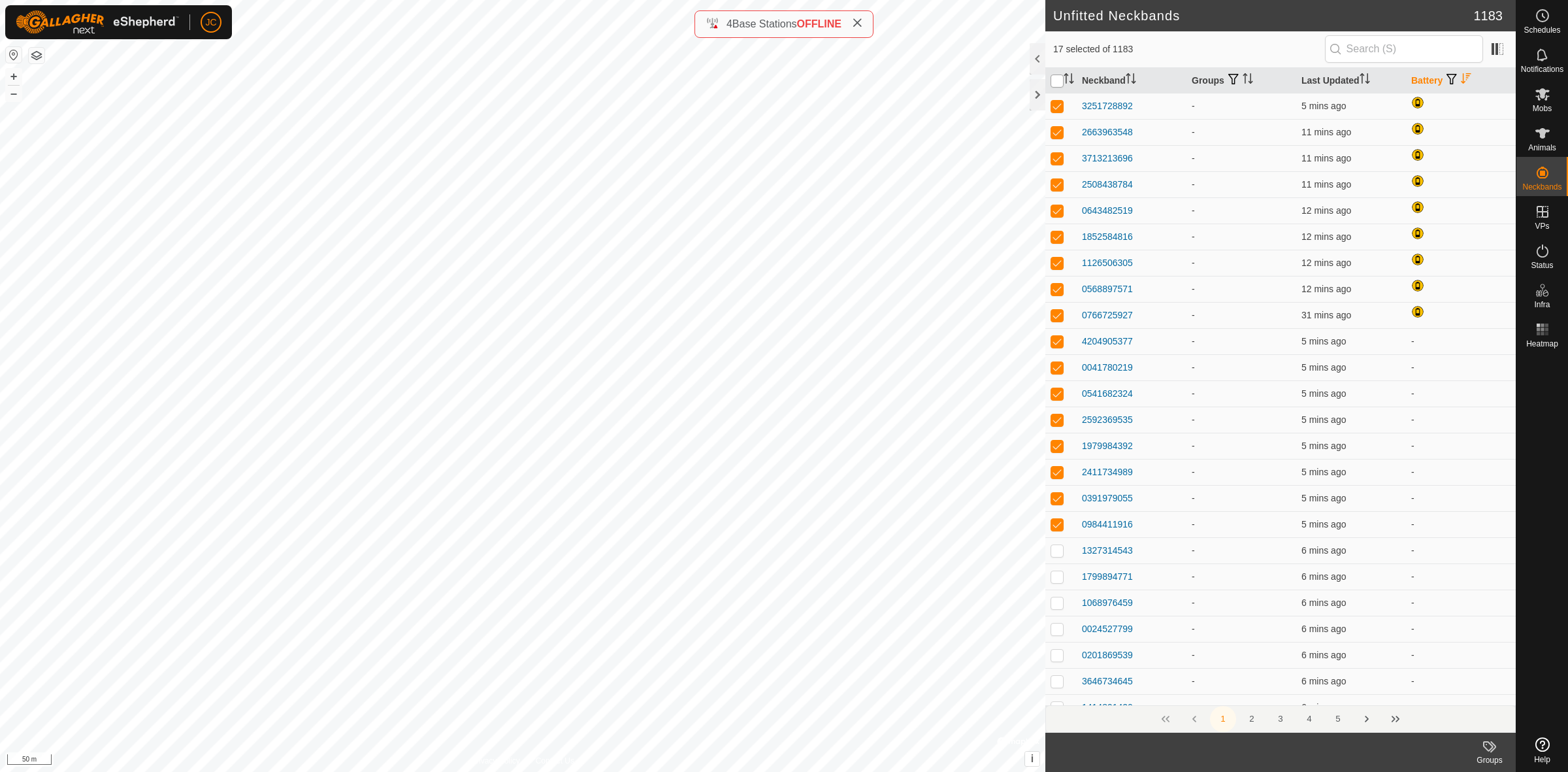
checkbox input "true"
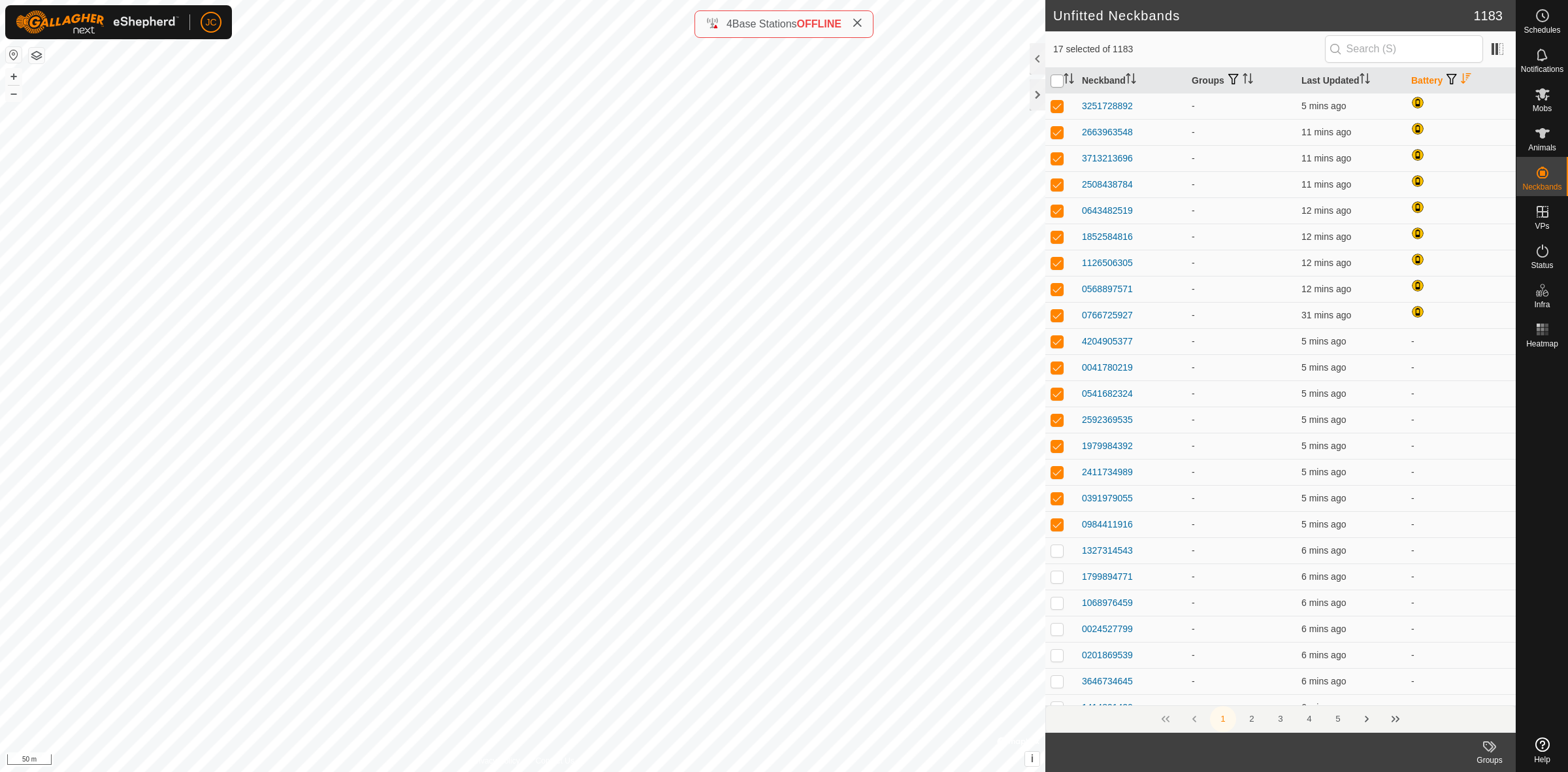
checkbox input "true"
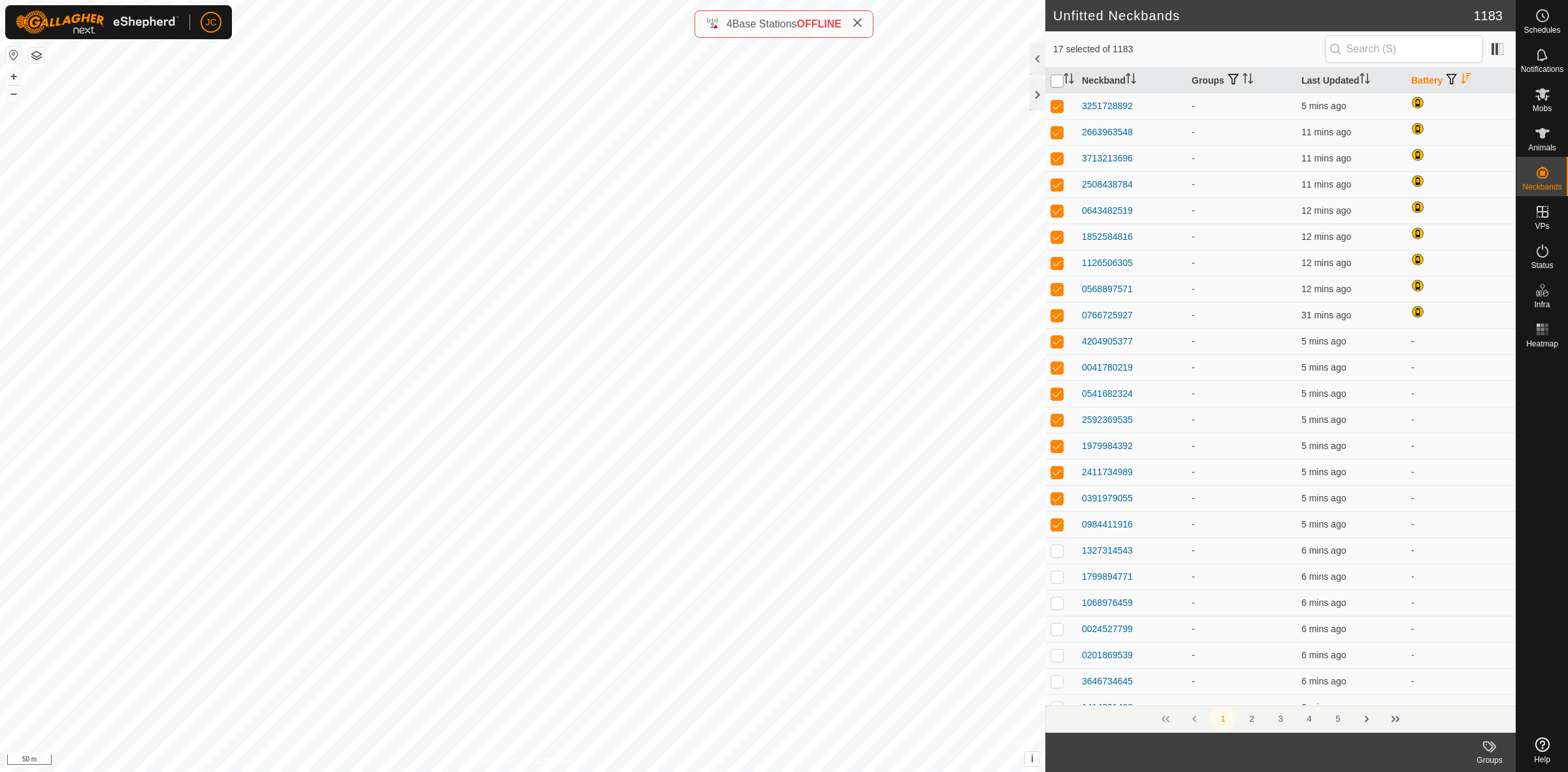
checkbox input "true"
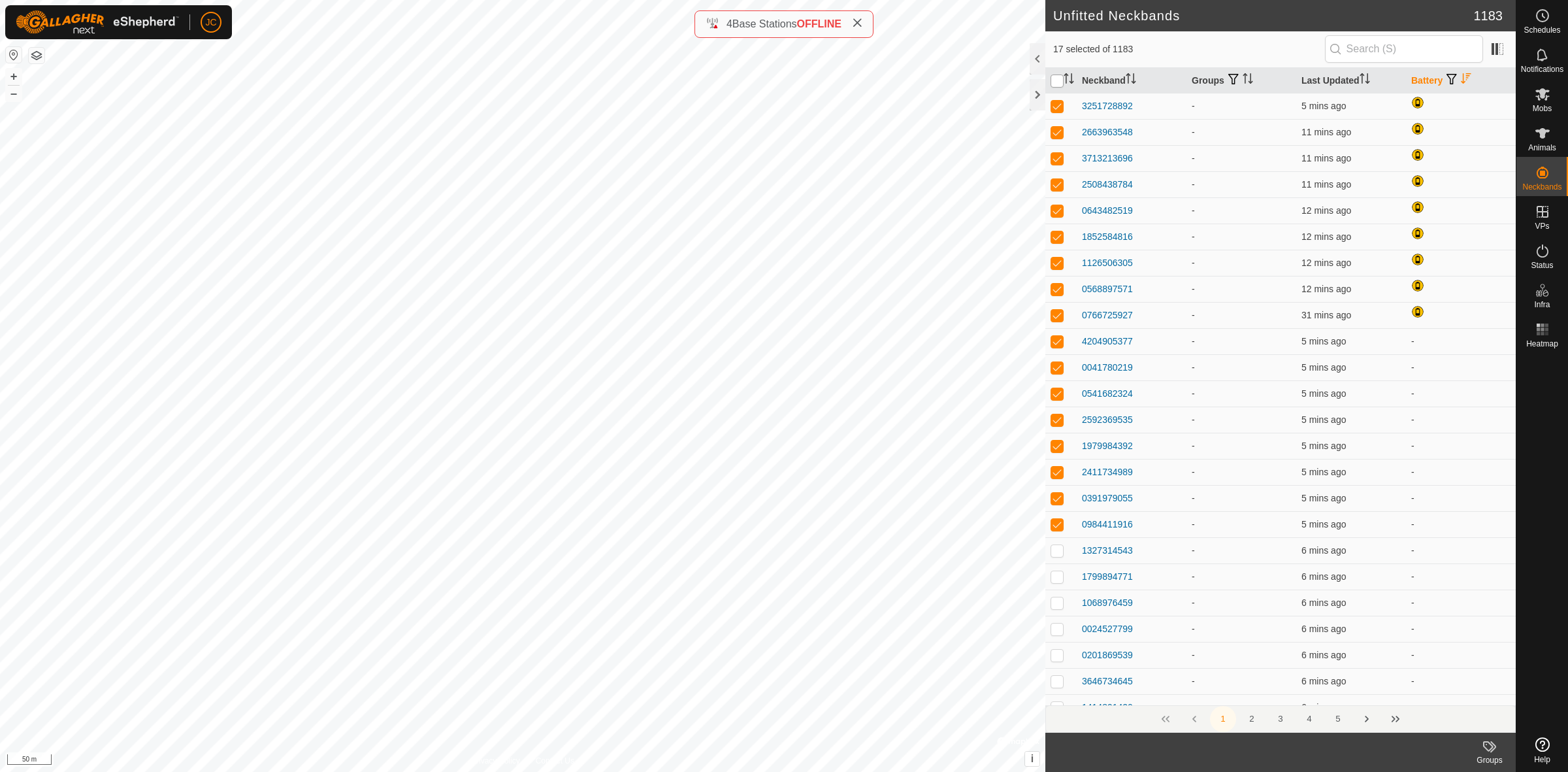
checkbox input "true"
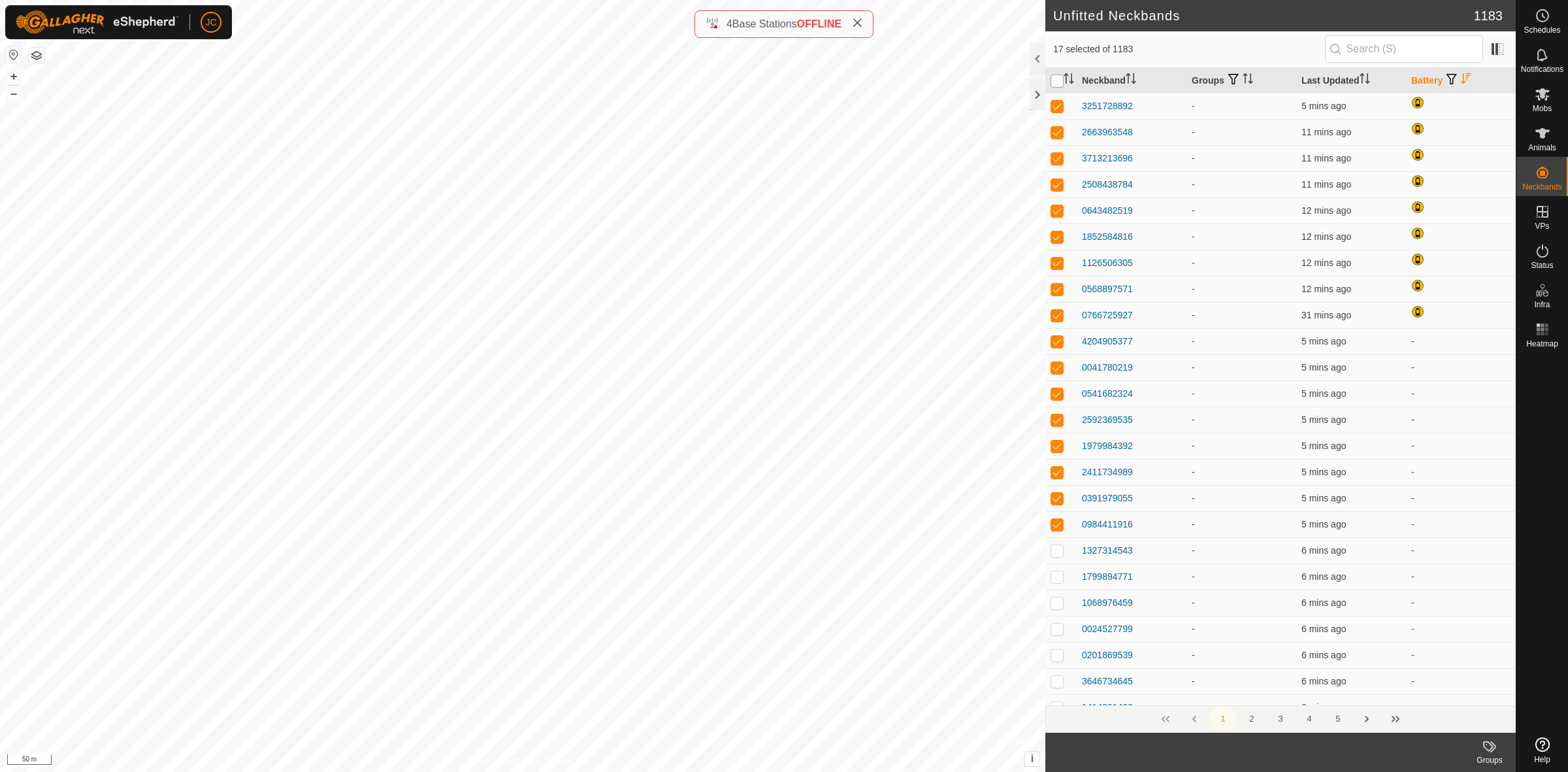
checkbox input "true"
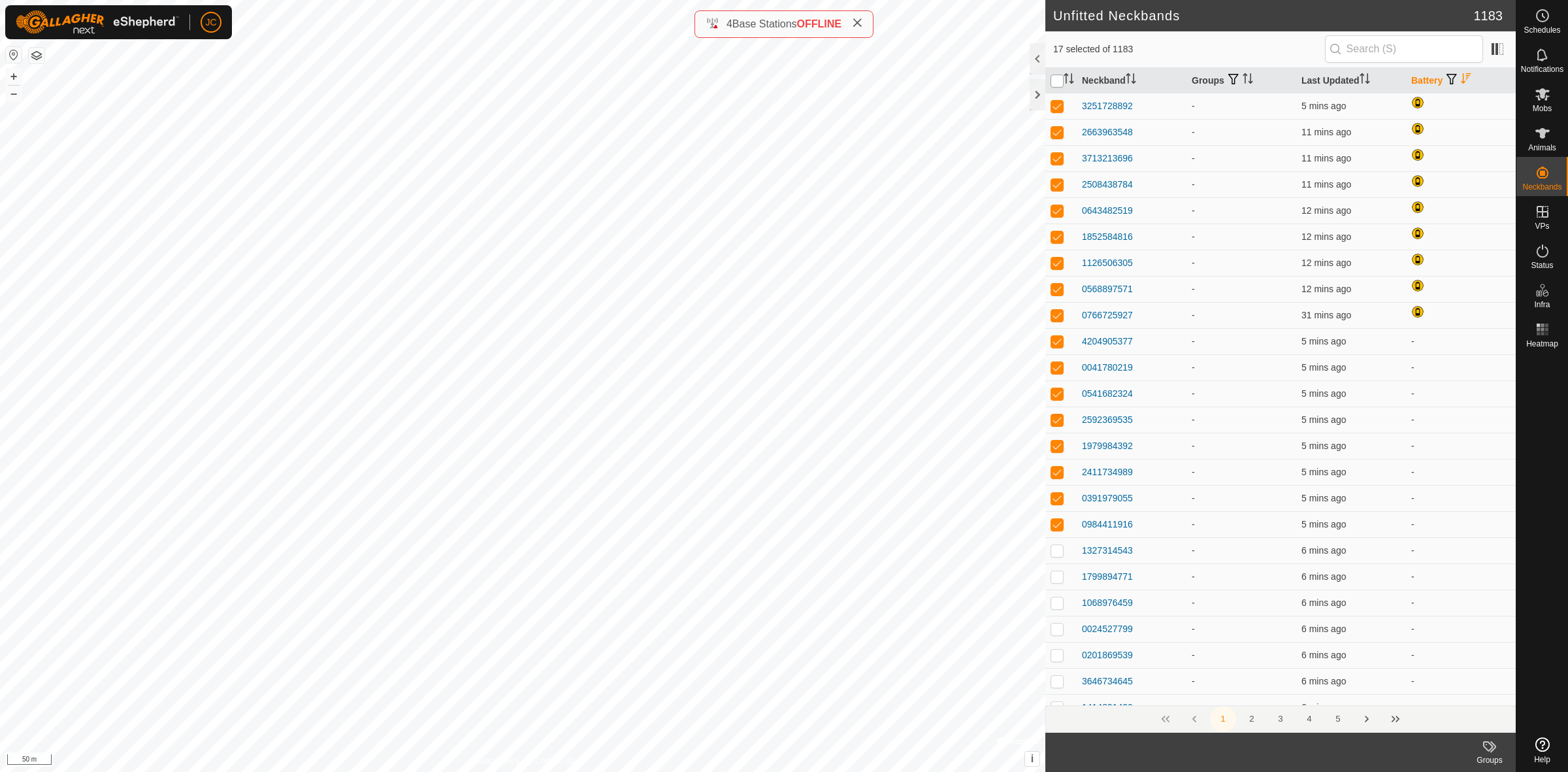
checkbox input "true"
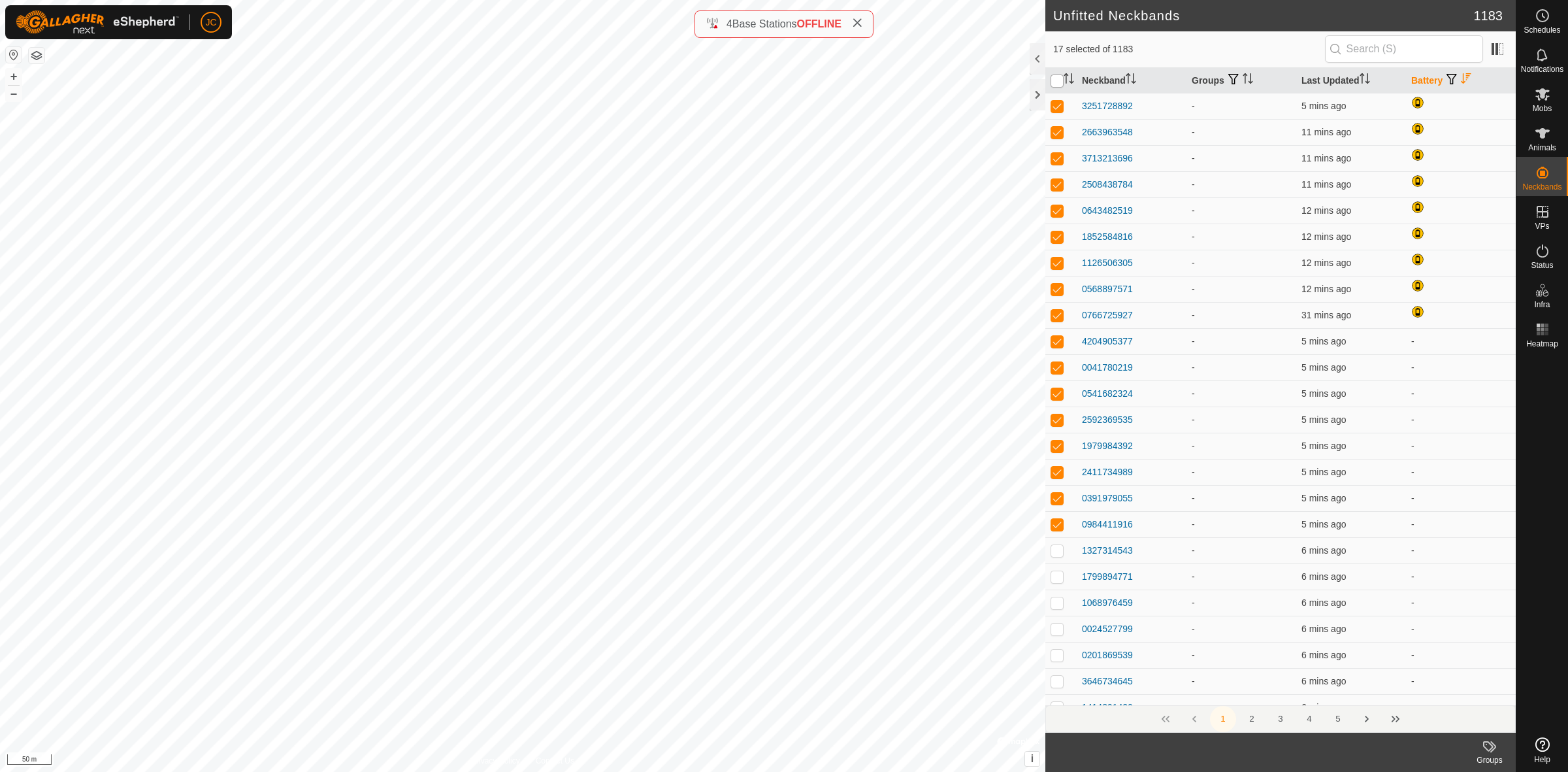
checkbox input "true"
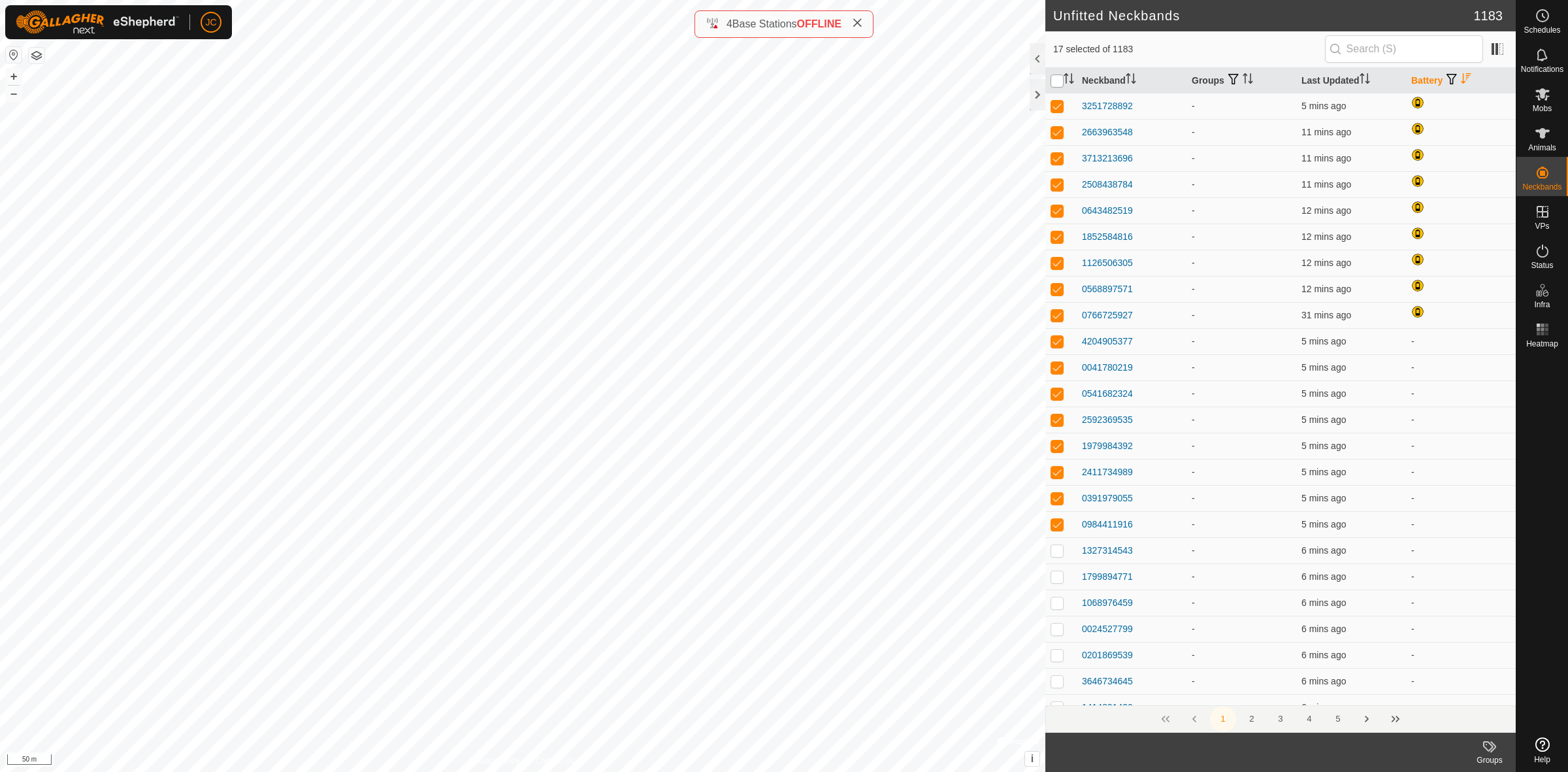
checkbox input "true"
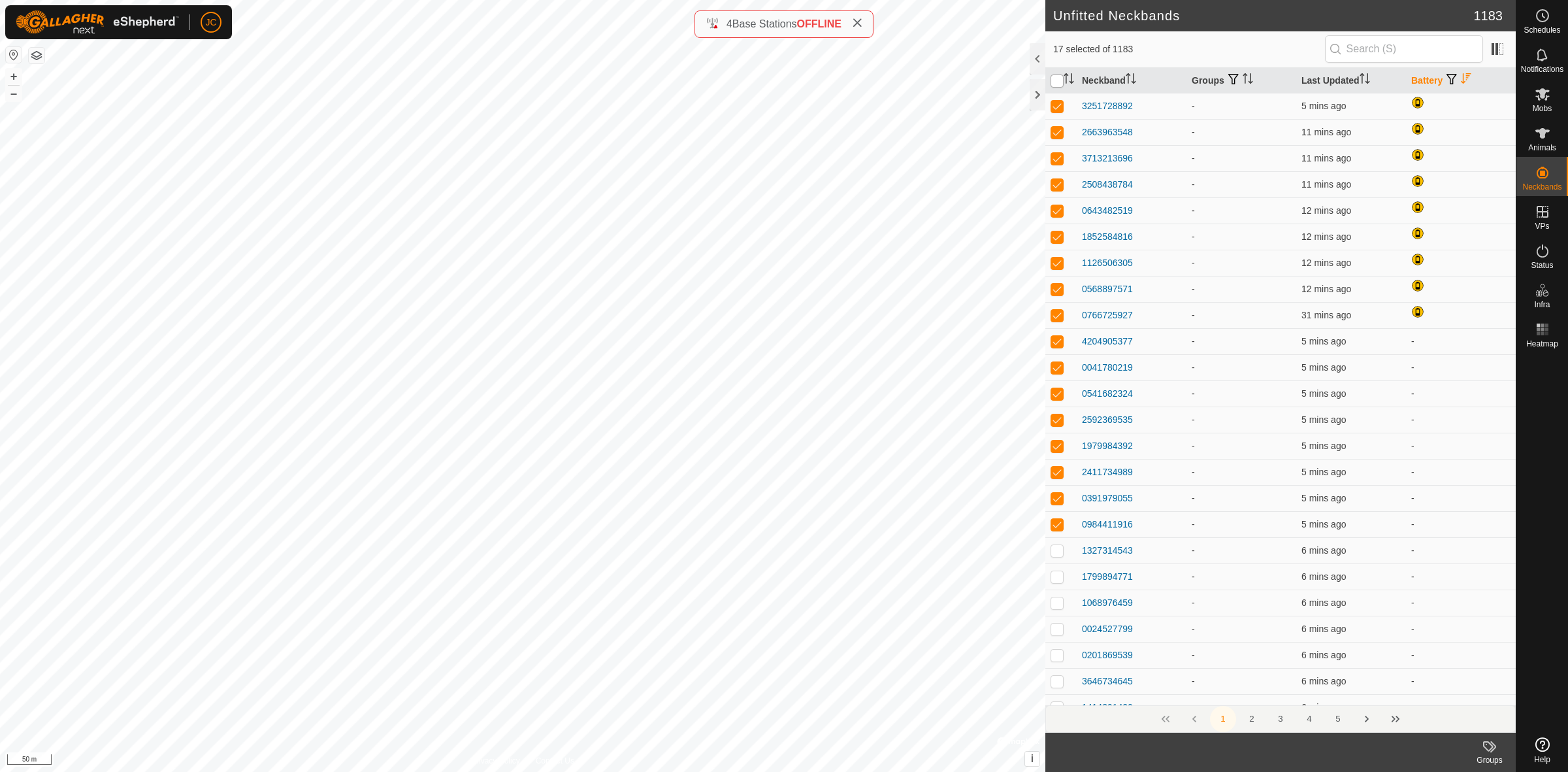
checkbox input "true"
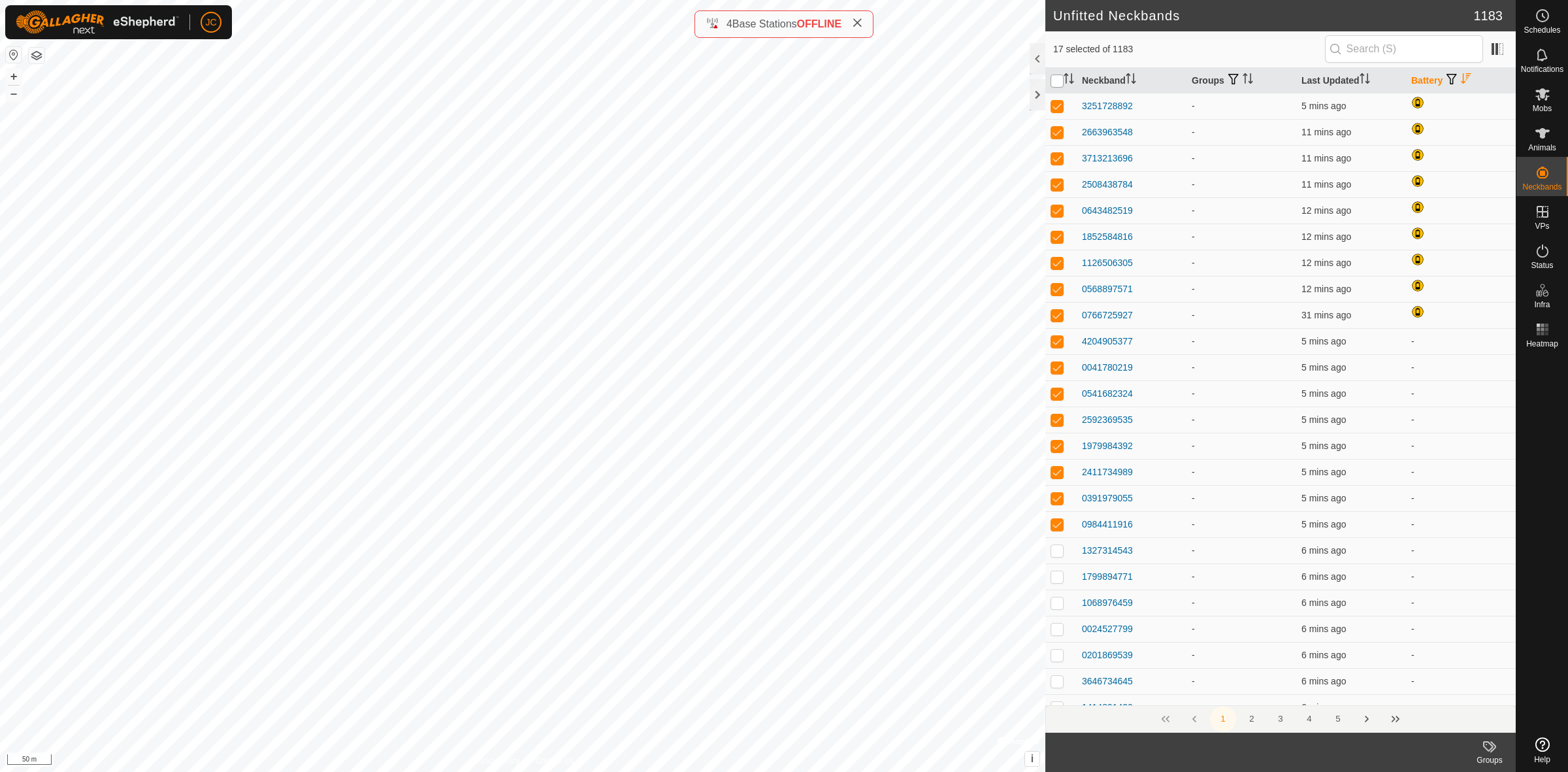
checkbox input "true"
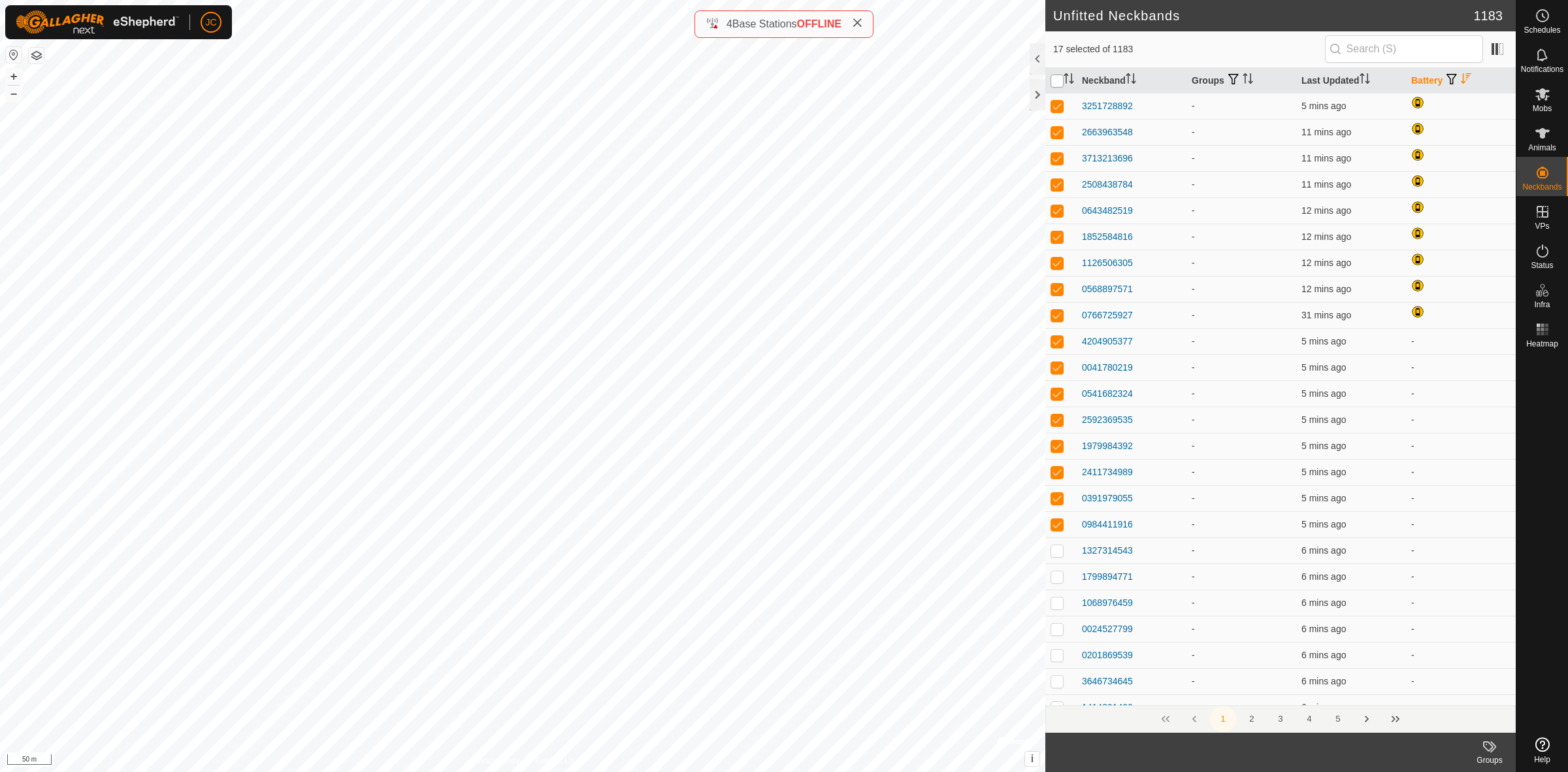
checkbox input "true"
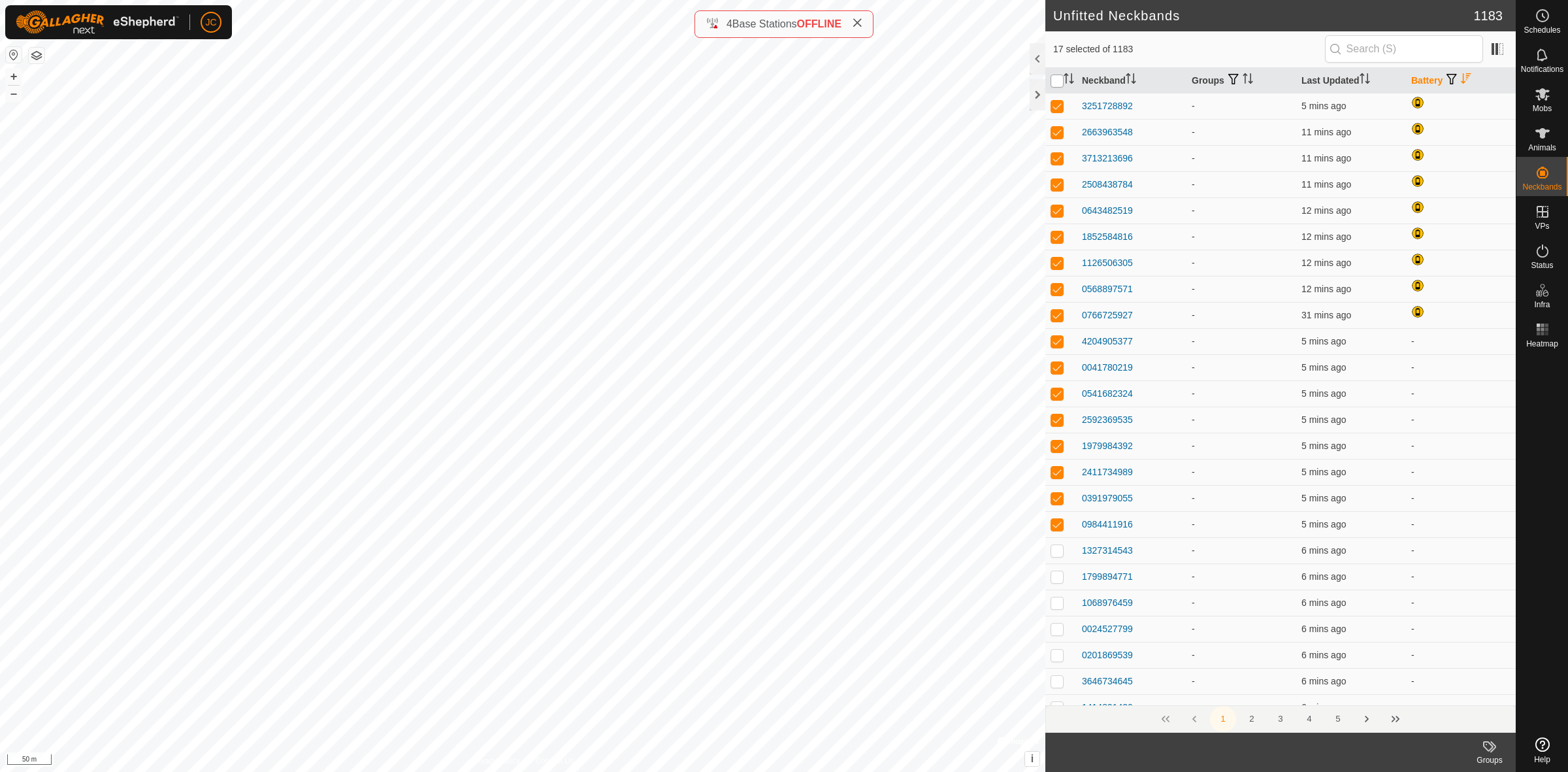
checkbox input "true"
click at [1058, 81] on input "checkbox" at bounding box center [1057, 80] width 13 height 13
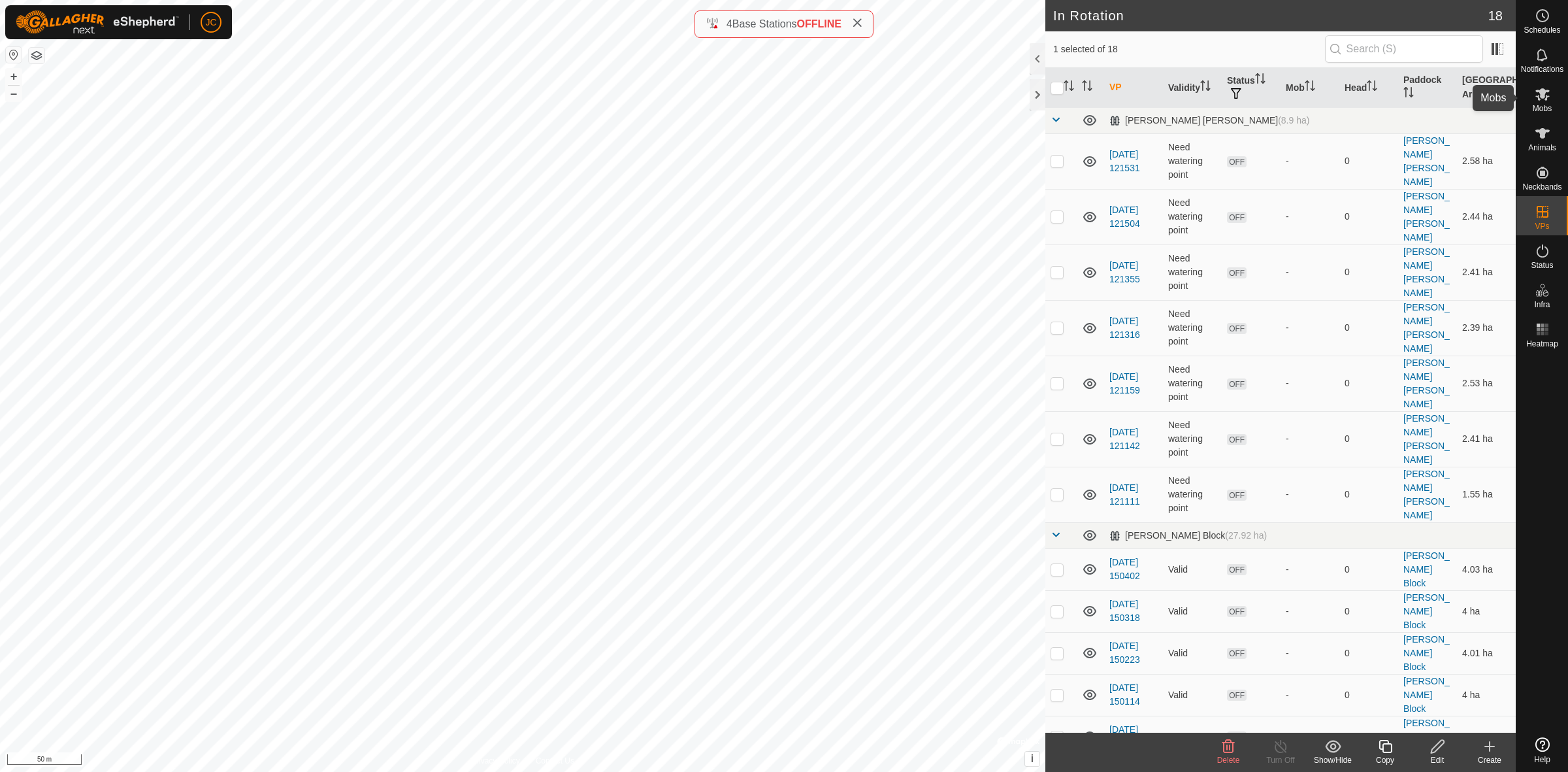
click at [1532, 100] on es-mob-svg-icon at bounding box center [1542, 94] width 24 height 21
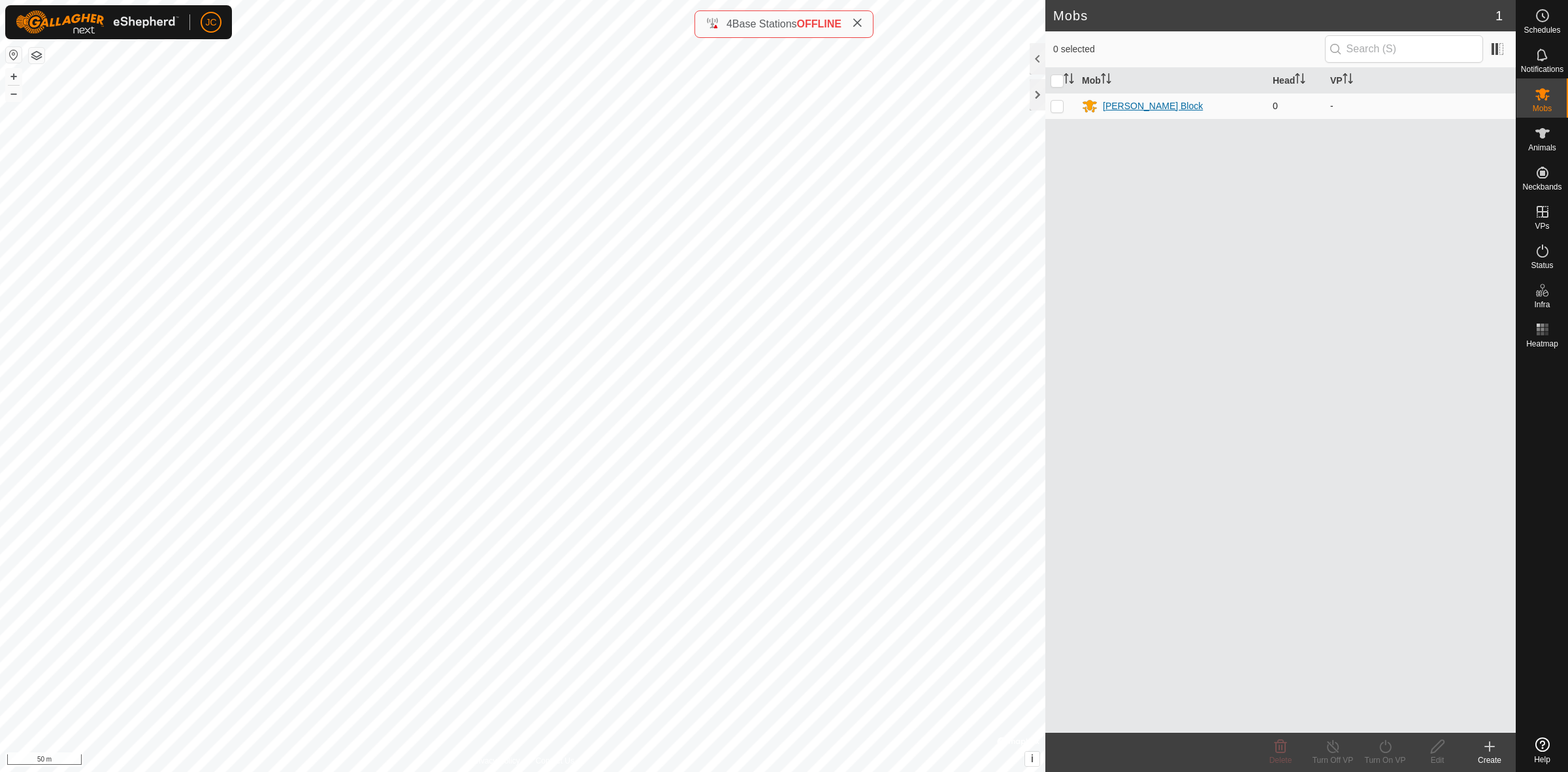
click at [1124, 103] on div "[PERSON_NAME] Block" at bounding box center [1153, 107] width 100 height 14
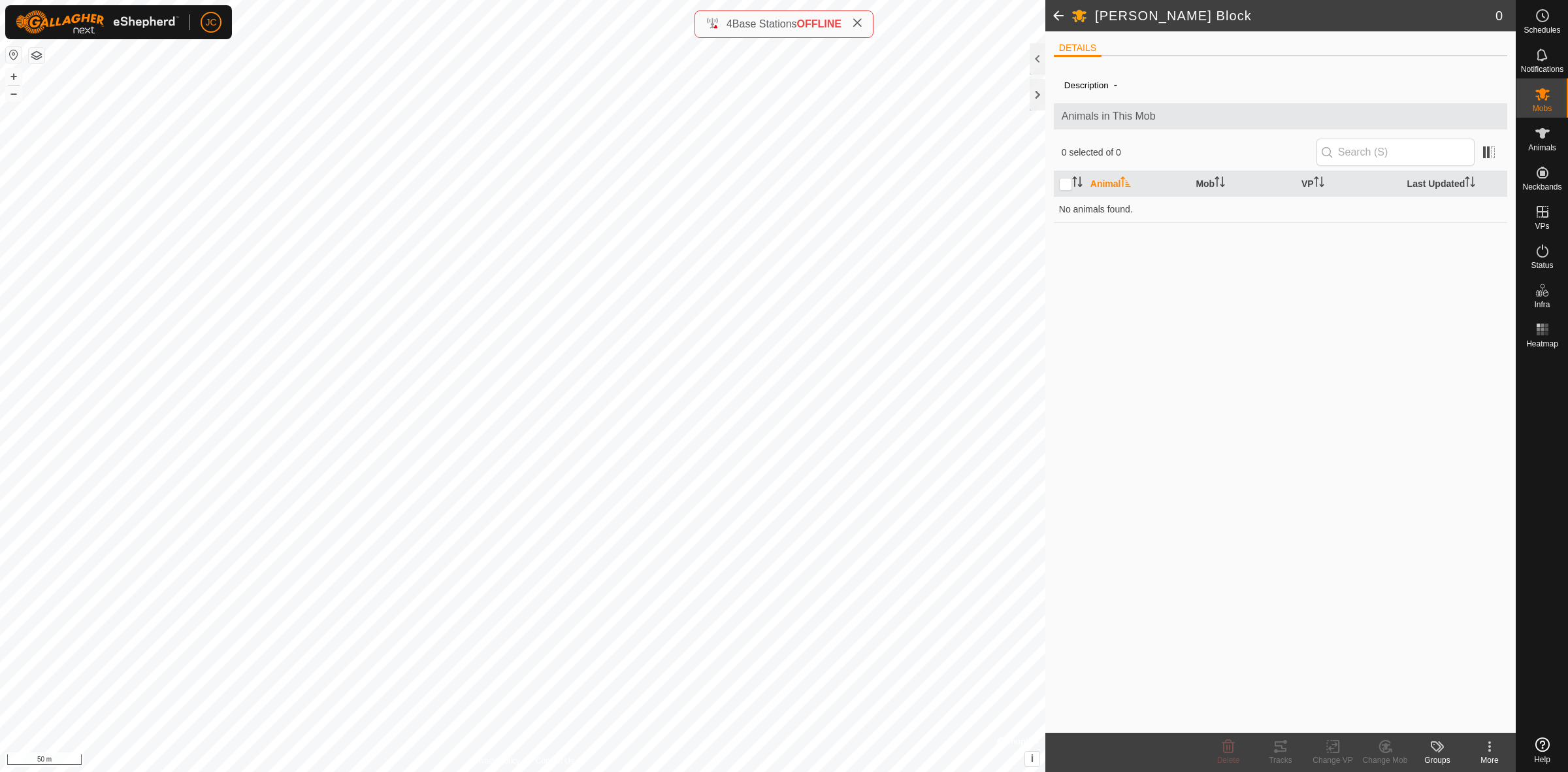
click at [1486, 748] on icon at bounding box center [1489, 747] width 16 height 16
click at [1487, 748] on icon at bounding box center [1489, 747] width 16 height 16
click at [1057, 17] on span at bounding box center [1058, 16] width 26 height 31
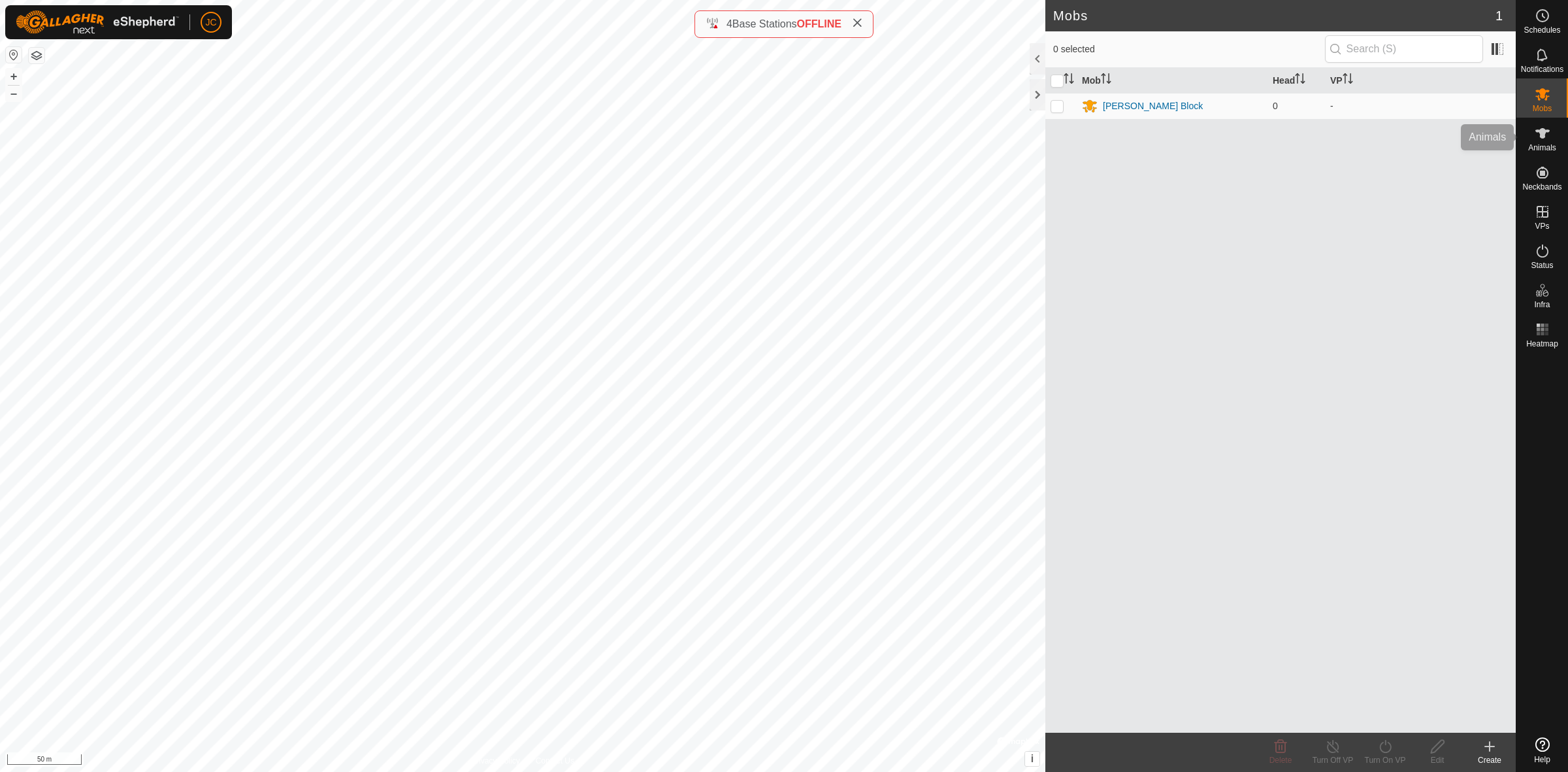
click at [1540, 145] on span "Animals" at bounding box center [1542, 147] width 28 height 8
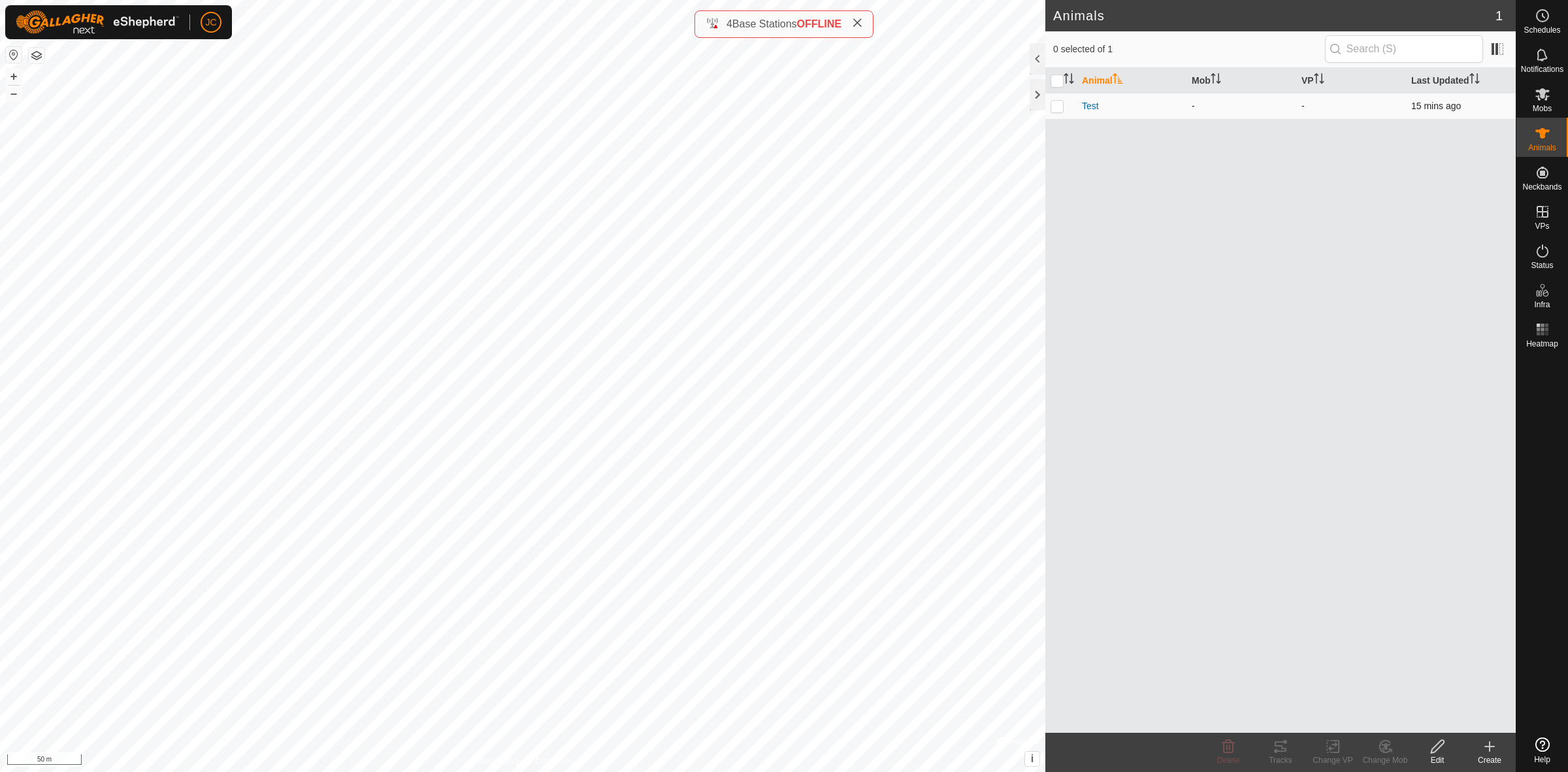
click at [1058, 109] on p-checkbox at bounding box center [1057, 106] width 13 height 10
click at [1382, 755] on div "Change Mob" at bounding box center [1385, 759] width 52 height 11
click at [1398, 697] on link "Choose Mob..." at bounding box center [1424, 690] width 129 height 26
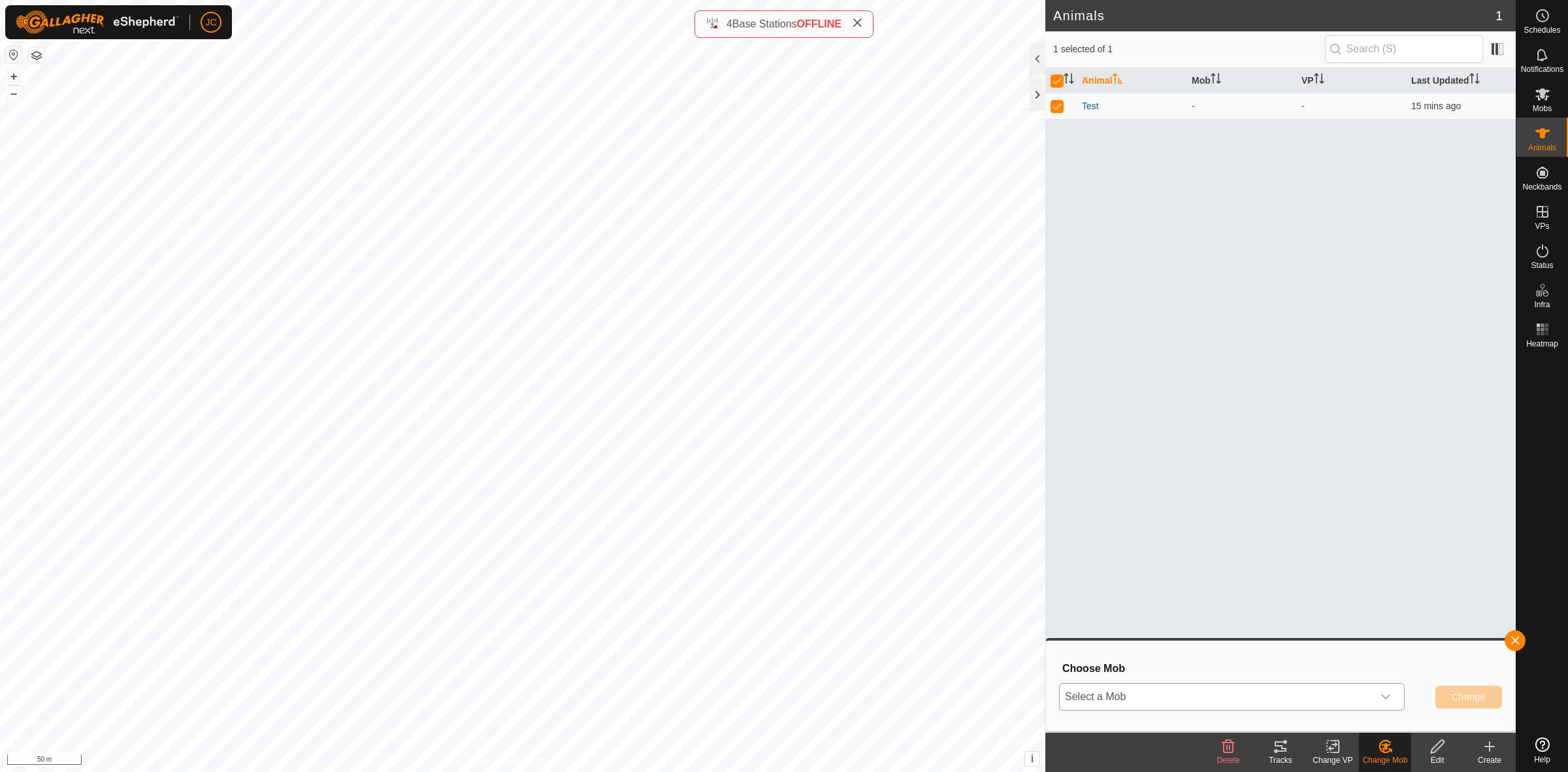
click at [1197, 688] on span "Select a Mob" at bounding box center [1216, 697] width 313 height 26
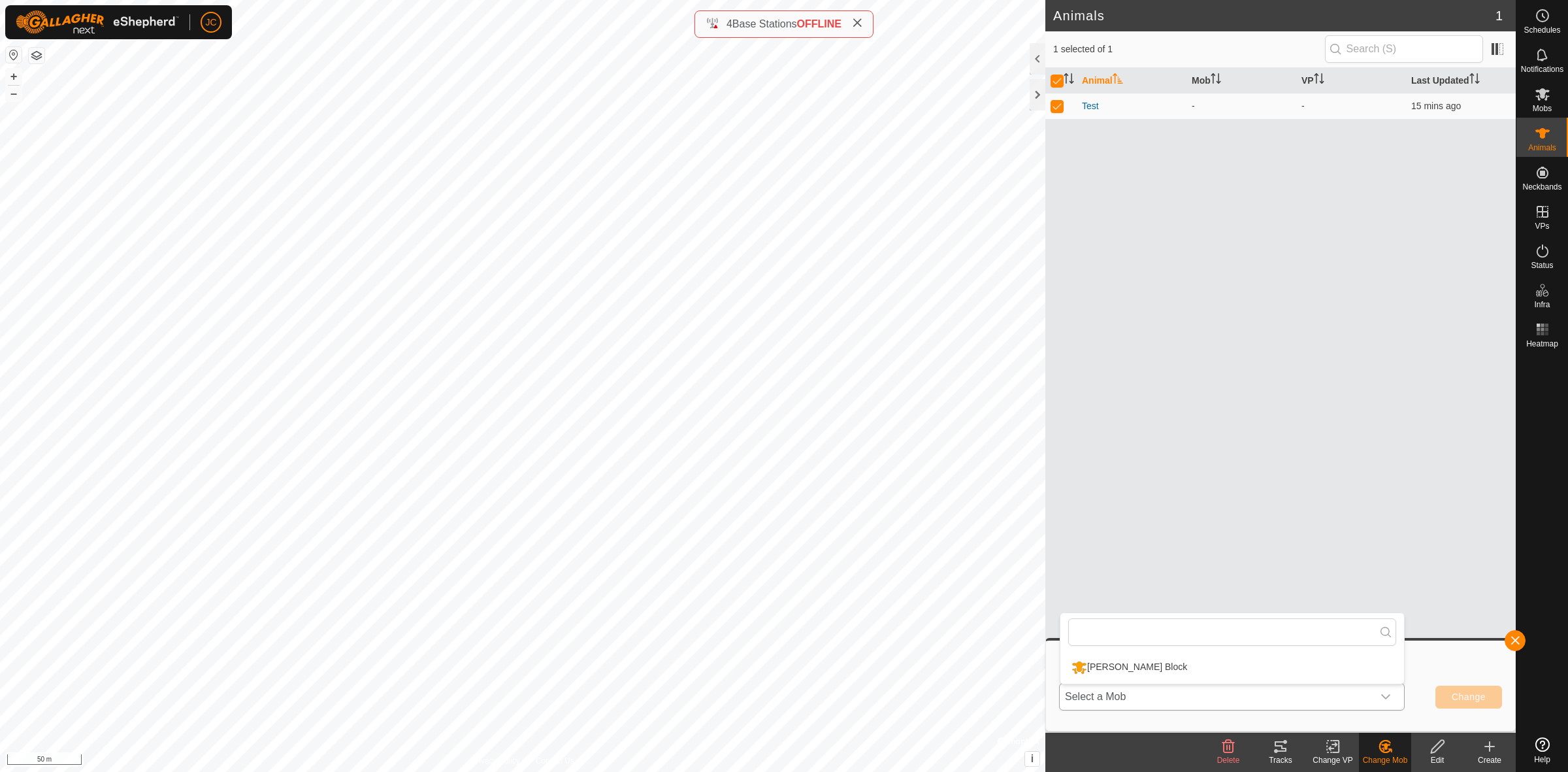
click at [1193, 674] on li "[PERSON_NAME] Block" at bounding box center [1232, 666] width 343 height 32
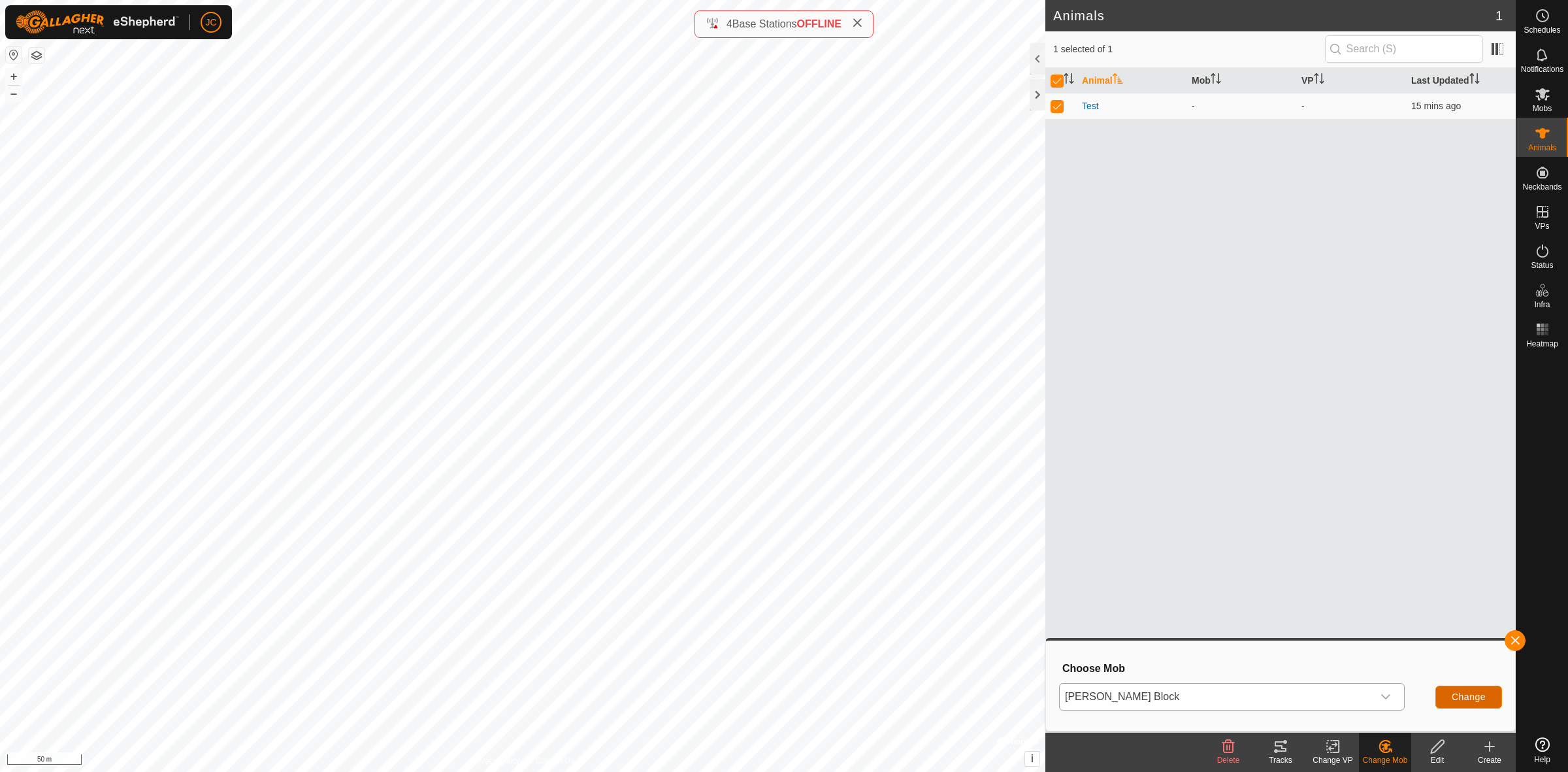
click at [1454, 697] on span "Change" at bounding box center [1468, 697] width 34 height 10
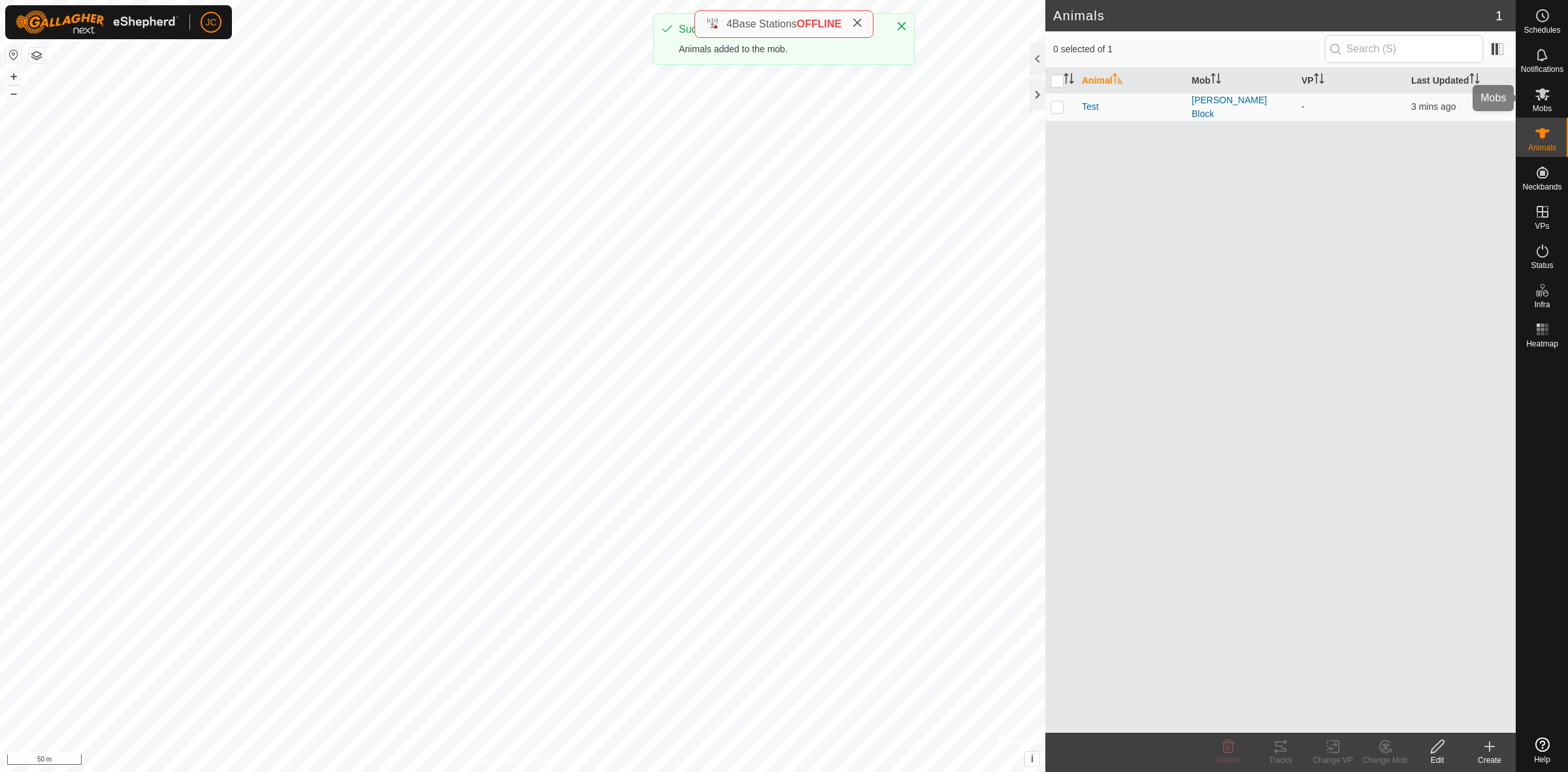
click at [1540, 94] on icon at bounding box center [1542, 94] width 14 height 12
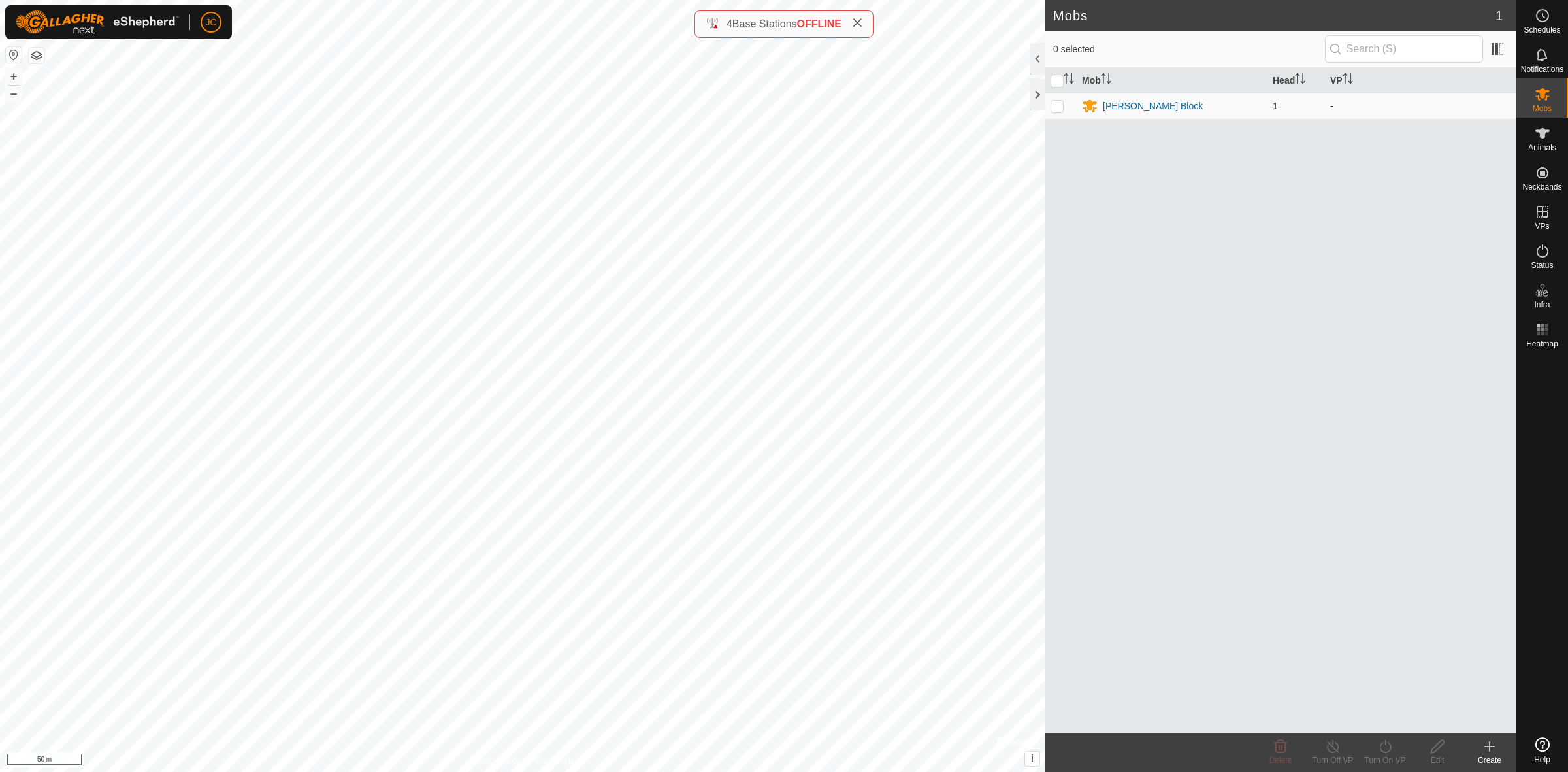
click at [1058, 107] on p-checkbox at bounding box center [1057, 106] width 13 height 10
click at [1387, 755] on div "Turn On VP" at bounding box center [1385, 759] width 52 height 11
click at [1382, 720] on link "Now" at bounding box center [1424, 718] width 129 height 26
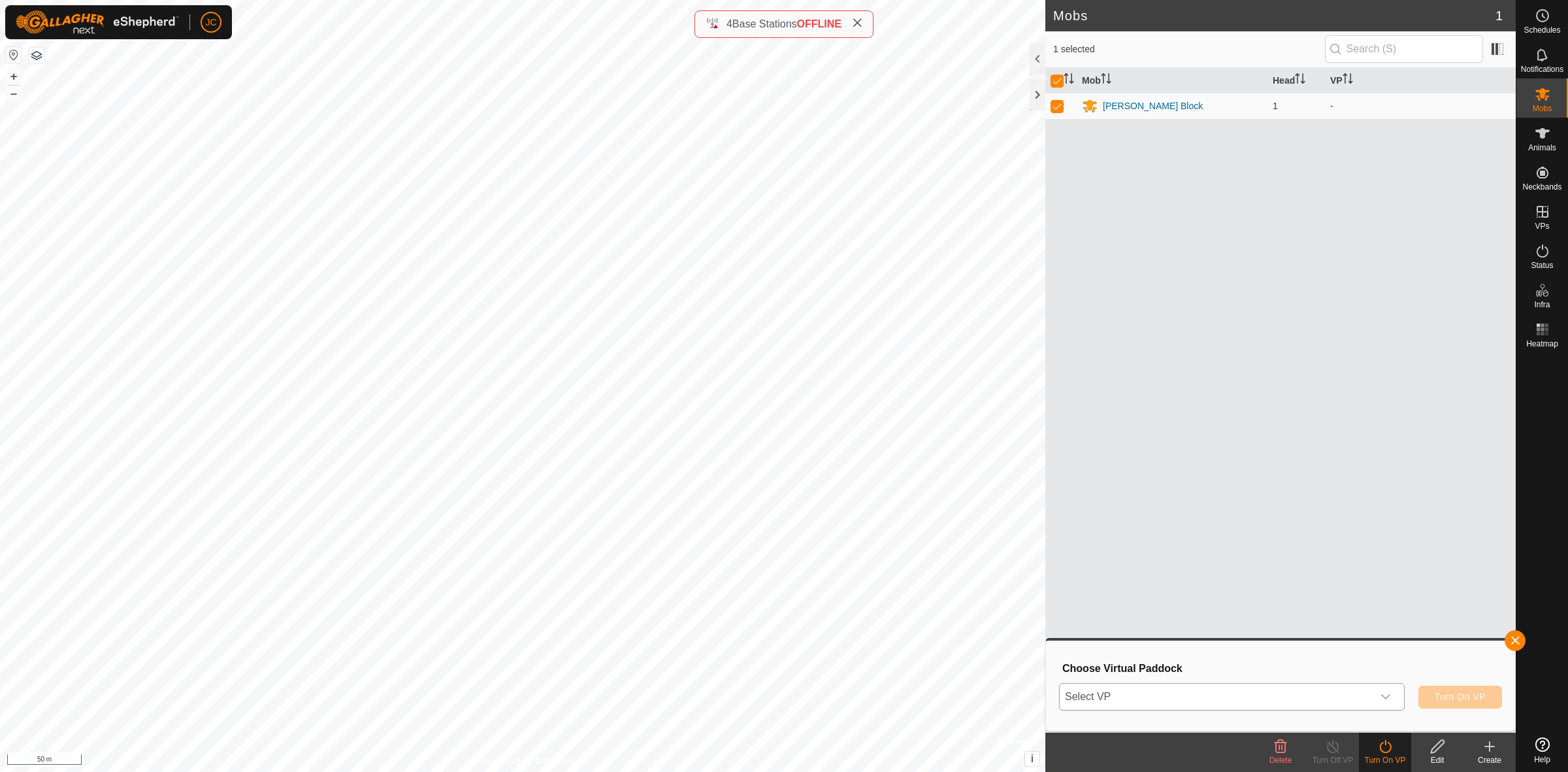
click at [1318, 701] on span "Select VP" at bounding box center [1216, 697] width 313 height 26
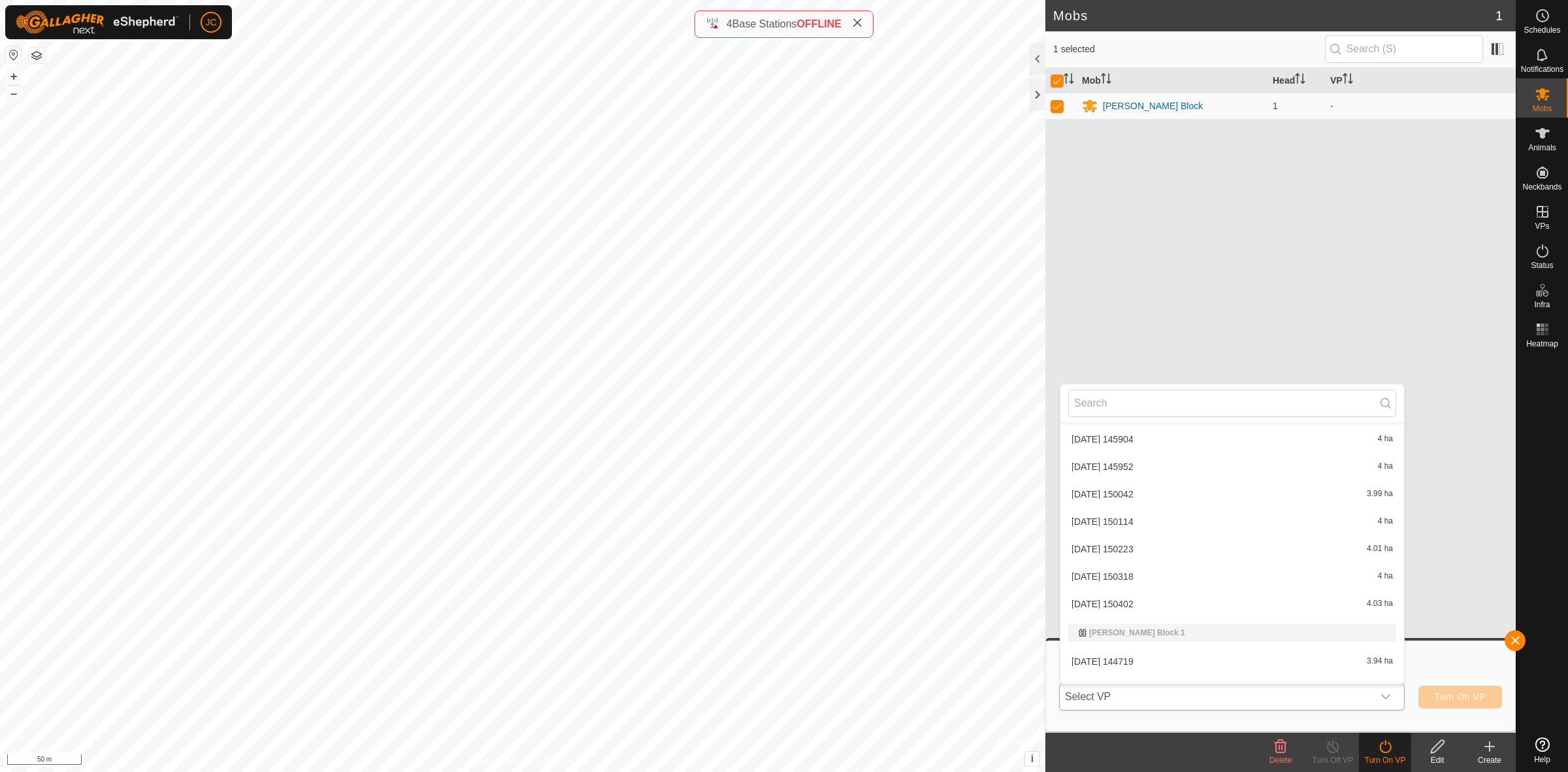
scroll to position [321, 0]
click at [1243, 674] on li "2025-08-11 144959 1.99 ha" at bounding box center [1232, 671] width 343 height 26
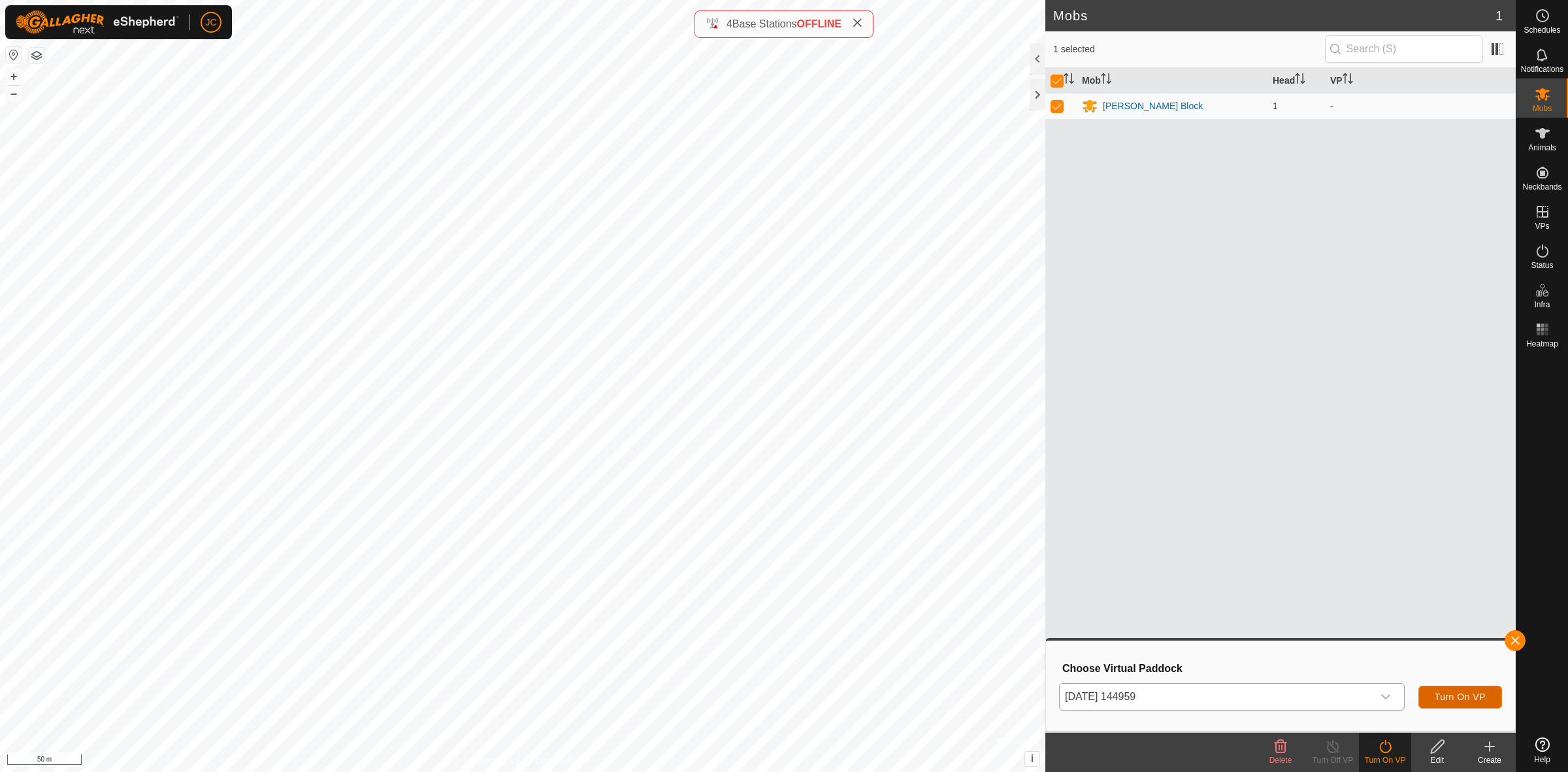
click at [1445, 692] on span "Turn On VP" at bounding box center [1460, 697] width 51 height 10
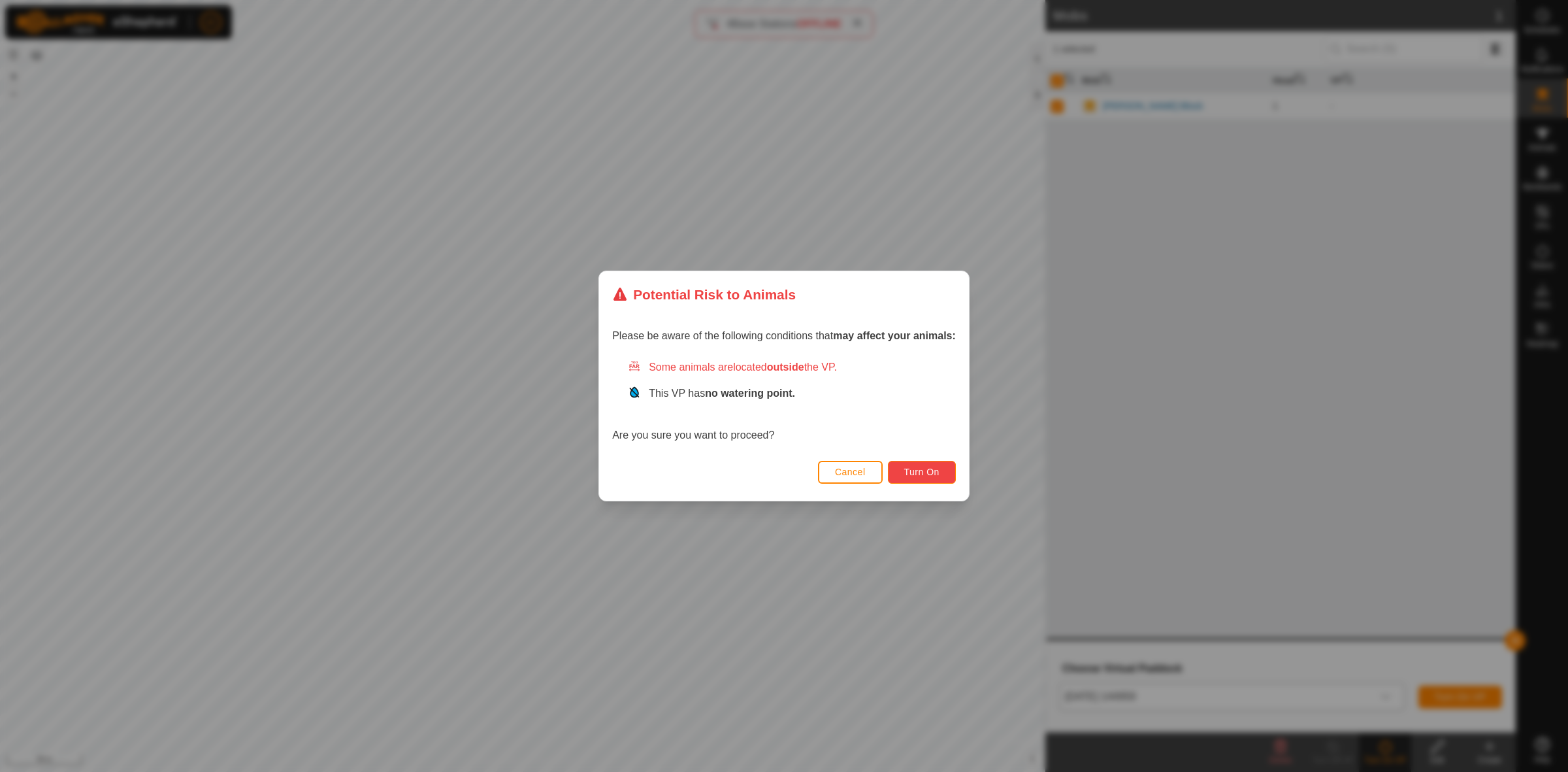
click at [932, 475] on span "Turn On" at bounding box center [921, 472] width 35 height 10
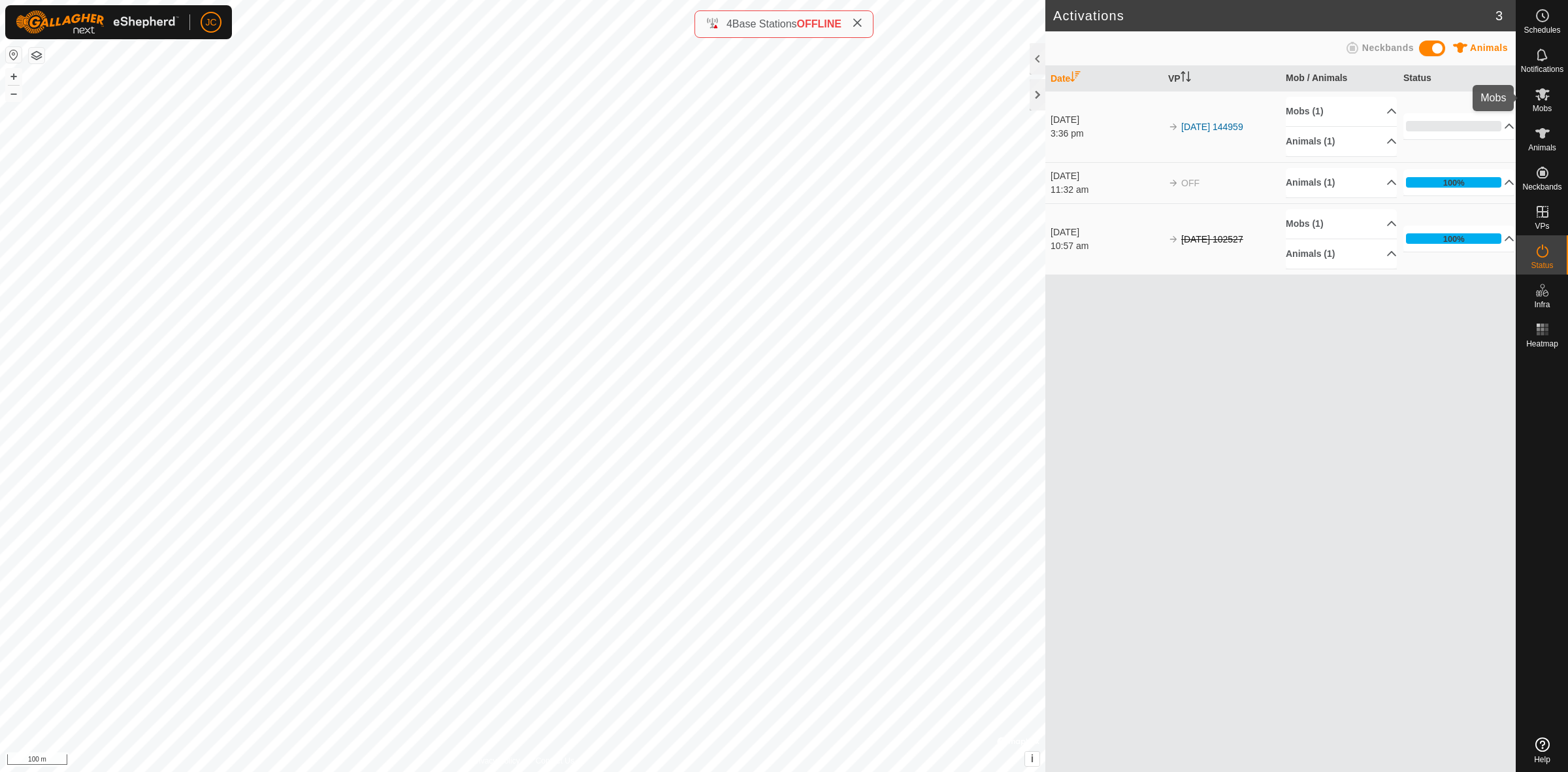
click at [1540, 105] on span "Mobs" at bounding box center [1542, 108] width 19 height 8
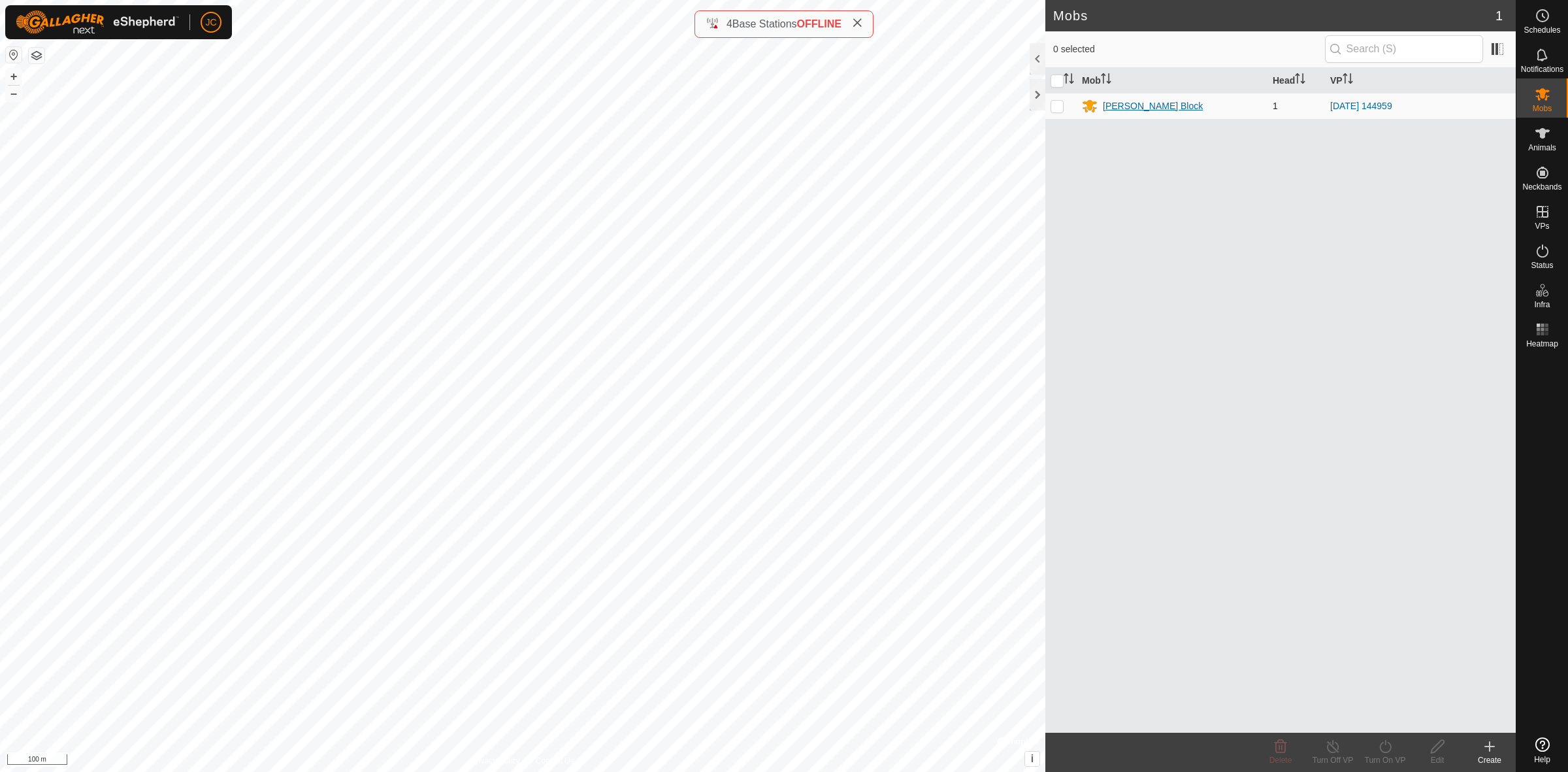
click at [1259, 112] on div "[PERSON_NAME] Block" at bounding box center [1172, 106] width 180 height 16
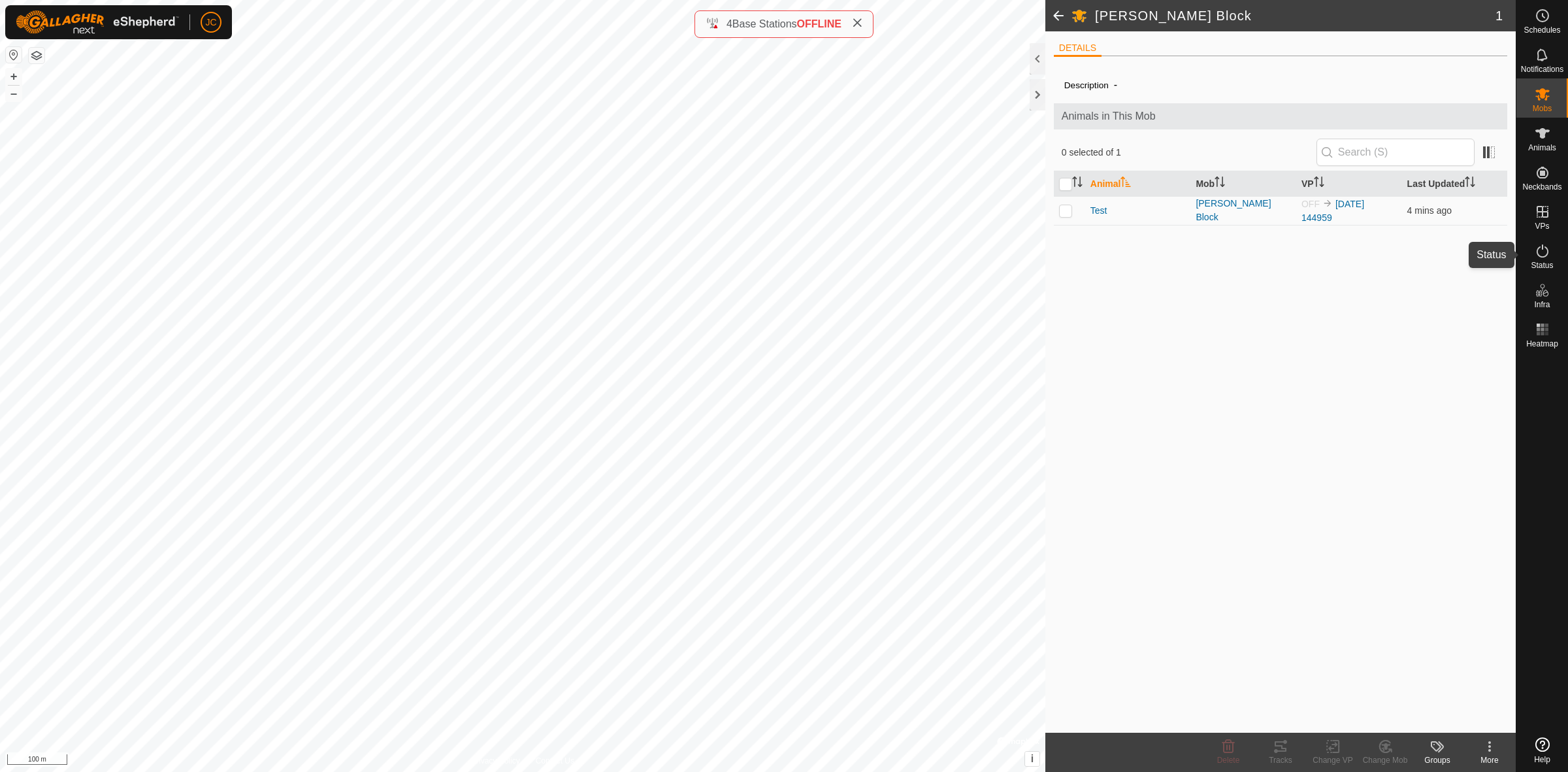
click at [1545, 262] on span "Status" at bounding box center [1541, 265] width 22 height 8
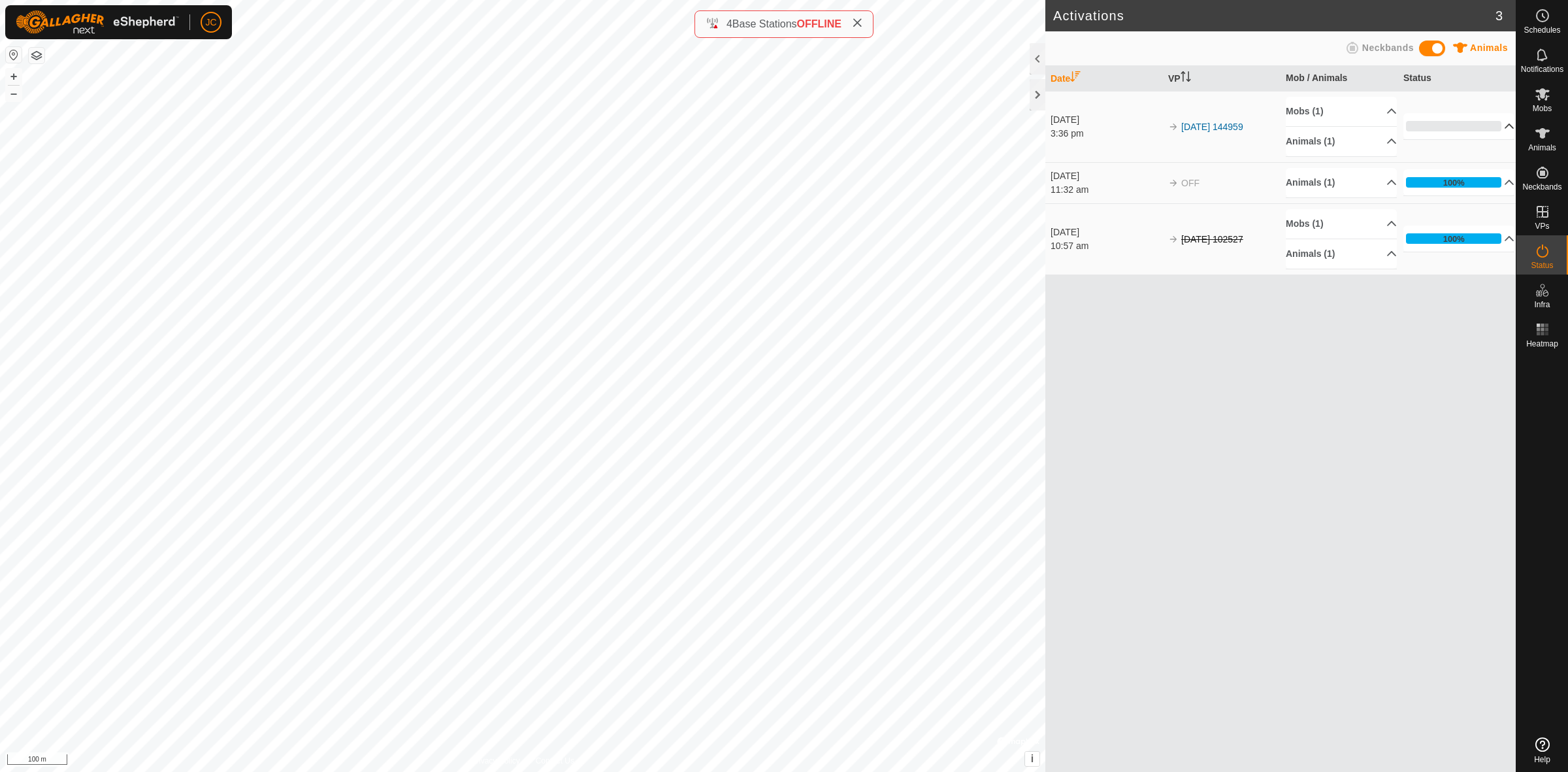
click at [1503, 124] on p-accordion-header "0%" at bounding box center [1458, 126] width 111 height 26
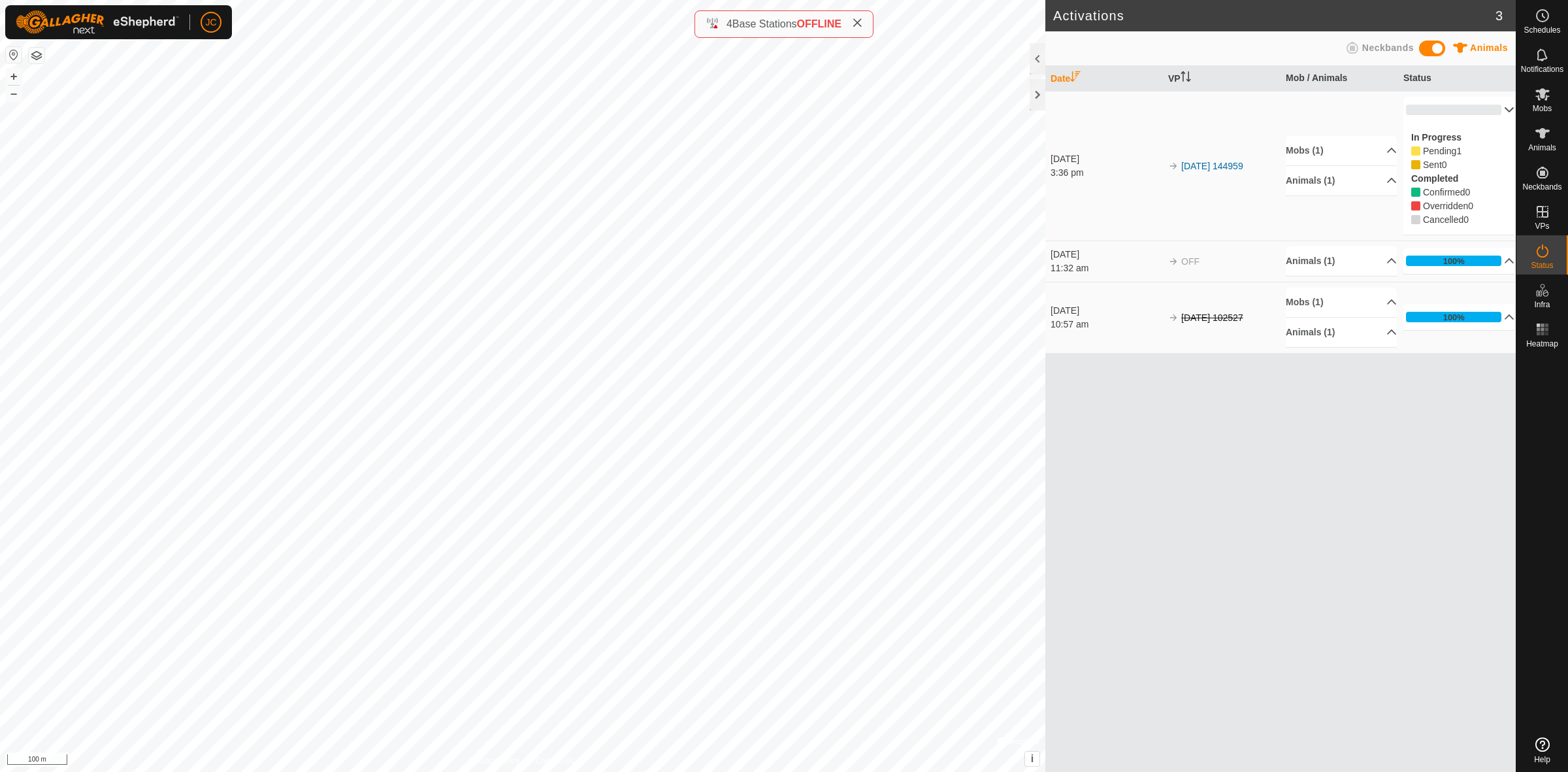
click at [1498, 110] on p-accordion-header "0%" at bounding box center [1458, 110] width 111 height 26
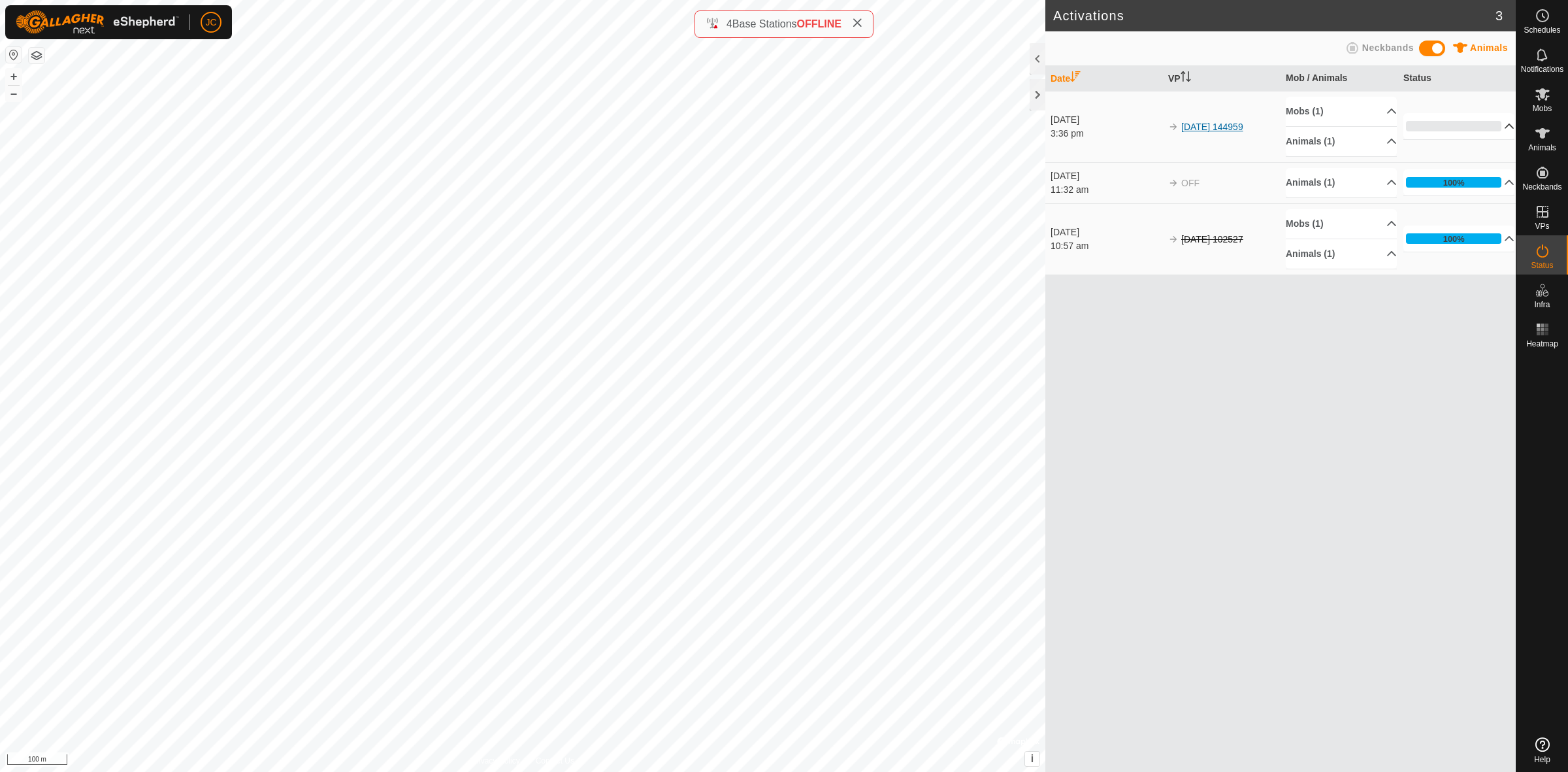
click at [1237, 124] on link "[DATE] 144959" at bounding box center [1211, 127] width 62 height 10
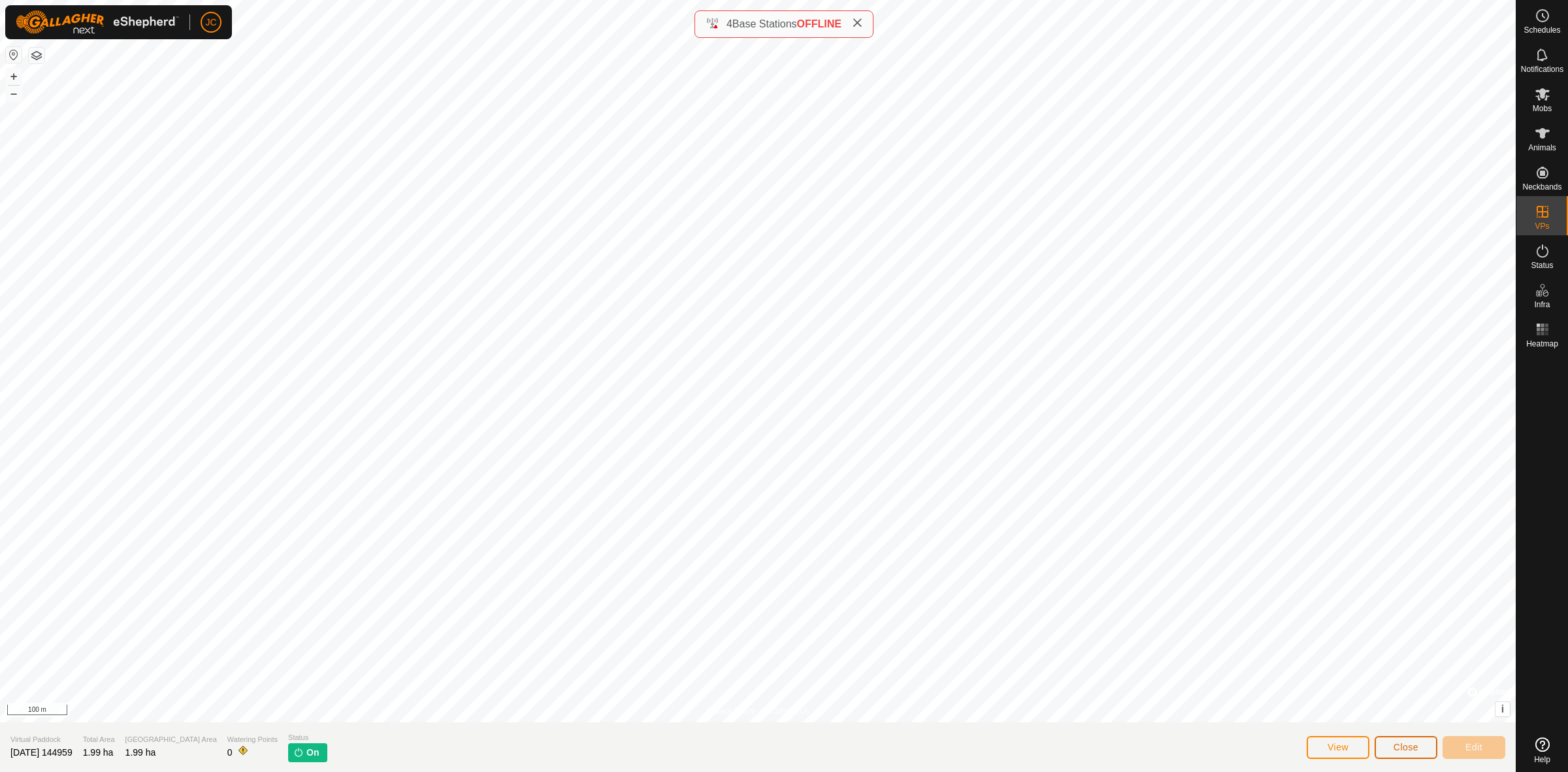
click at [1392, 740] on button "Close" at bounding box center [1405, 748] width 63 height 23
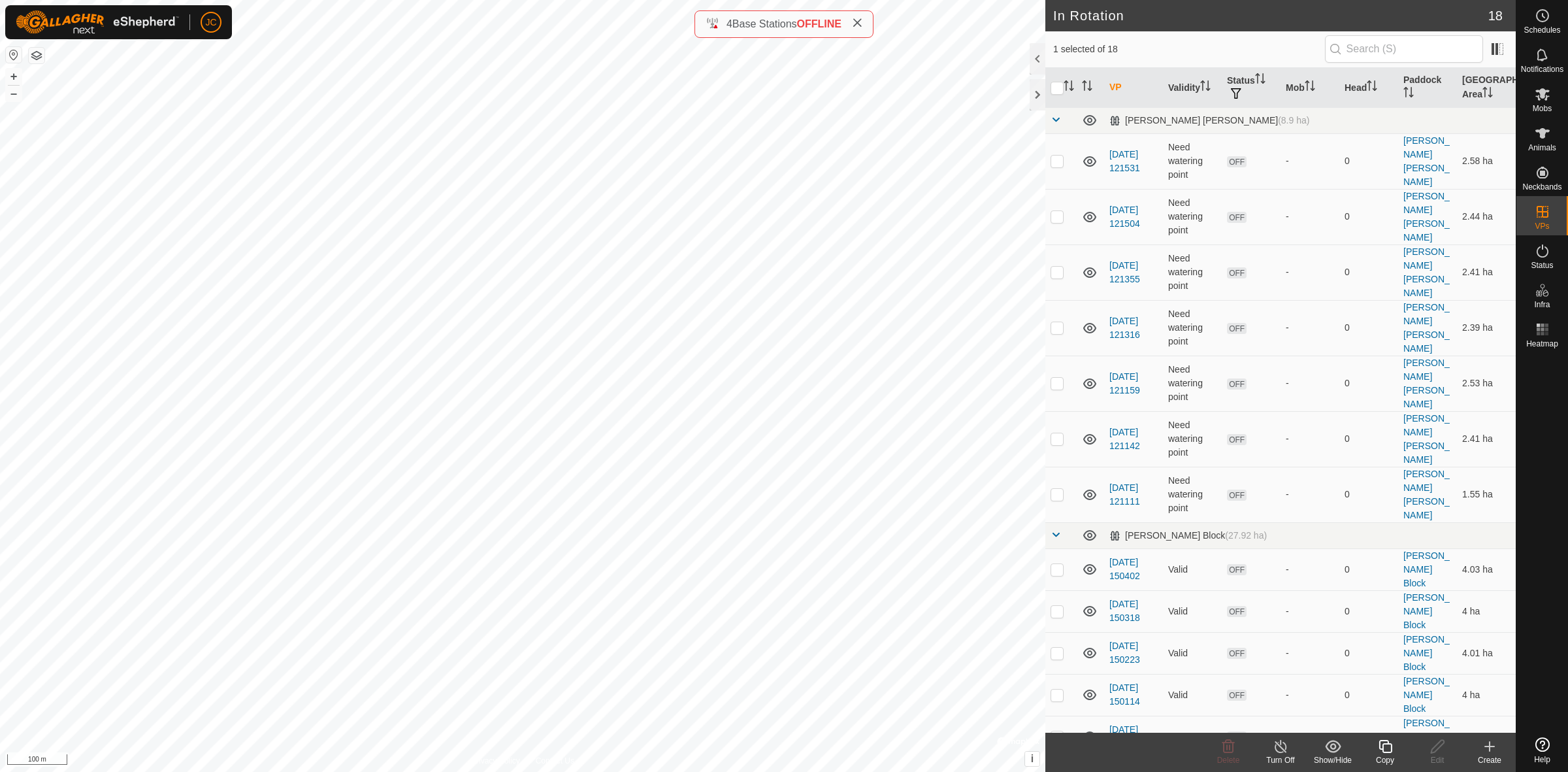
click at [1288, 747] on turn-off-svg-icon at bounding box center [1280, 747] width 52 height 16
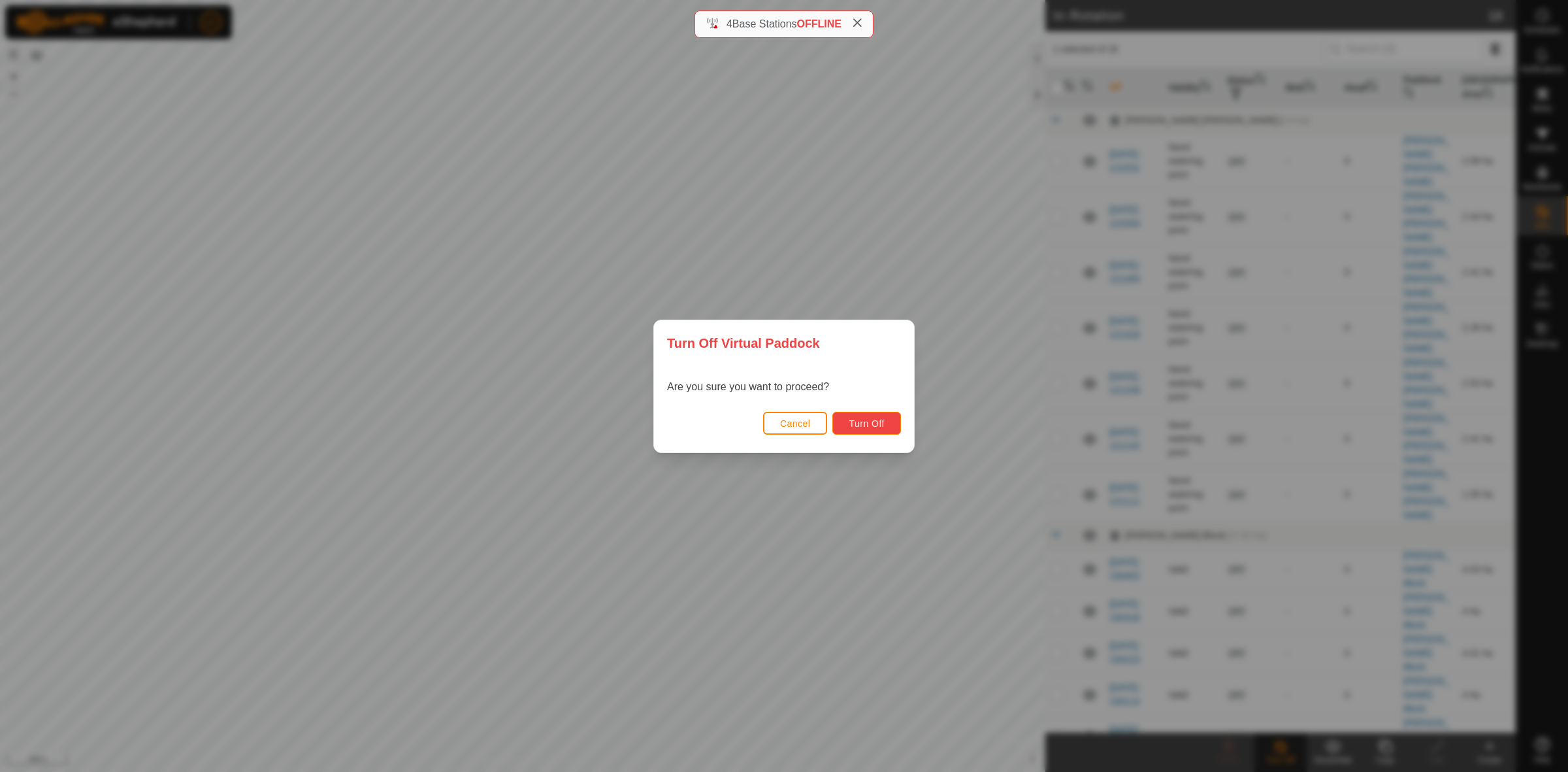
click at [880, 416] on button "Turn Off" at bounding box center [866, 423] width 68 height 23
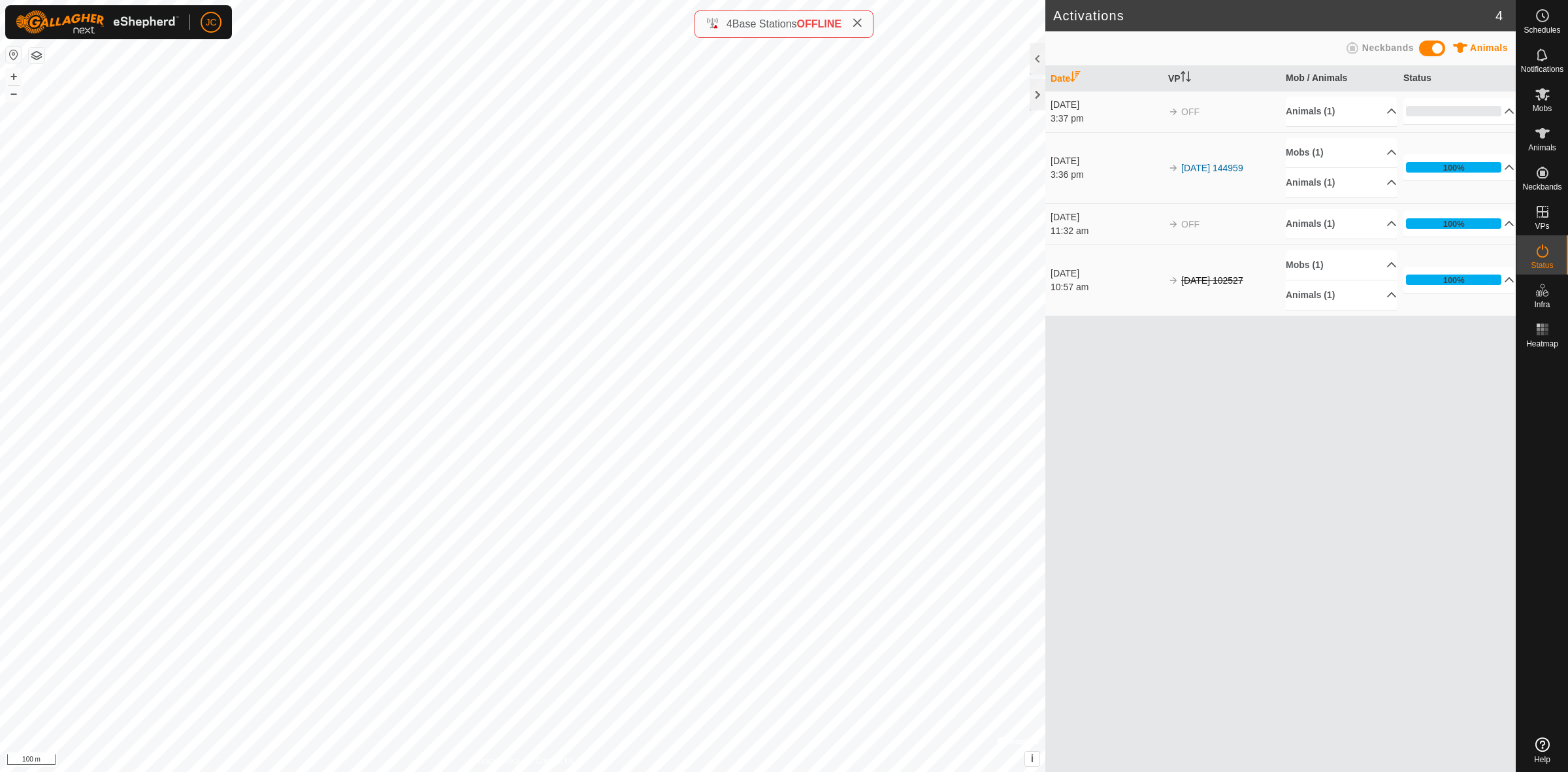
click at [863, 24] on icon at bounding box center [857, 23] width 10 height 10
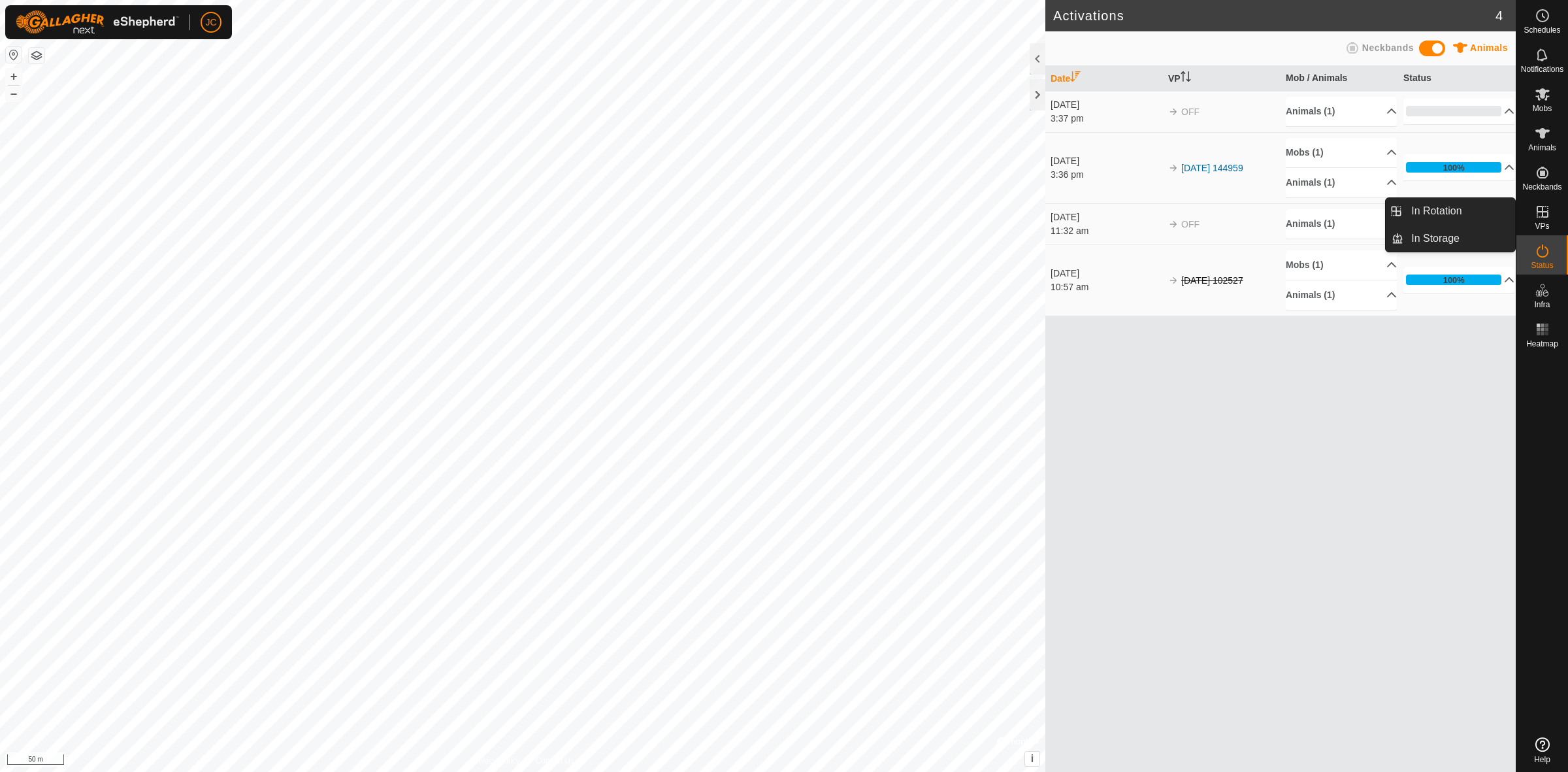
click at [1546, 209] on icon at bounding box center [1543, 212] width 16 height 16
click at [1540, 216] on icon at bounding box center [1543, 212] width 16 height 16
click at [1480, 205] on link "In Rotation" at bounding box center [1459, 211] width 112 height 26
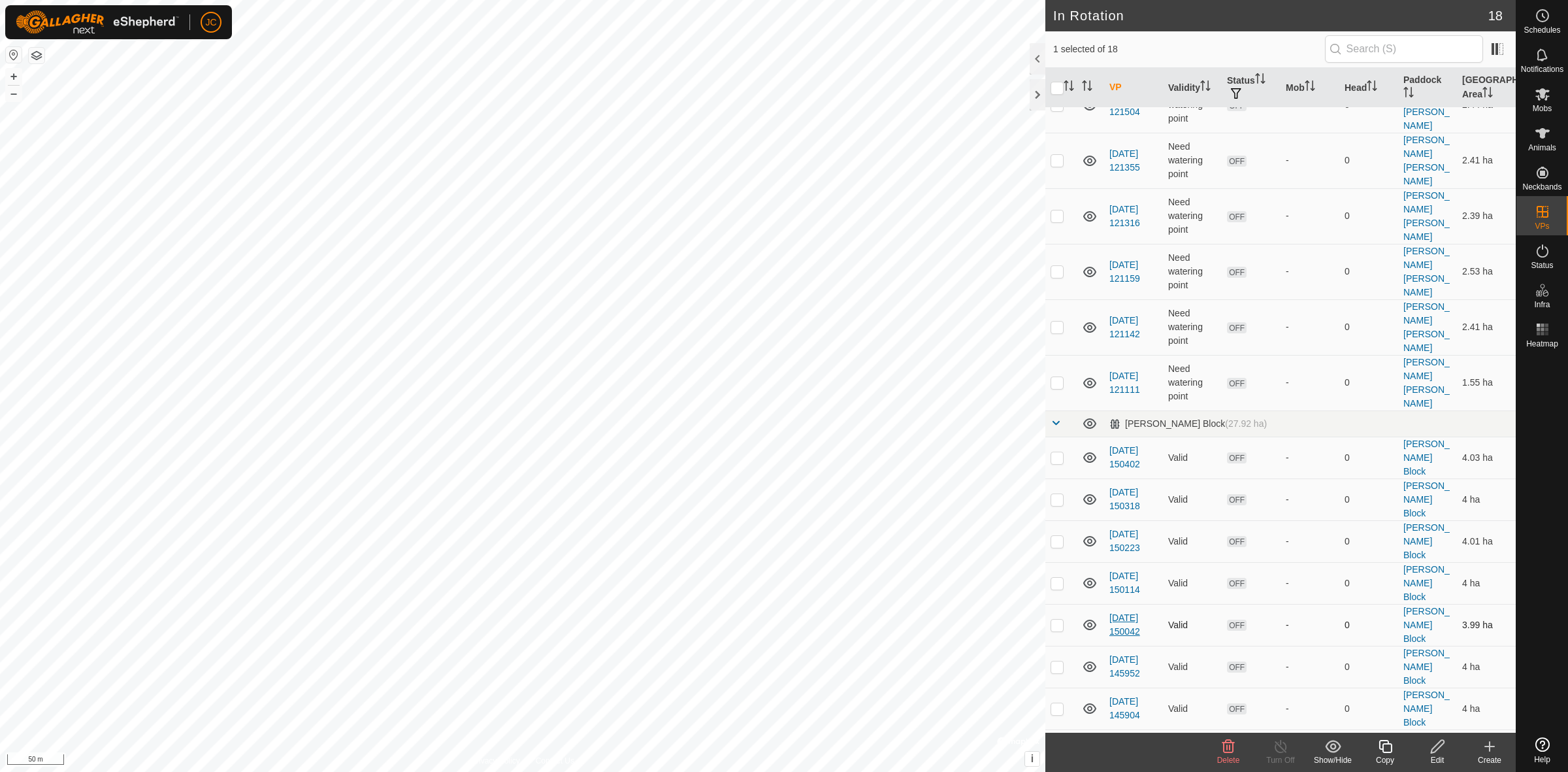
scroll to position [113, 0]
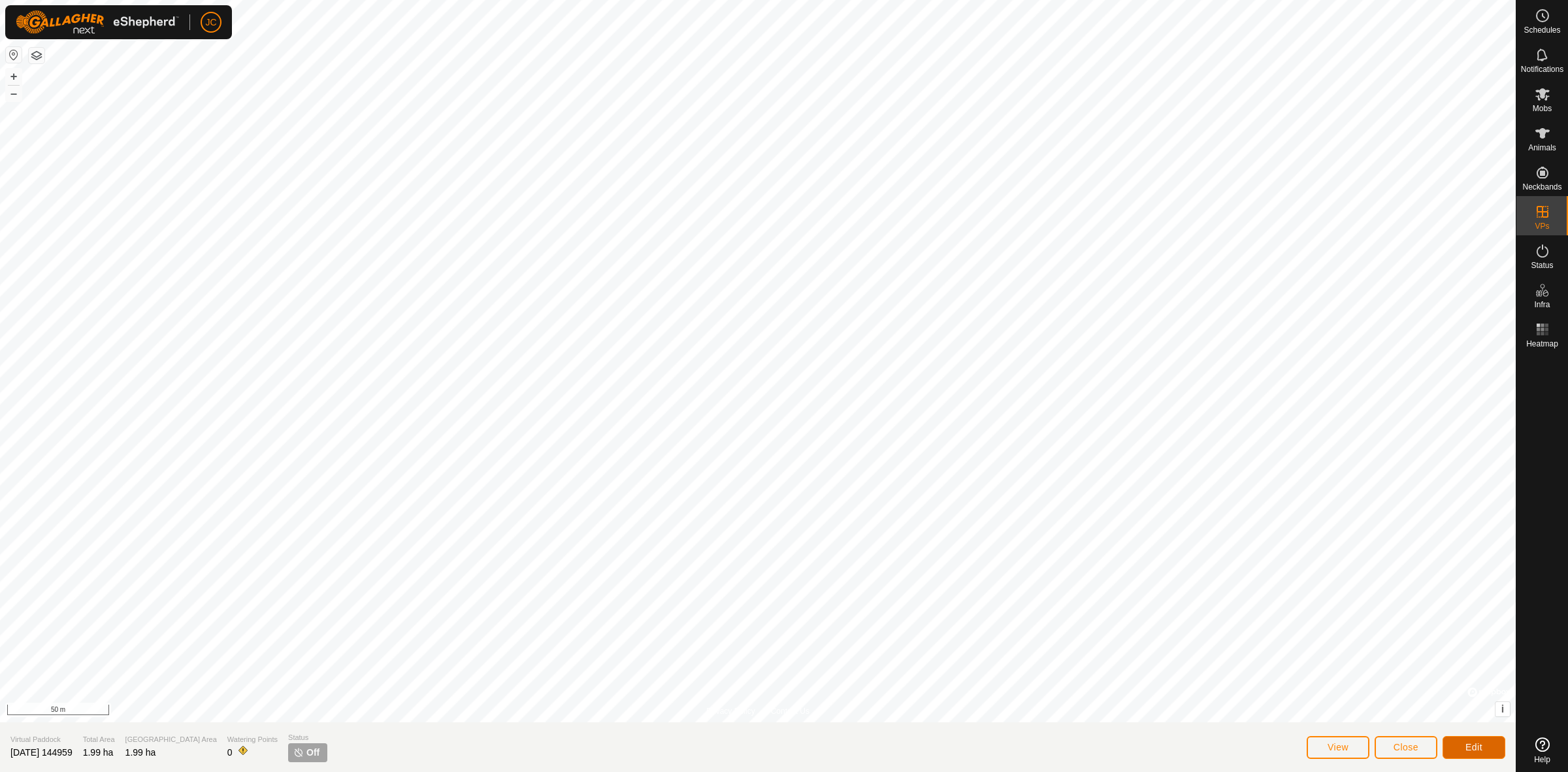
click at [1467, 744] on span "Edit" at bounding box center [1473, 747] width 17 height 10
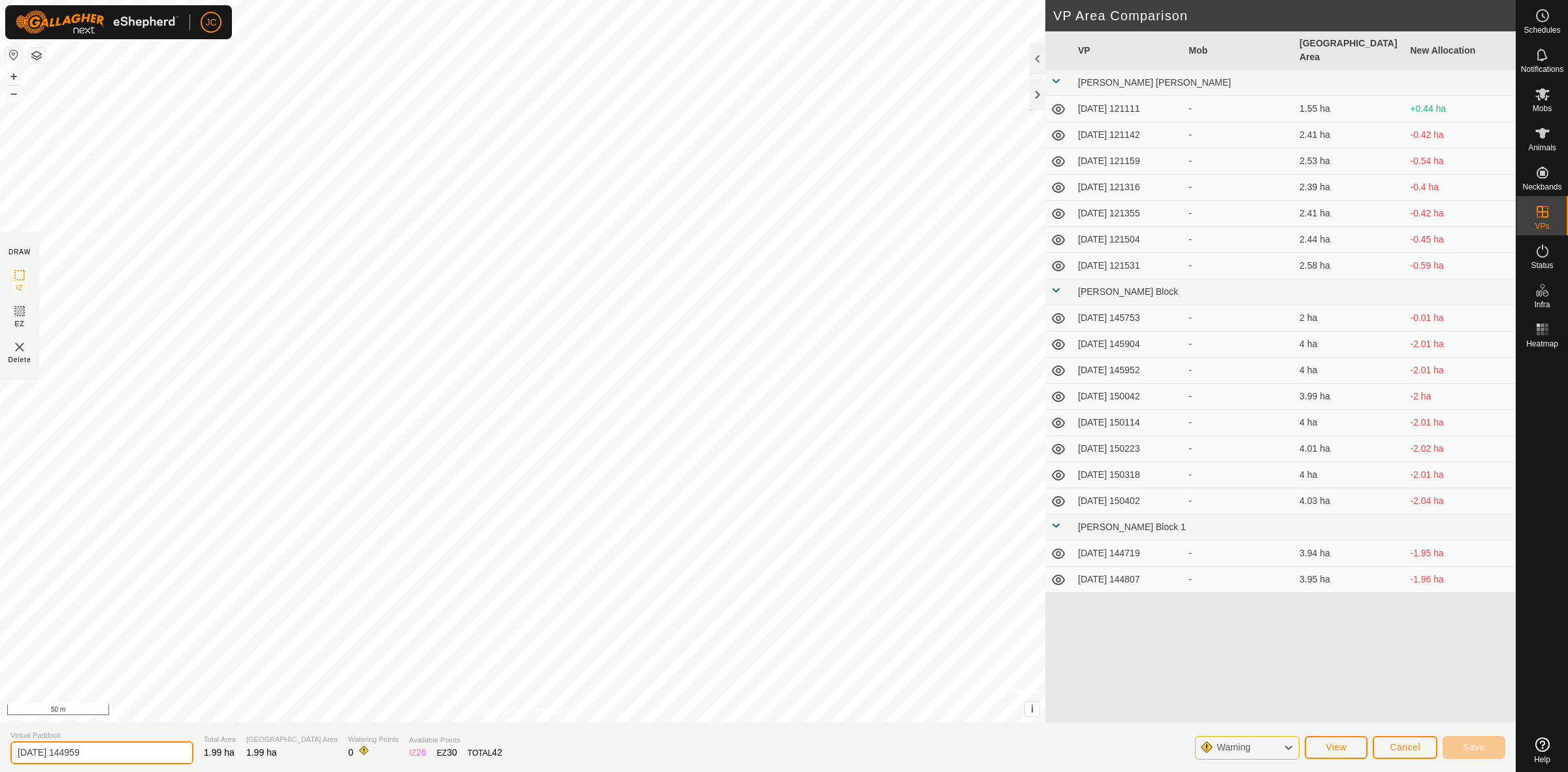
drag, startPoint x: 113, startPoint y: 754, endPoint x: -66, endPoint y: 754, distance: 179.0
click at [0, 754] on html "JC Schedules Notifications Mobs Animals Neckbands VPs Status Infra Heatmap Help…" at bounding box center [784, 386] width 1568 height 772
click at [1467, 742] on span "Save" at bounding box center [1473, 747] width 22 height 10
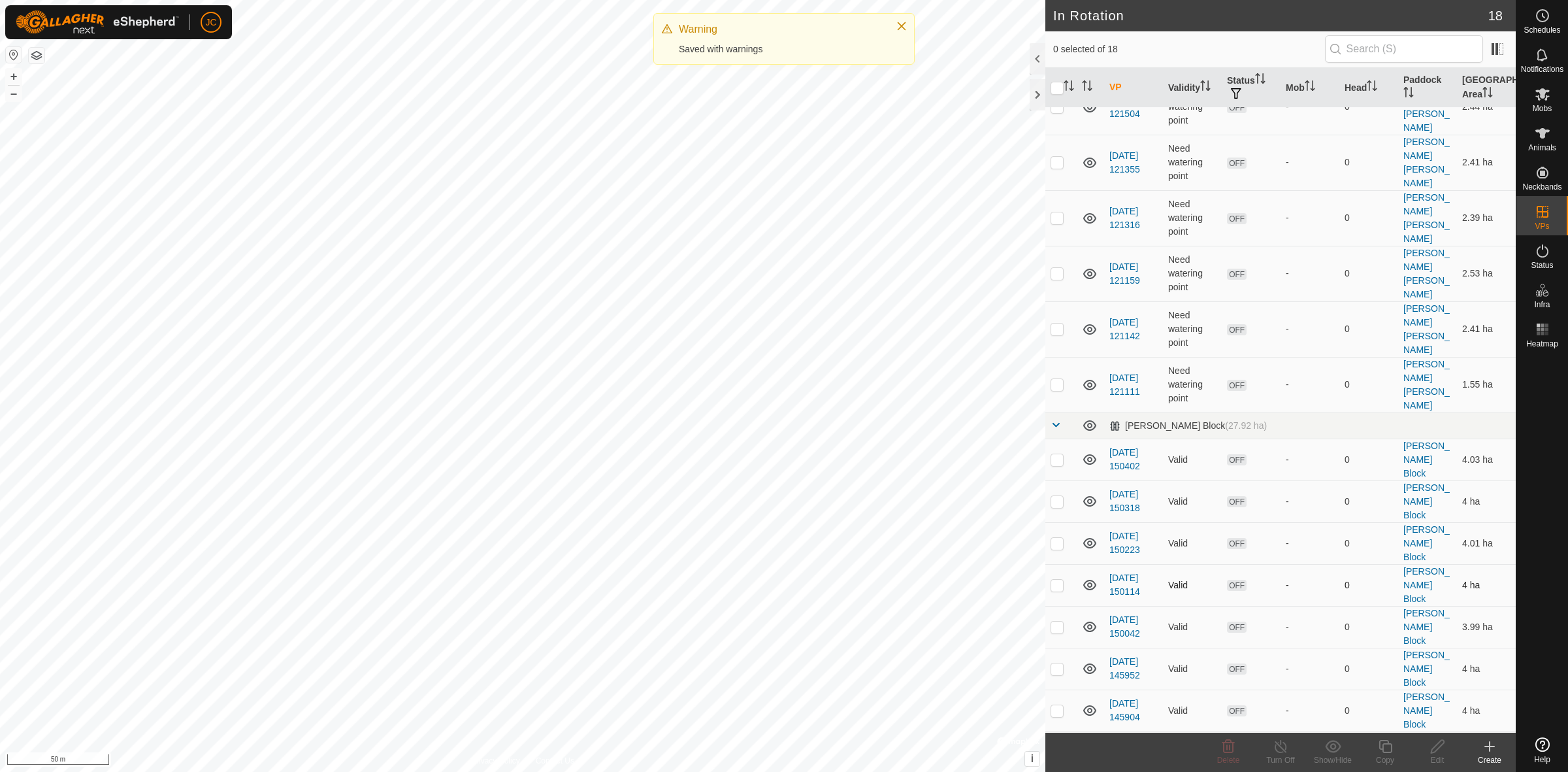
scroll to position [113, 0]
drag, startPoint x: 1056, startPoint y: 711, endPoint x: 1057, endPoint y: 642, distance: 69.0
click at [1057, 643] on tbody "Fowles Corne (8.9 ha) 2025-08-11 121531 Need watering point OFF - 0 Fowles Corn…" at bounding box center [1280, 458] width 470 height 928
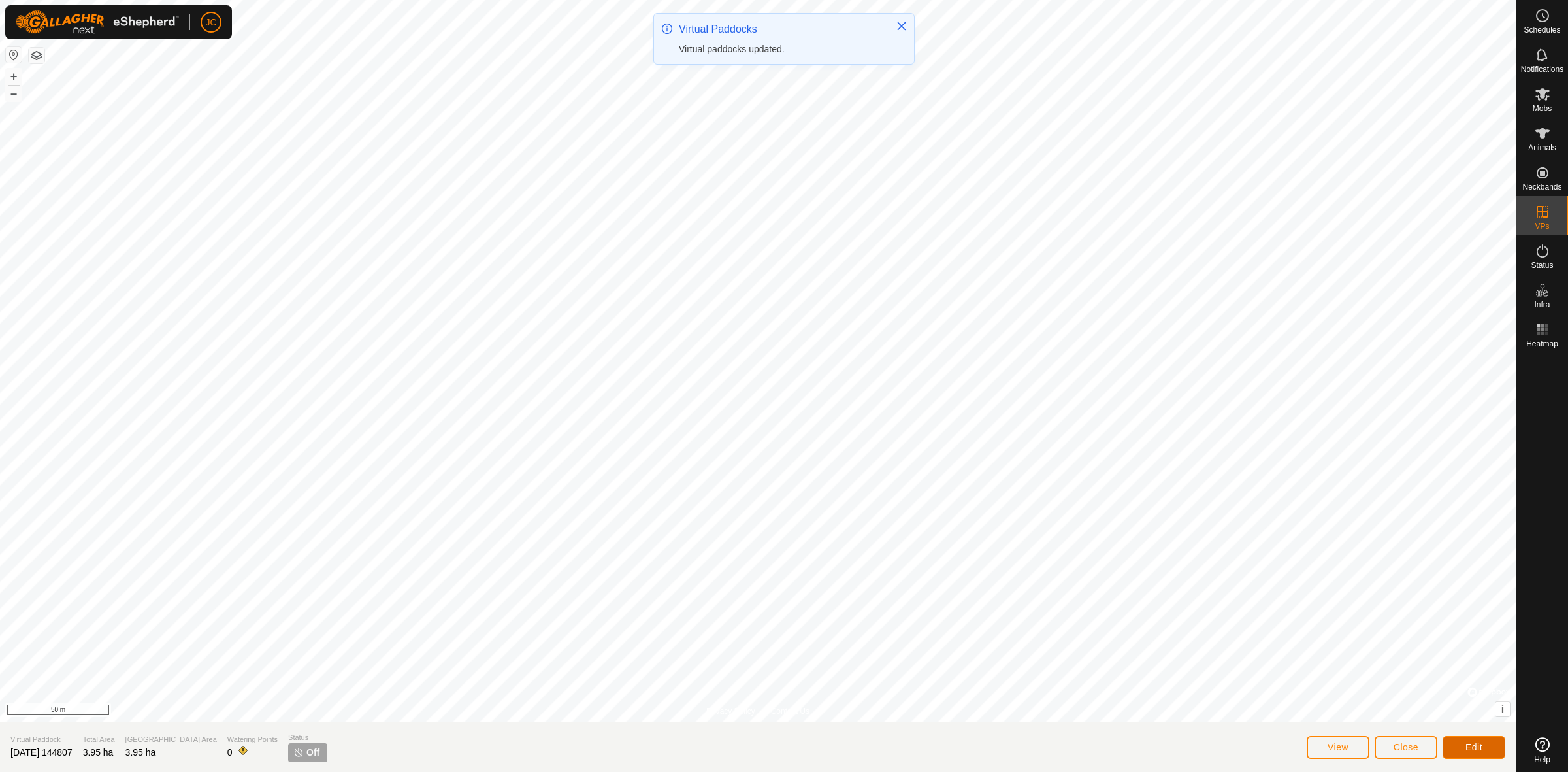
click at [1467, 753] on button "Edit" at bounding box center [1474, 748] width 63 height 23
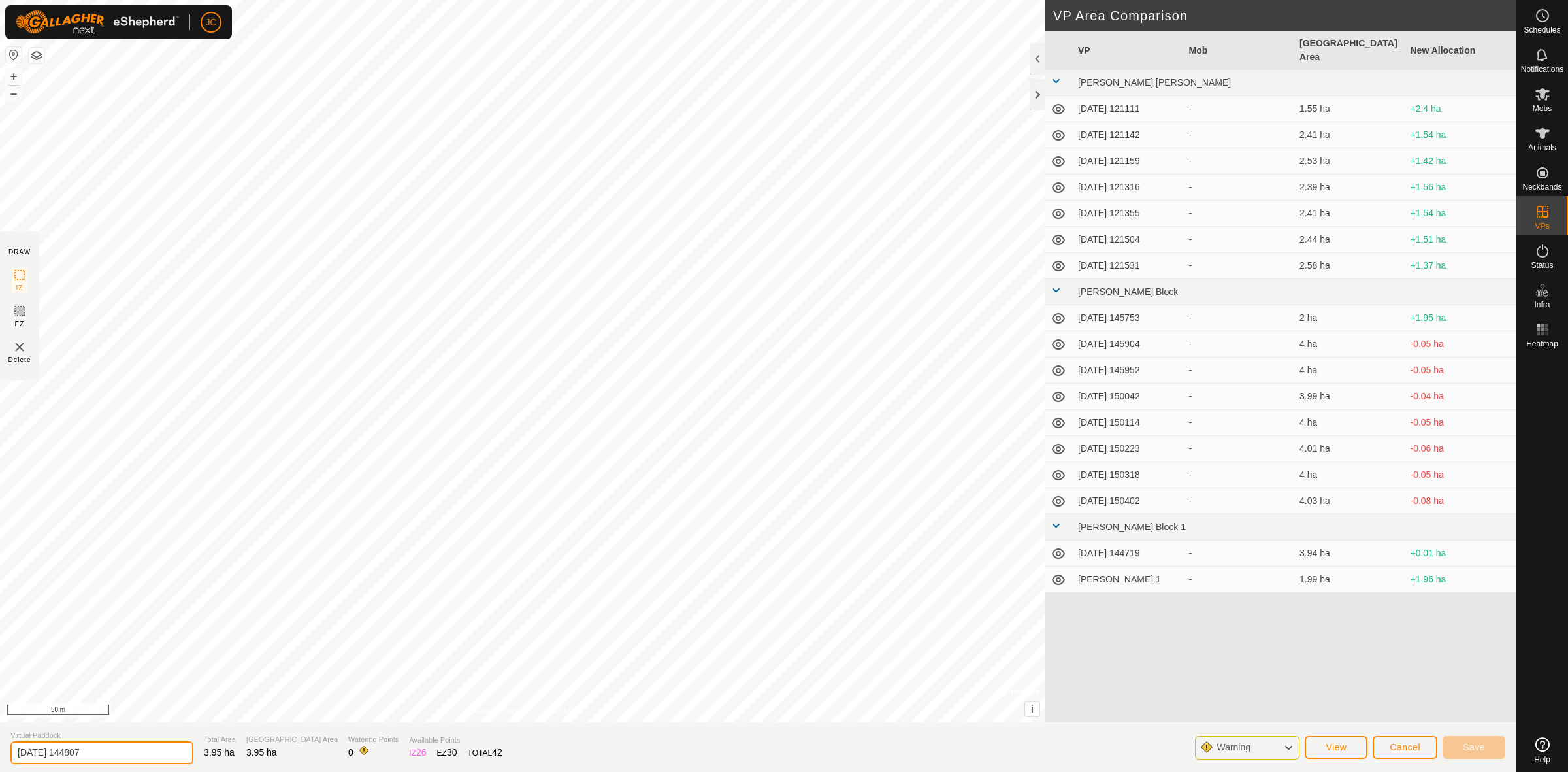
drag, startPoint x: 135, startPoint y: 754, endPoint x: -56, endPoint y: 750, distance: 191.0
click at [0, 750] on html "JC Schedules Notifications Mobs Animals Neckbands VPs Status Infra Heatmap Help…" at bounding box center [784, 386] width 1568 height 772
click at [1476, 739] on button "Save" at bounding box center [1474, 748] width 63 height 23
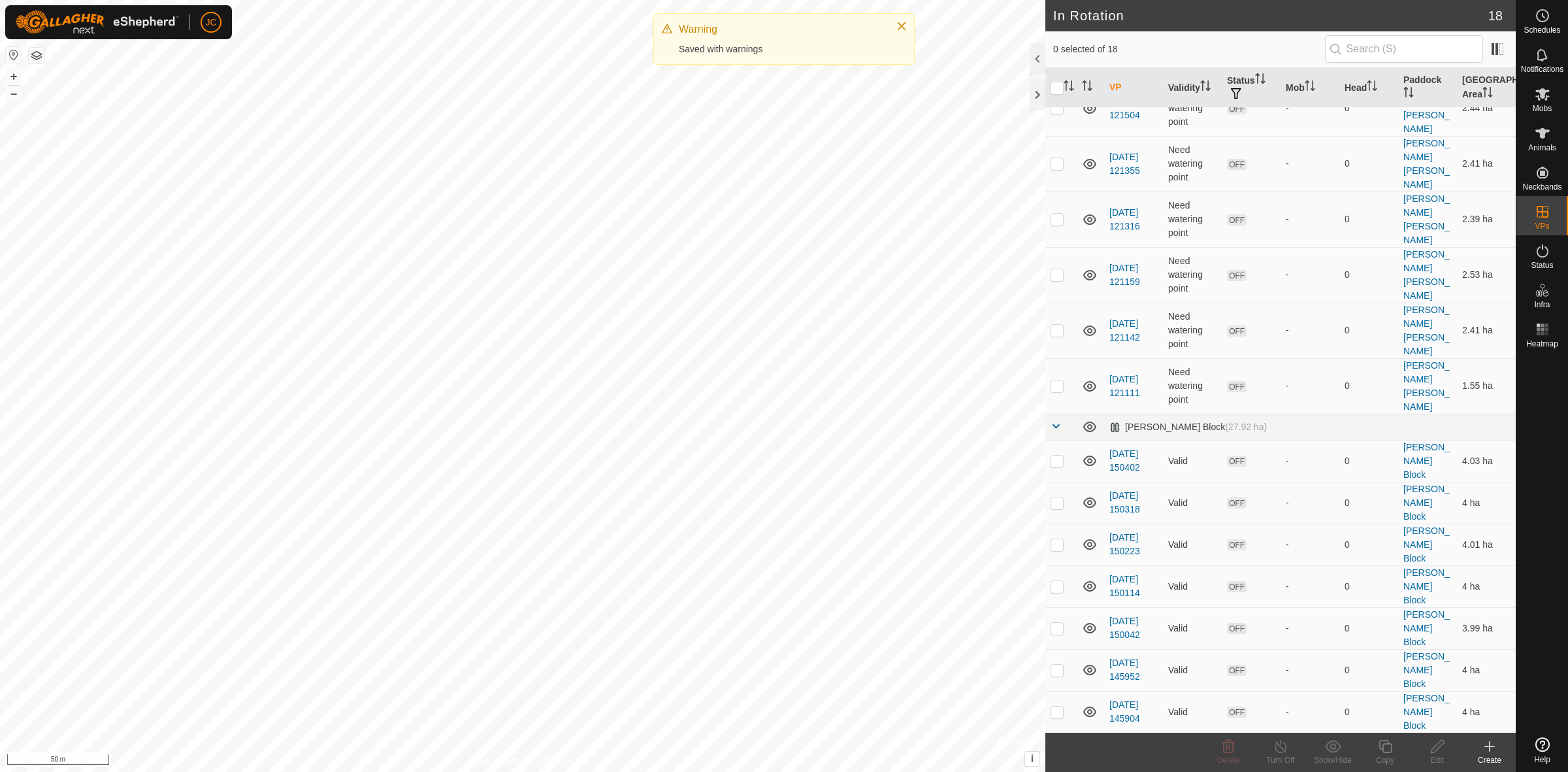
scroll to position [113, 0]
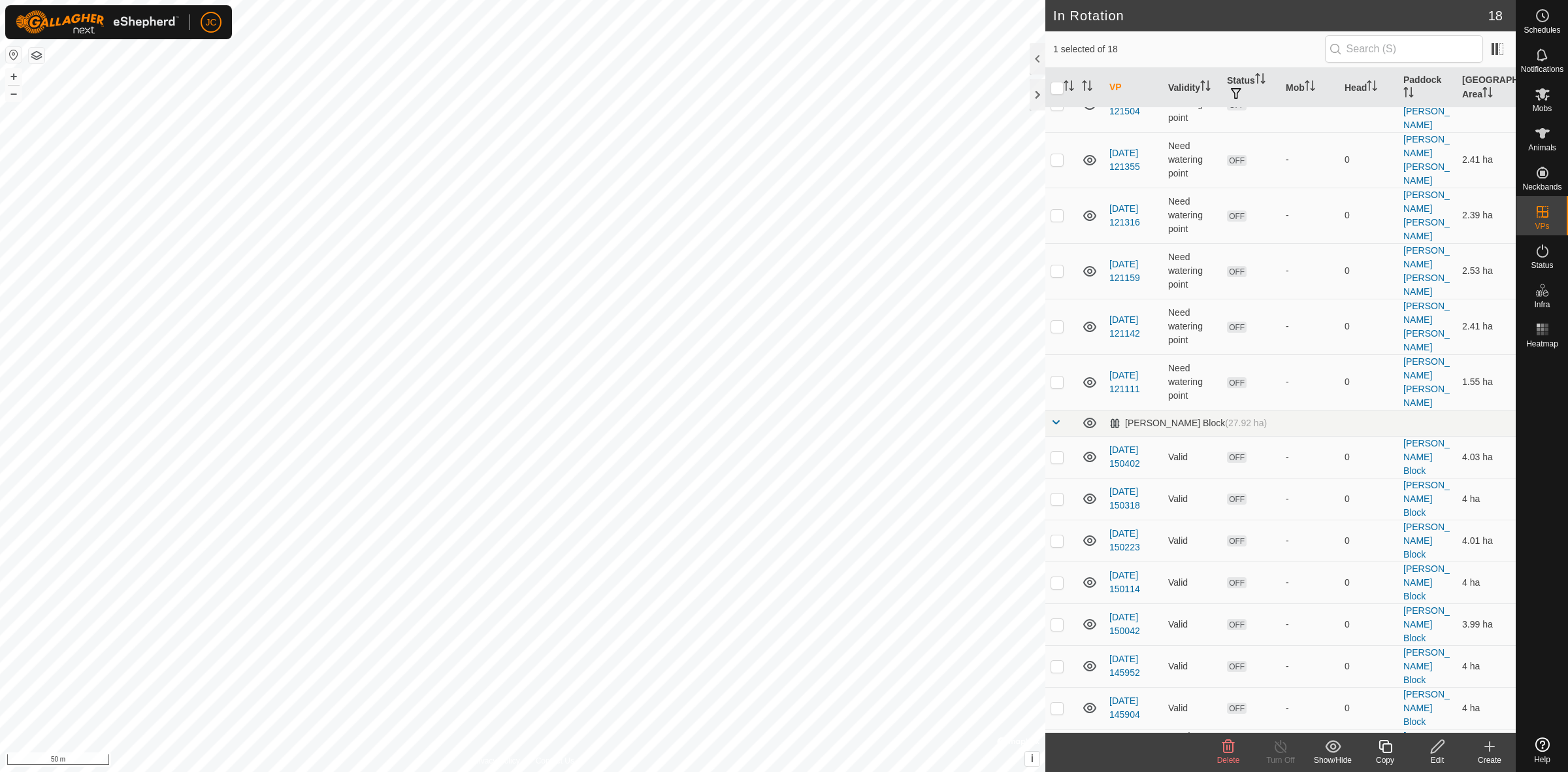
drag, startPoint x: 1072, startPoint y: 622, endPoint x: 1077, endPoint y: 645, distance: 23.5
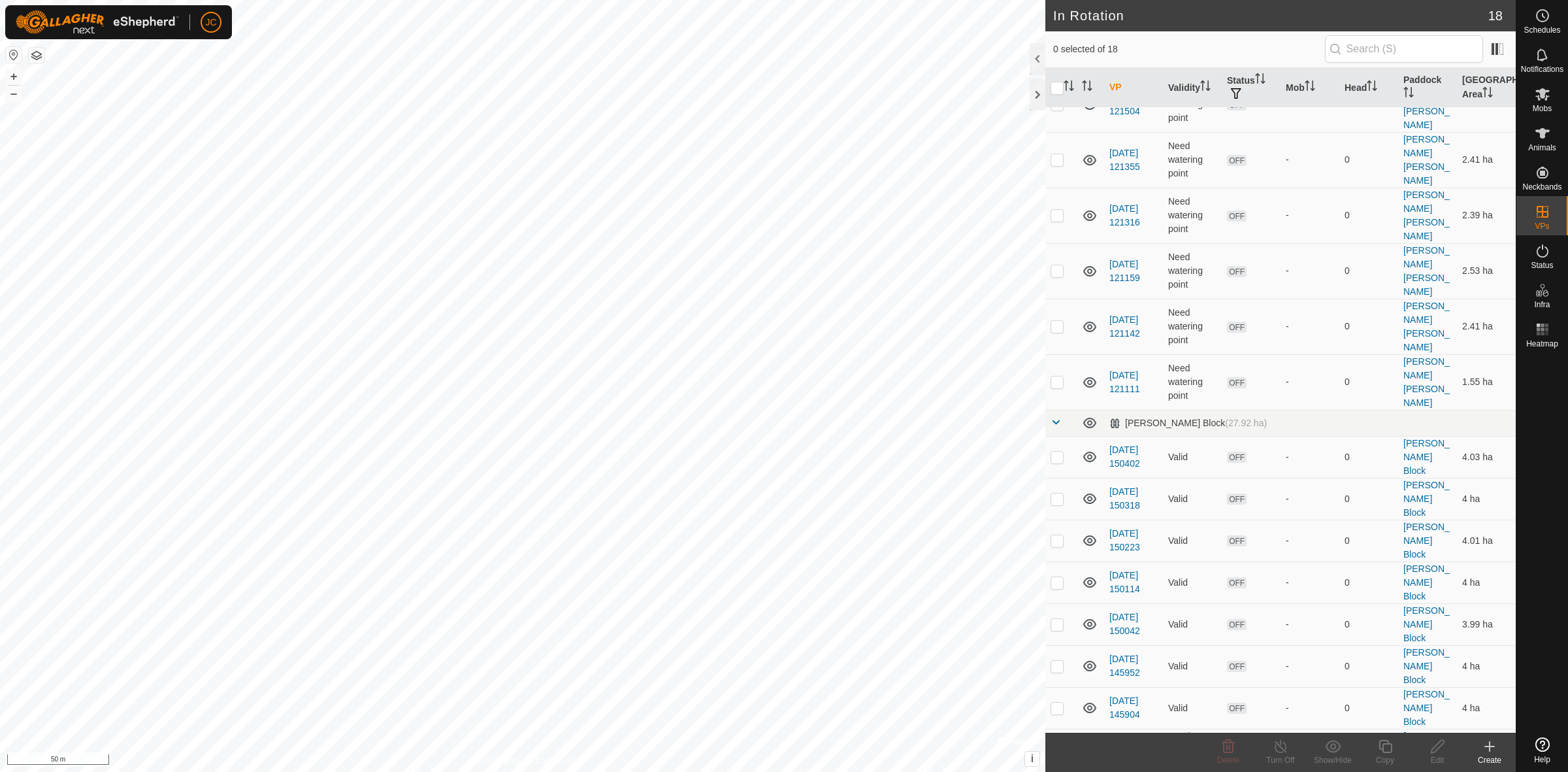
drag, startPoint x: 1255, startPoint y: 620, endPoint x: 1264, endPoint y: 697, distance: 77.5
click at [1264, 697] on tbody "Fowles Corne (8.9 ha) 2025-08-11 121531 Need watering point OFF - 0 Fowles Corn…" at bounding box center [1280, 458] width 470 height 928
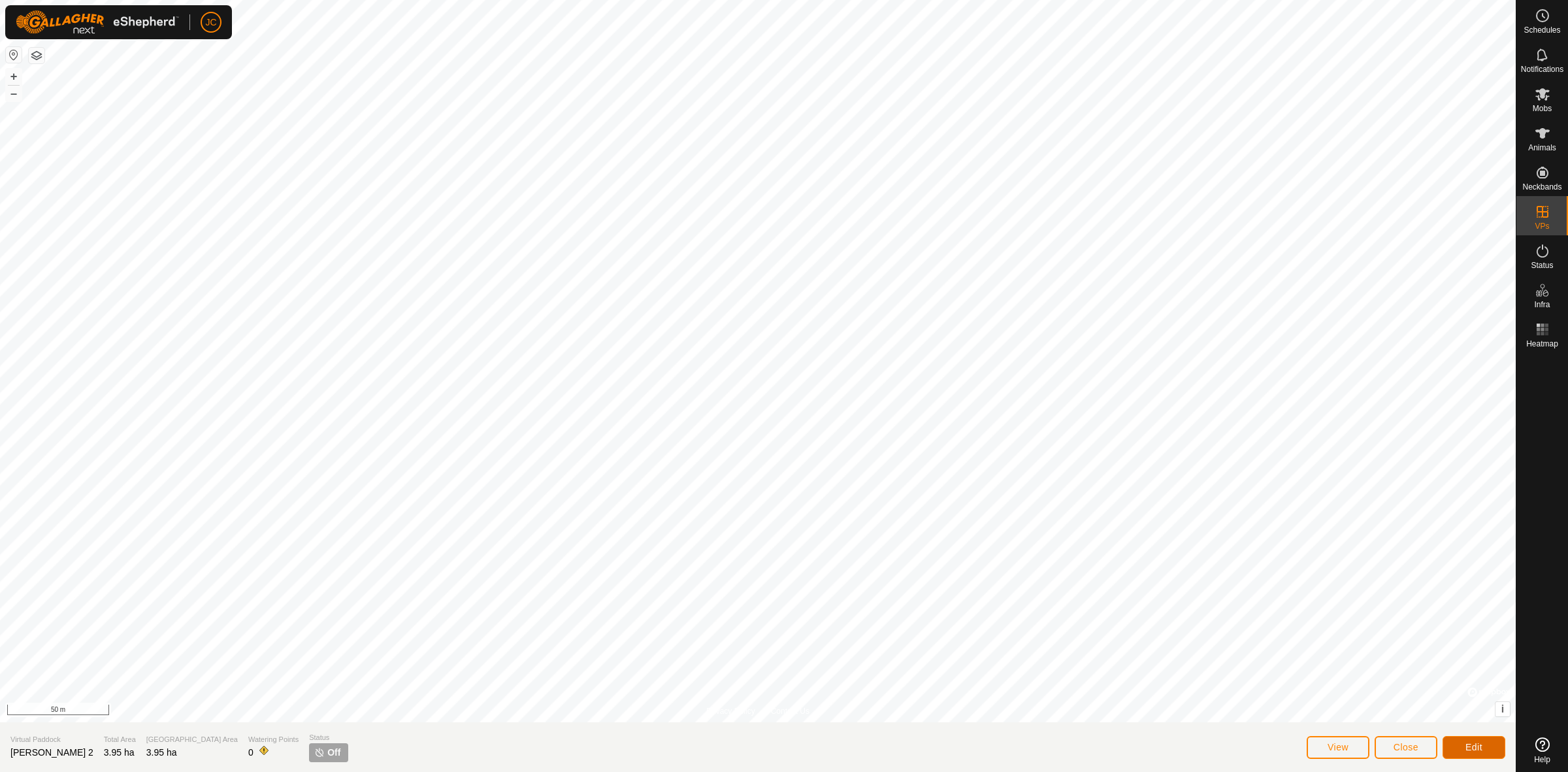
click at [1477, 743] on span "Edit" at bounding box center [1473, 747] width 17 height 10
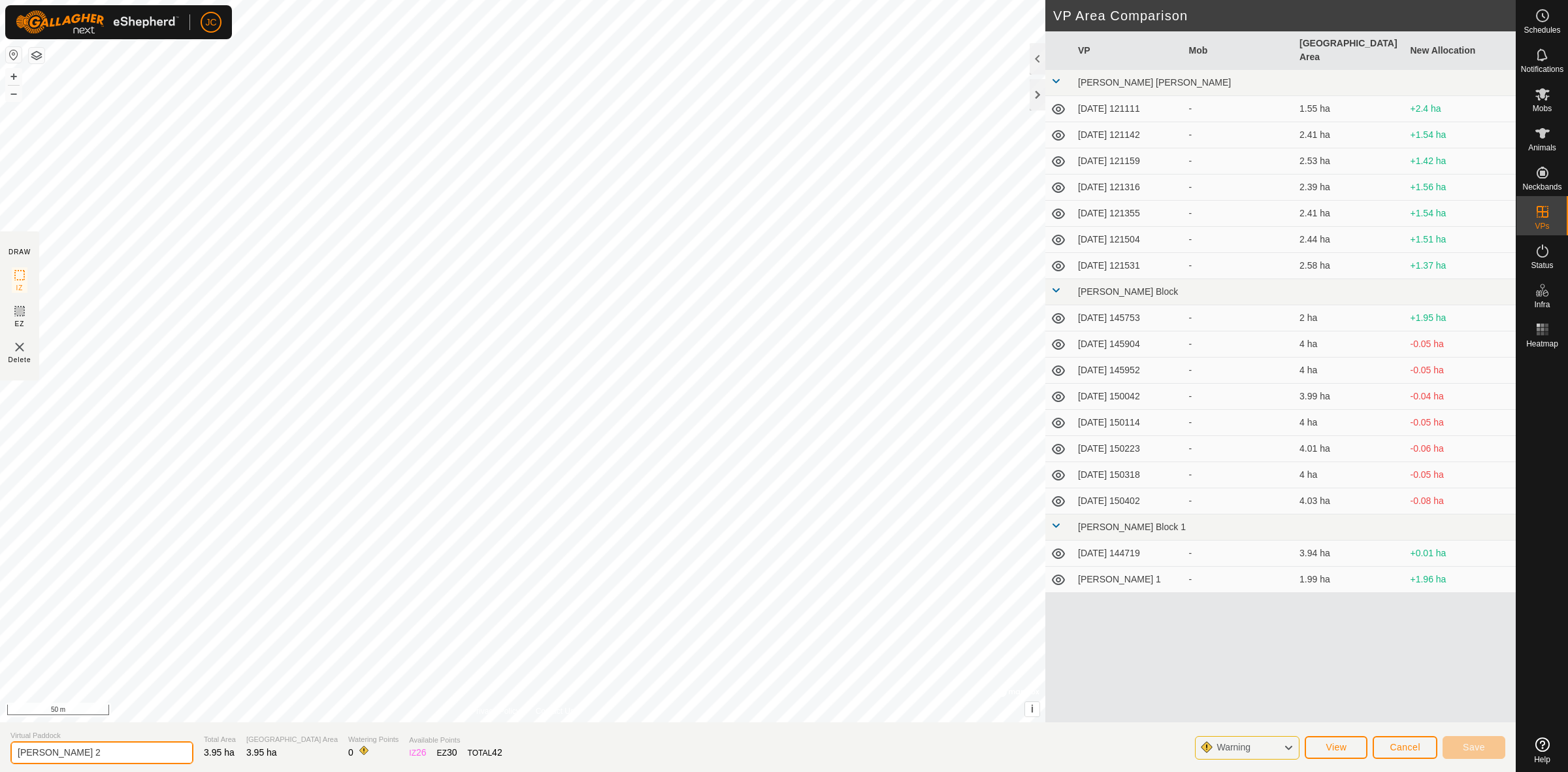
drag, startPoint x: 86, startPoint y: 753, endPoint x: -121, endPoint y: 745, distance: 207.2
click at [0, 745] on html "JC Schedules Notifications Mobs Animals Neckbands VPs Status Infra Heatmap Help…" at bounding box center [784, 386] width 1568 height 772
click at [1490, 753] on button "Save" at bounding box center [1474, 748] width 63 height 23
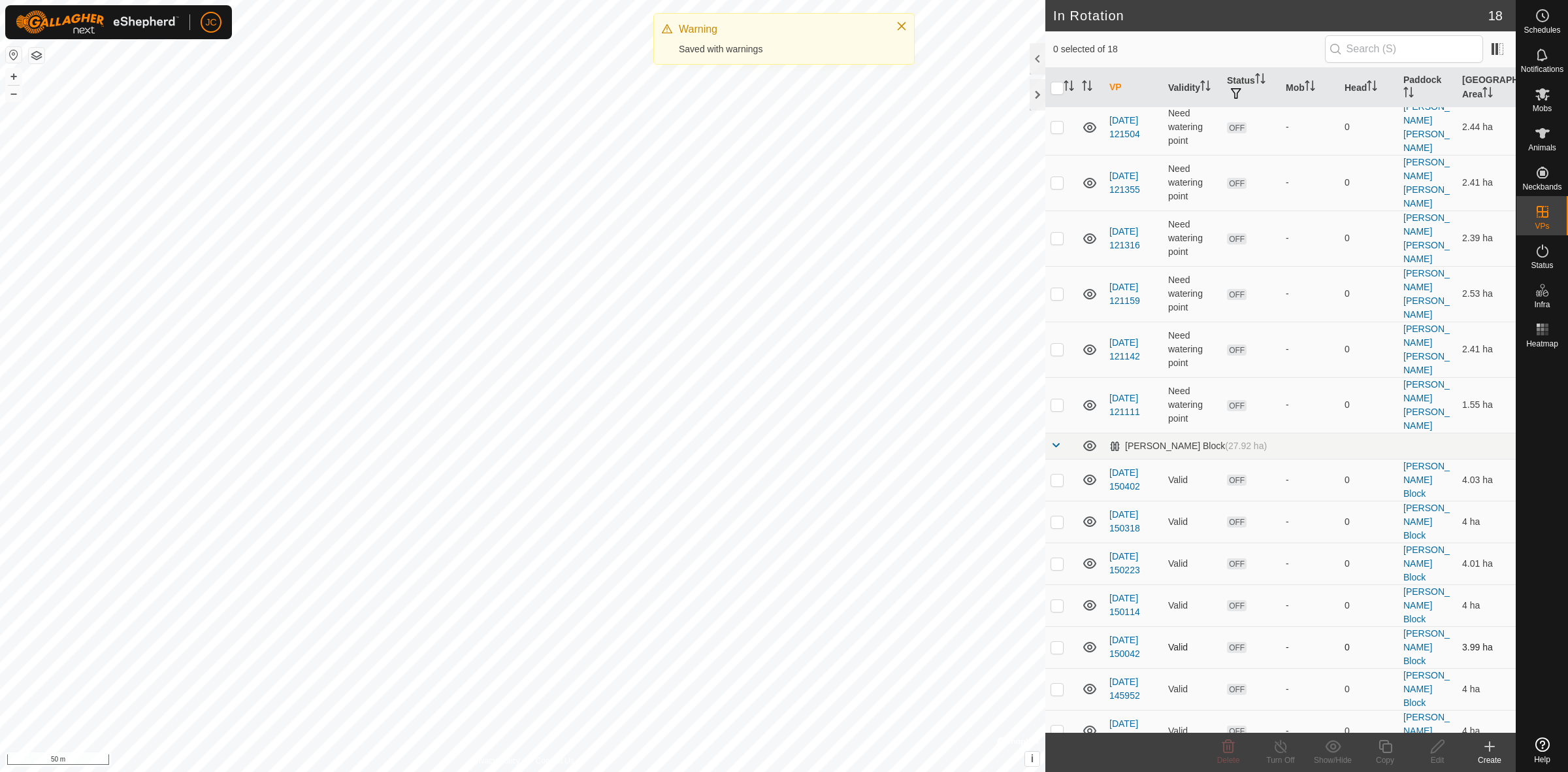
scroll to position [113, 0]
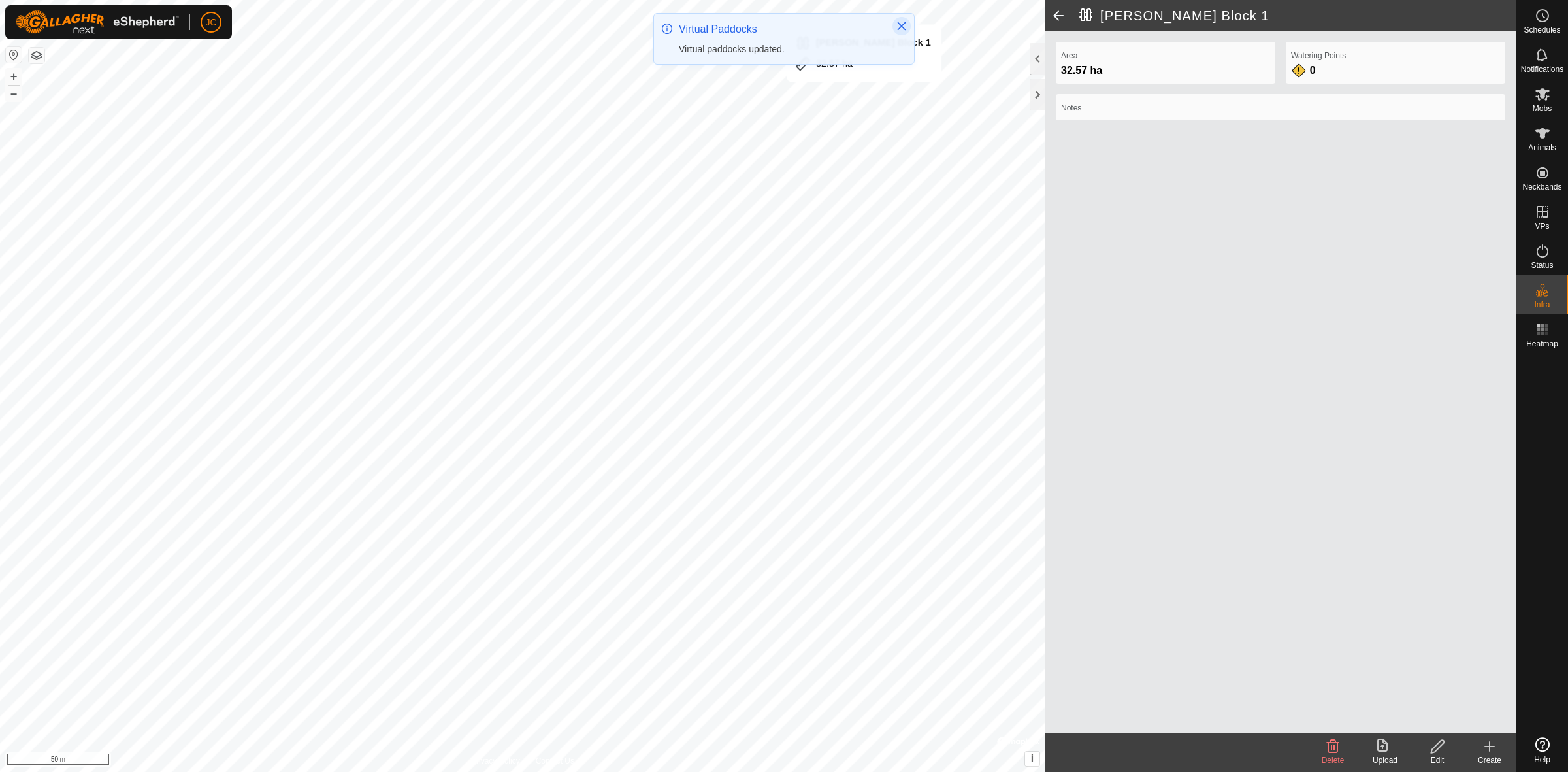
click at [899, 26] on icon "Close" at bounding box center [901, 26] width 10 height 10
click at [1054, 13] on span at bounding box center [1058, 16] width 26 height 31
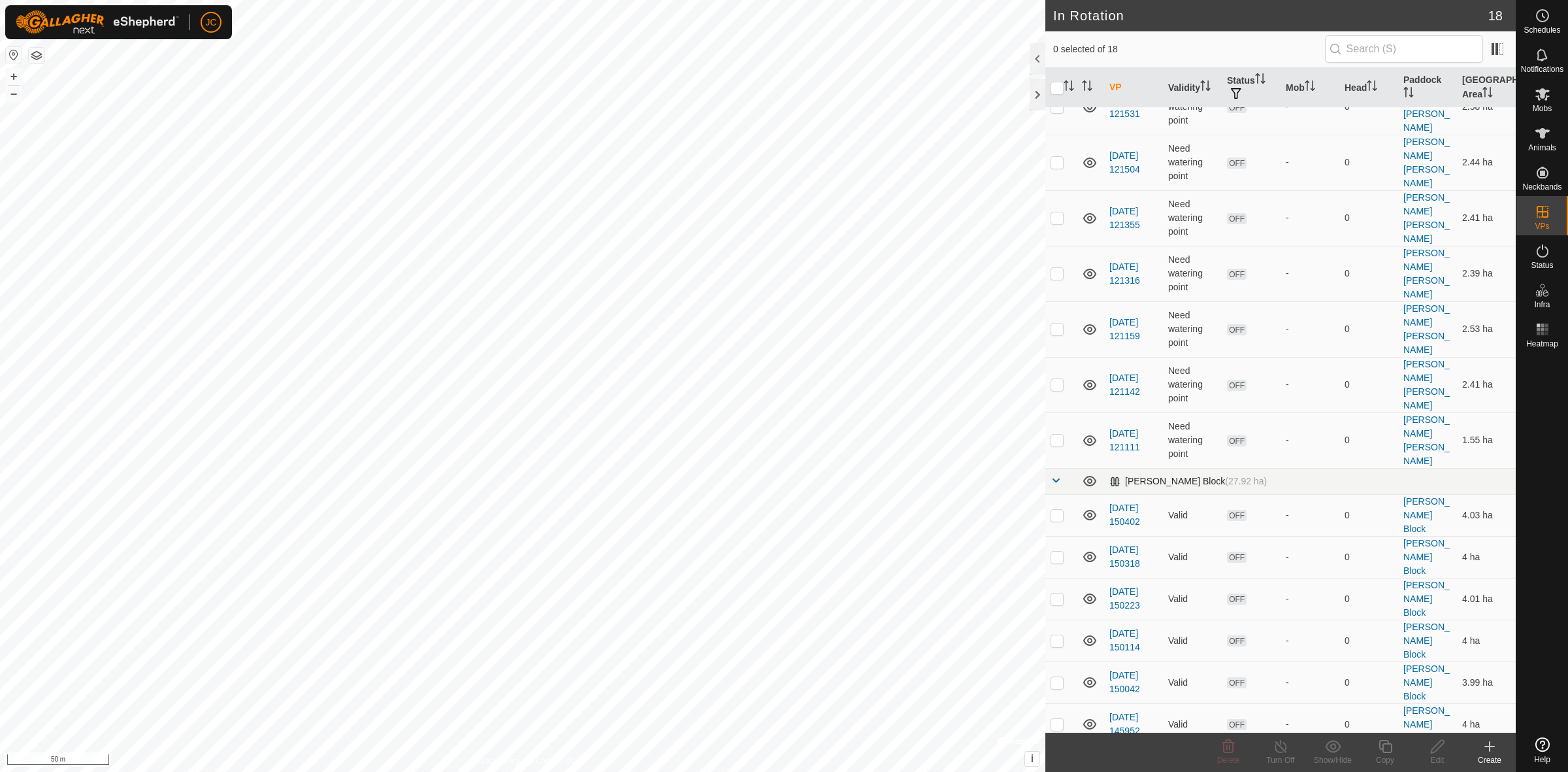
scroll to position [113, 0]
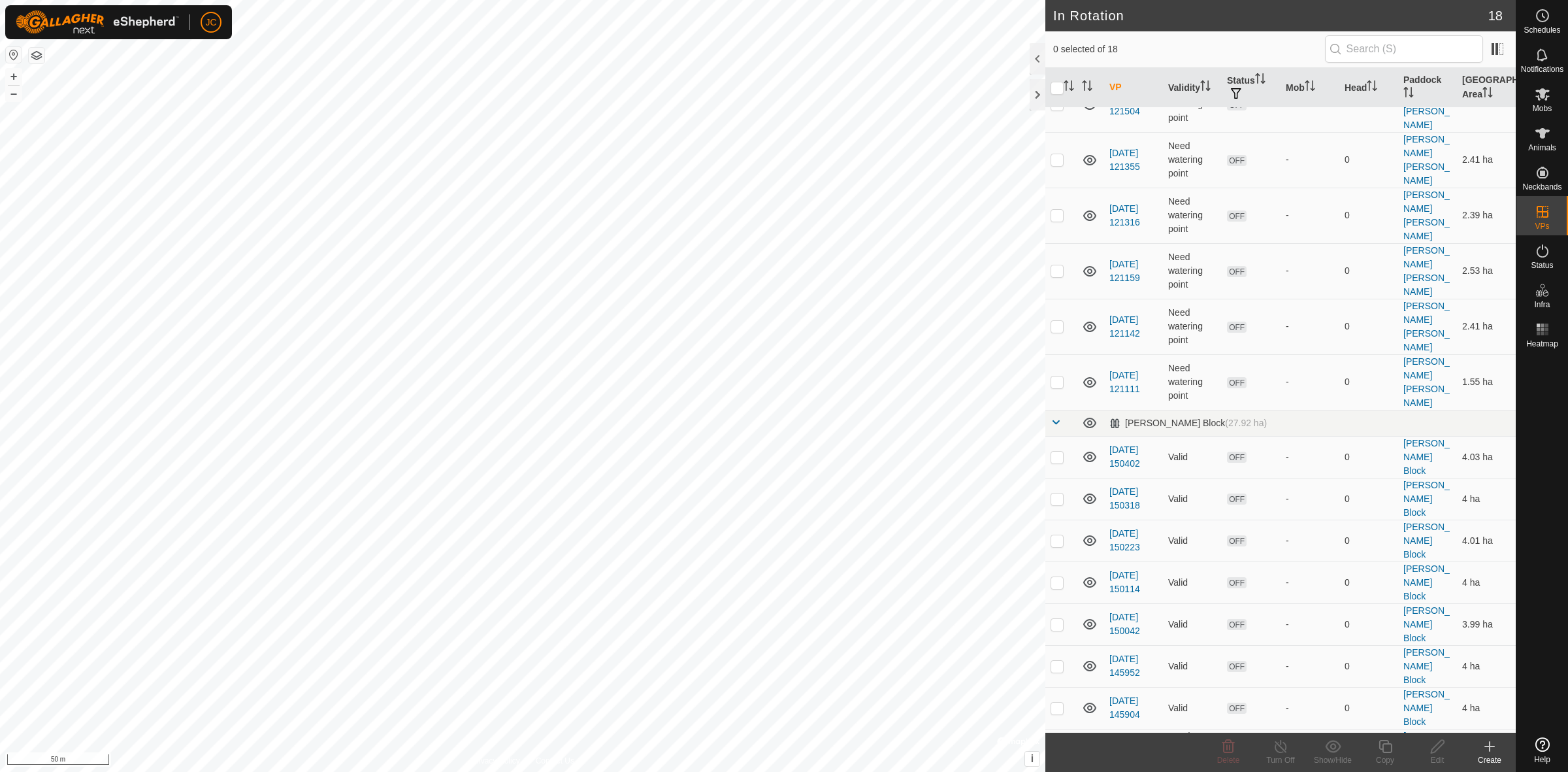
click at [1429, 751] on icon at bounding box center [1437, 747] width 17 height 16
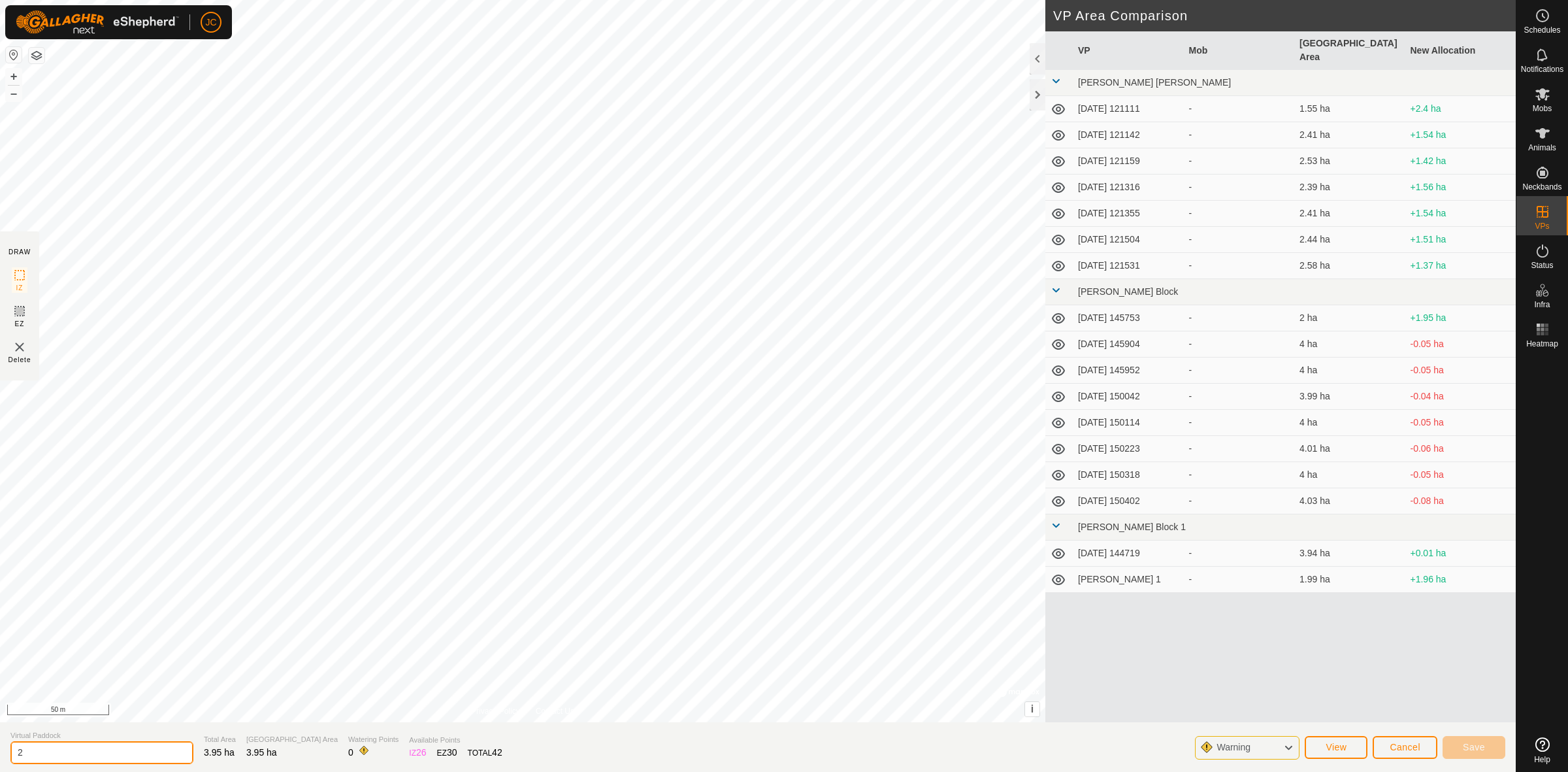
click at [141, 745] on input "2" at bounding box center [101, 753] width 183 height 23
click at [1491, 748] on button "Save" at bounding box center [1474, 748] width 63 height 23
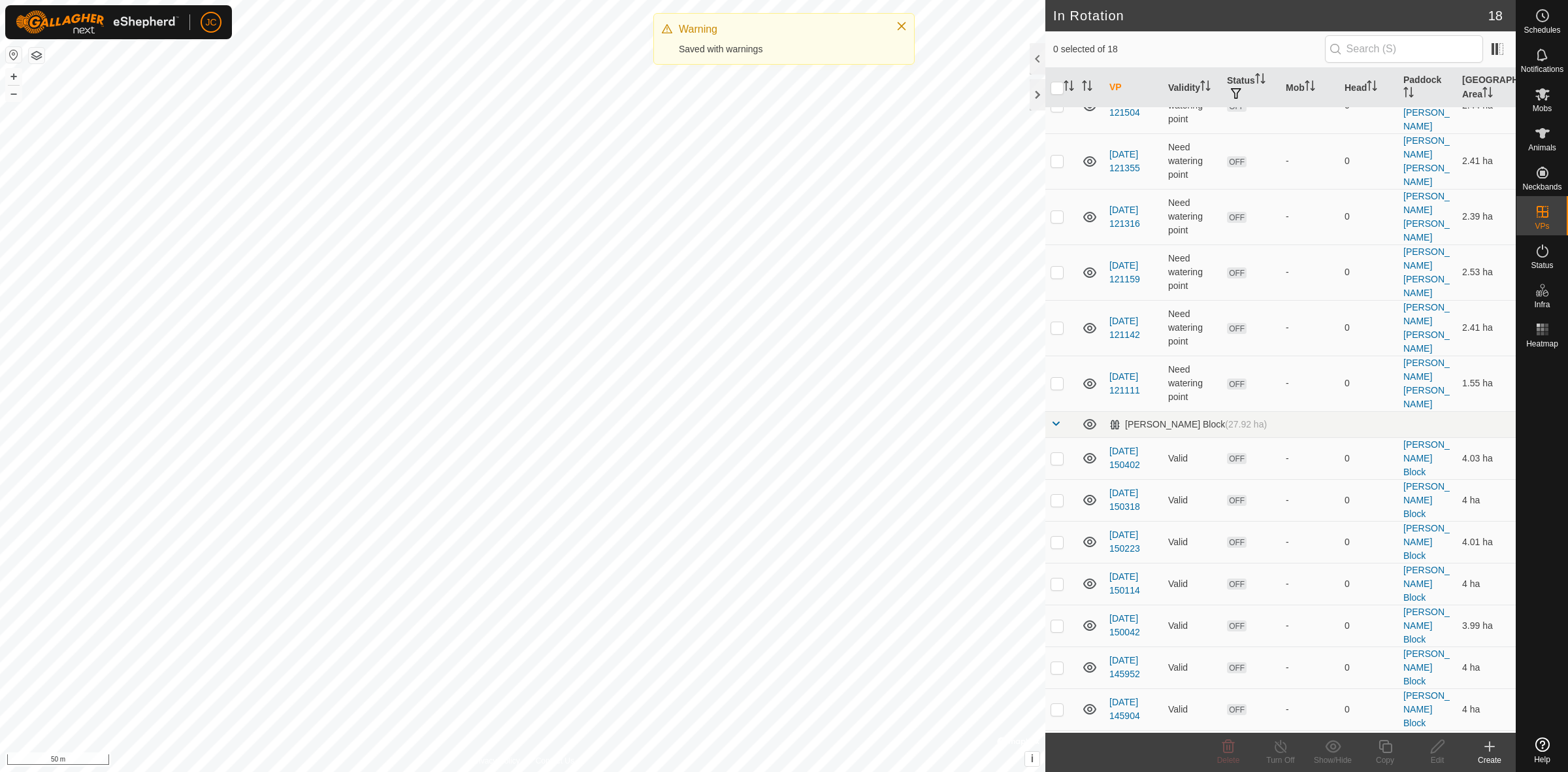
scroll to position [113, 0]
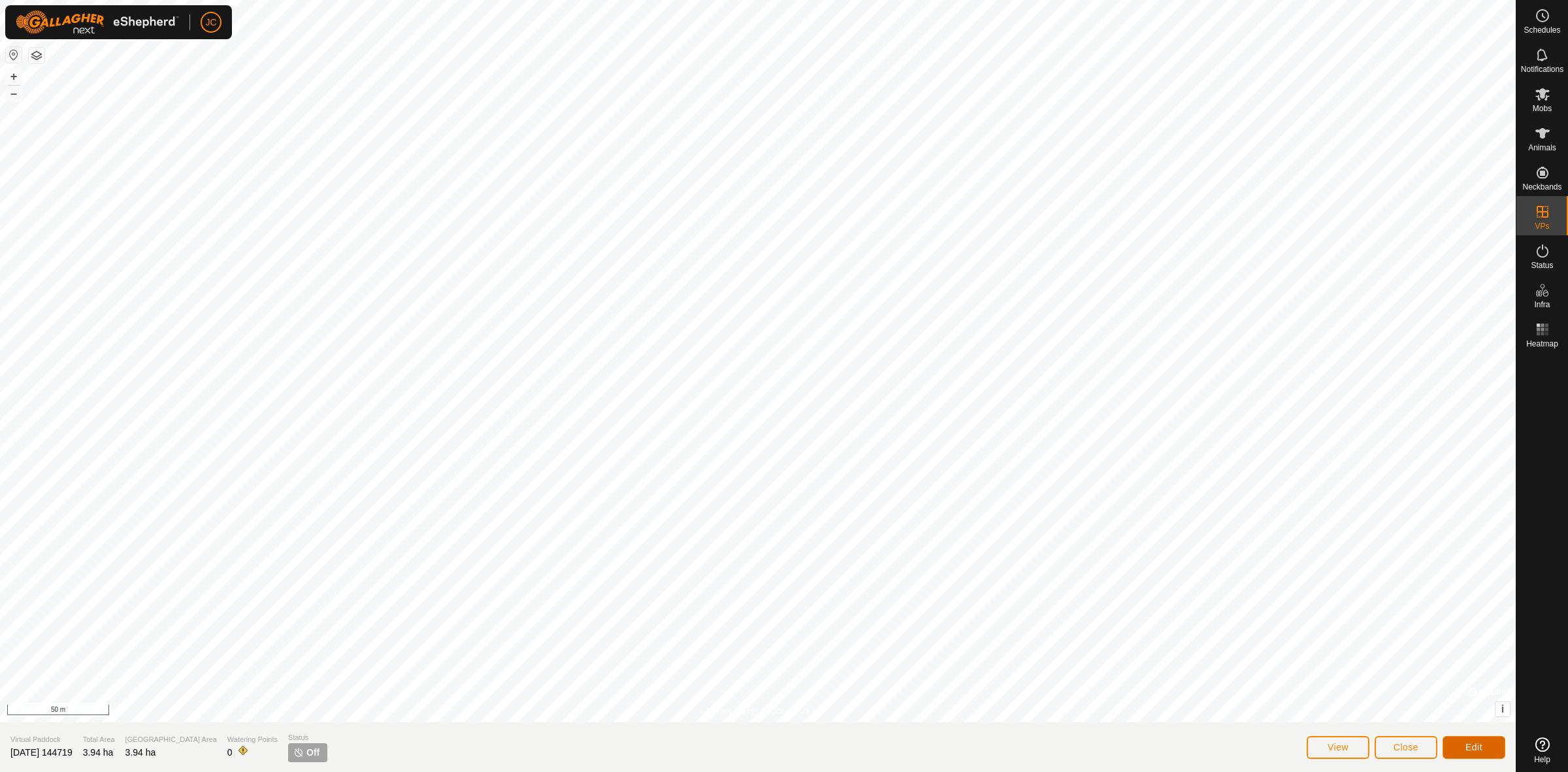
click at [1470, 754] on button "Edit" at bounding box center [1474, 748] width 63 height 23
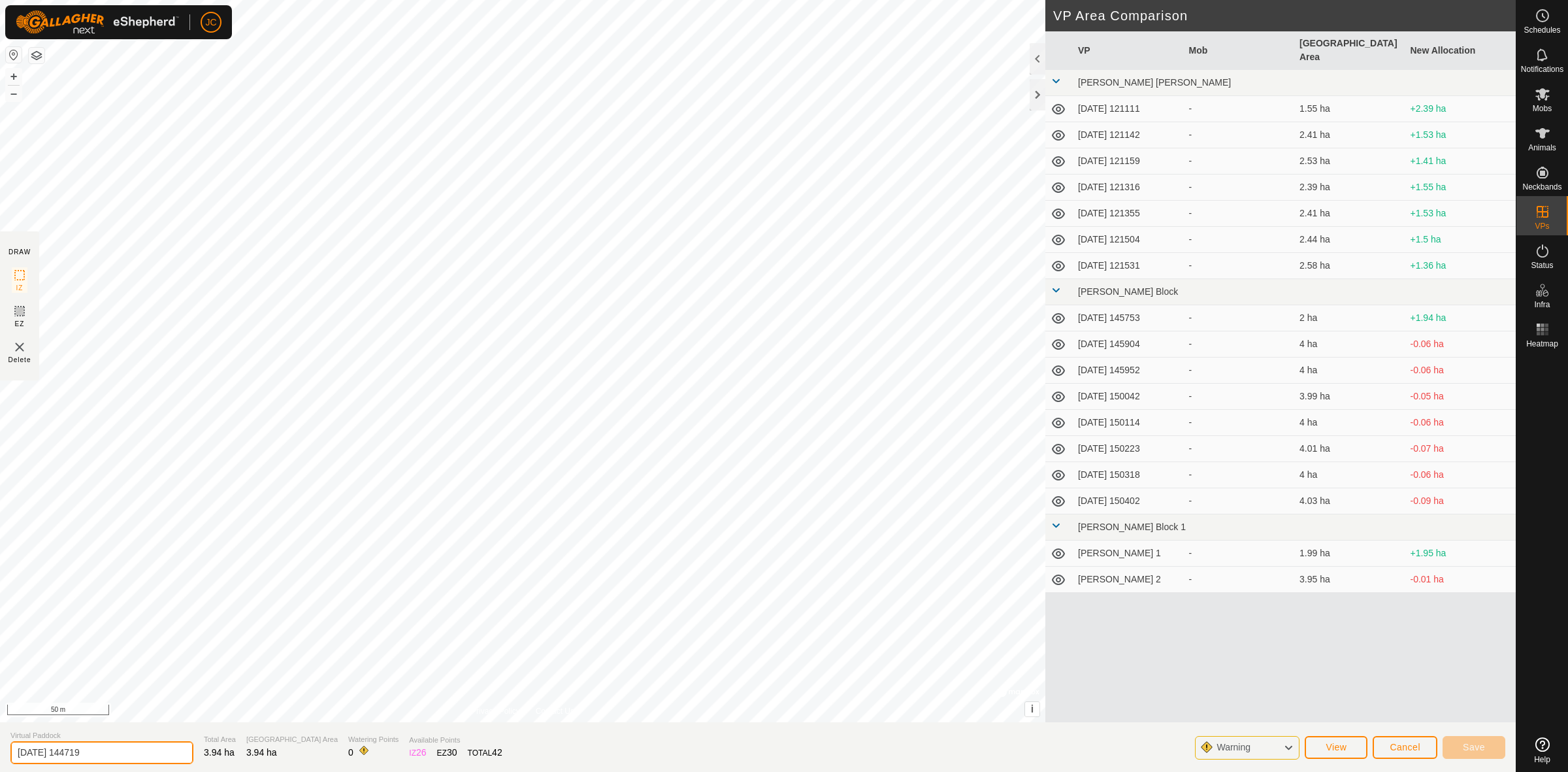
drag, startPoint x: 96, startPoint y: 749, endPoint x: -81, endPoint y: 749, distance: 177.0
click at [0, 749] on html "JC Schedules Notifications Mobs Animals Neckbands VPs Status Infra Heatmap Help…" at bounding box center [784, 386] width 1568 height 772
click at [1457, 737] on button "Save" at bounding box center [1474, 748] width 63 height 23
